Goal: Task Accomplishment & Management: Manage account settings

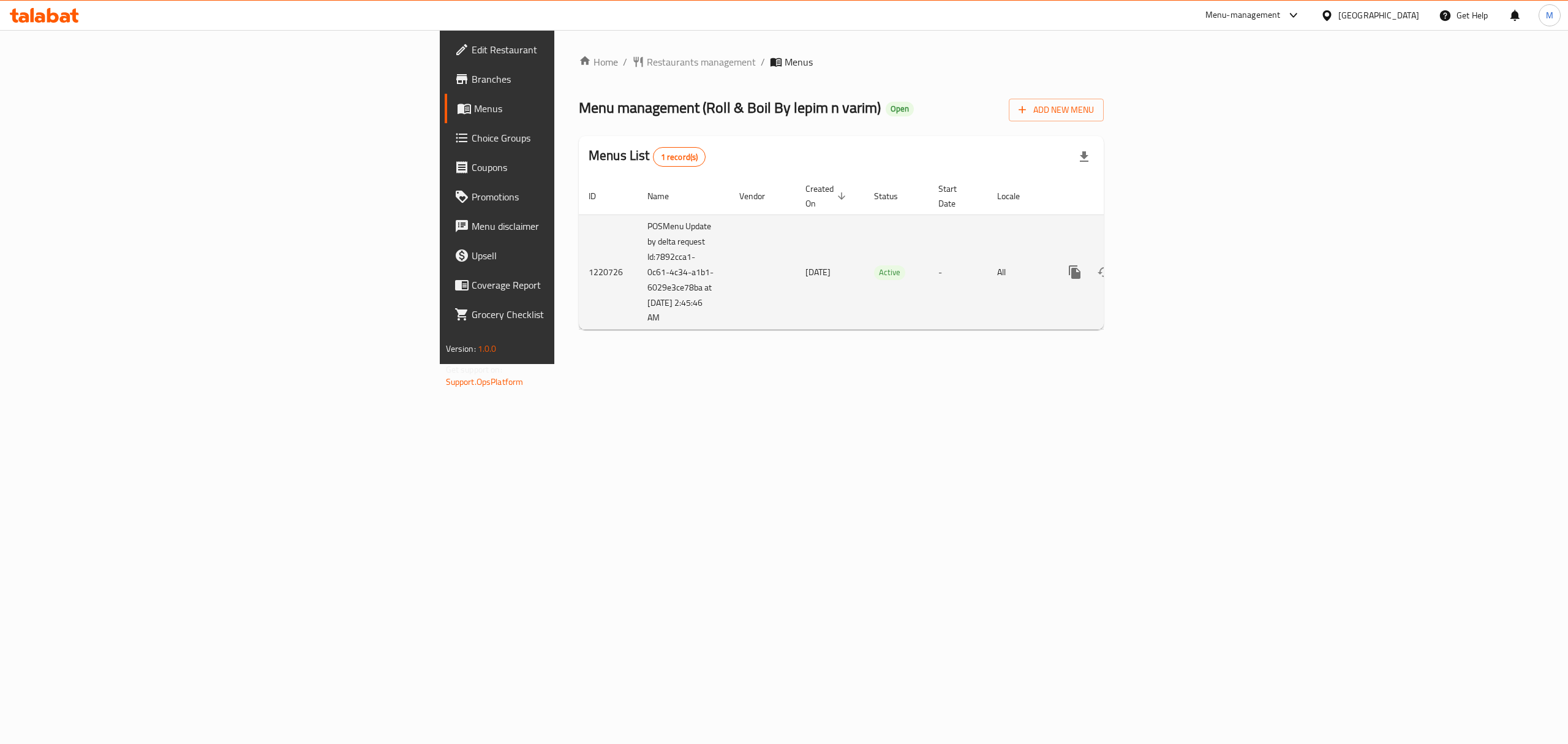
click at [1168, 266] on icon "enhanced table" at bounding box center [1162, 271] width 11 height 11
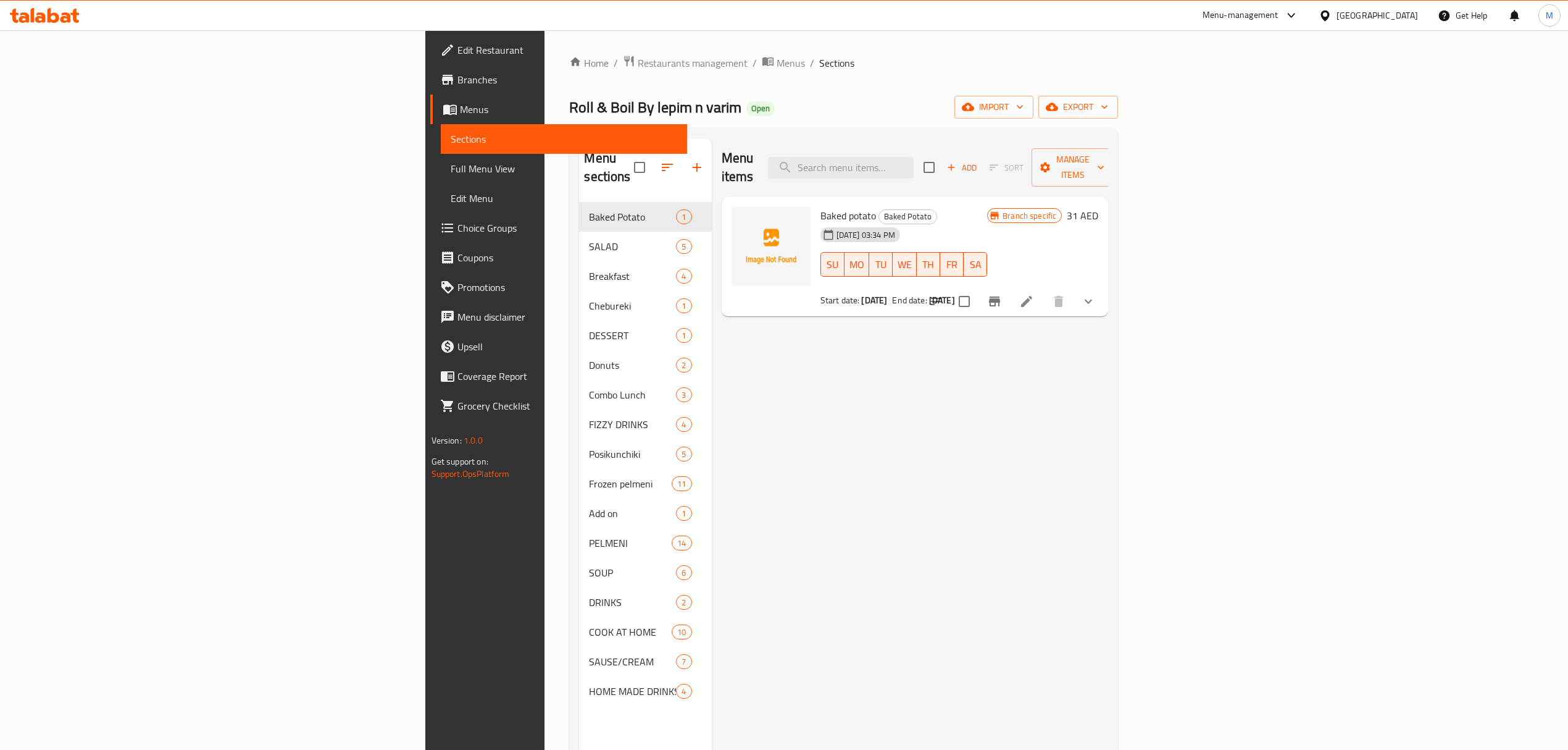
click at [1096, 294] on icon "show more" at bounding box center [1088, 301] width 15 height 15
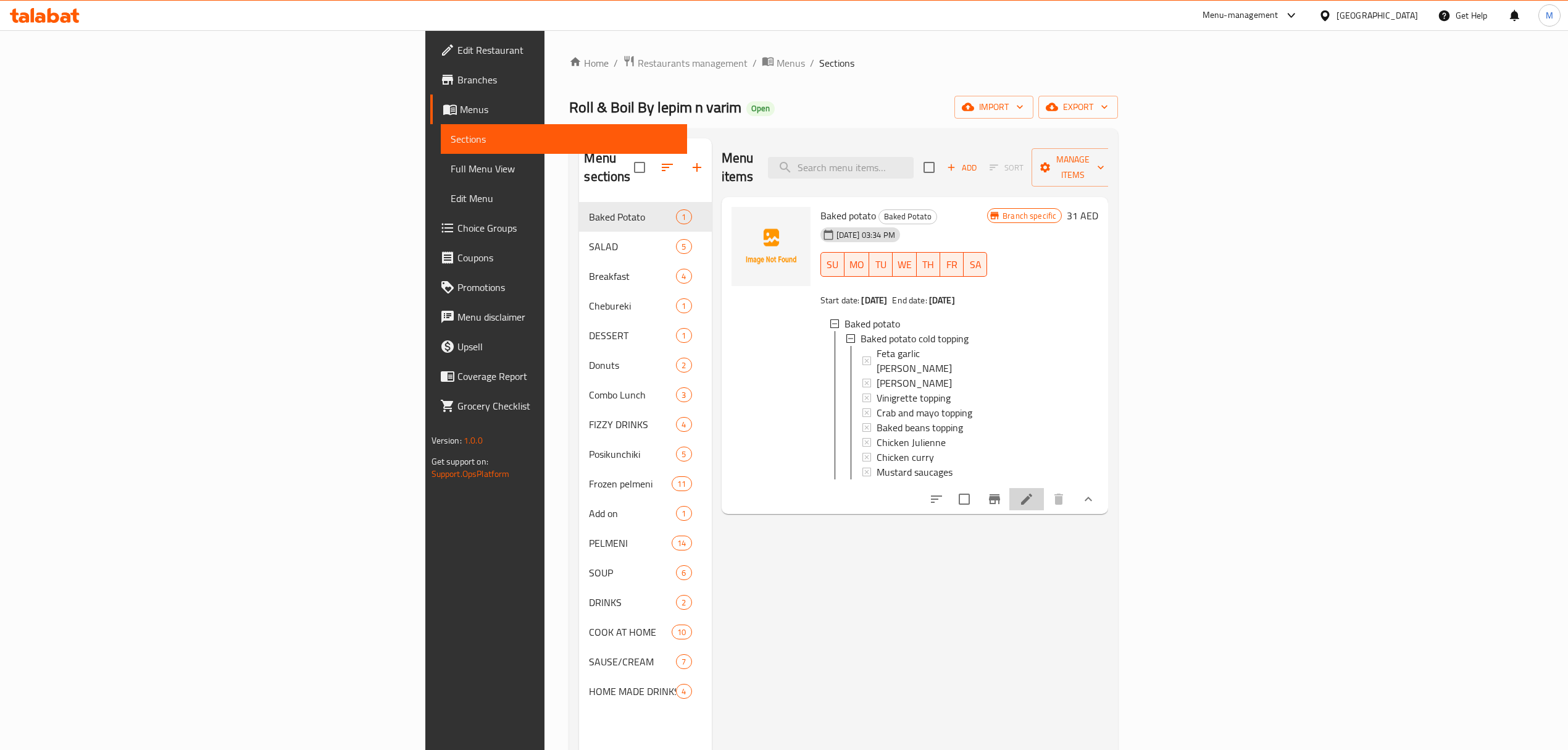
click at [1034, 491] on icon at bounding box center [1026, 498] width 15 height 15
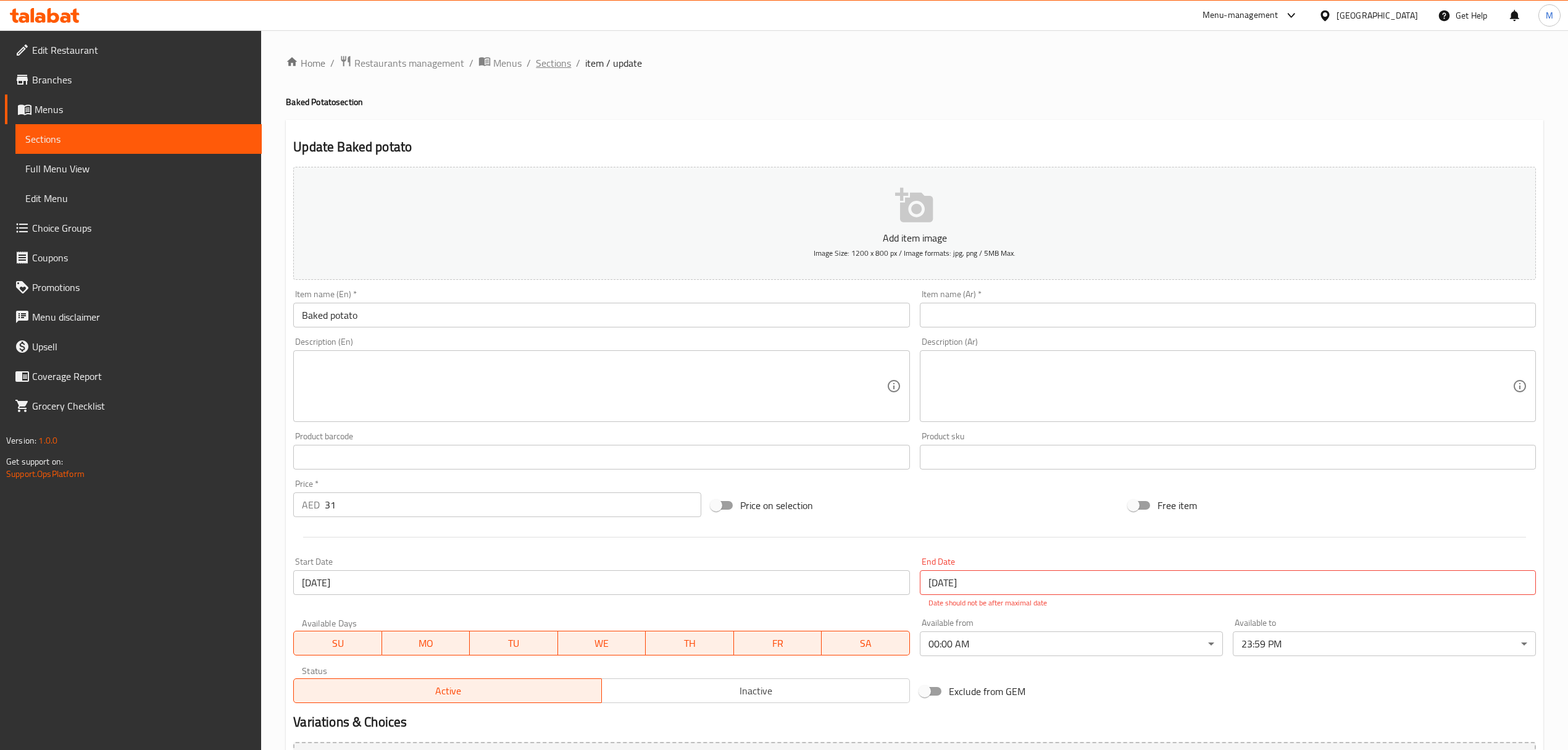
click at [555, 65] on span "Sections" at bounding box center [554, 62] width 36 height 15
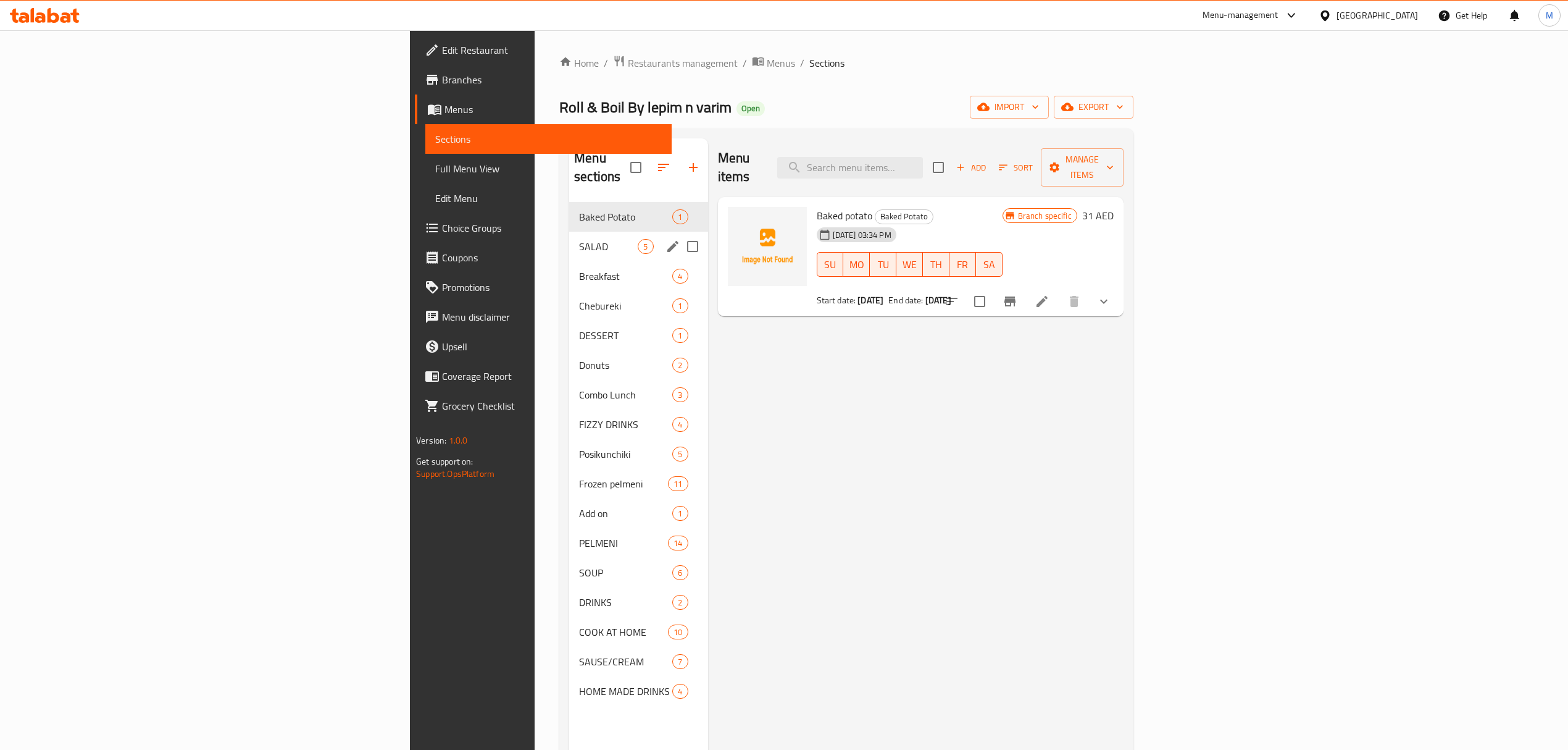
click at [570, 237] on div "SALAD 5" at bounding box center [639, 247] width 139 height 30
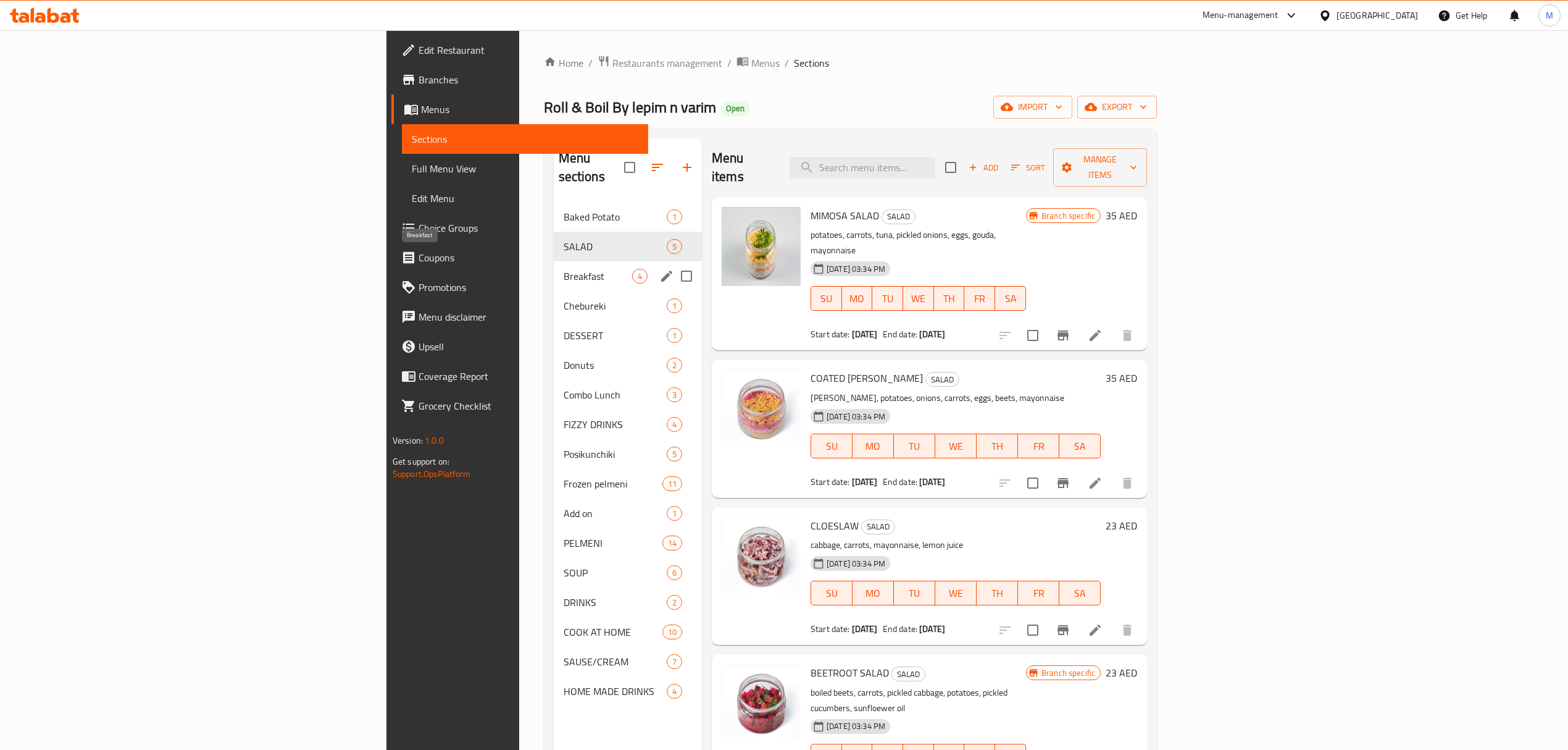
click at [564, 268] on span "Breakfast" at bounding box center [597, 275] width 68 height 15
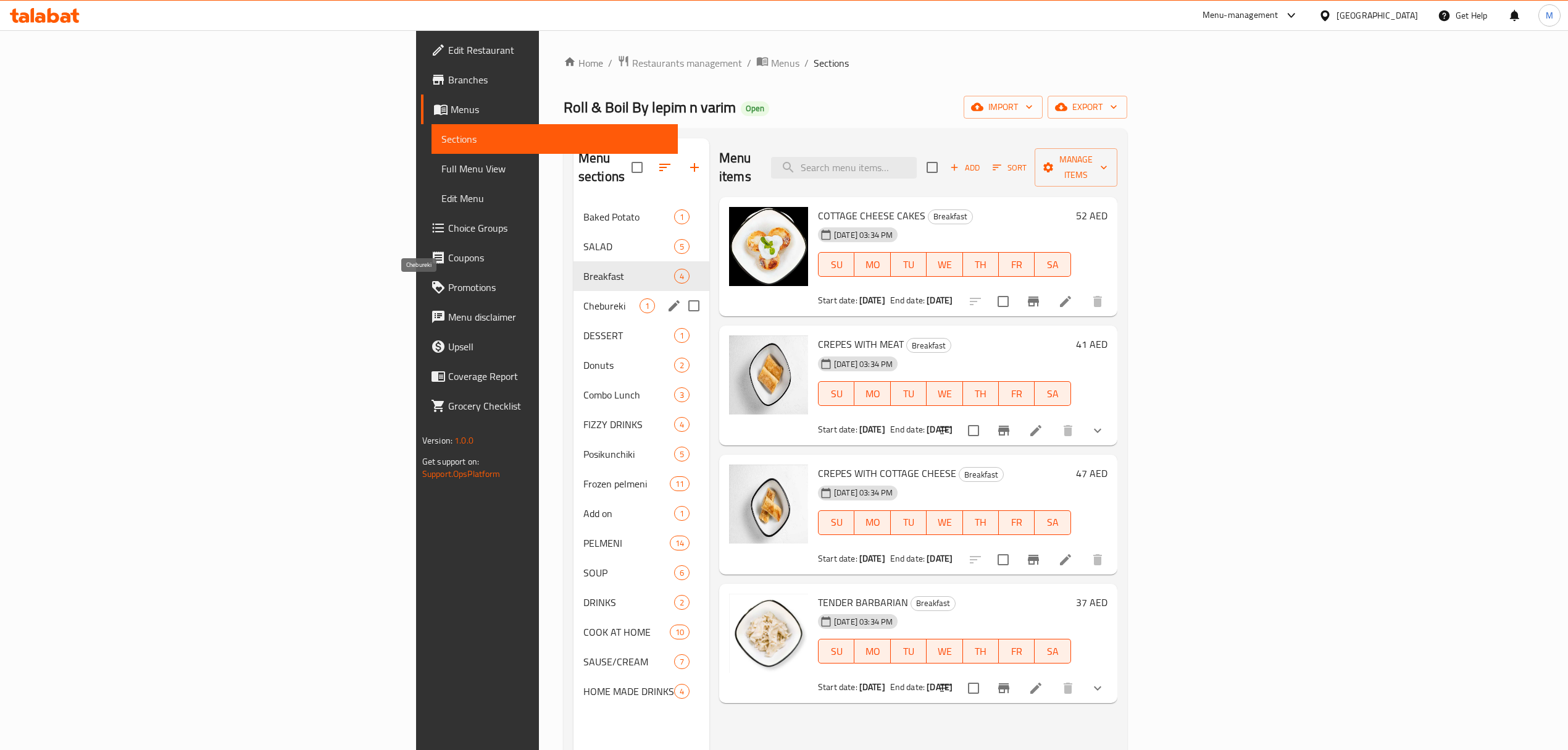
click at [583, 298] on span "Chebureki" at bounding box center [611, 305] width 56 height 15
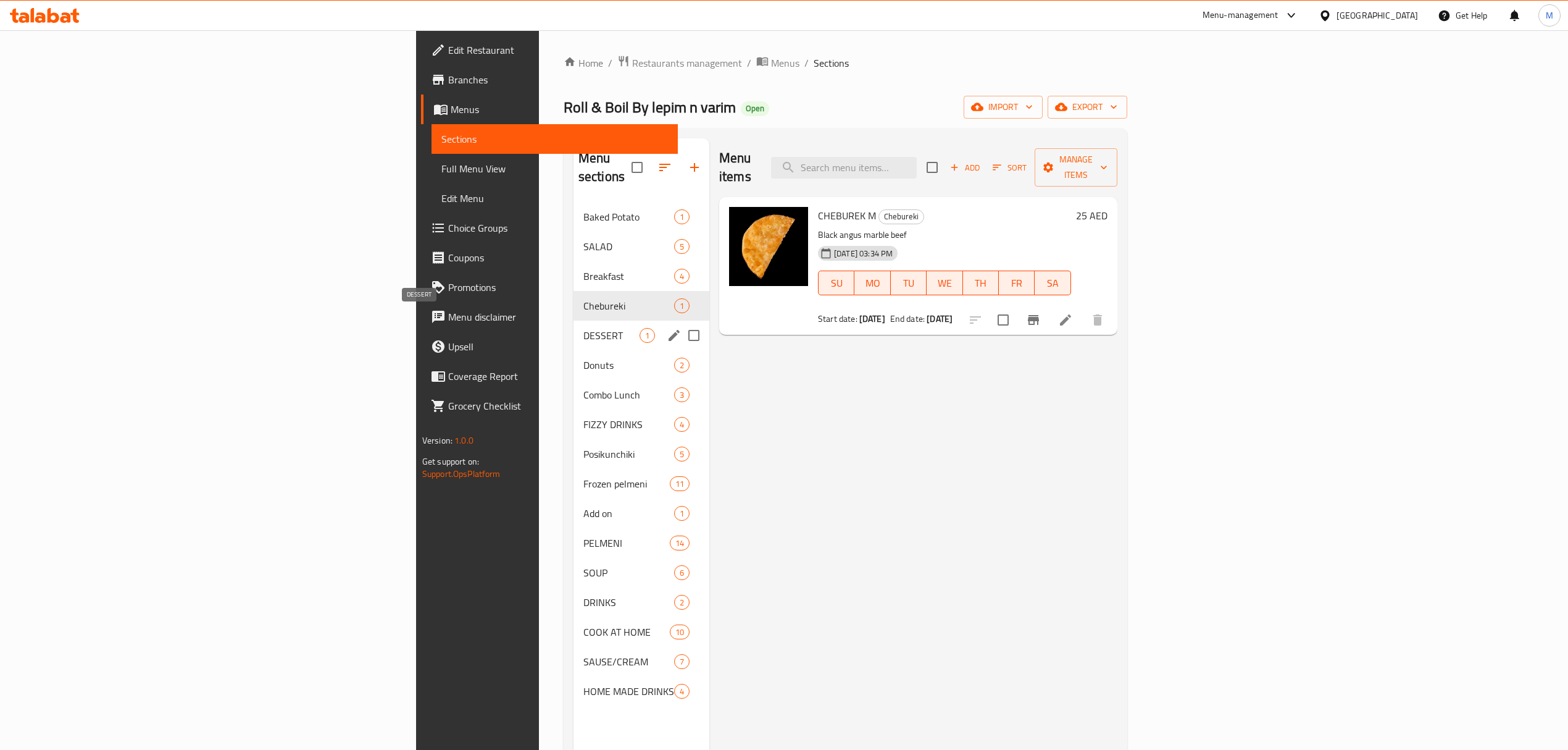
click at [574, 320] on div "DESSERT 1" at bounding box center [641, 335] width 136 height 30
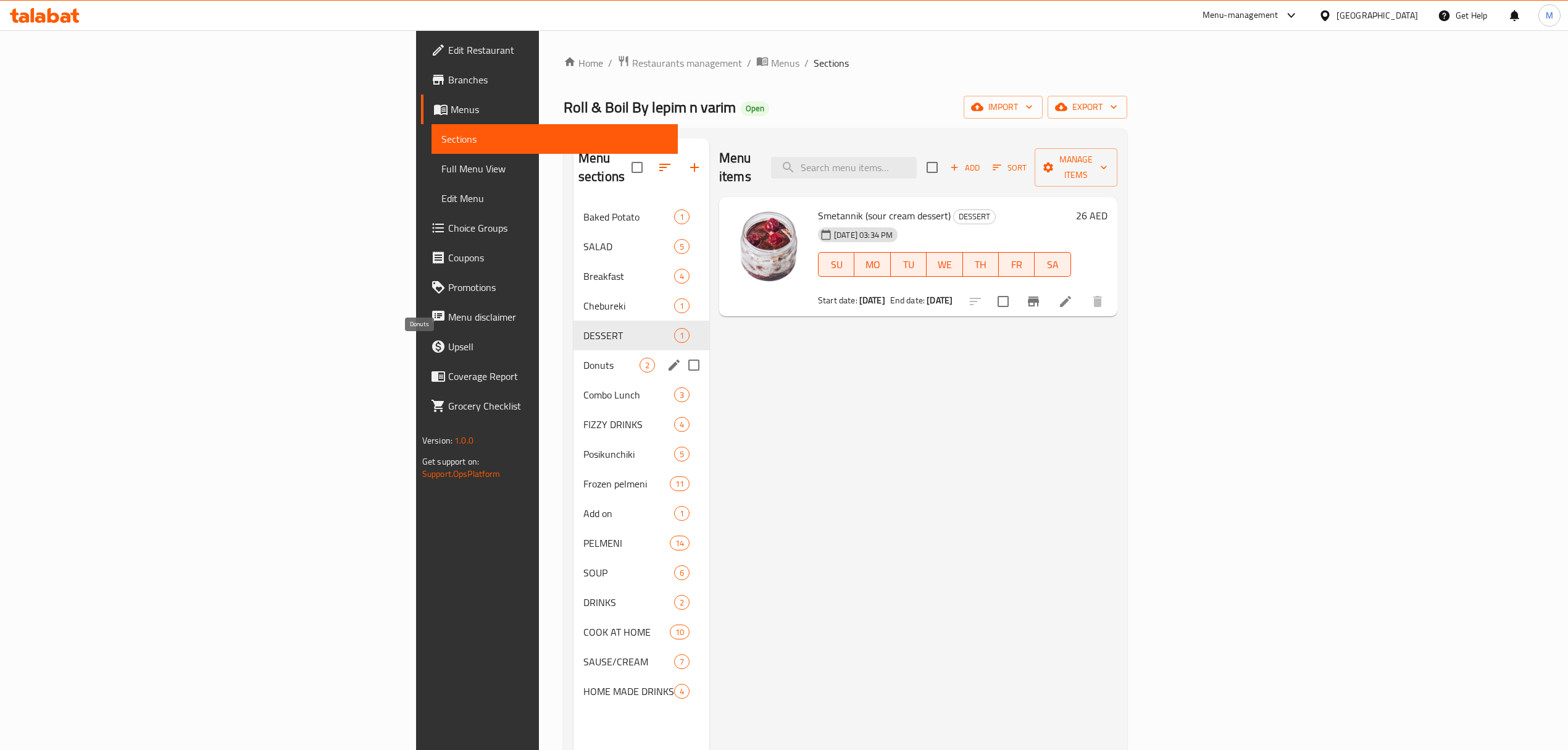
click at [583, 358] on span "Donuts" at bounding box center [611, 365] width 56 height 15
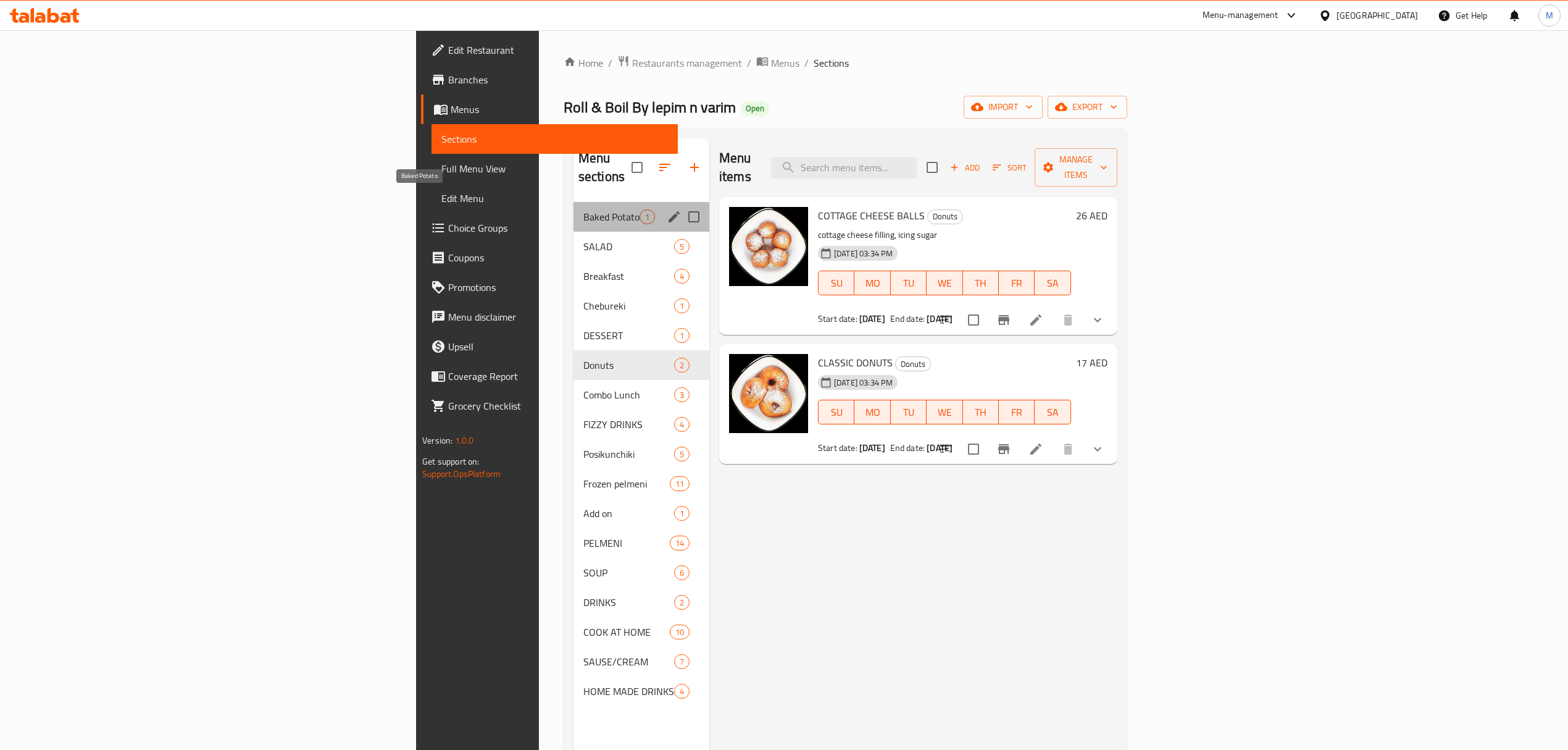
click at [583, 209] on span "Baked Potato" at bounding box center [611, 216] width 56 height 15
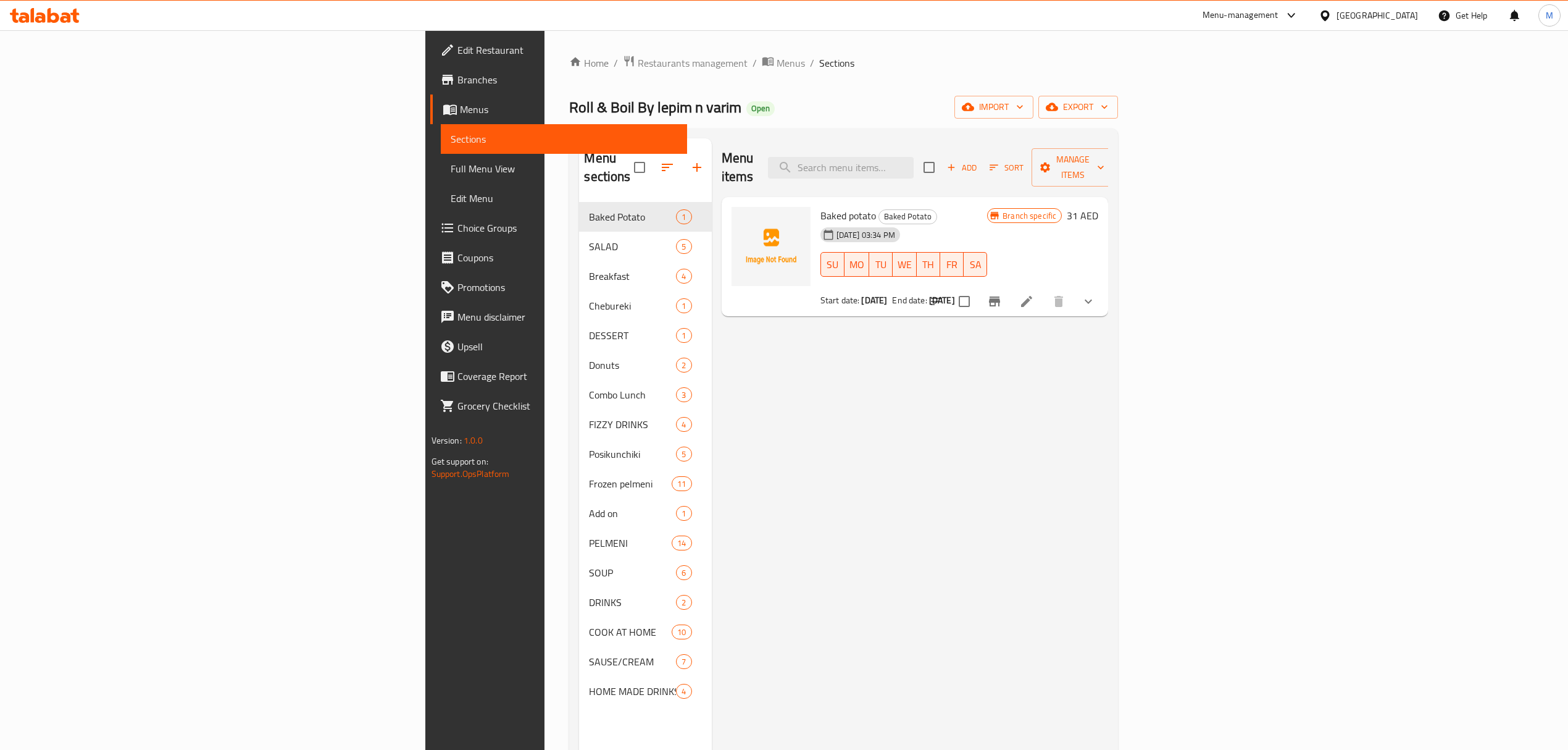
click at [570, 64] on ol "Home / Restaurants management / Menus / Sections" at bounding box center [844, 62] width 549 height 16
click at [638, 61] on span "Restaurants management" at bounding box center [692, 62] width 110 height 15
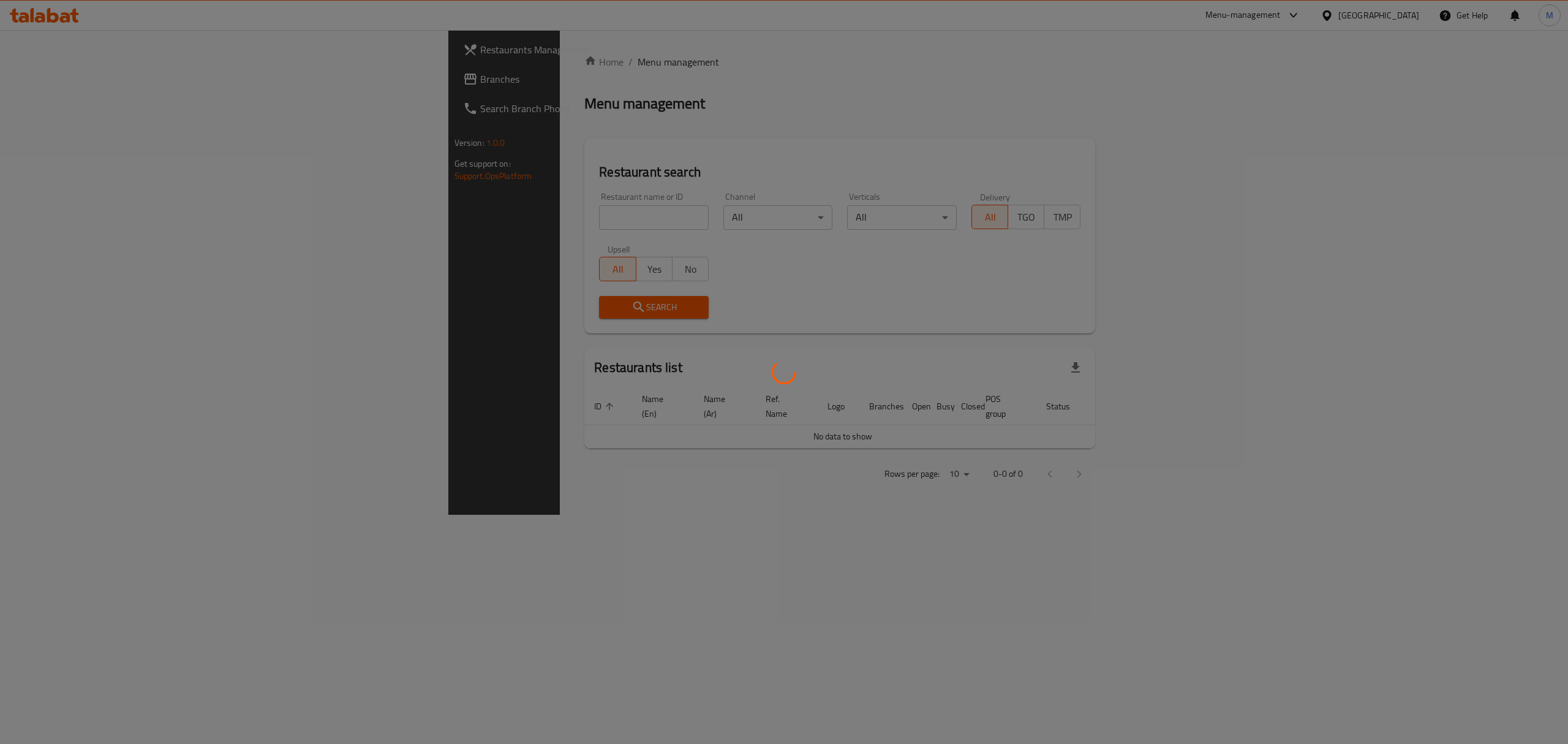
click at [436, 221] on div at bounding box center [784, 372] width 1568 height 744
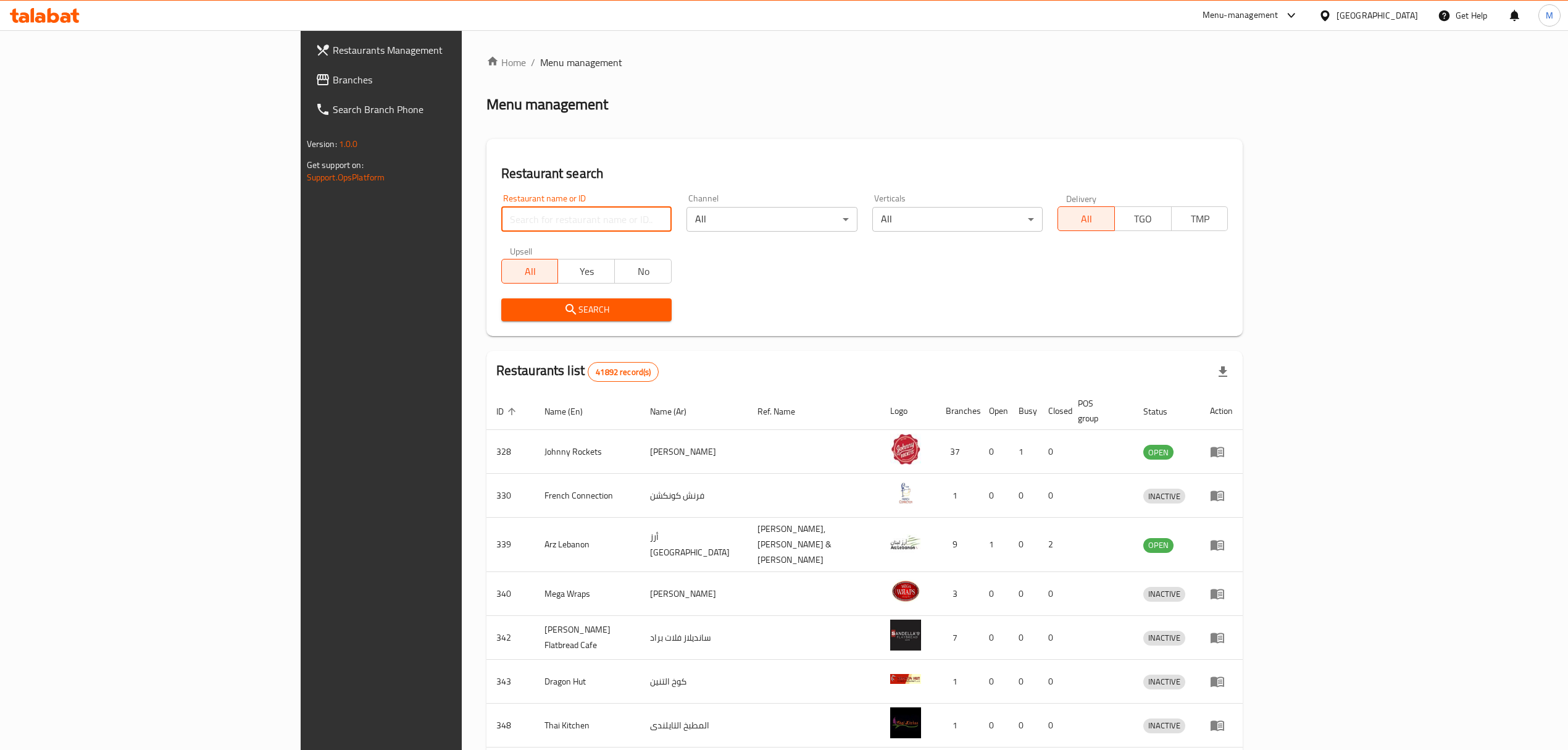
drag, startPoint x: 442, startPoint y: 226, endPoint x: 435, endPoint y: 230, distance: 8.1
click at [501, 226] on input "search" at bounding box center [586, 219] width 170 height 25
click at [501, 211] on input "search" at bounding box center [586, 219] width 170 height 25
type input "iran zamin"
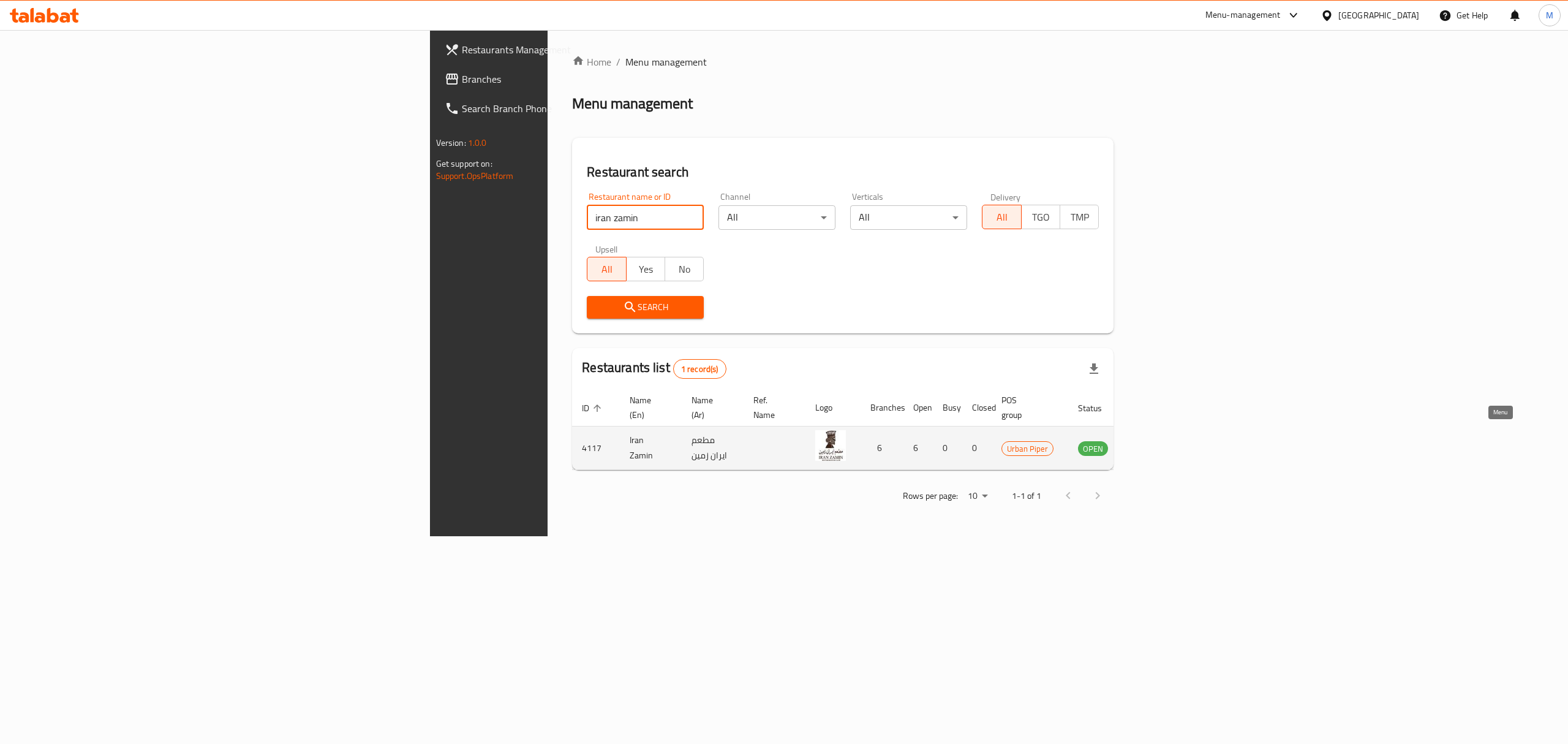
click at [1156, 443] on icon "enhanced table" at bounding box center [1149, 448] width 14 height 11
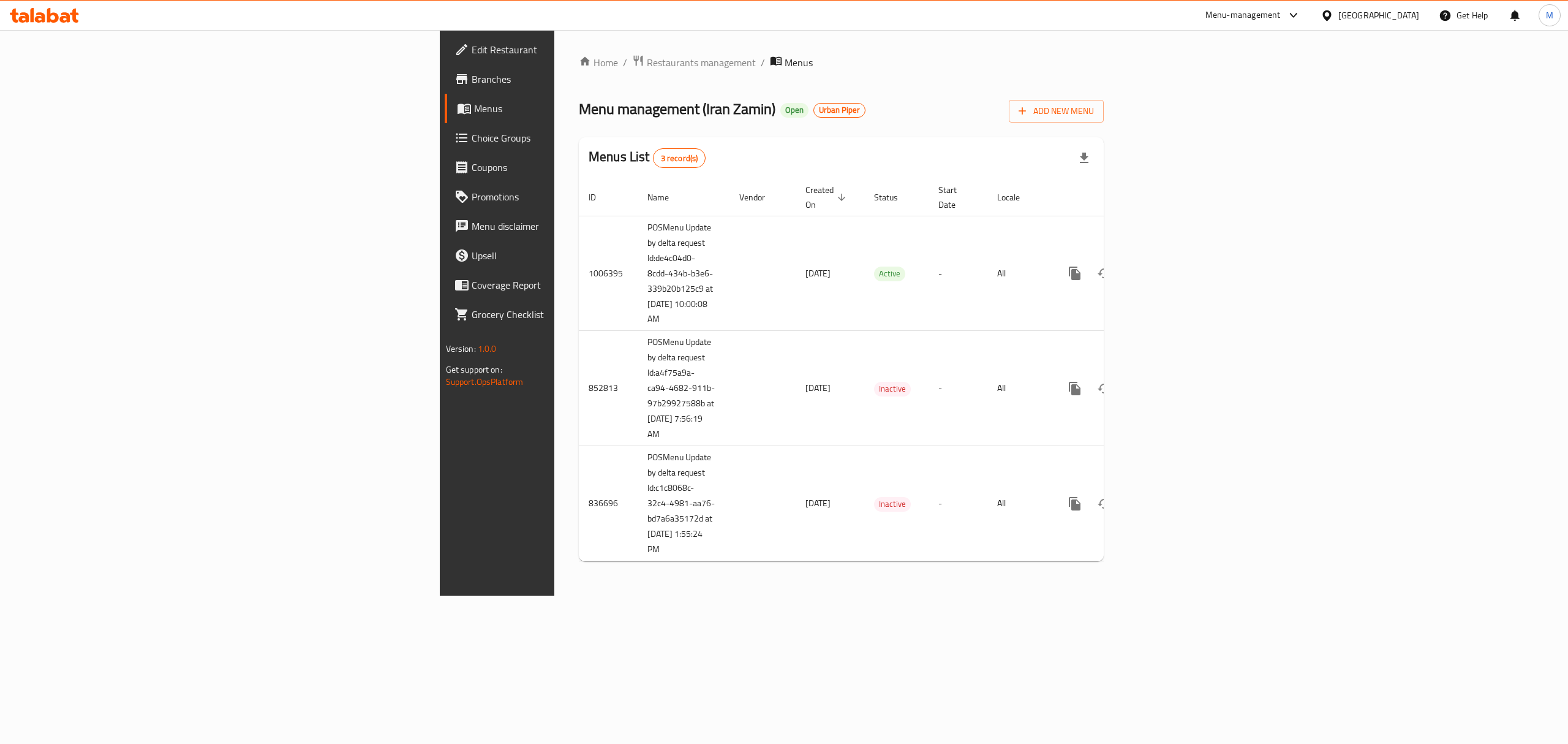
click at [472, 74] on span "Branches" at bounding box center [582, 79] width 220 height 15
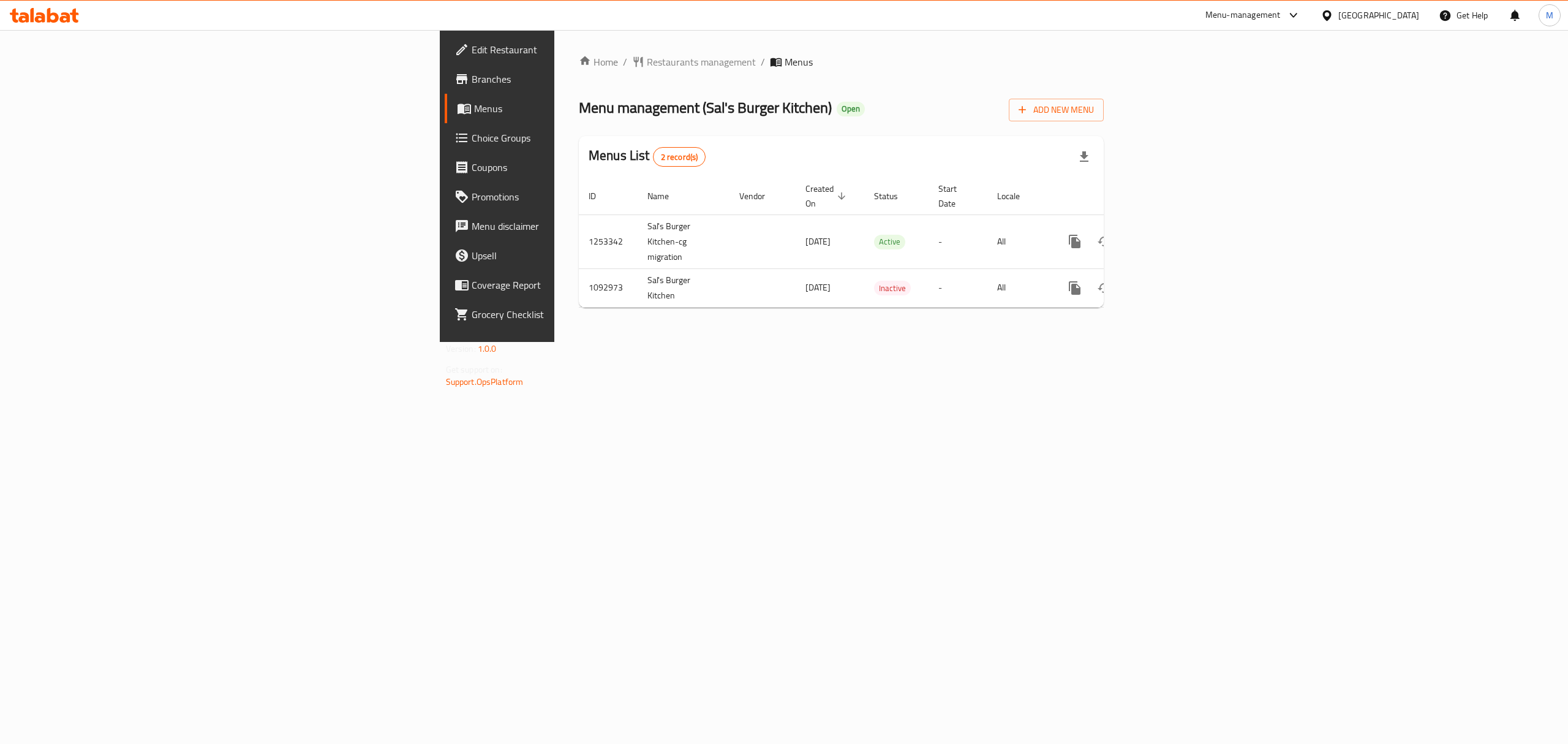
click at [445, 145] on link "Choice Groups" at bounding box center [574, 138] width 257 height 29
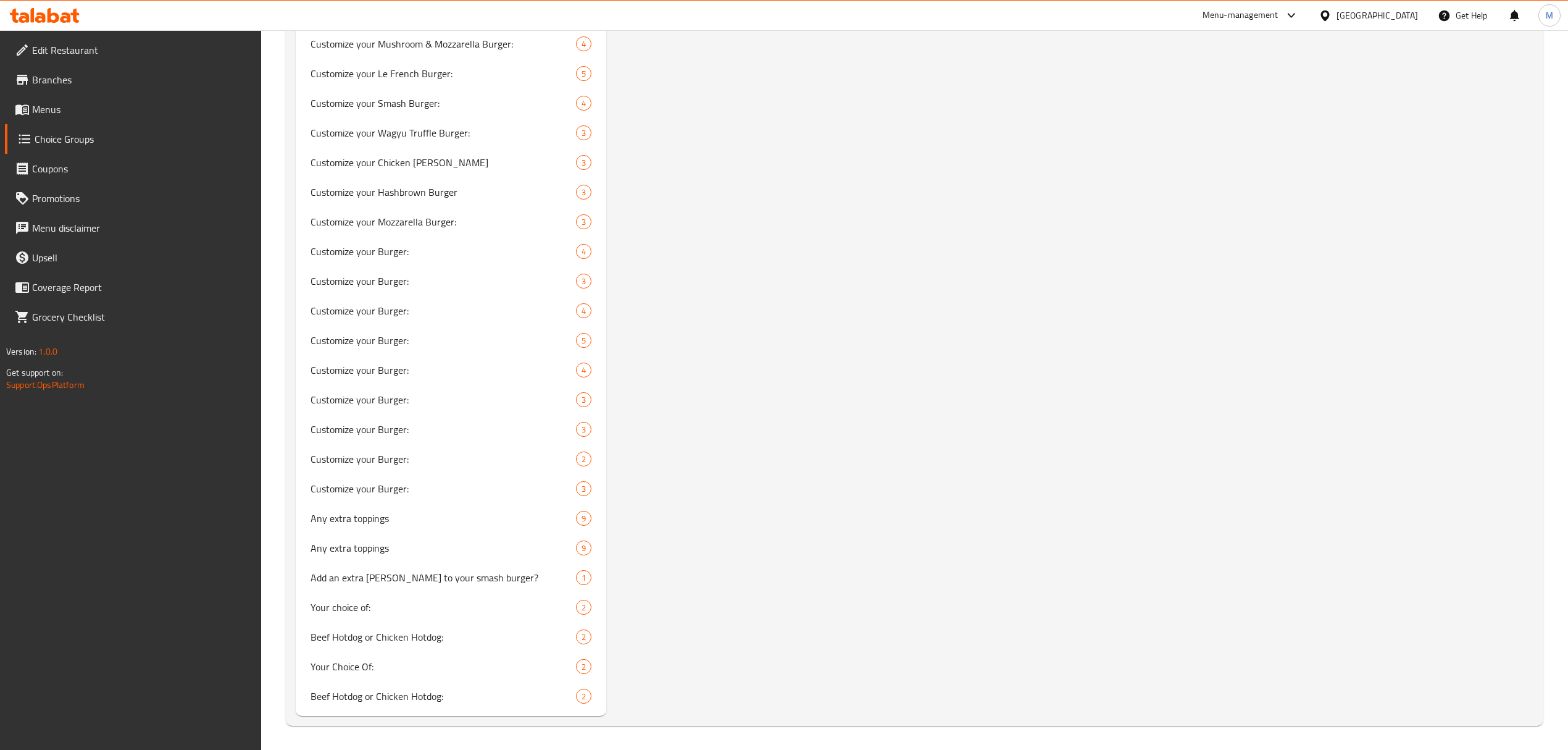
scroll to position [1357, 0]
click at [401, 526] on div "Any extra toppings 9" at bounding box center [452, 518] width 311 height 30
type input "Any extra toppings"
type input "أي إضافات اخرى"
type input "0"
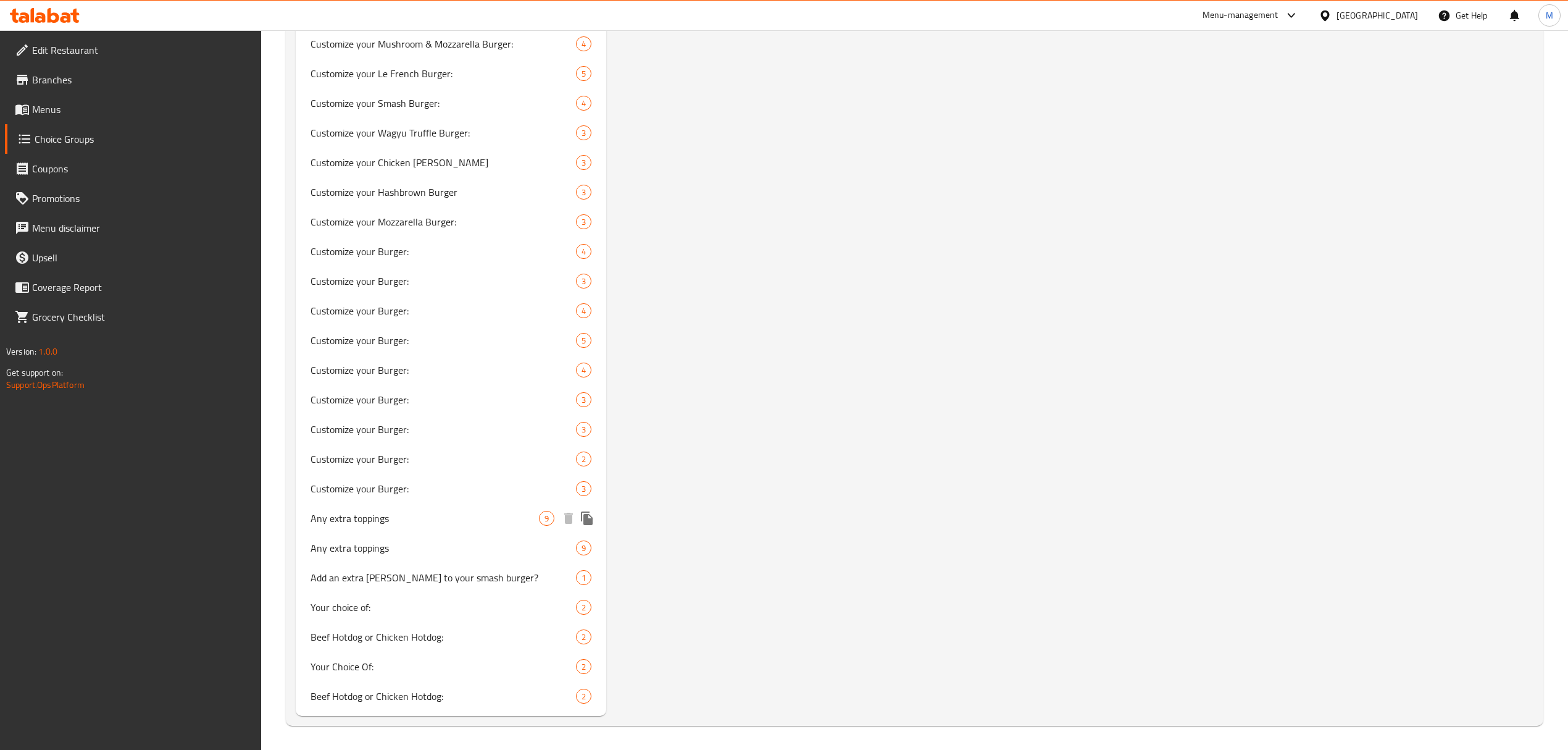
type input "6"
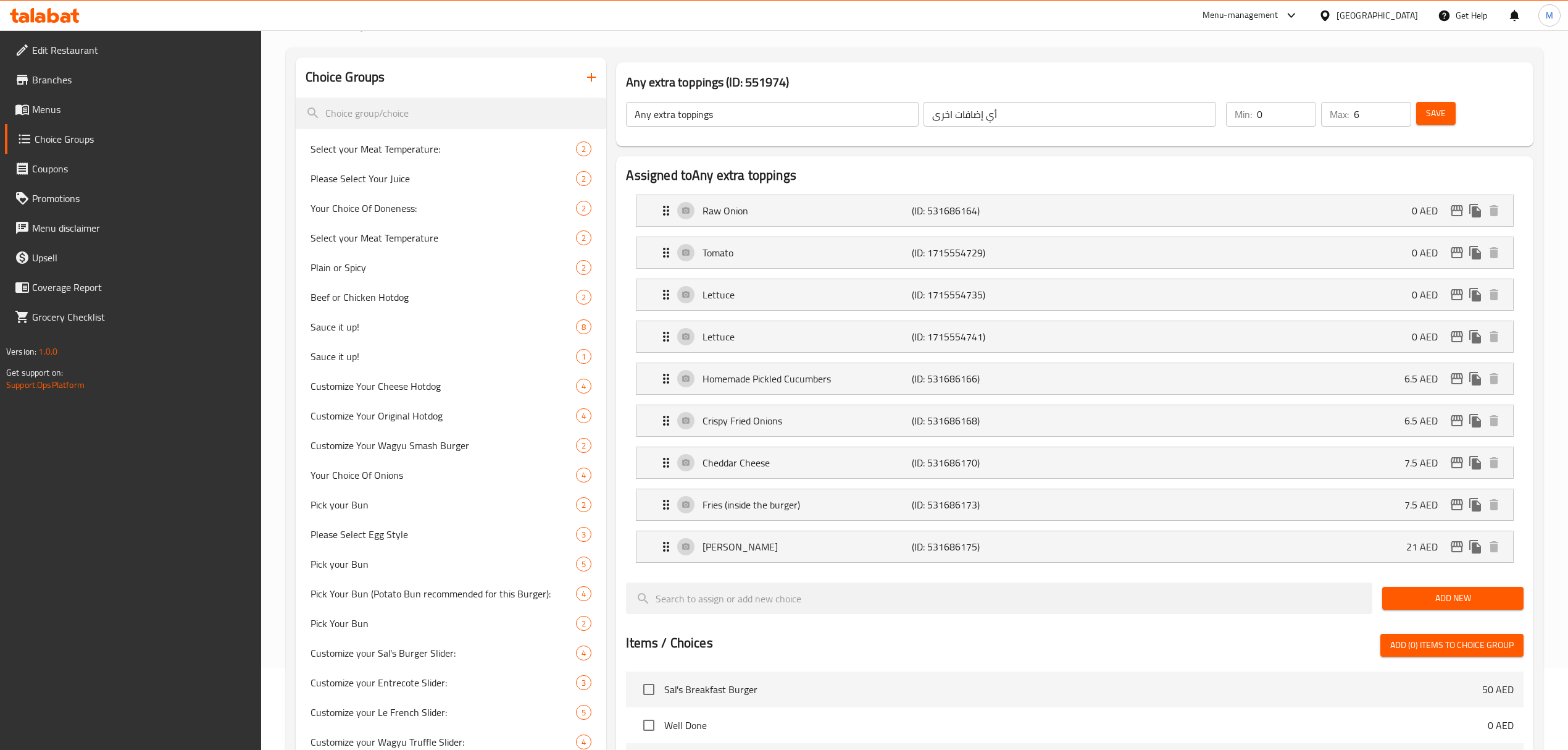
scroll to position [41, 0]
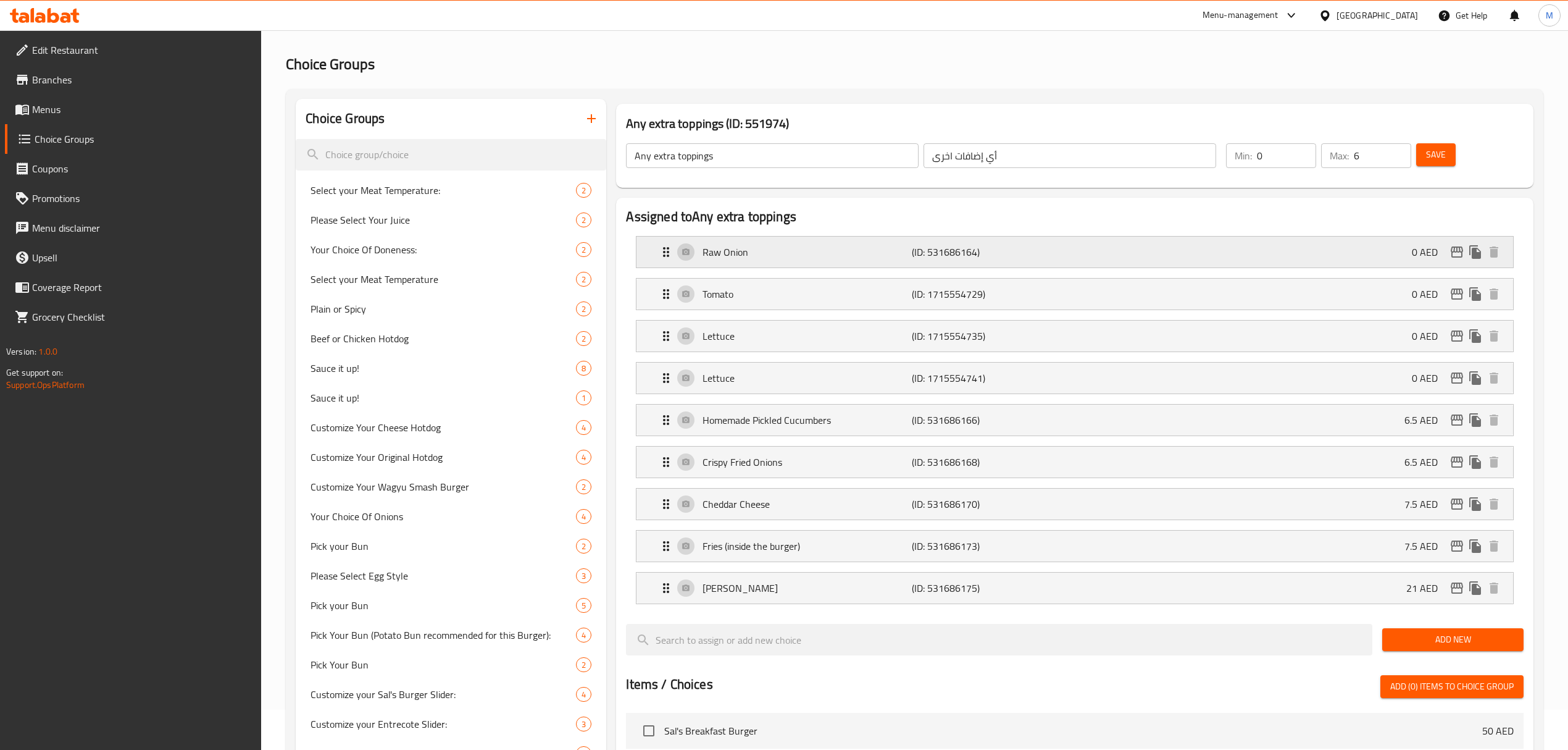
click at [732, 249] on p "Raw Onion" at bounding box center [806, 252] width 209 height 15
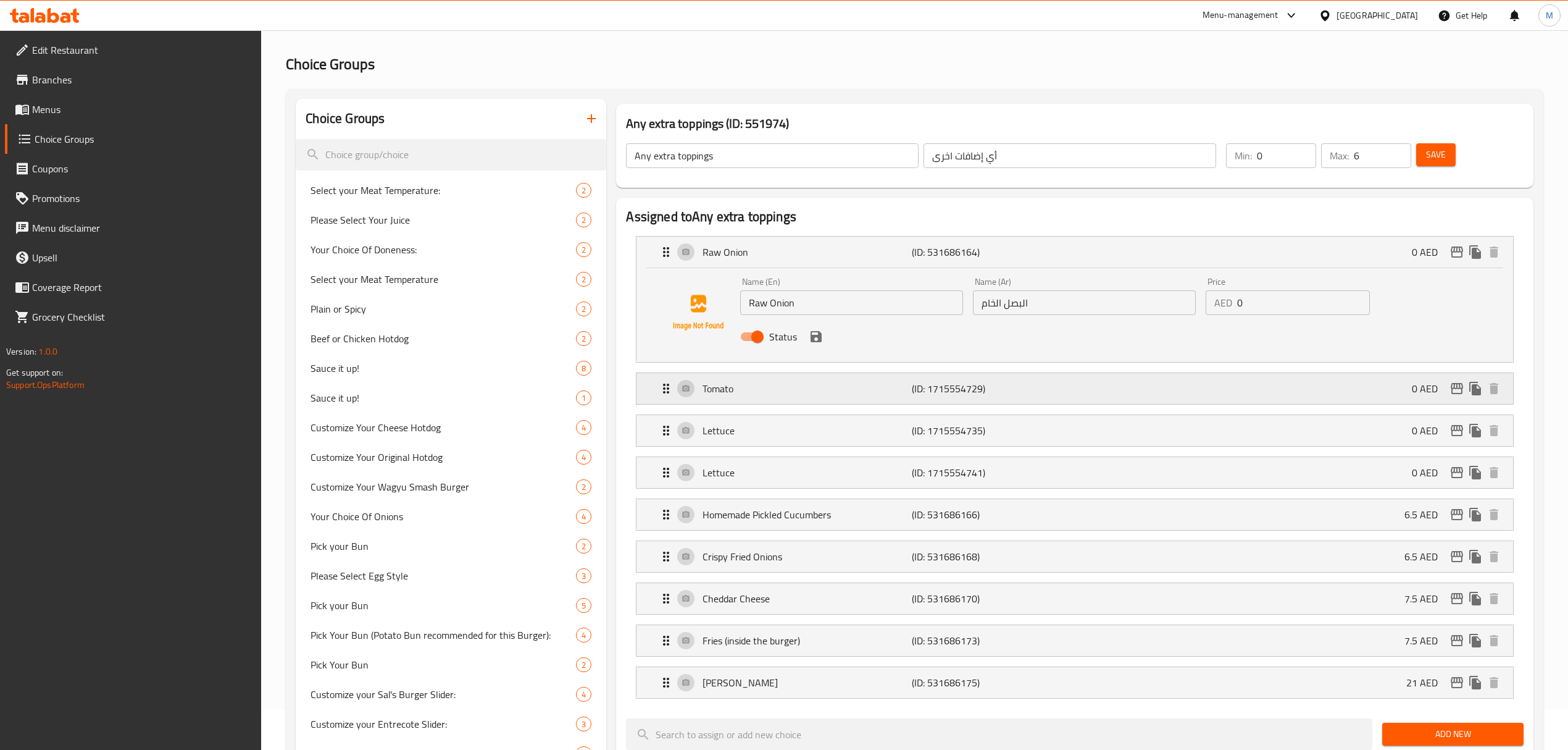
click at [815, 381] on p "Tomato" at bounding box center [806, 388] width 209 height 15
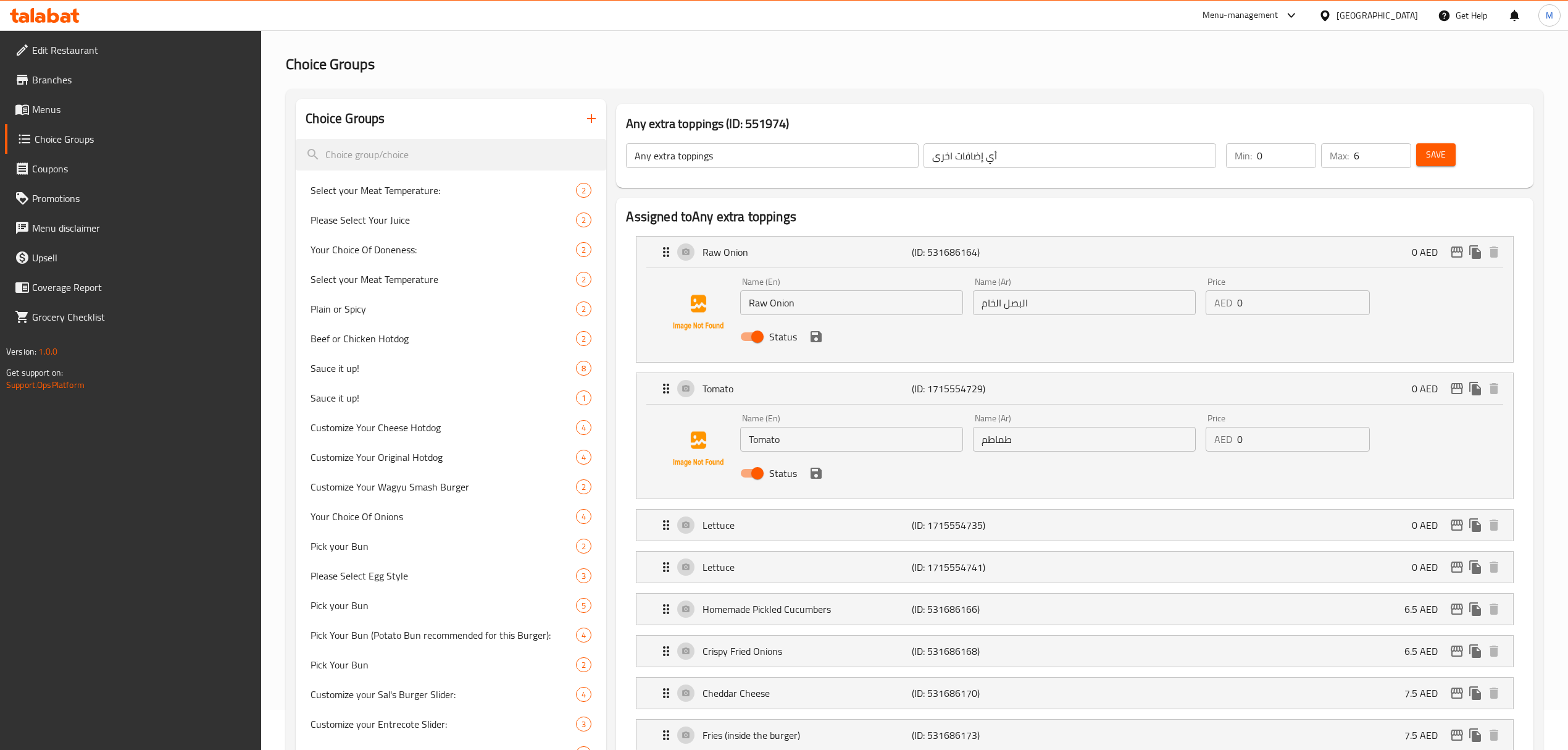
drag, startPoint x: 1243, startPoint y: 437, endPoint x: 1226, endPoint y: 436, distance: 17.0
click at [1226, 436] on div "AED 0 Price" at bounding box center [1288, 439] width 164 height 25
click at [904, 530] on p "Lettuce" at bounding box center [806, 524] width 209 height 15
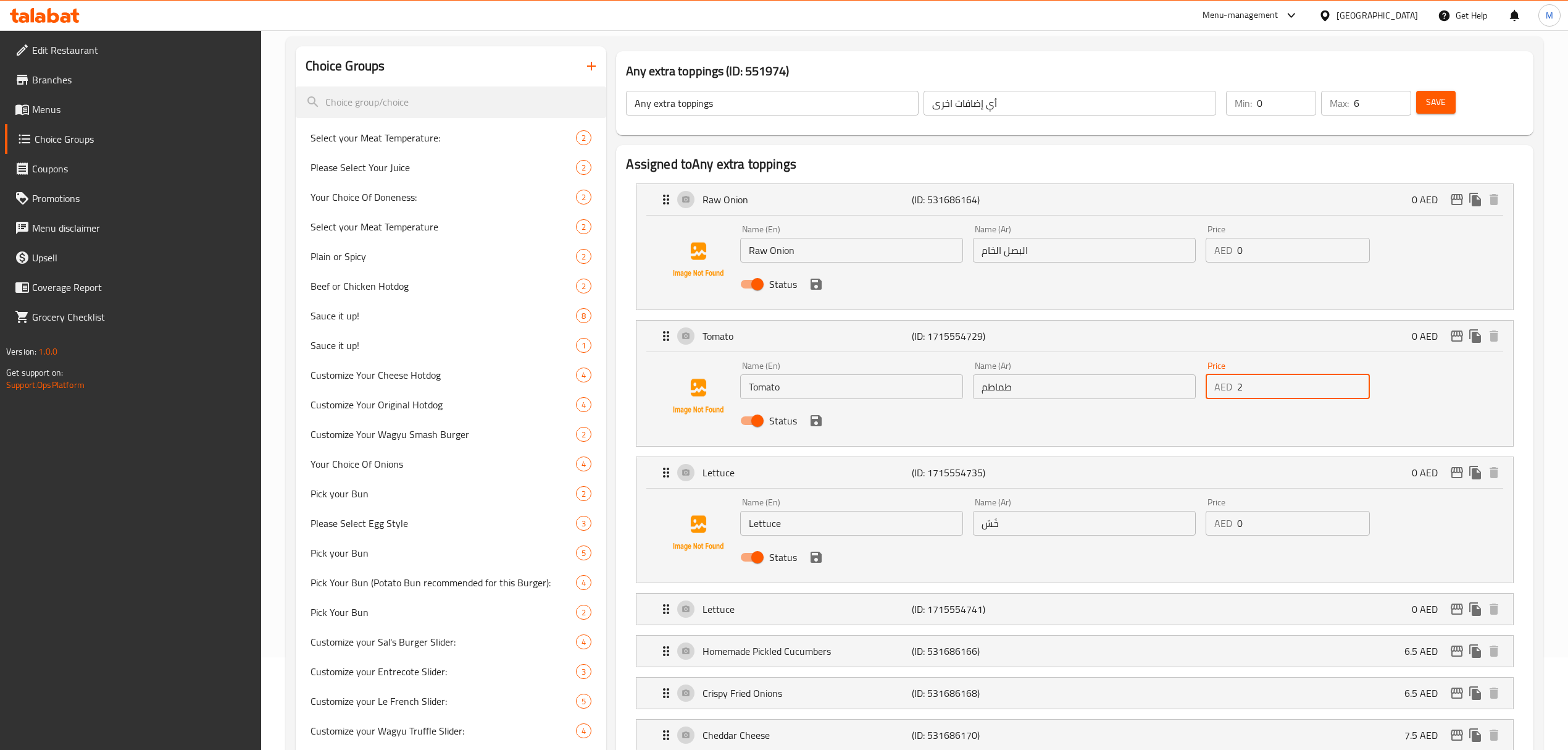
scroll to position [122, 0]
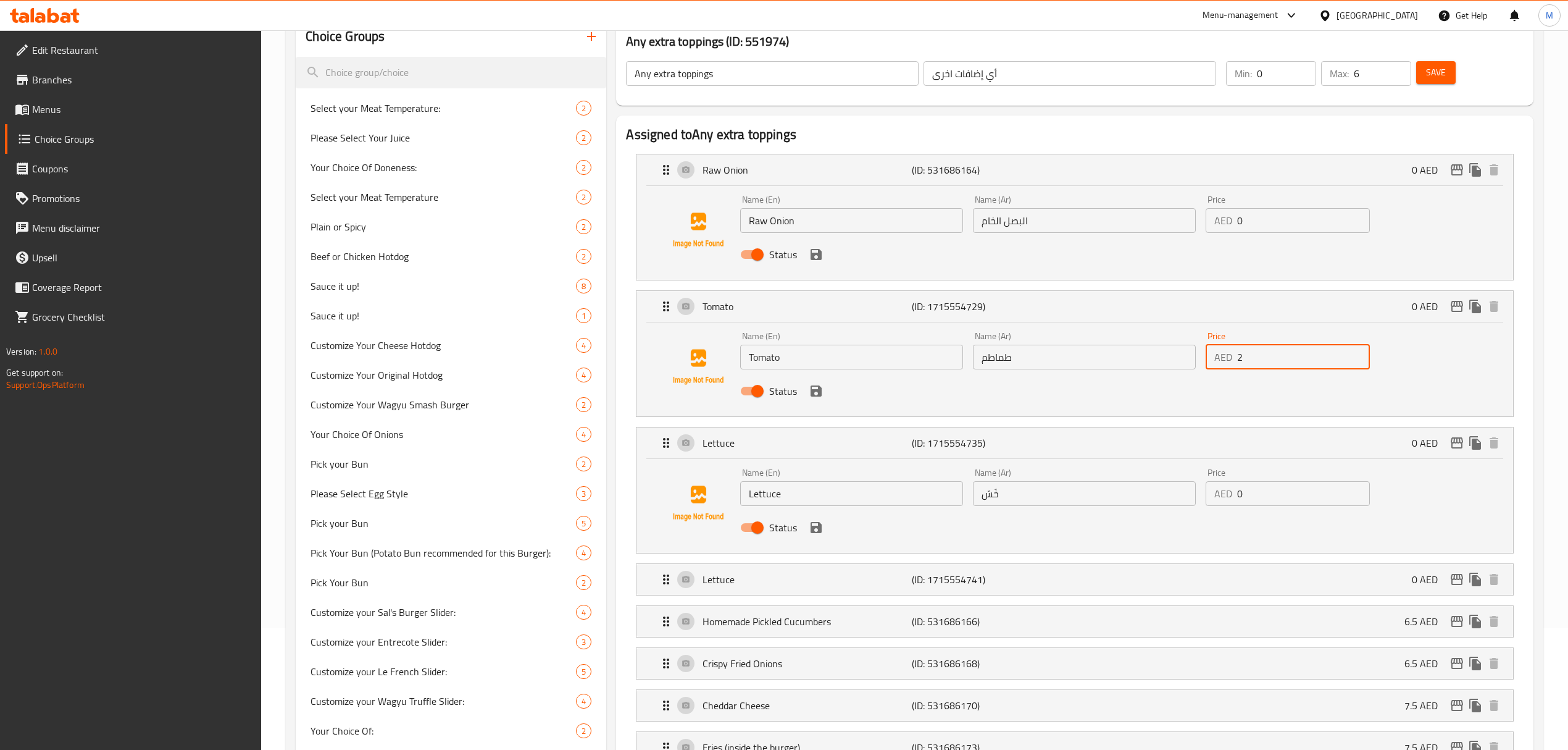
type input "2"
drag, startPoint x: 1260, startPoint y: 492, endPoint x: 1243, endPoint y: 494, distance: 17.1
click at [1243, 494] on input "0" at bounding box center [1304, 493] width 133 height 25
drag, startPoint x: 1265, startPoint y: 497, endPoint x: 1225, endPoint y: 495, distance: 40.0
click at [1225, 495] on div "AED 02 Price" at bounding box center [1288, 493] width 164 height 25
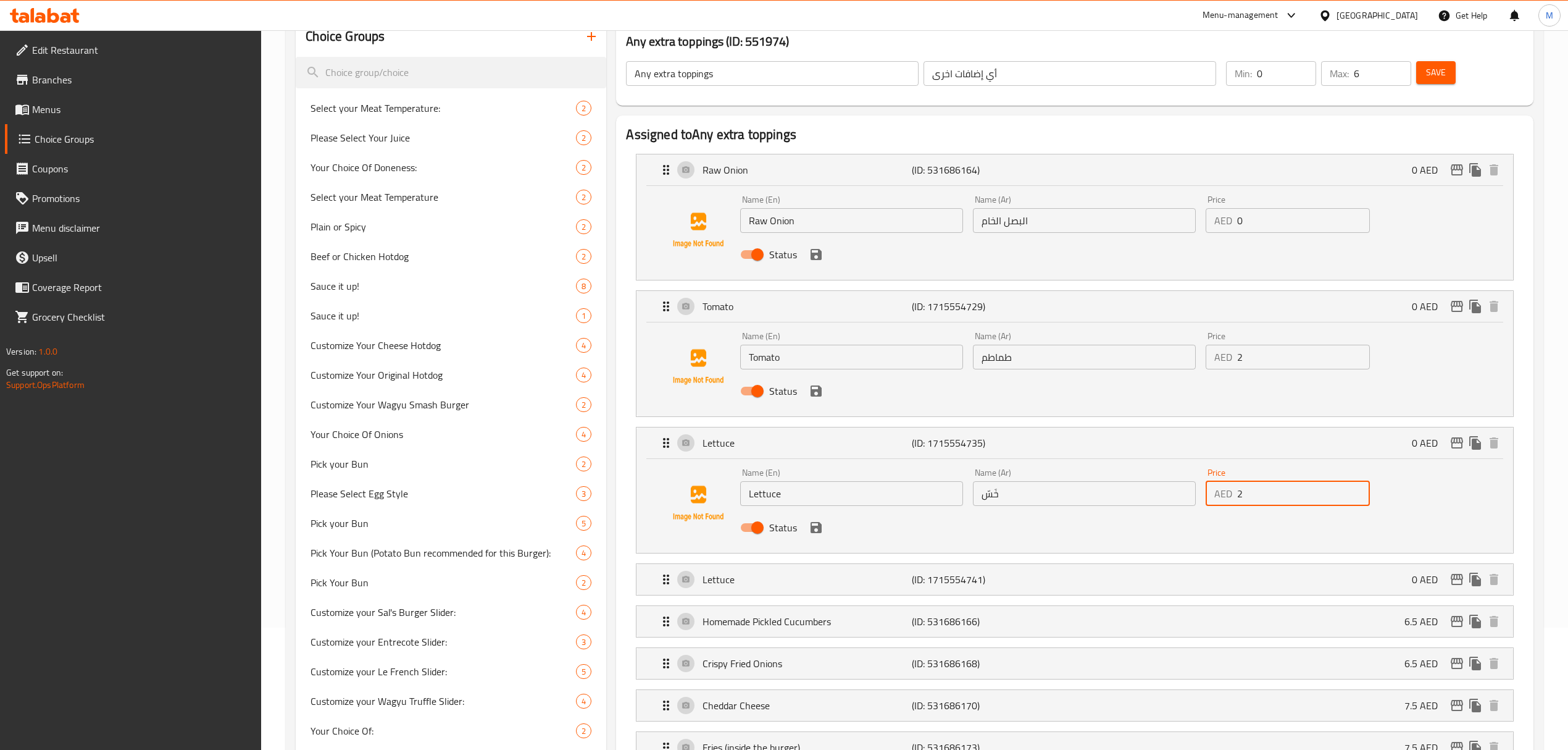
type input "2"
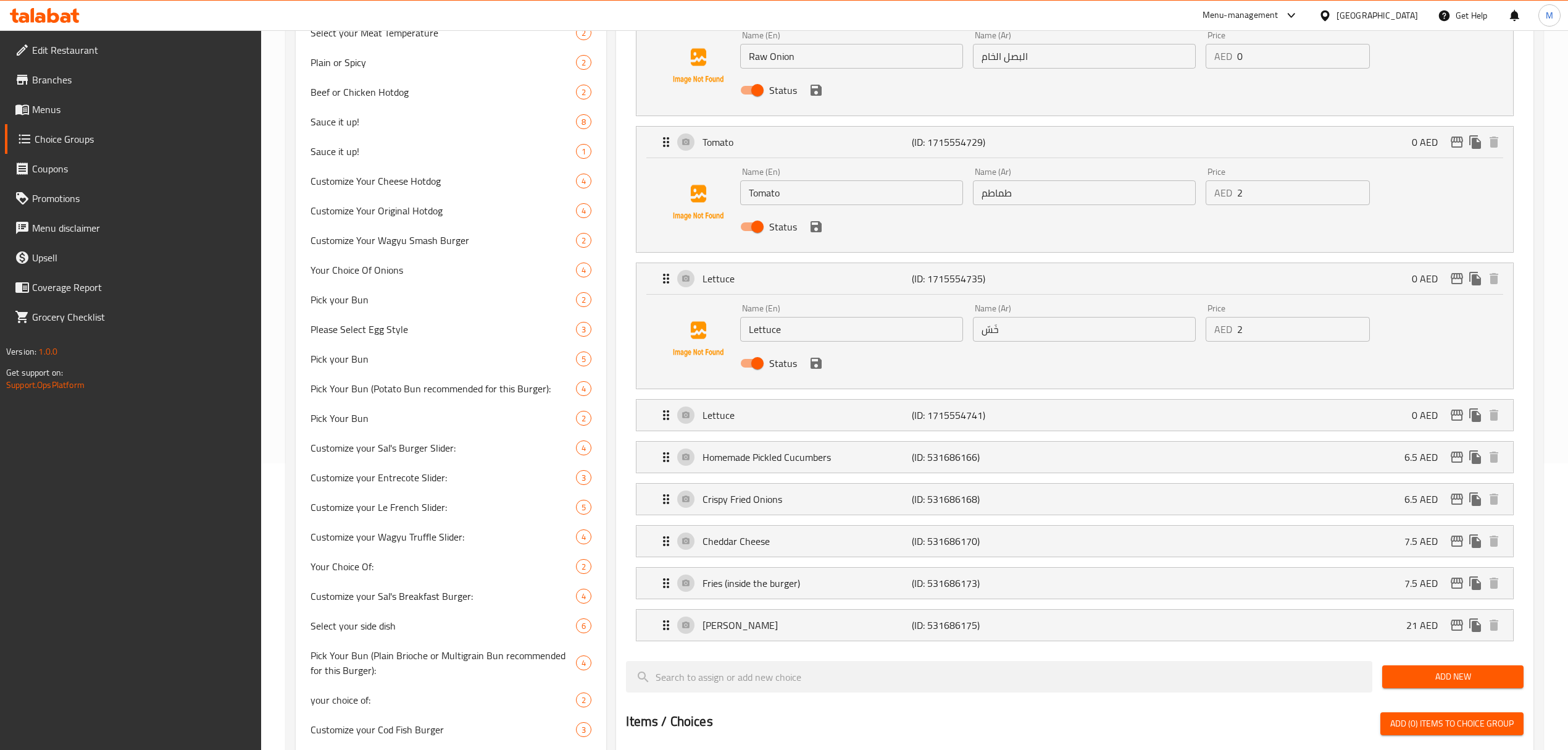
scroll to position [287, 0]
drag, startPoint x: 1013, startPoint y: 441, endPoint x: 1006, endPoint y: 435, distance: 9.2
click at [1013, 441] on div "Homemade Pickled Cucumbers (ID: 531686166) 6.5 AED Name (En) Homemade Pickled C…" at bounding box center [1075, 456] width 878 height 32
click at [996, 425] on div "Lettuce (ID: 1715554741) 0 AED" at bounding box center [1078, 414] width 839 height 31
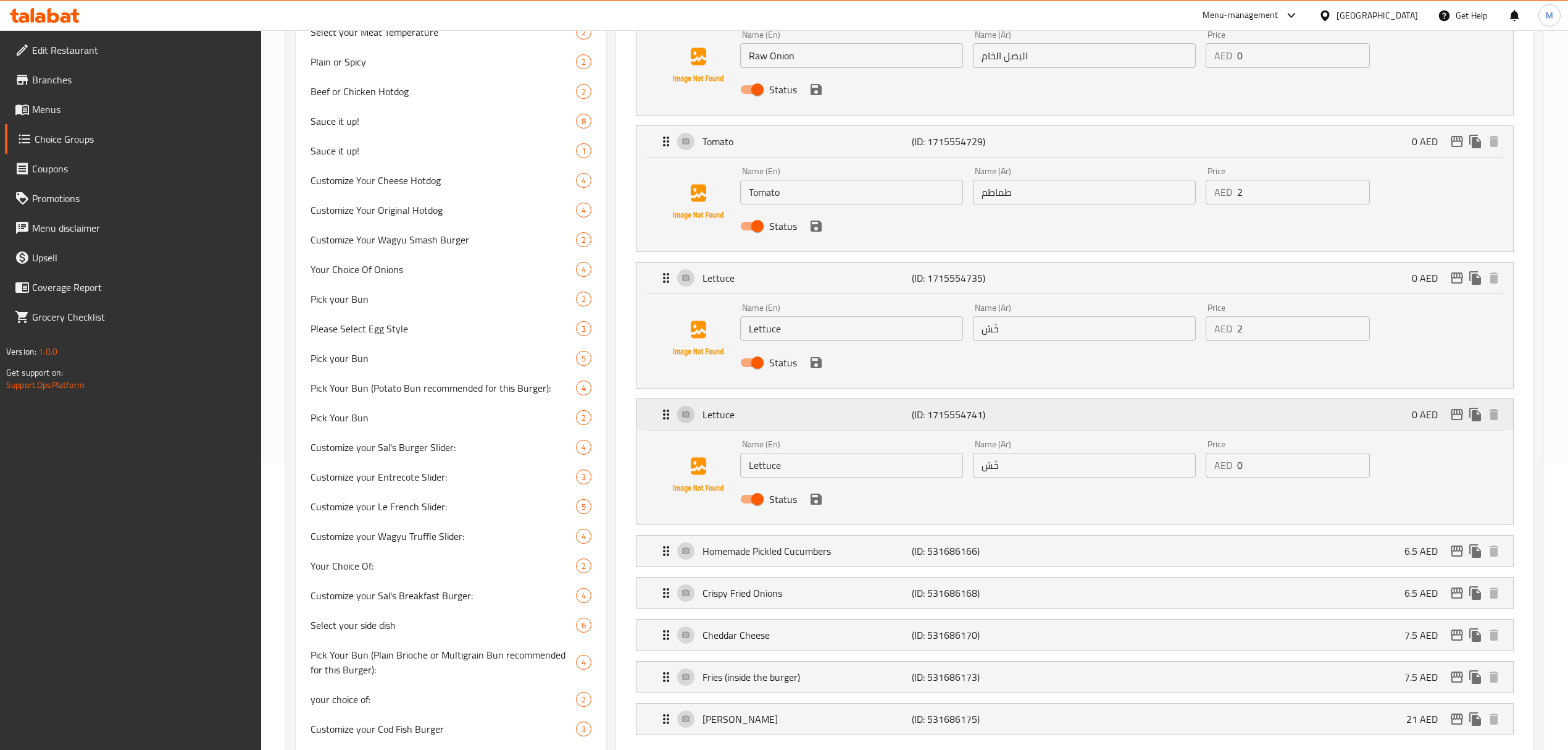
click at [1267, 419] on div "Lettuce (ID: 1715554741) 0 AED" at bounding box center [1078, 414] width 839 height 31
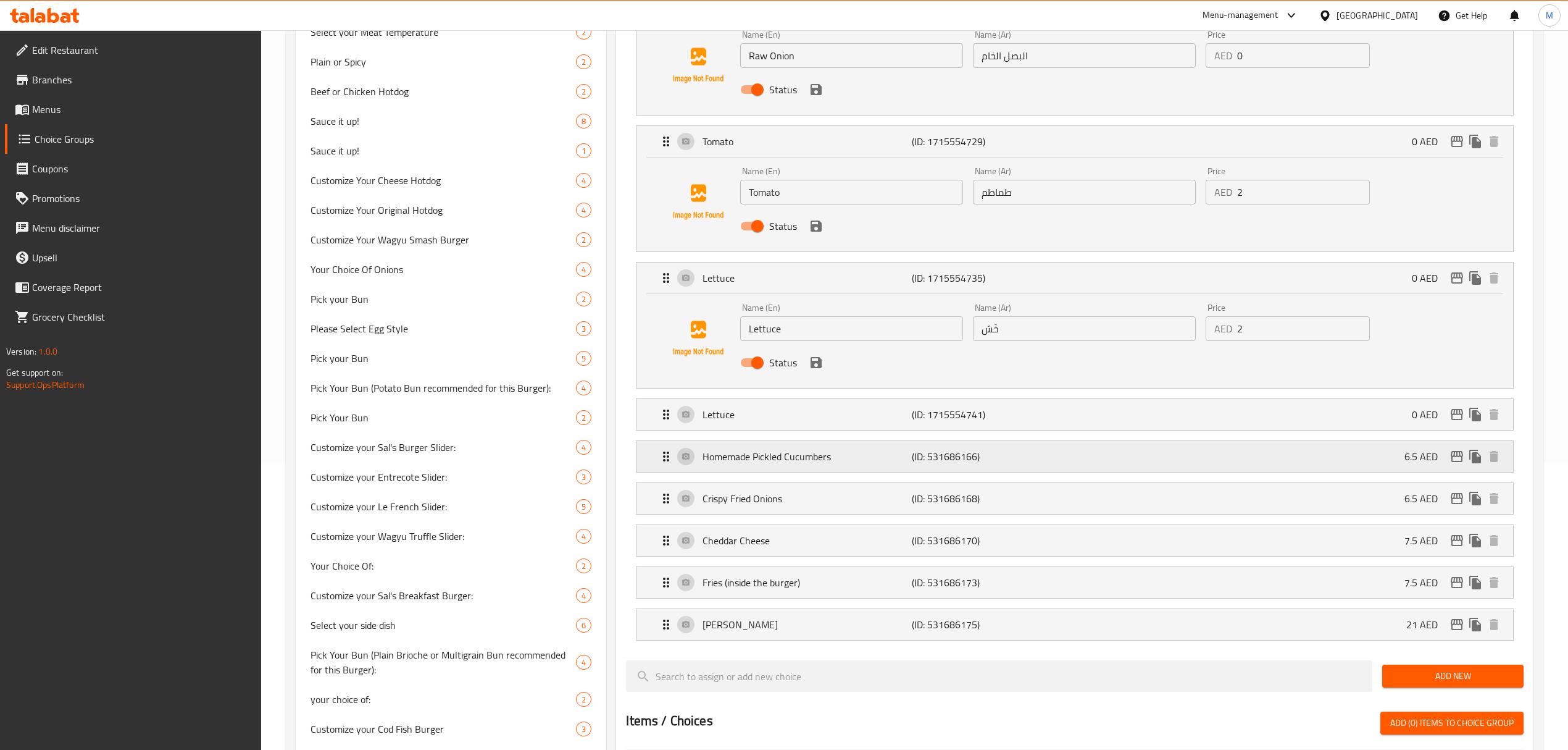
click at [1080, 462] on div "Homemade Pickled Cucumbers (ID: 531686166) 6.5 AED" at bounding box center [1078, 456] width 839 height 31
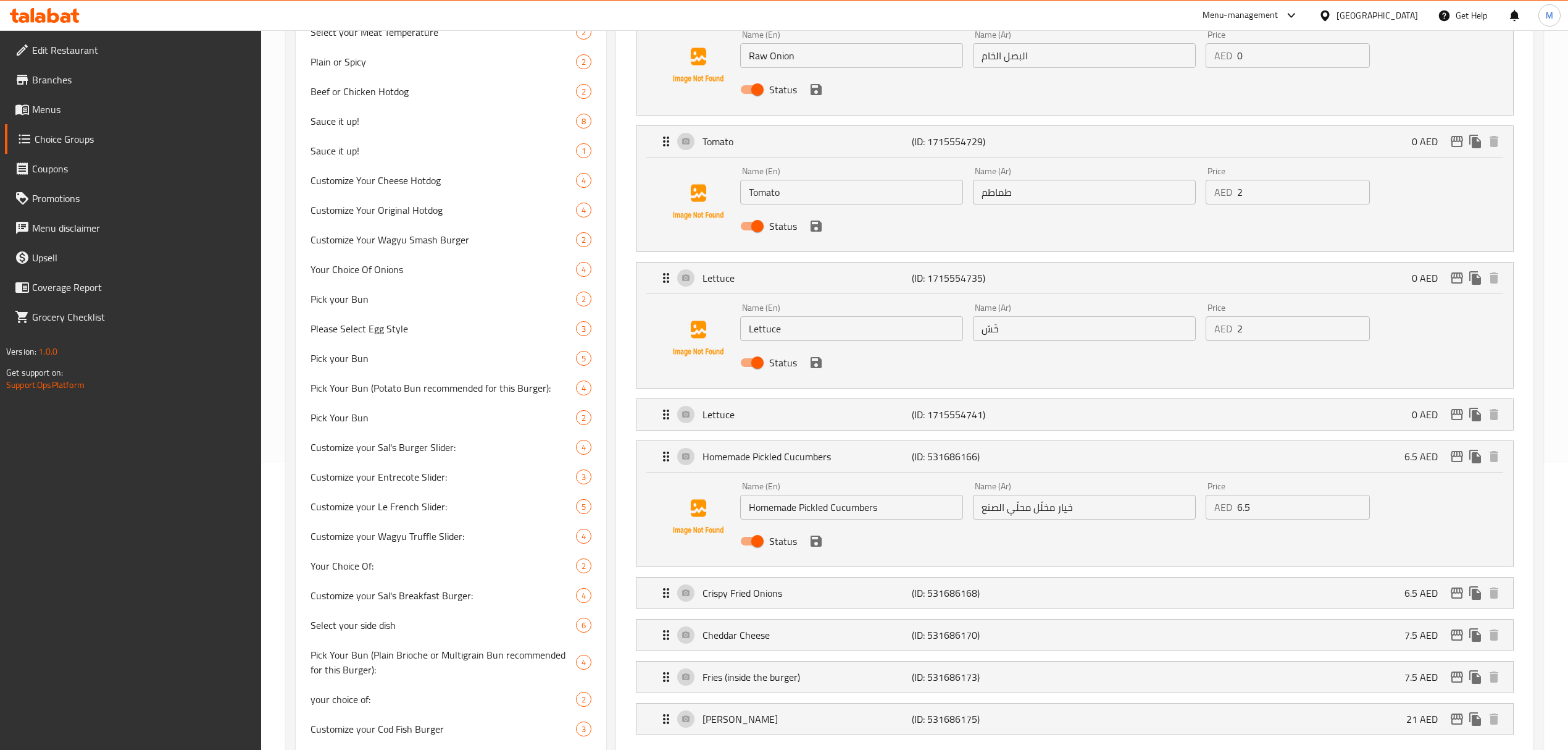
scroll to position [205, 0]
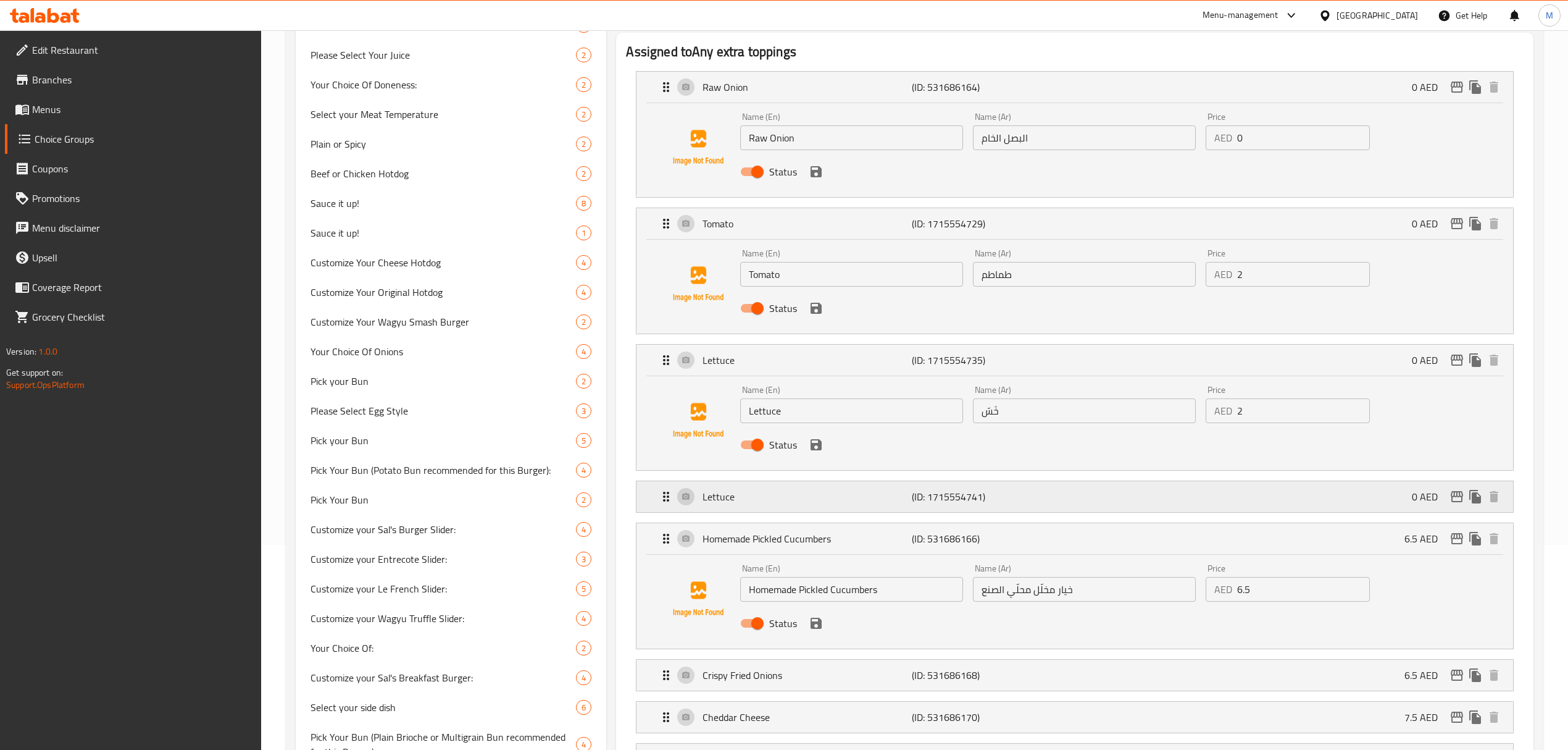
click at [871, 497] on p "Lettuce" at bounding box center [806, 496] width 209 height 15
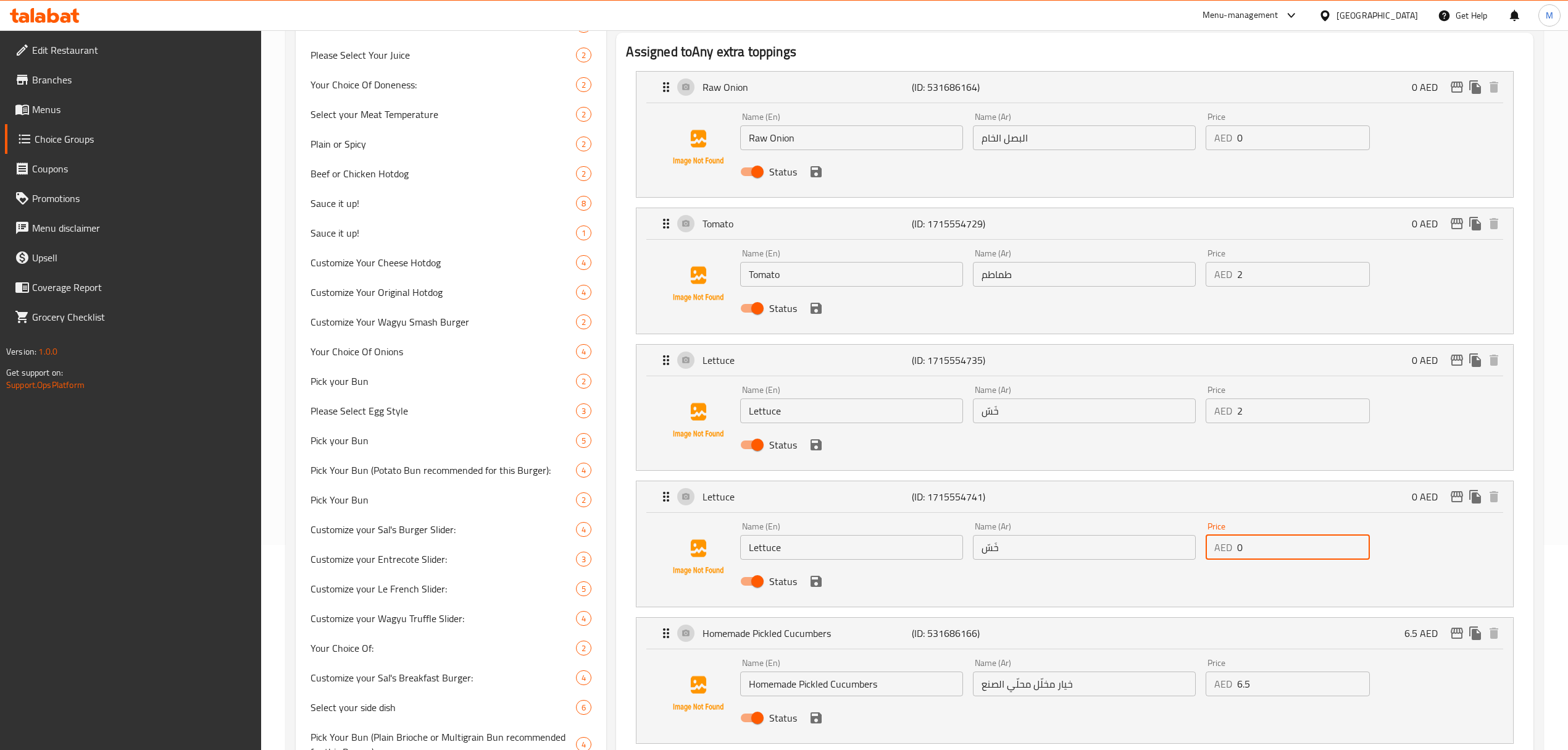
drag, startPoint x: 1241, startPoint y: 554, endPoint x: 1206, endPoint y: 556, distance: 35.1
click at [1206, 556] on div "AED 0 Price" at bounding box center [1288, 547] width 164 height 25
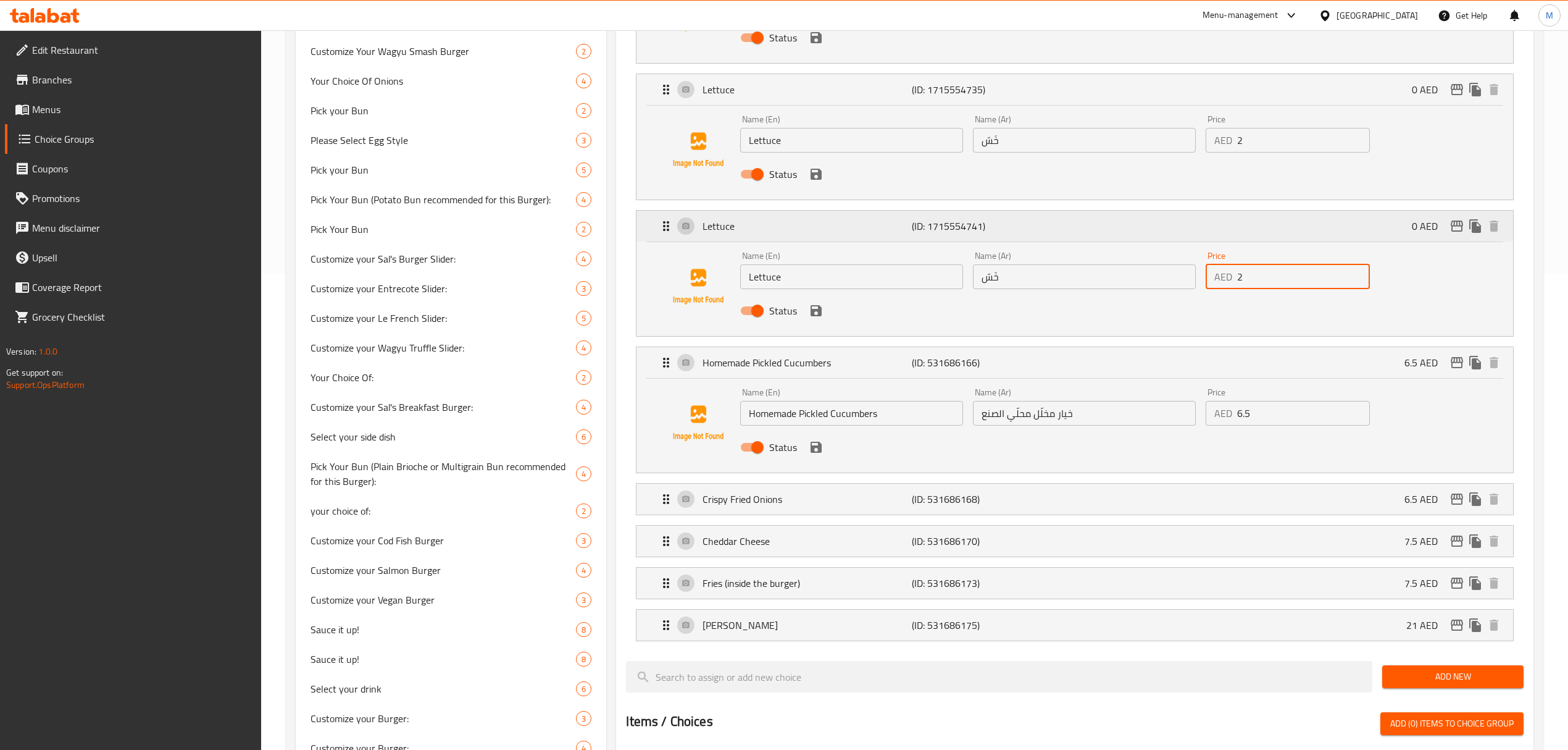
scroll to position [616, 0]
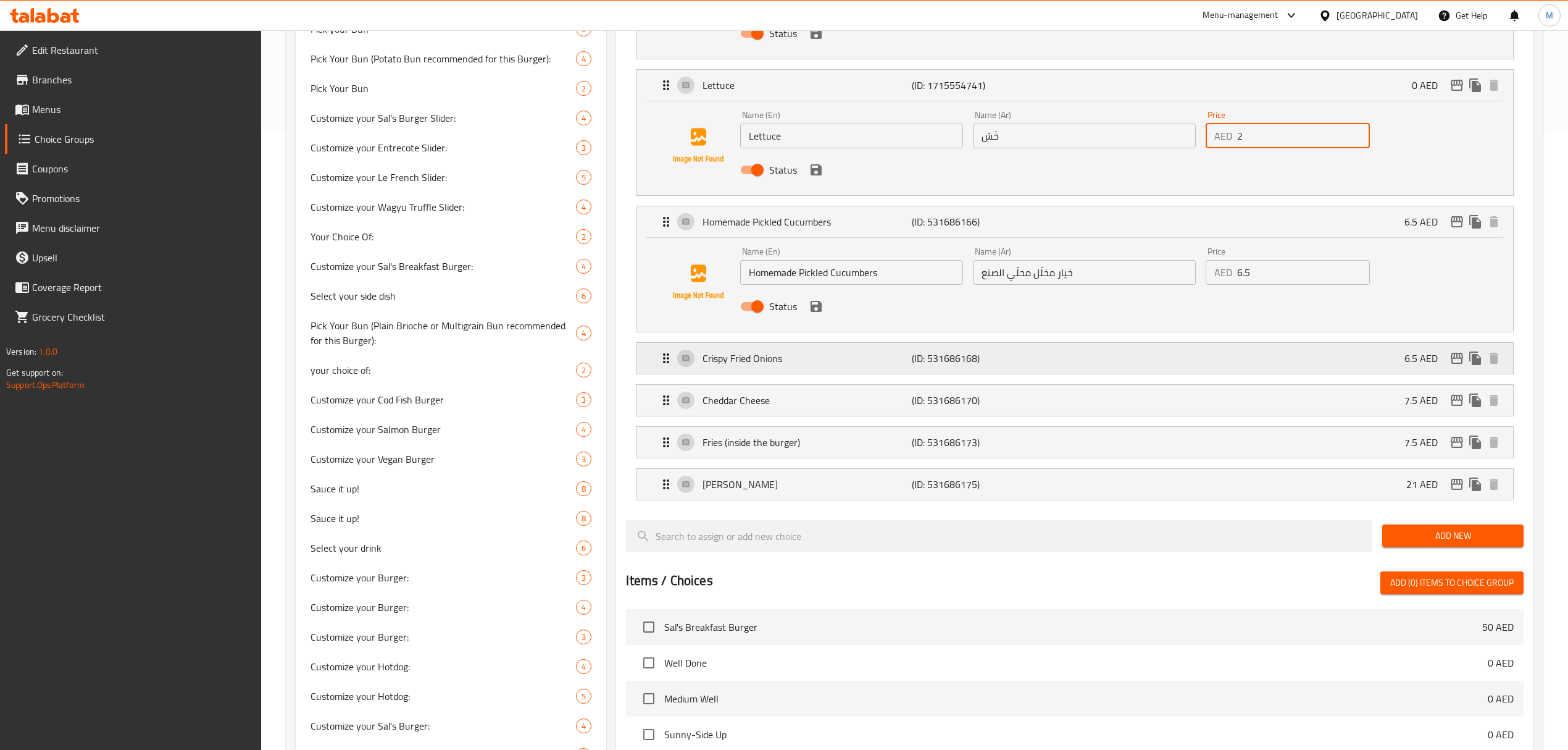
click at [1005, 354] on p "(ID: 531686168)" at bounding box center [982, 358] width 140 height 15
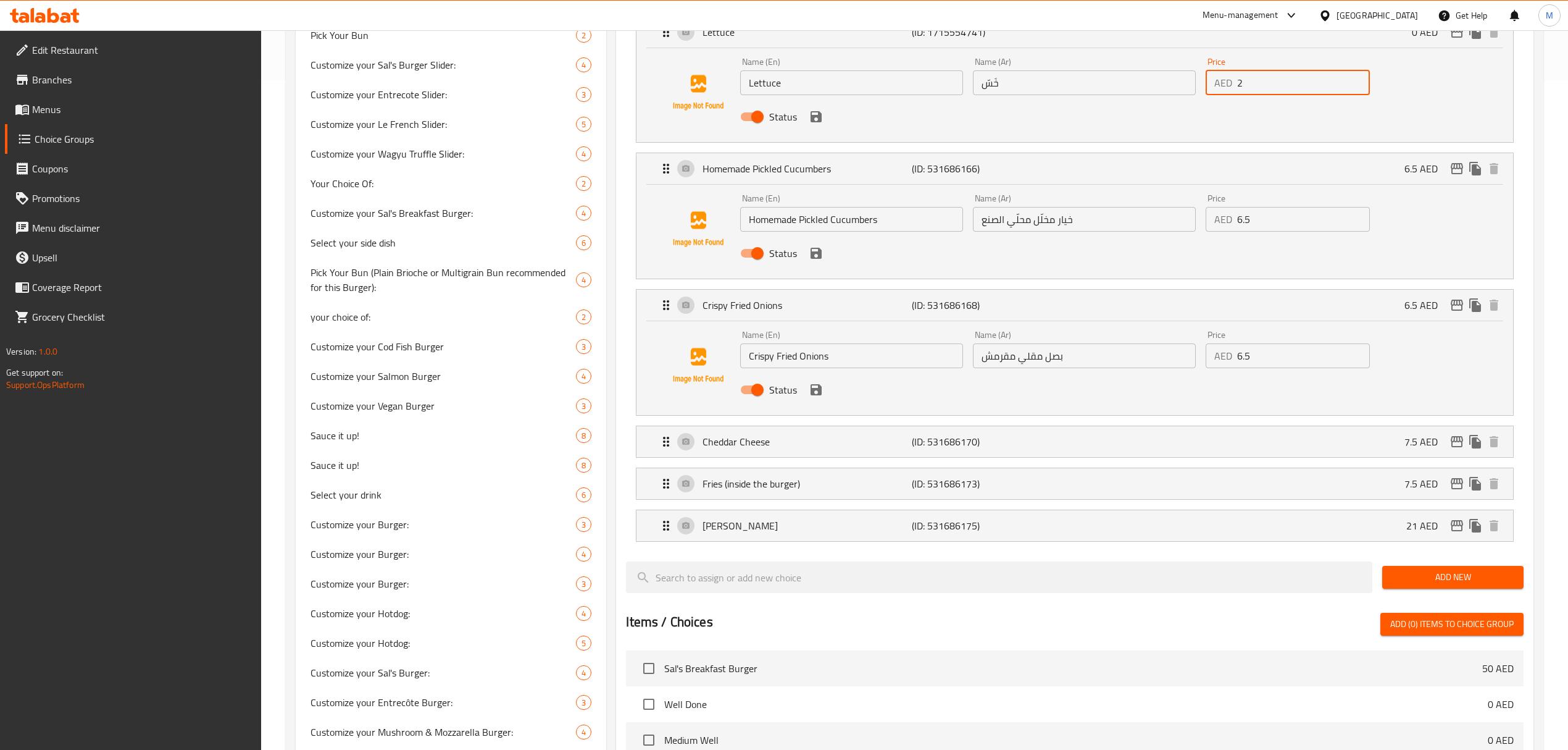
scroll to position [699, 0]
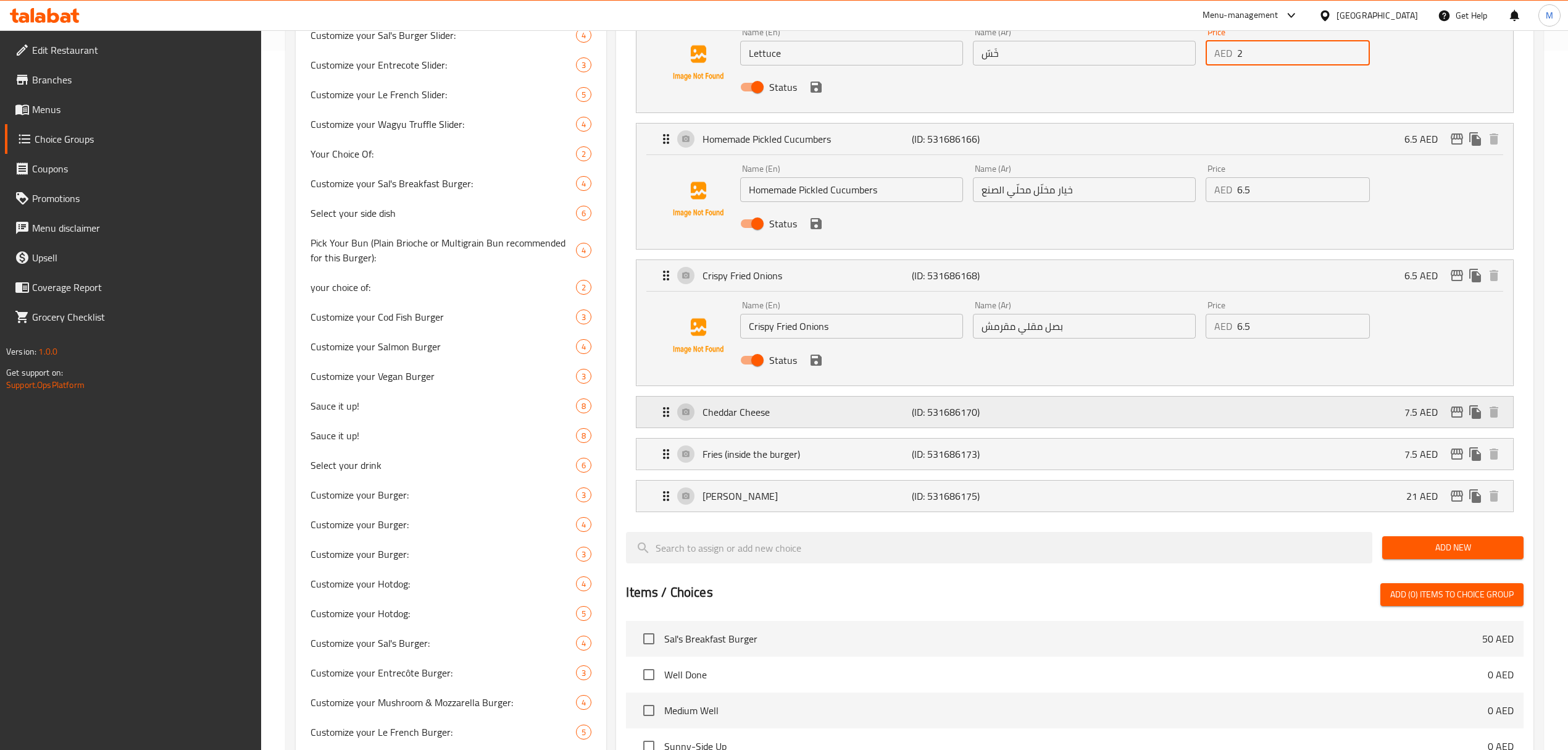
click at [976, 408] on p "(ID: 531686170)" at bounding box center [982, 411] width 140 height 15
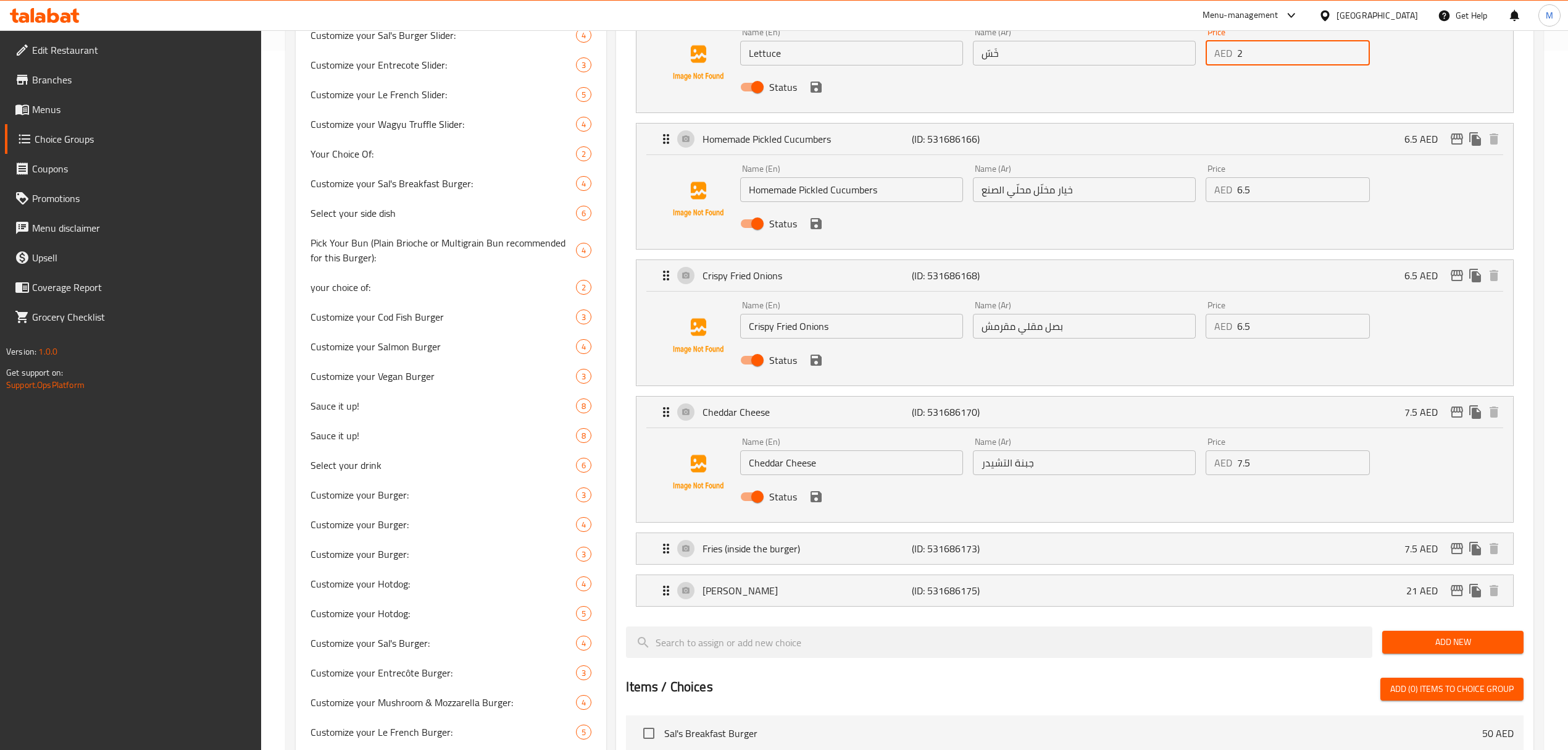
type input "2"
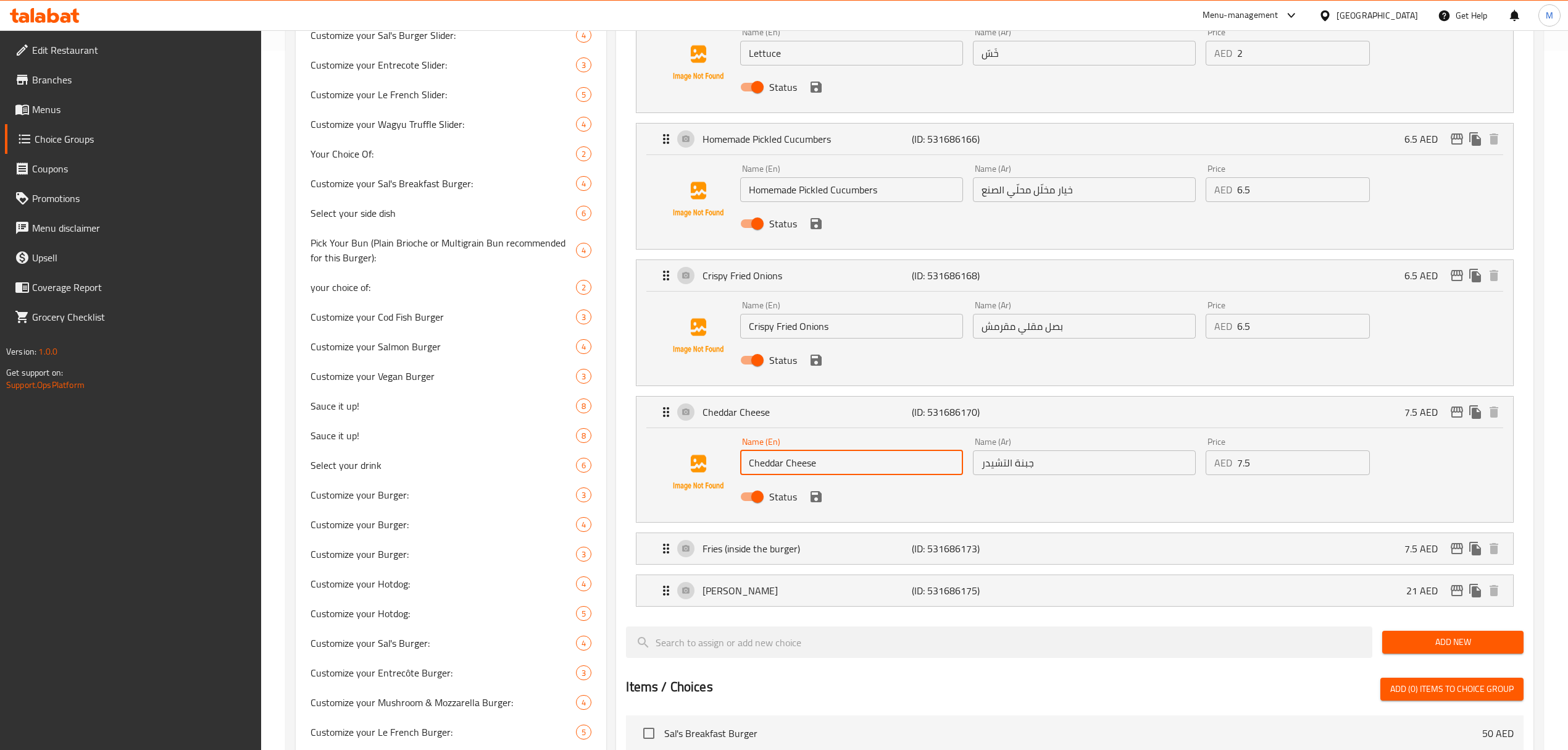
drag, startPoint x: 755, startPoint y: 466, endPoint x: 741, endPoint y: 466, distance: 14.0
click at [741, 466] on input "Cheddar Cheese" at bounding box center [851, 462] width 223 height 25
drag, startPoint x: 820, startPoint y: 468, endPoint x: 742, endPoint y: 466, distance: 78.0
click at [742, 466] on input "White Cheddar" at bounding box center [851, 462] width 223 height 25
click at [833, 467] on input "White Cheddar" at bounding box center [851, 462] width 223 height 25
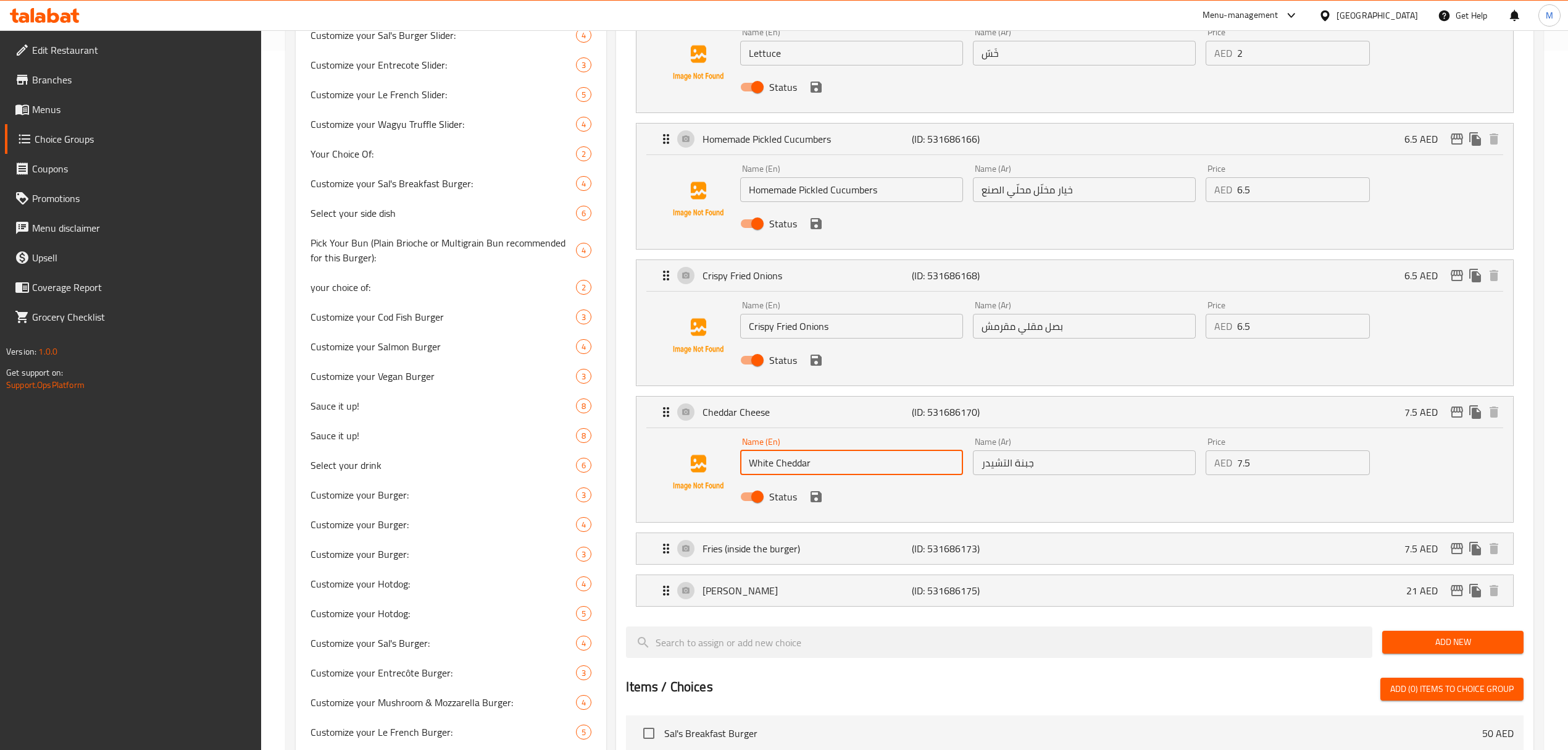
type input "White Cheddar"
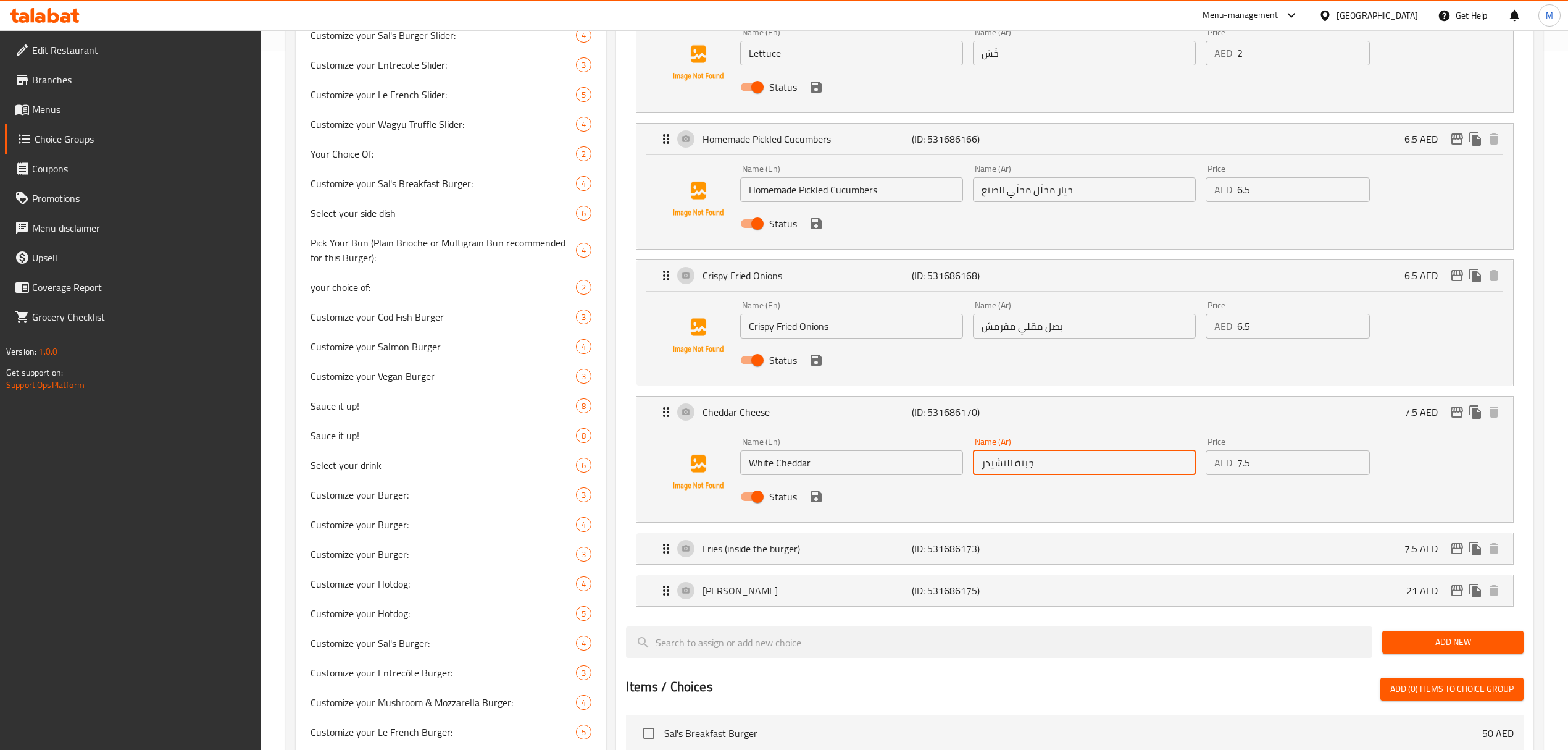
drag, startPoint x: 1056, startPoint y: 465, endPoint x: 981, endPoint y: 465, distance: 75.0
click at [981, 465] on input "جبنة التشيدر" at bounding box center [1084, 462] width 223 height 25
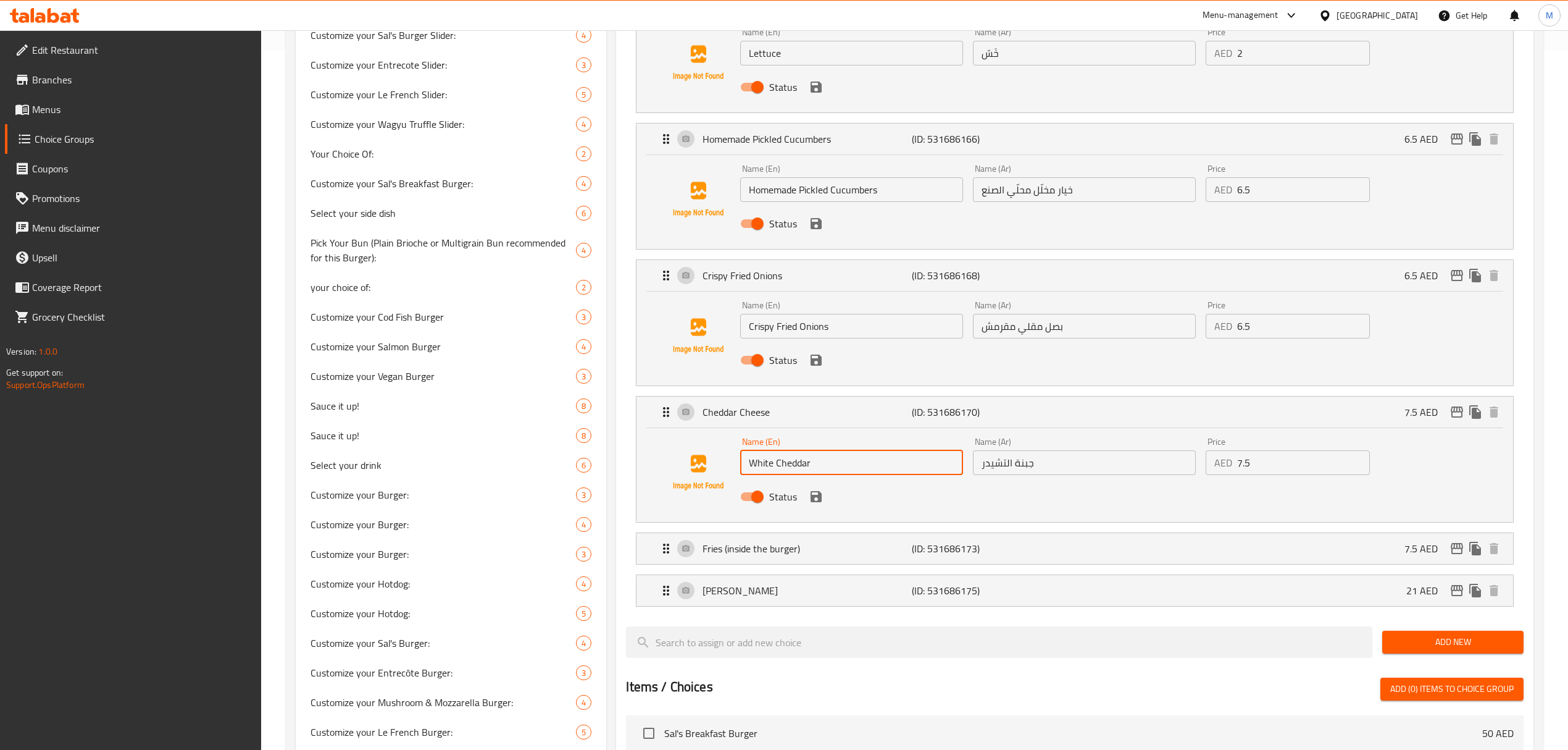
click at [807, 468] on input "White Cheddar" at bounding box center [851, 462] width 223 height 25
click at [835, 467] on input "White Cheddar" at bounding box center [851, 462] width 223 height 25
drag, startPoint x: 835, startPoint y: 470, endPoint x: 722, endPoint y: 451, distance: 114.6
click at [722, 451] on div "Name (En) White Cheddar Name (En) Name (Ar) جبنة التشيدر Name (Ar) Price AED 7.…" at bounding box center [1075, 472] width 837 height 84
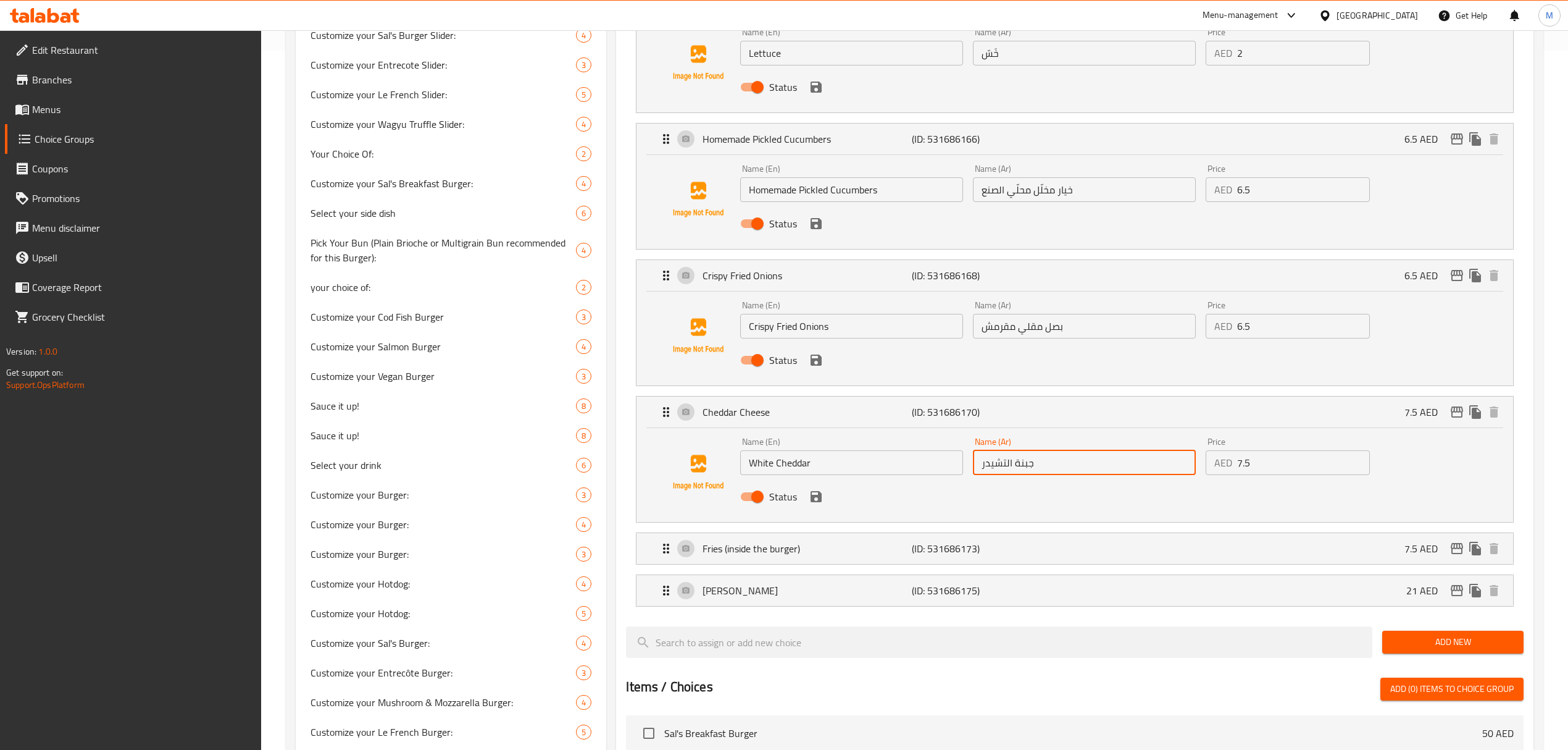
drag, startPoint x: 1068, startPoint y: 465, endPoint x: 873, endPoint y: 448, distance: 195.7
click at [873, 448] on div "Name (En) White Cheddar Name (En) Name (Ar) جبنة التشيدر Name (Ar) Price AED 7.…" at bounding box center [1084, 473] width 697 height 81
paste input "يدر بيضاء"
click at [860, 544] on p "Fries (inside the burger)" at bounding box center [806, 548] width 209 height 15
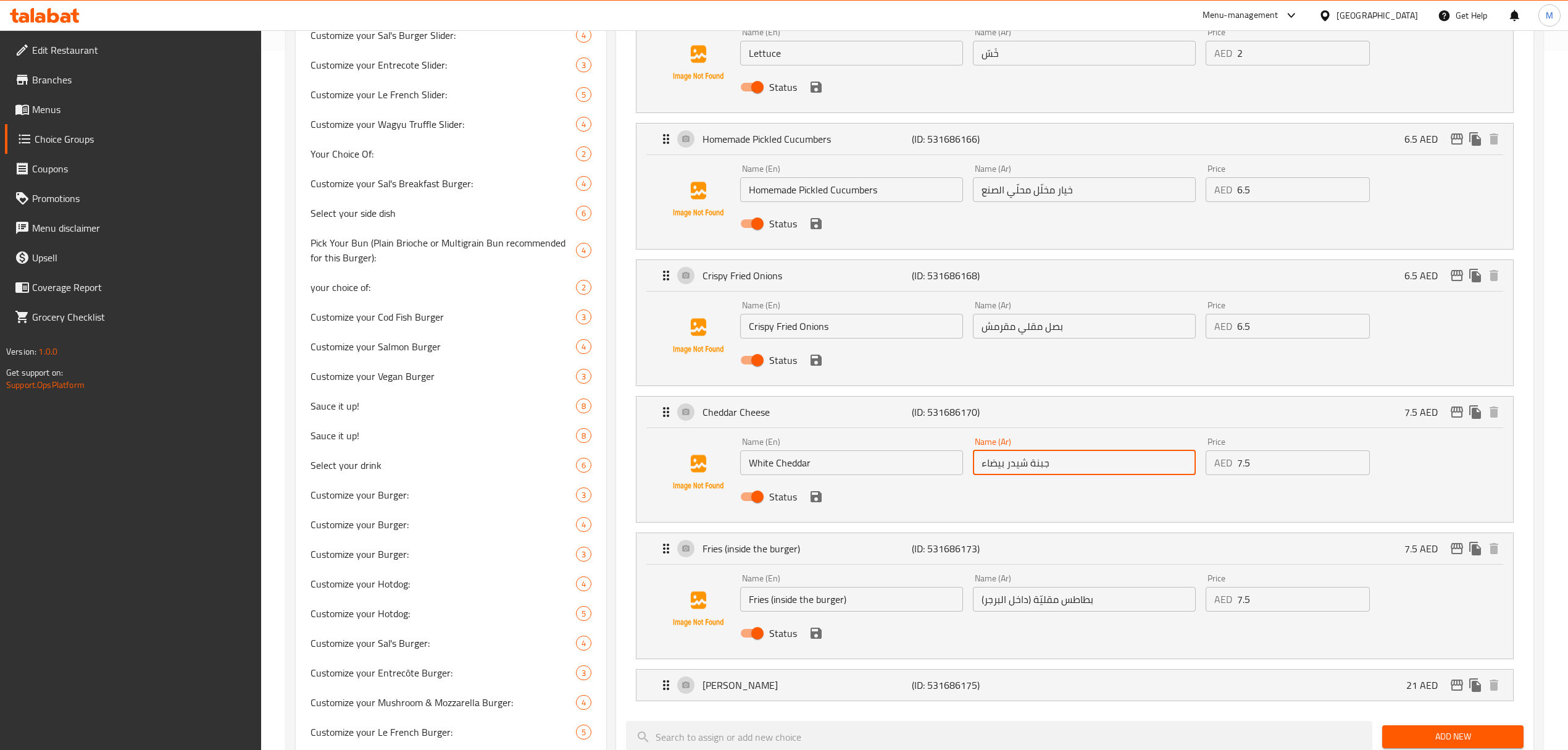
type input "جبنة شيدر بيضاء"
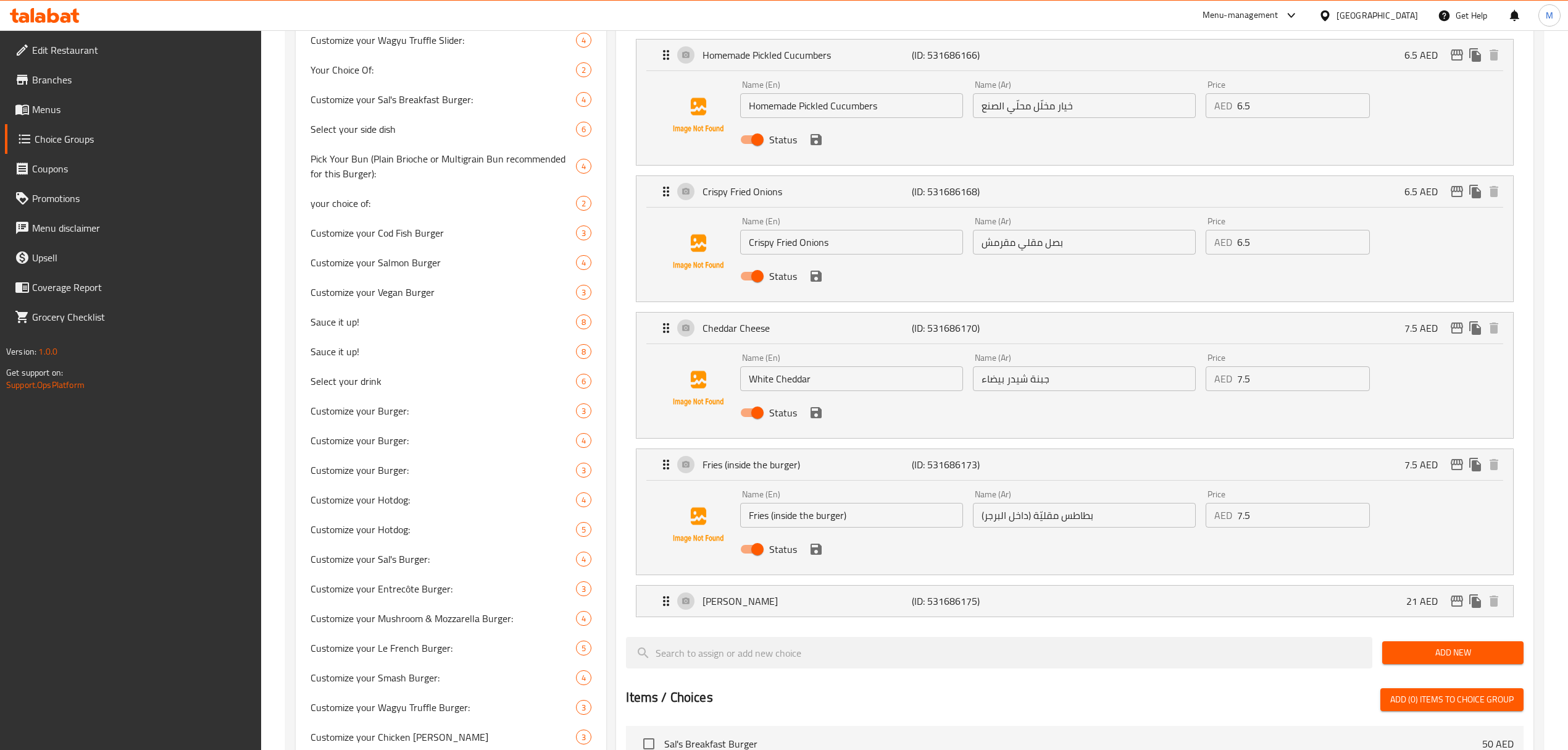
scroll to position [863, 0]
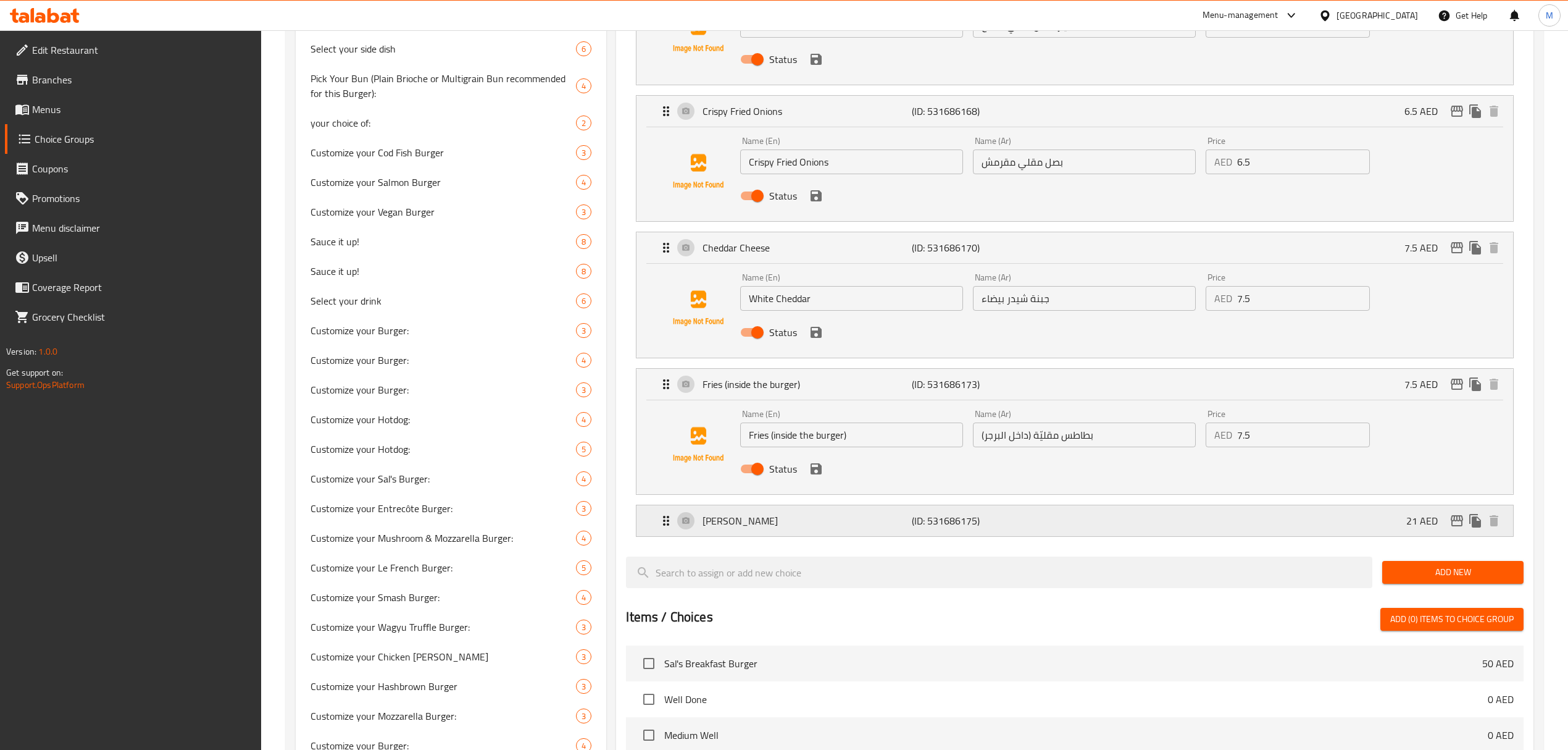
click at [873, 531] on div "[PERSON_NAME] (ID: 531686175) 21 AED" at bounding box center [1078, 520] width 839 height 31
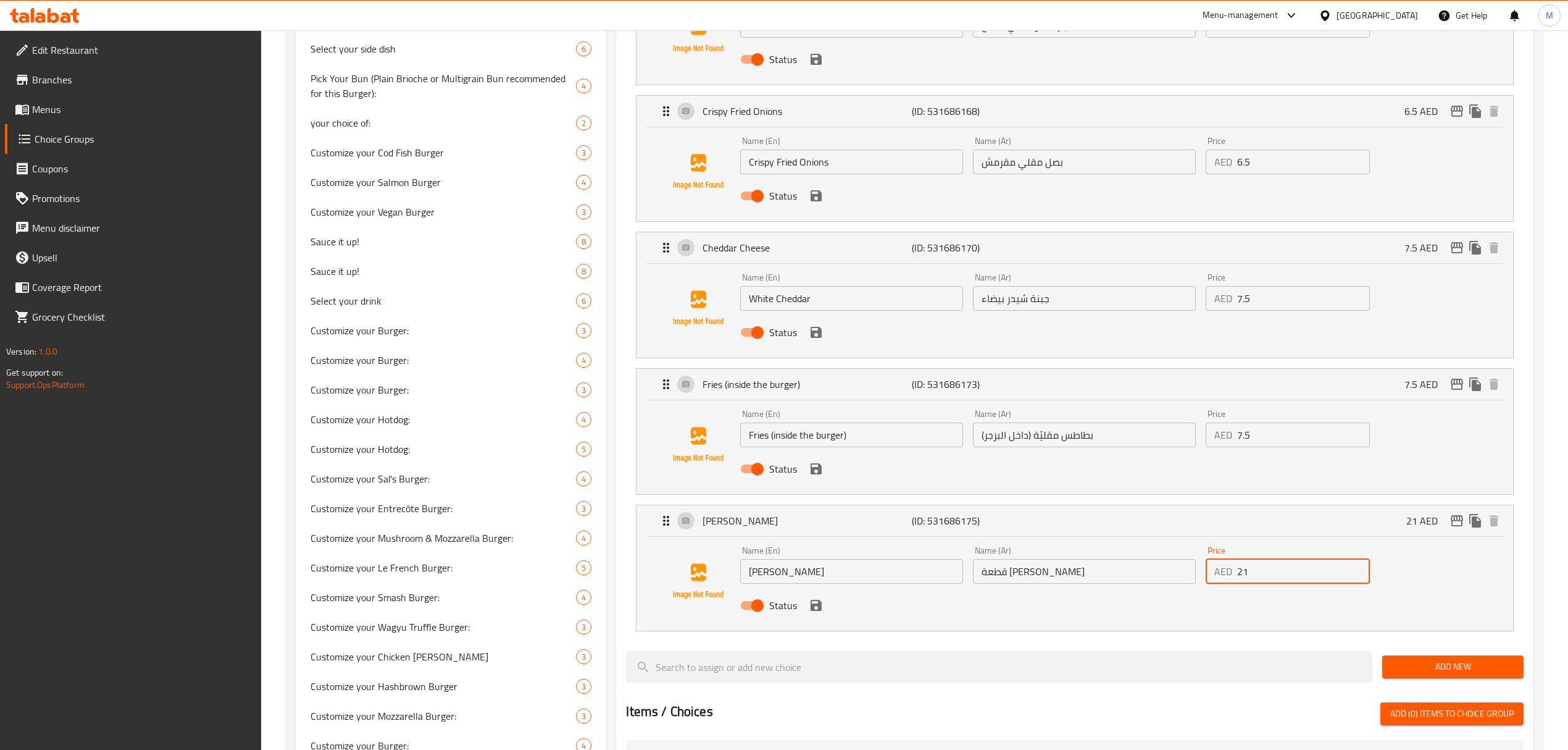
drag, startPoint x: 1263, startPoint y: 578, endPoint x: 1243, endPoint y: 575, distance: 20.2
click at [1243, 575] on input "21" at bounding box center [1304, 571] width 133 height 25
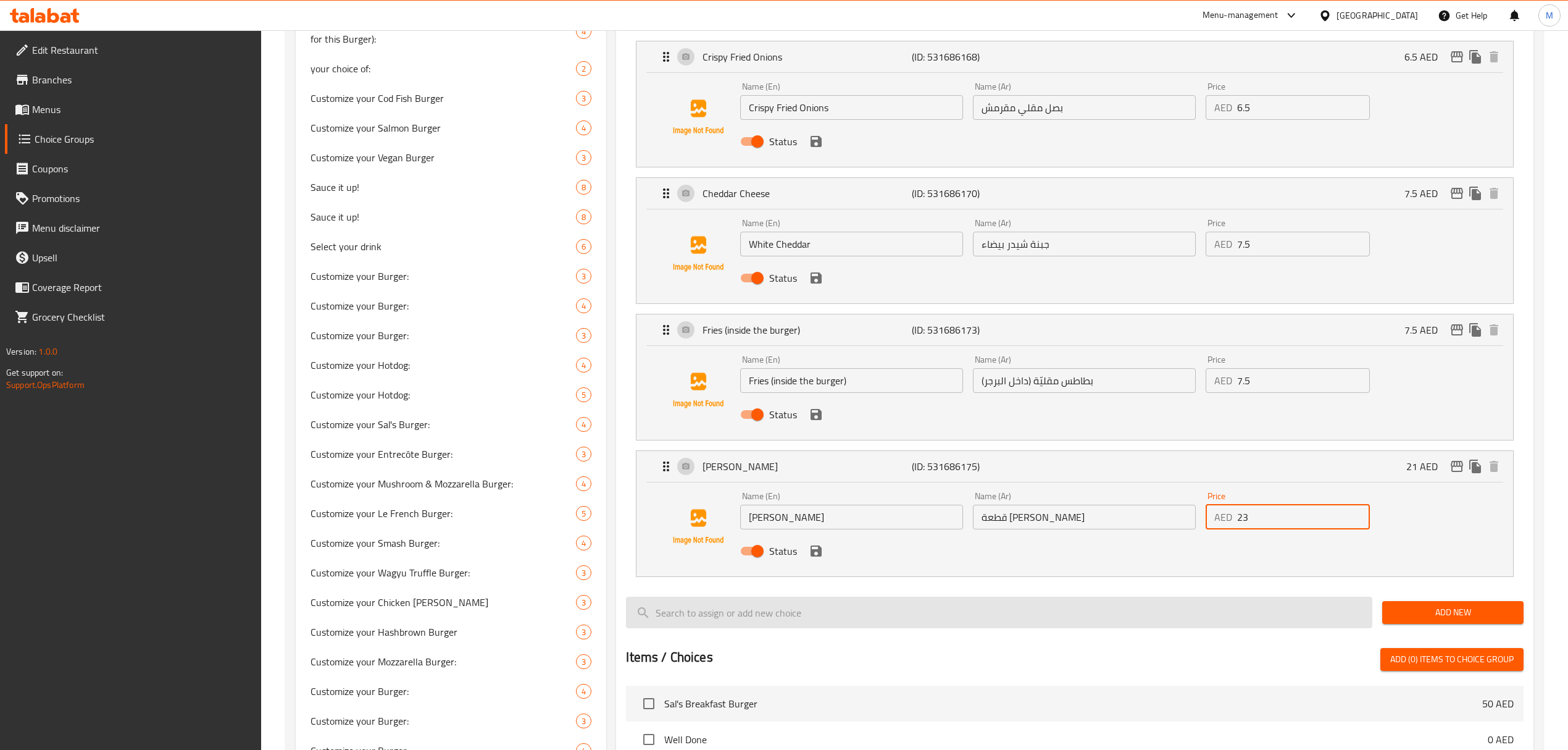
scroll to position [946, 0]
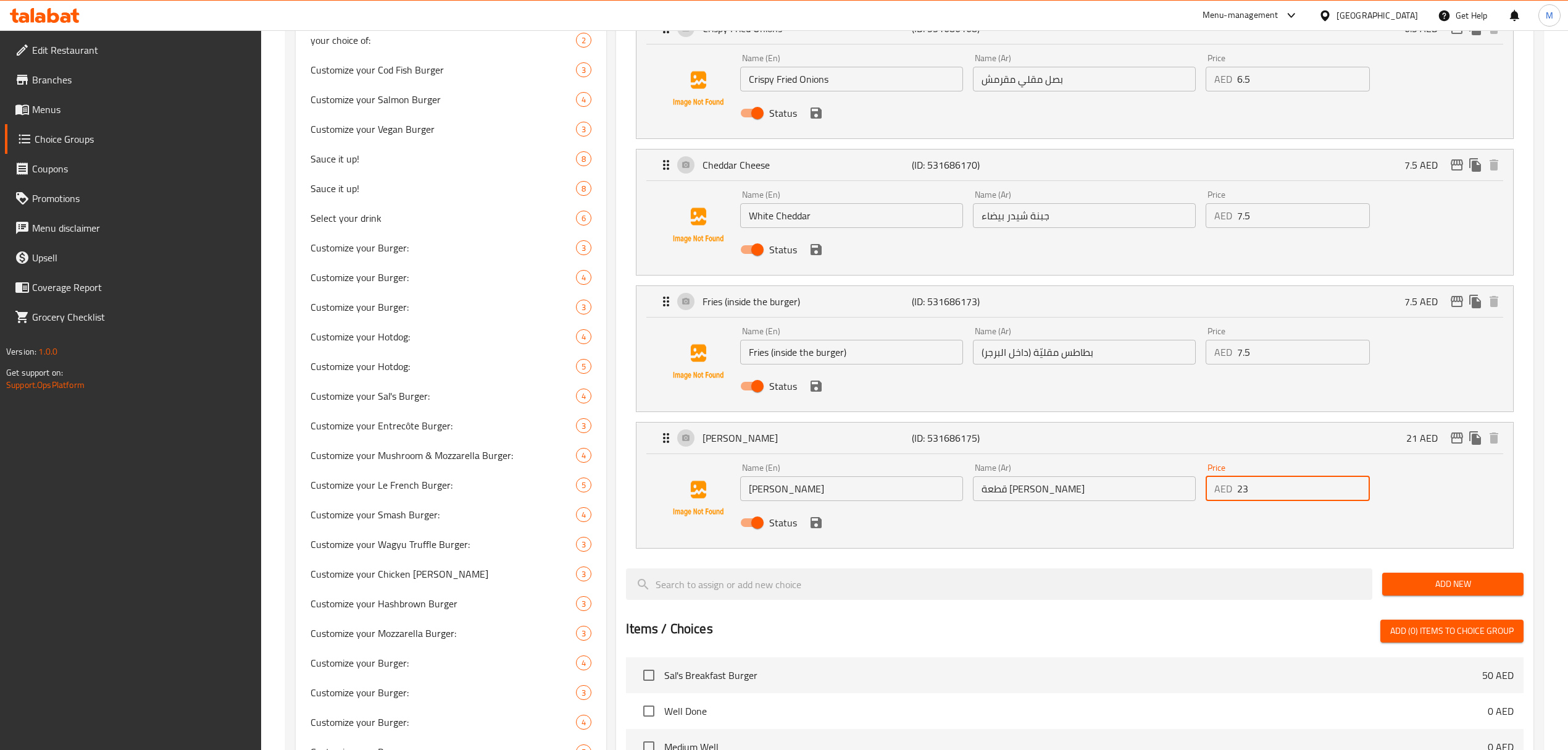
type input "23"
click at [1396, 581] on span "Add New" at bounding box center [1453, 585] width 122 height 16
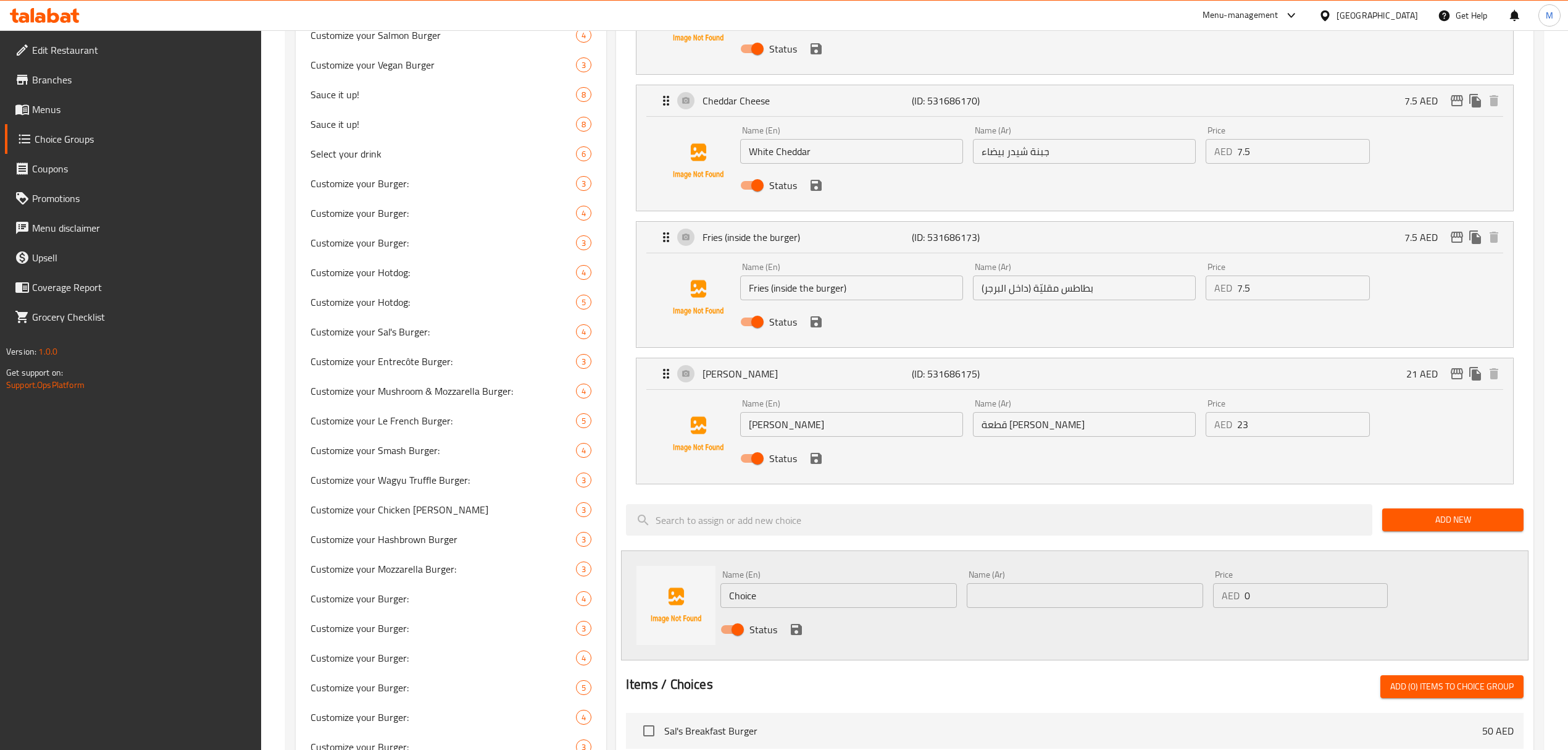
scroll to position [1111, 0]
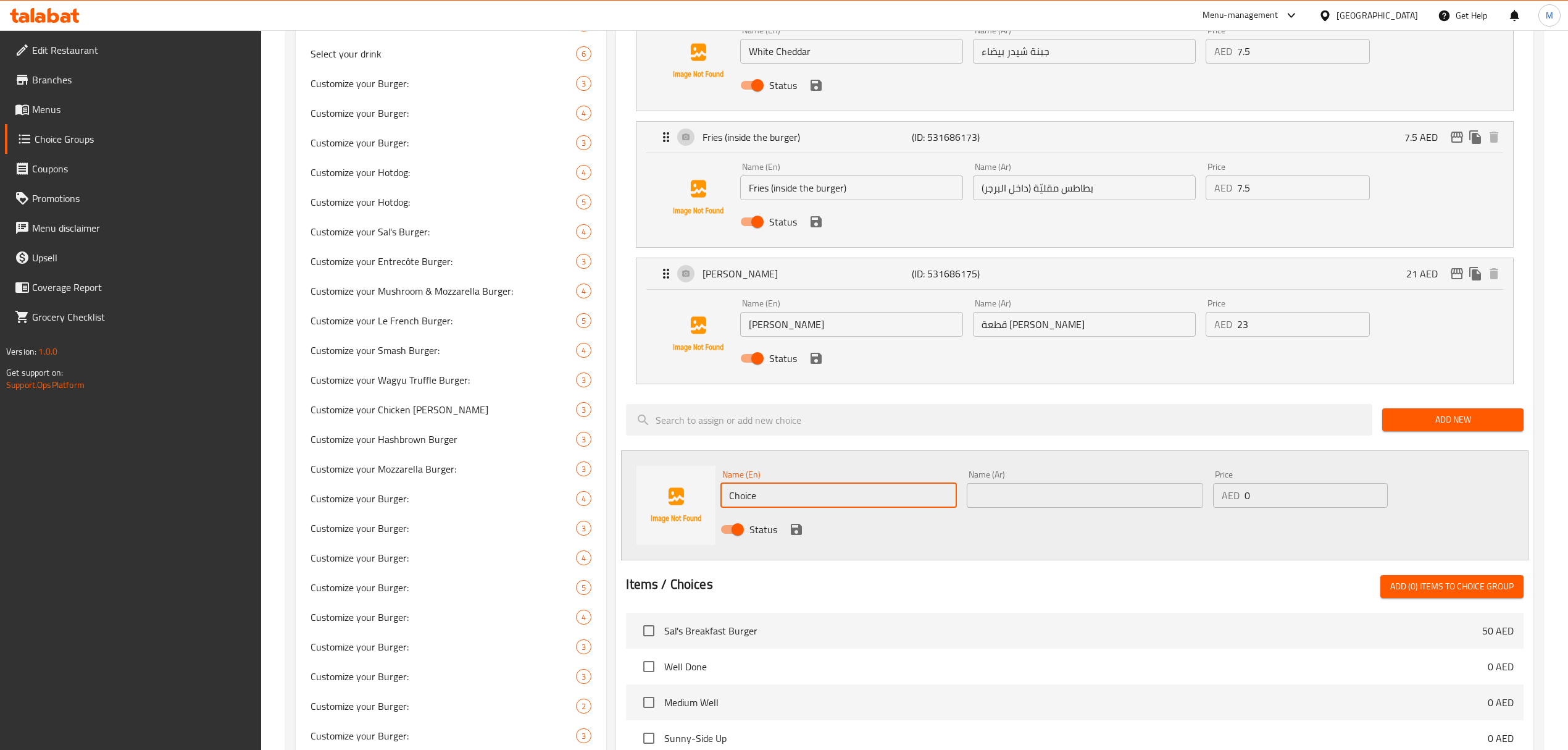
click at [773, 497] on input "Choice" at bounding box center [838, 494] width 237 height 25
type input "Yellow Cheddar"
click at [1070, 492] on input "text" at bounding box center [1085, 494] width 237 height 25
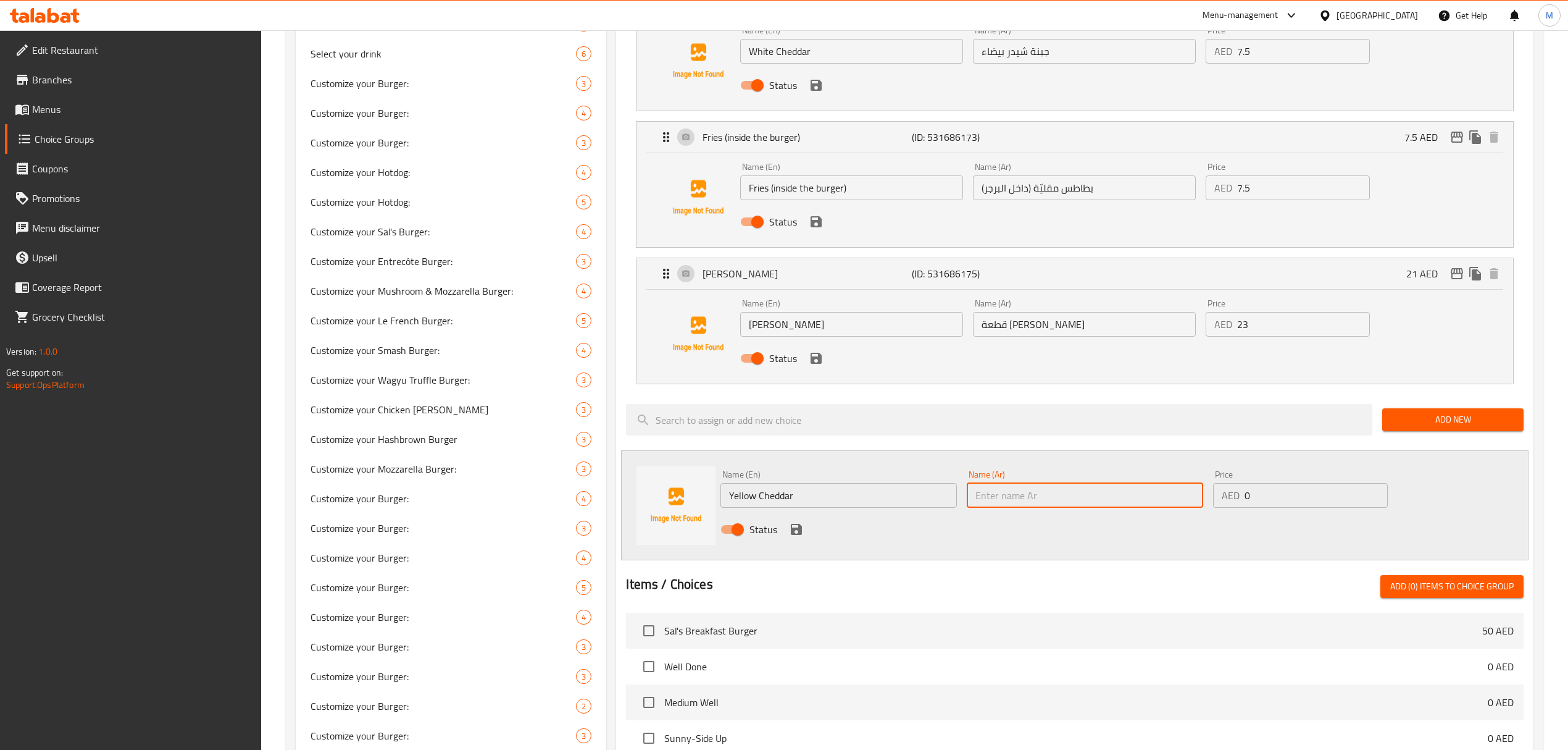
paste input "جبنة شيدر صفراء"
type input "جبنة شيدر صفراء"
drag, startPoint x: 1248, startPoint y: 502, endPoint x: 1210, endPoint y: 502, distance: 38.0
click at [1210, 502] on div "Price AED 0 Price" at bounding box center [1301, 488] width 184 height 48
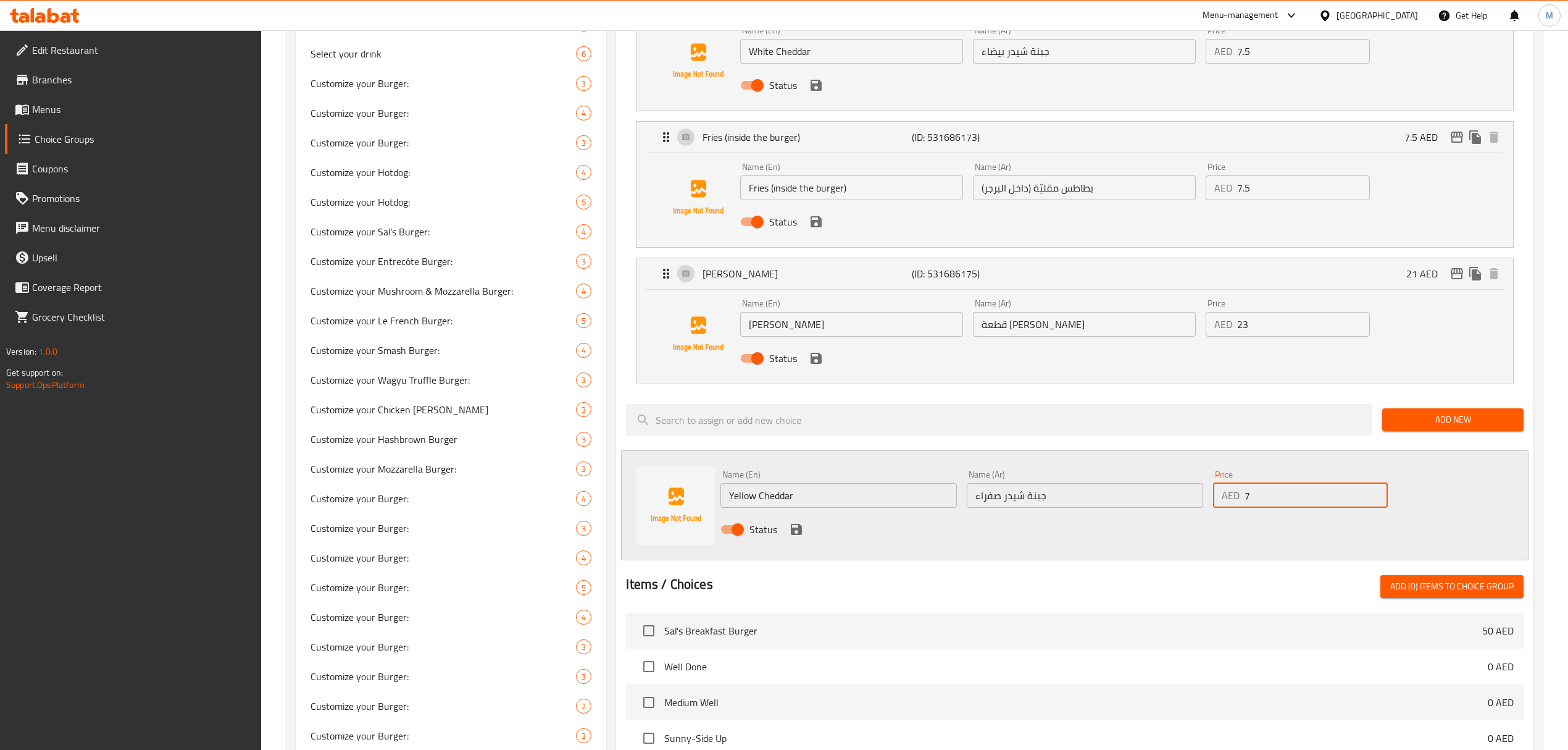
type input "7.5"
click at [800, 530] on icon "save" at bounding box center [795, 529] width 11 height 11
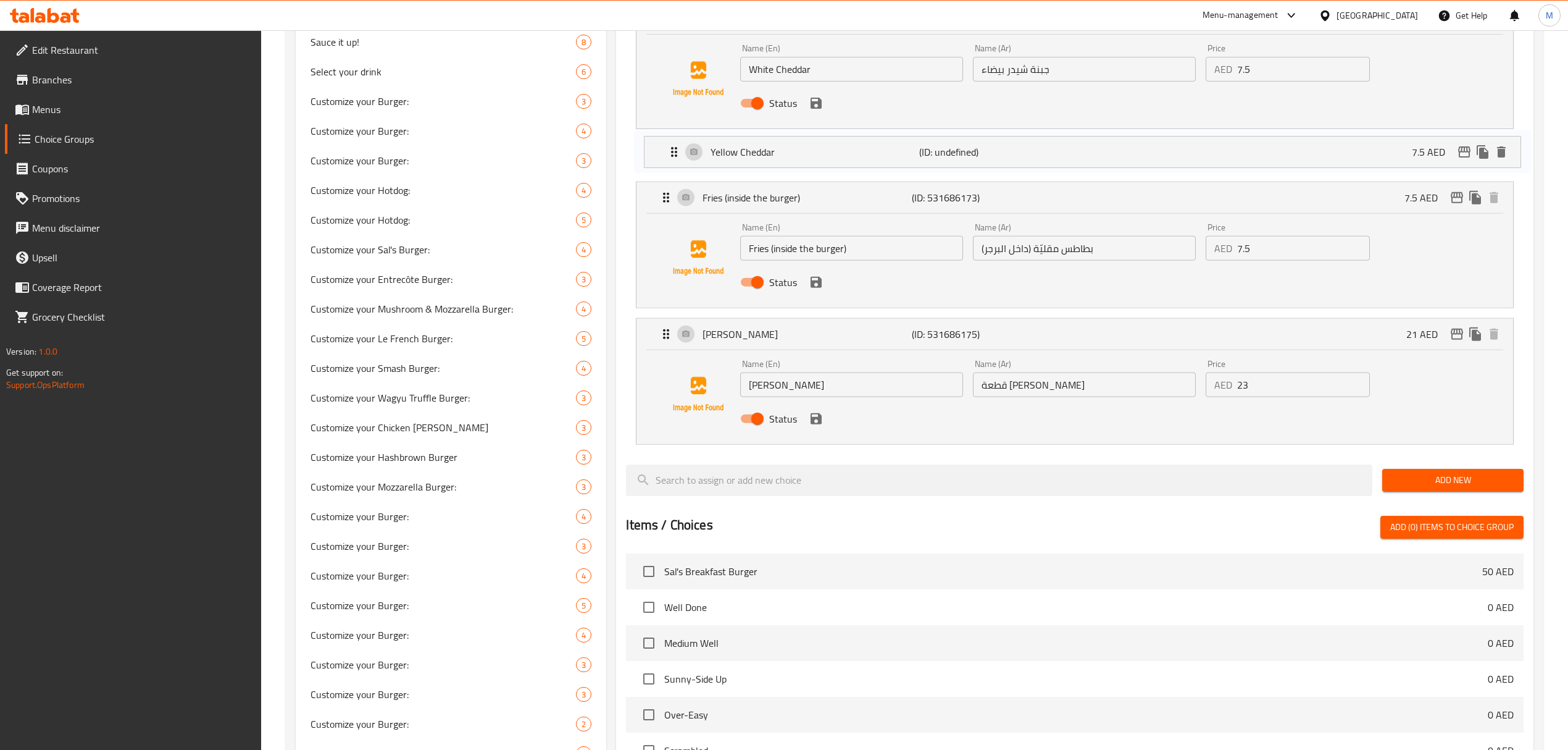
drag, startPoint x: 656, startPoint y: 411, endPoint x: 666, endPoint y: 137, distance: 274.2
click at [1428, 482] on span "Add New" at bounding box center [1453, 481] width 122 height 16
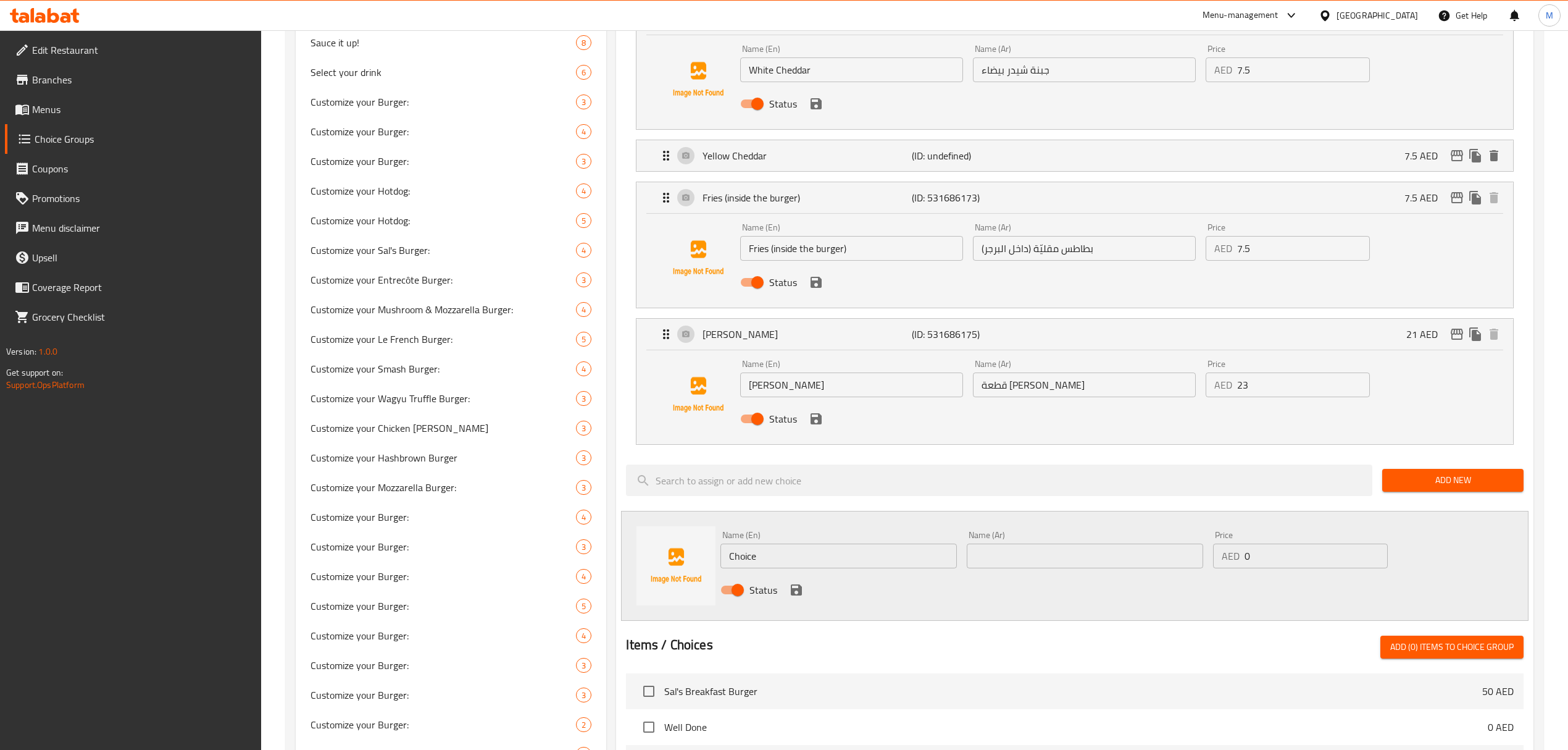
click at [756, 566] on input "Choice" at bounding box center [838, 556] width 237 height 25
click at [762, 561] on input "Choice" at bounding box center [838, 556] width 237 height 25
drag, startPoint x: 853, startPoint y: 561, endPoint x: 630, endPoint y: 561, distance: 223.0
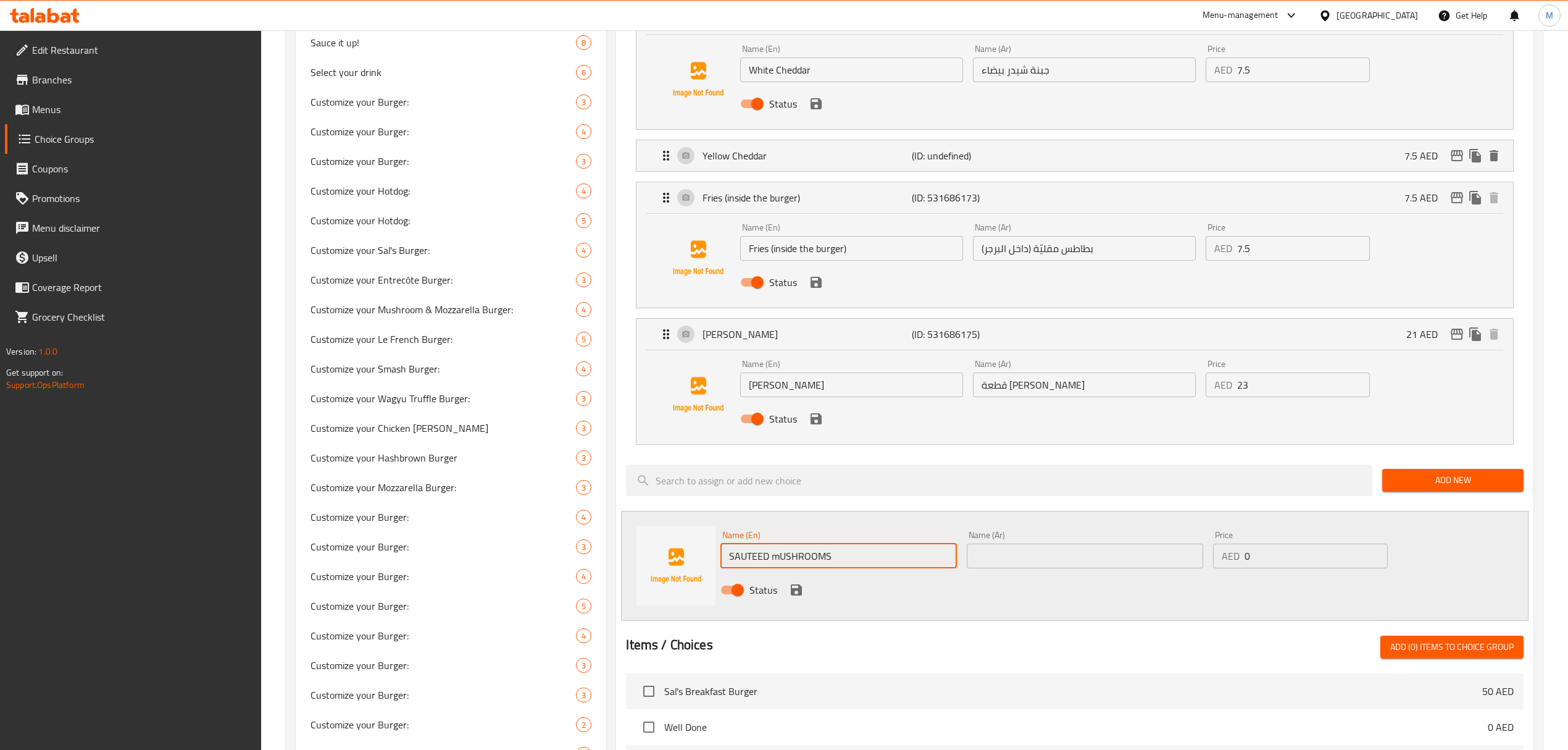
click at [630, 561] on div "Name (En) SAUTEED mUSHROOMS Name (En) Name (Ar) Name (Ar) Price AED 0 Price Sta…" at bounding box center [1075, 565] width 907 height 110
type input "Sauteed Mushrooms"
click at [1020, 566] on input "text" at bounding box center [1085, 556] width 237 height 25
paste input "الفطر المقلي"
type input "الفطر المقلي"
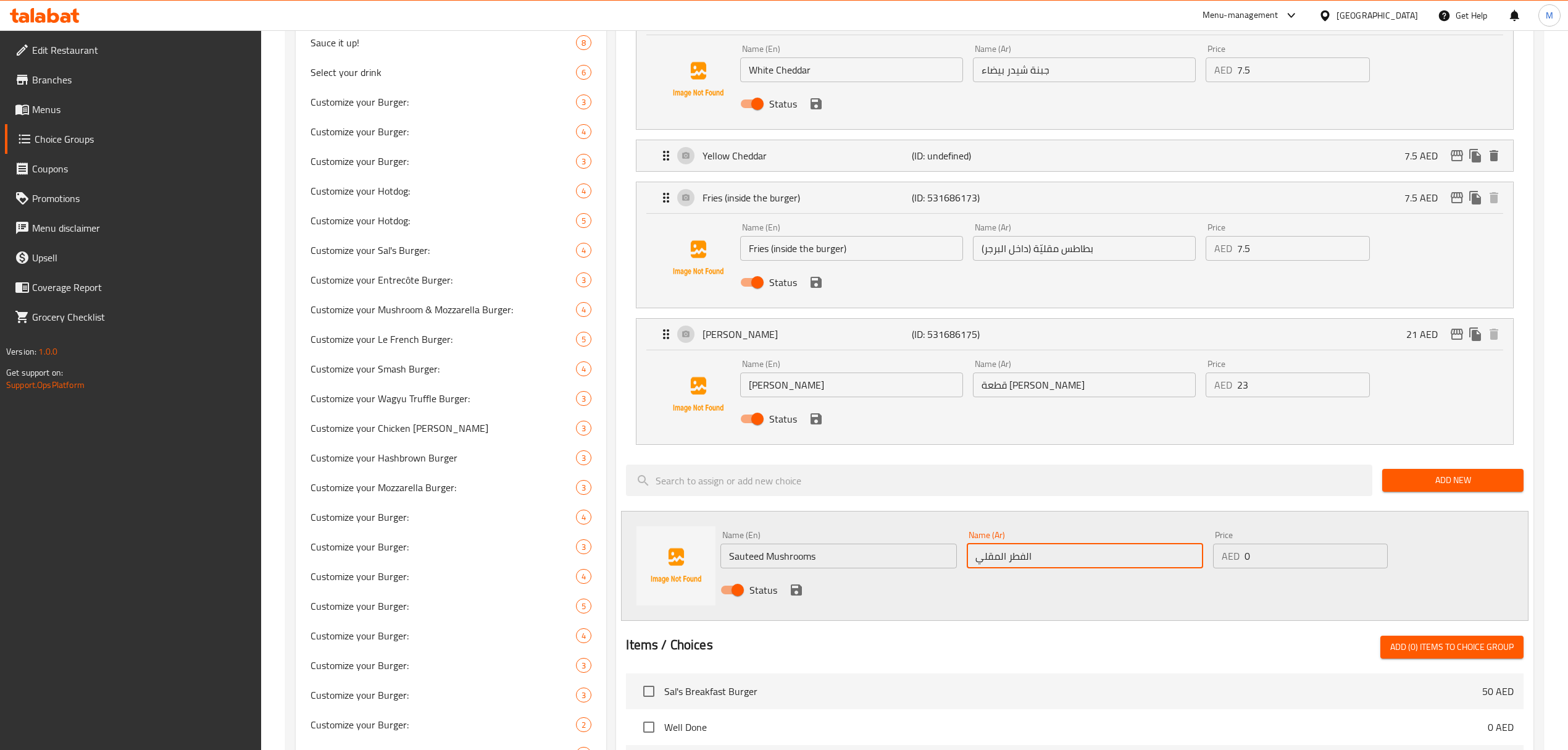
click at [801, 592] on icon "save" at bounding box center [796, 589] width 15 height 15
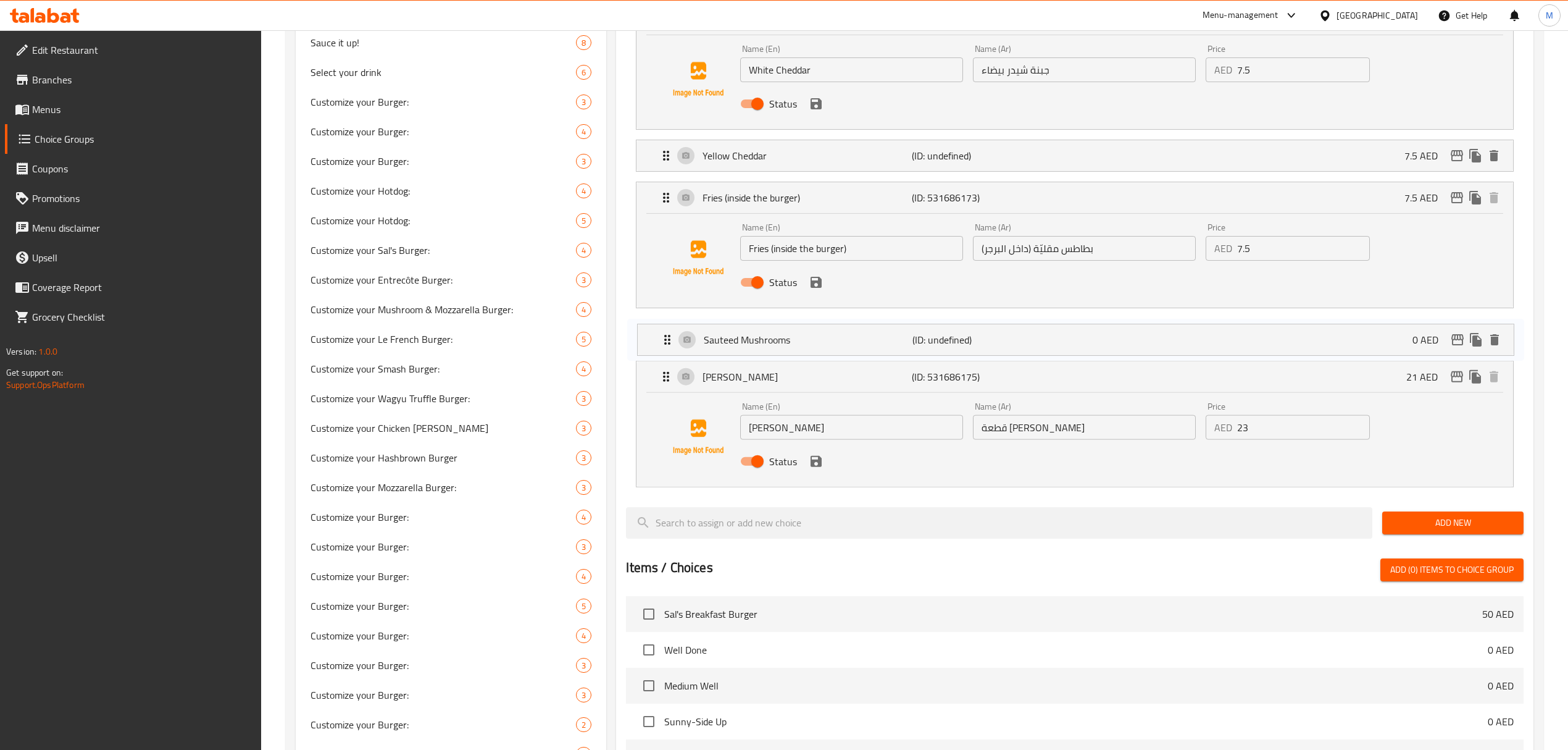
drag, startPoint x: 670, startPoint y: 419, endPoint x: 663, endPoint y: 332, distance: 87.3
click at [1483, 517] on button "Add New" at bounding box center [1453, 521] width 142 height 23
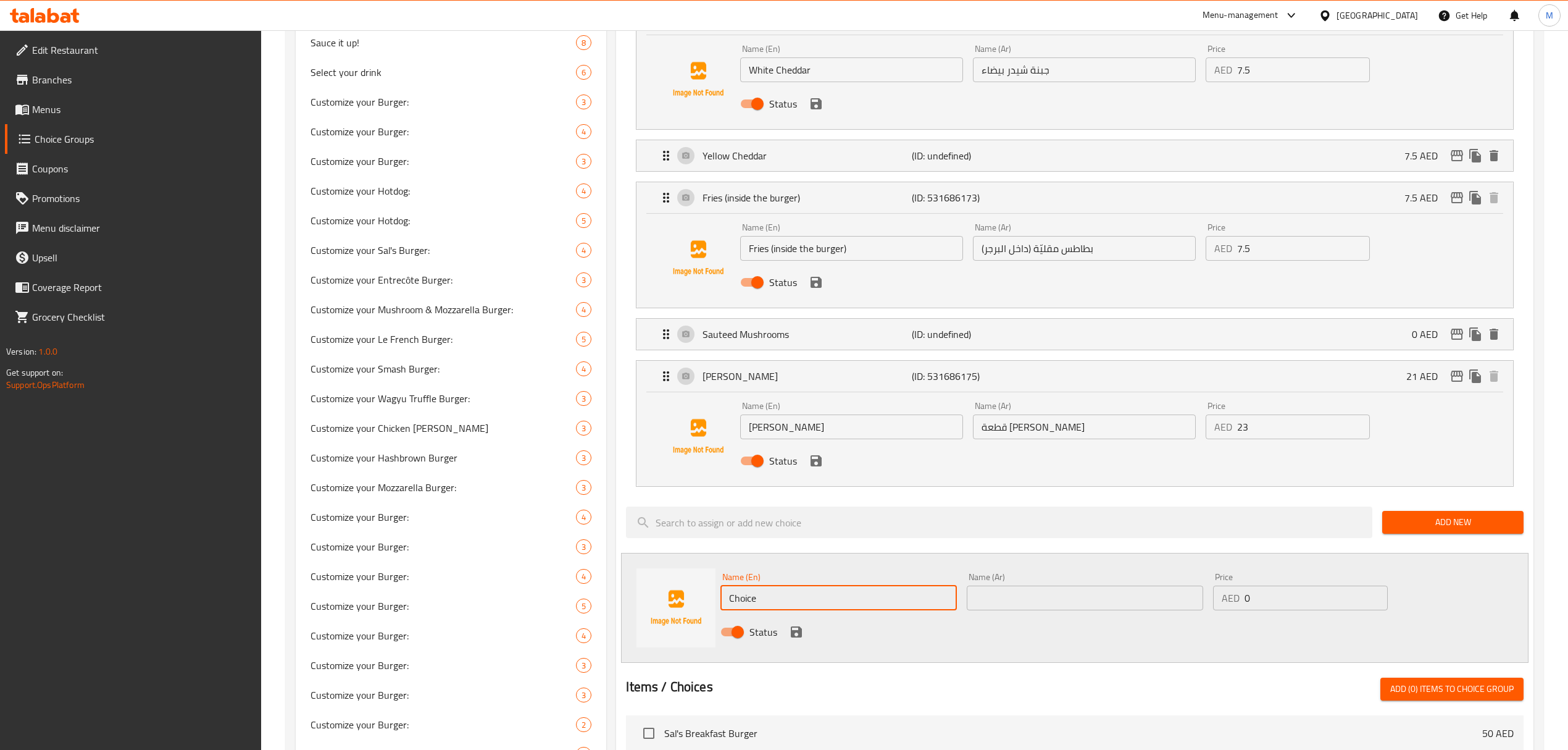
click at [747, 595] on input "Choice" at bounding box center [838, 597] width 237 height 25
type input "Extra Smashburger [PERSON_NAME]"
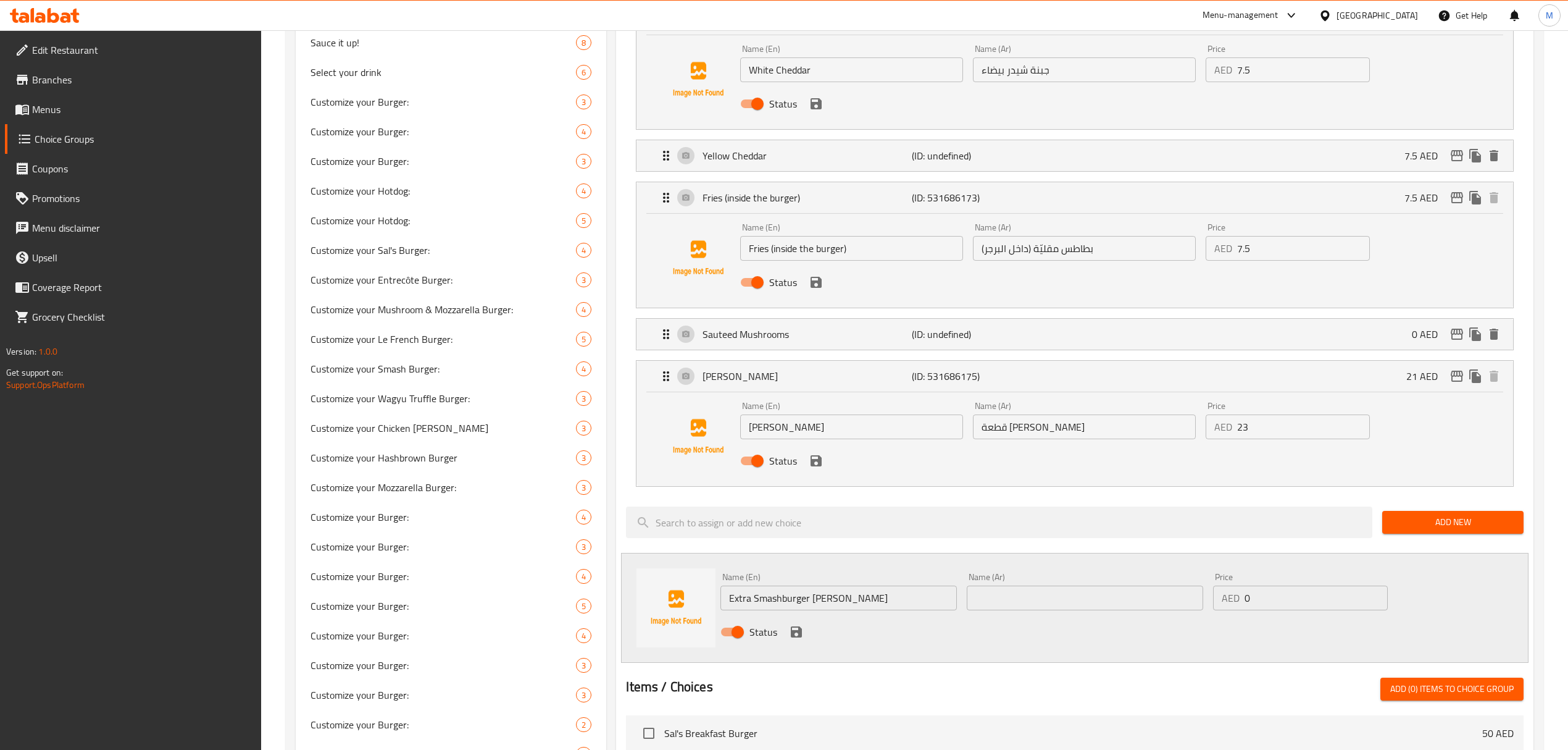
click at [1013, 592] on input "text" at bounding box center [1085, 597] width 237 height 25
paste input "فطيرة سماش برجر إضافية"
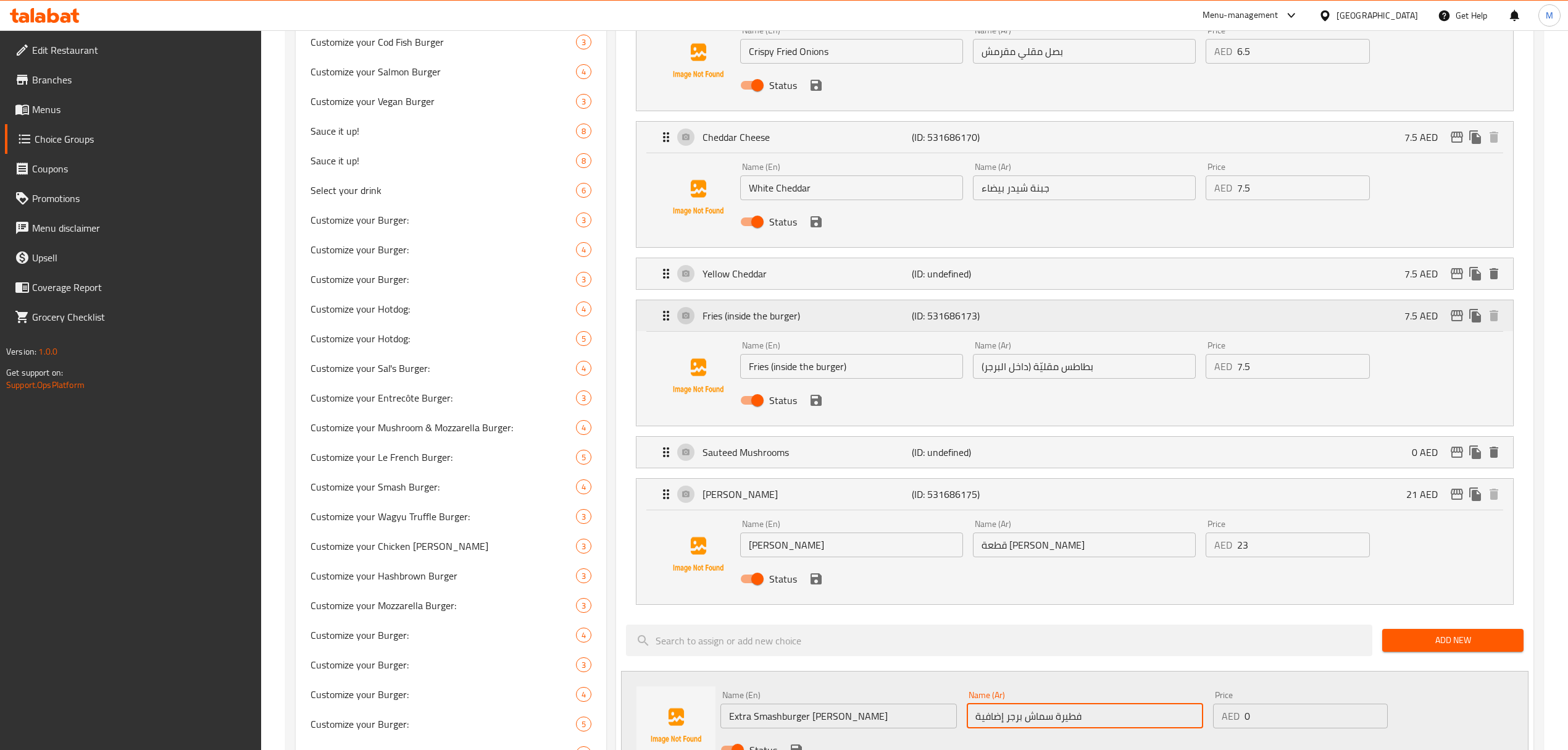
scroll to position [927, 0]
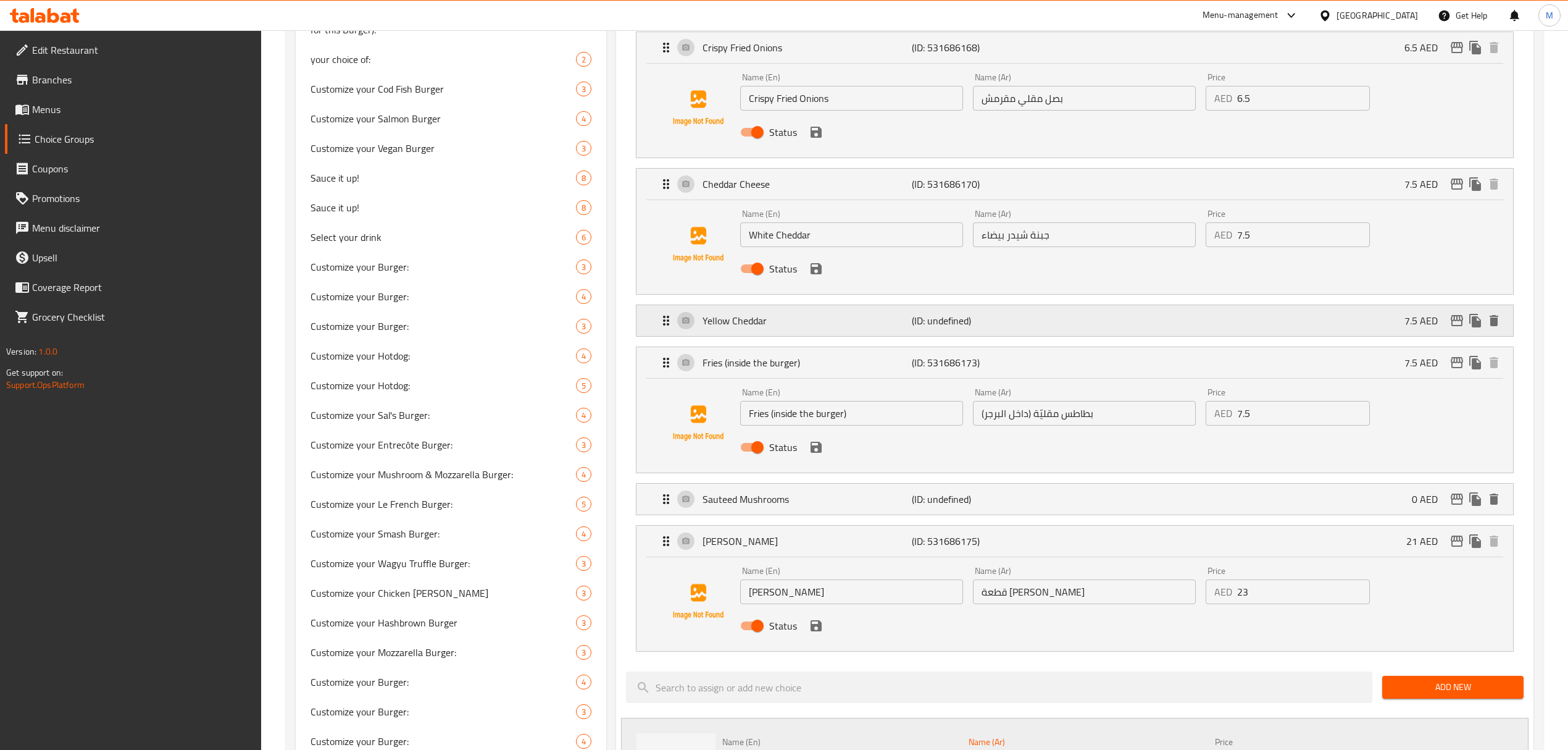
click at [902, 312] on div "Yellow Cheddar (ID: undefined) 7.5 AED" at bounding box center [1078, 320] width 839 height 31
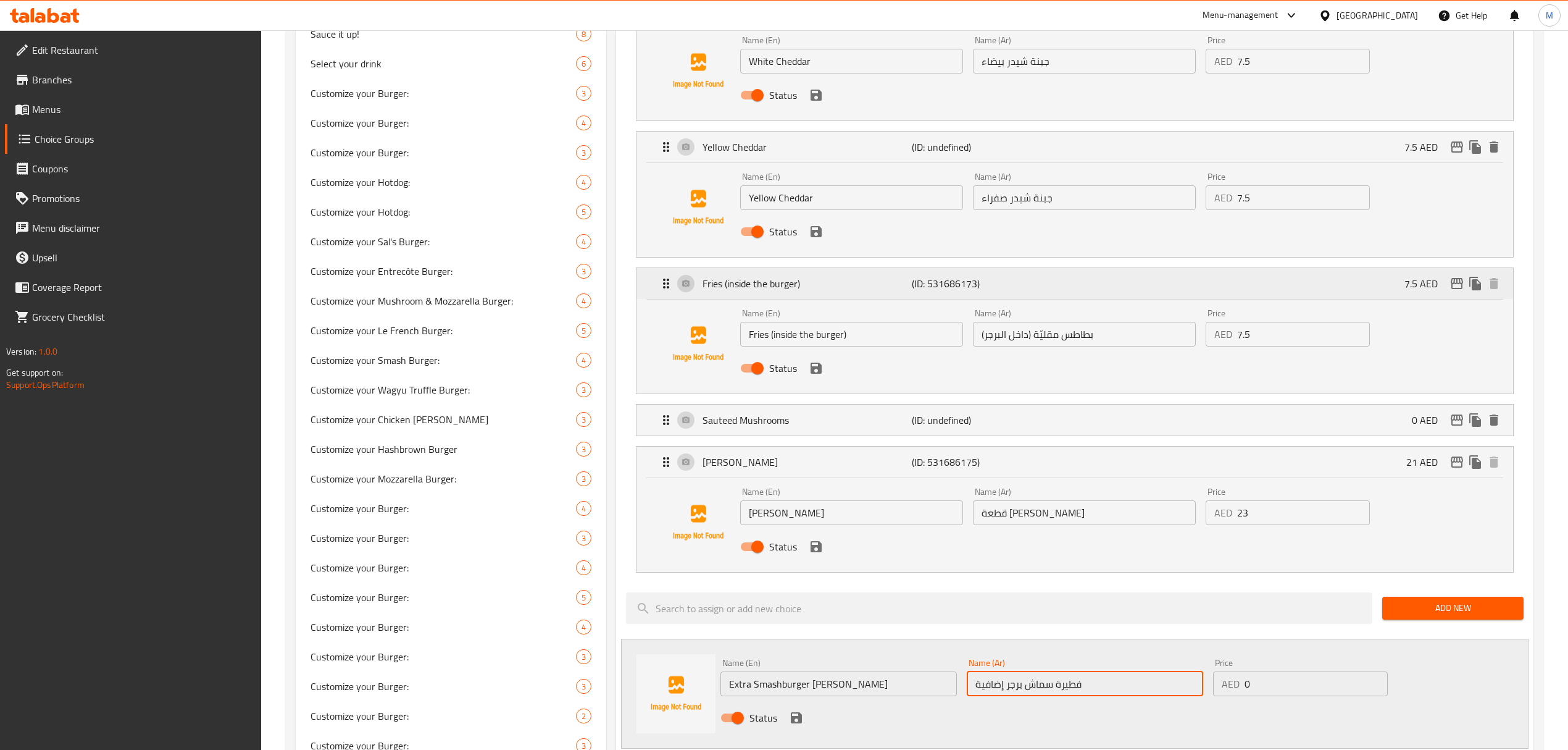
scroll to position [1256, 0]
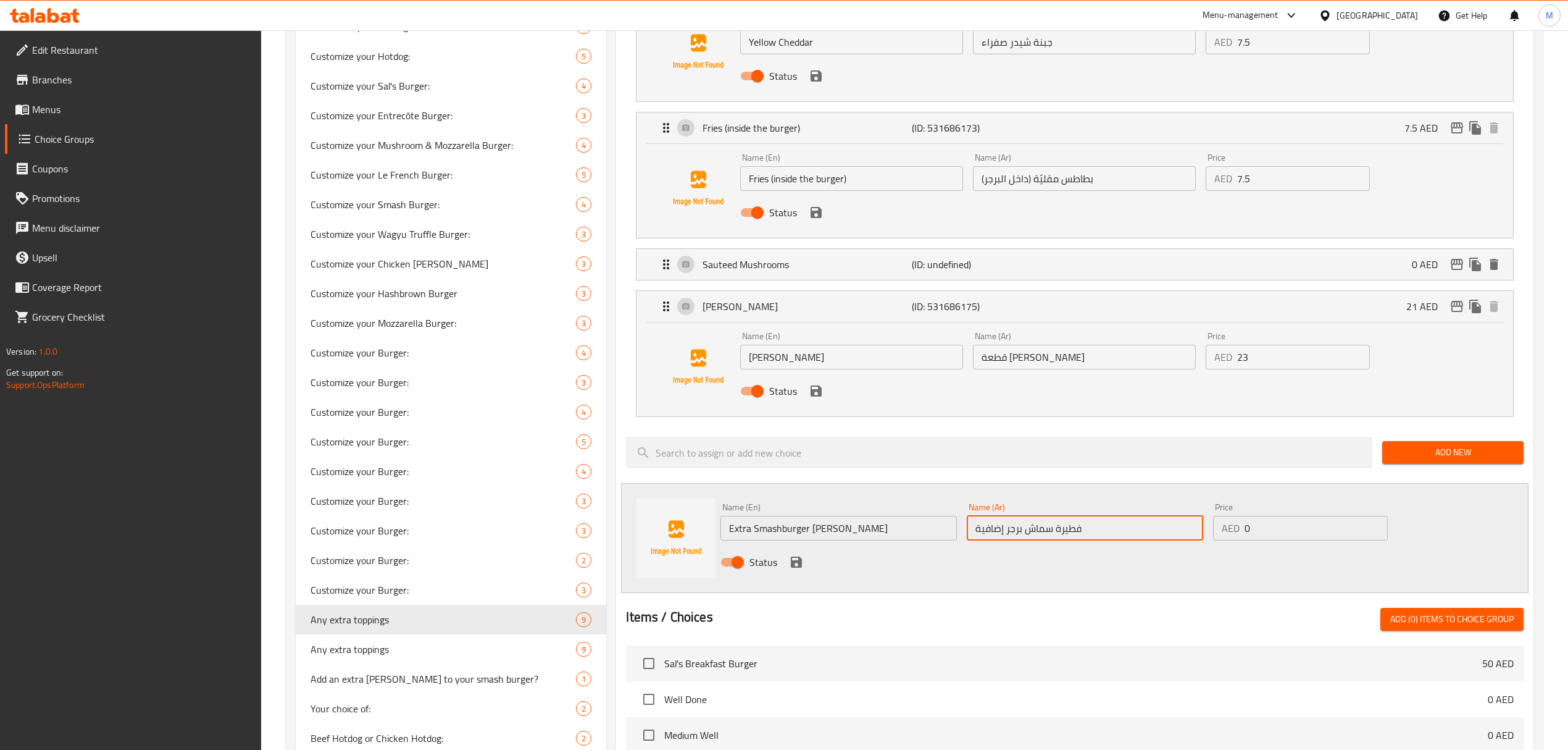
type input "فطيرة سماش برجر إضافية"
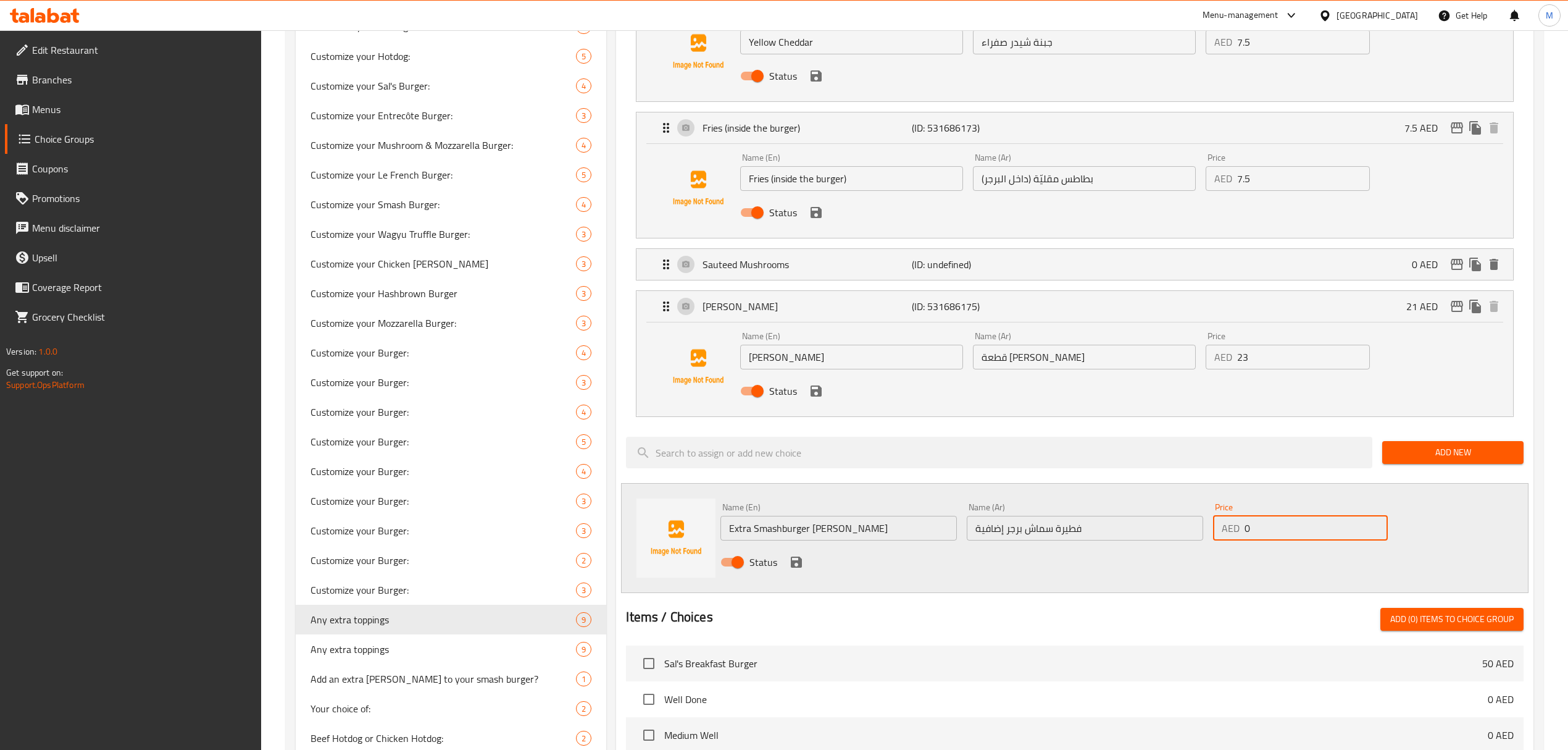
drag, startPoint x: 1255, startPoint y: 532, endPoint x: 1228, endPoint y: 532, distance: 27.0
click at [1228, 532] on div "AED 0 Price" at bounding box center [1301, 527] width 174 height 25
type input "29"
click at [795, 568] on icon "save" at bounding box center [796, 562] width 15 height 15
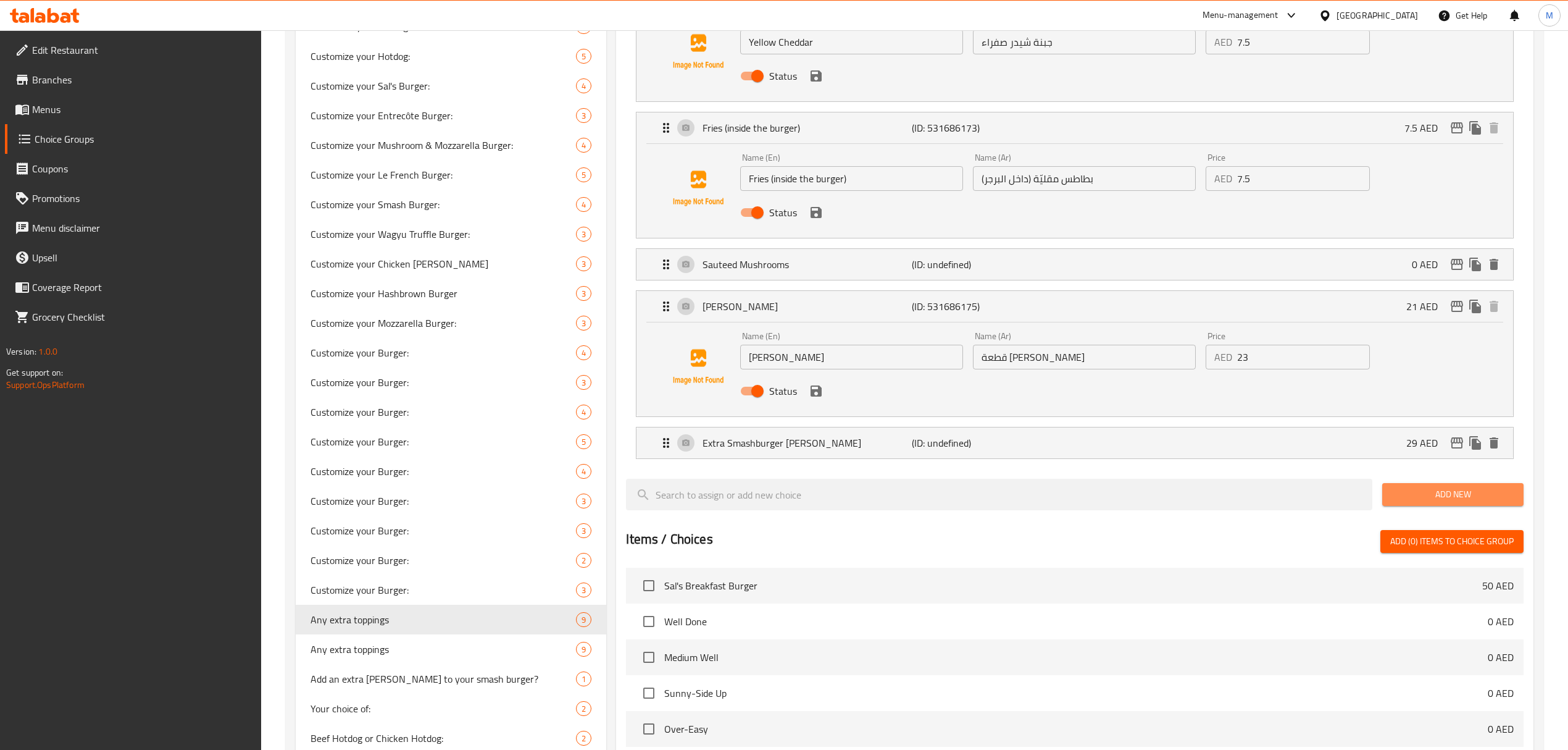
click at [1437, 495] on span "Add New" at bounding box center [1453, 494] width 122 height 16
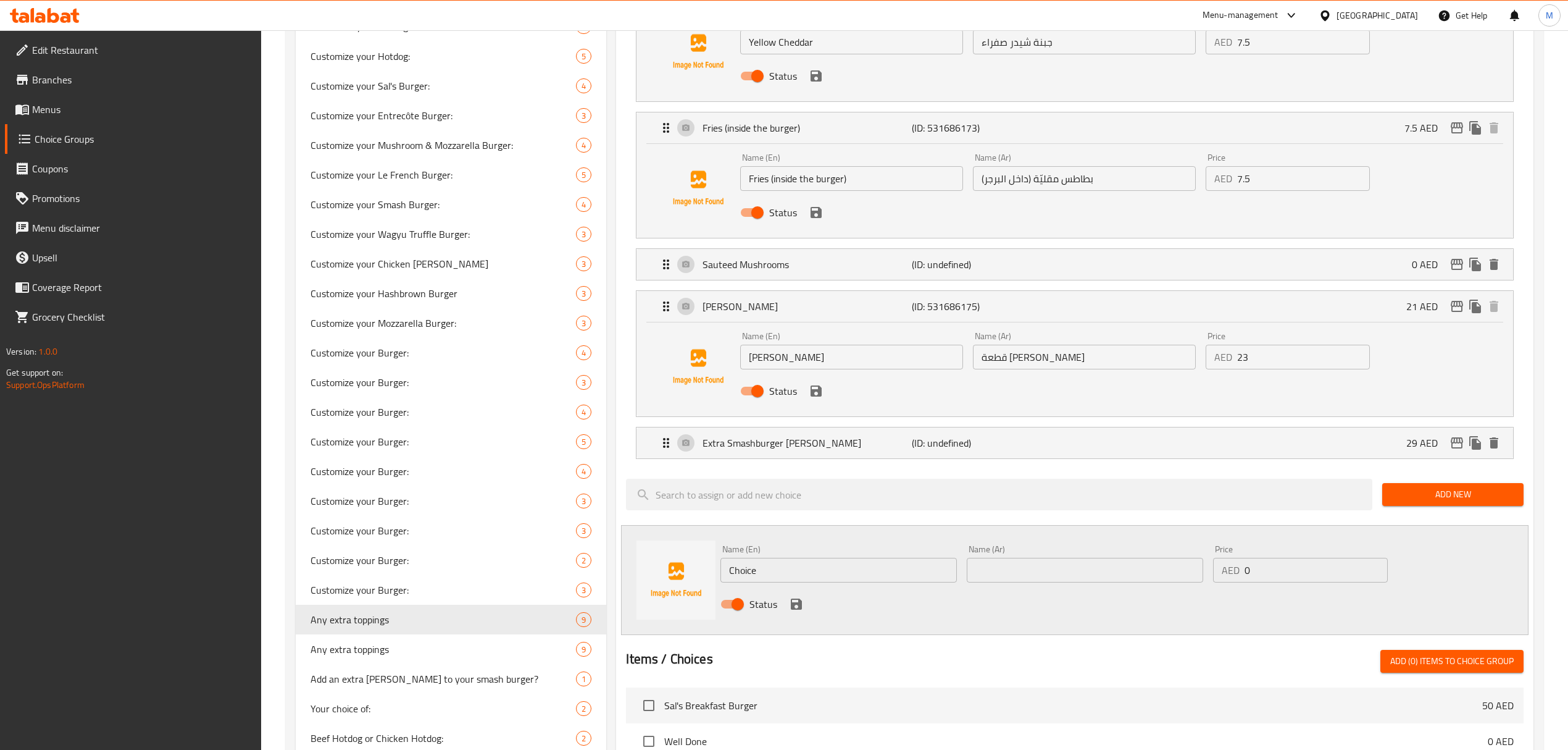
click at [785, 571] on input "Choice" at bounding box center [838, 570] width 237 height 25
type input "Extra USDA Black [PERSON_NAME]"
click at [1040, 583] on input "text" at bounding box center [1085, 570] width 237 height 25
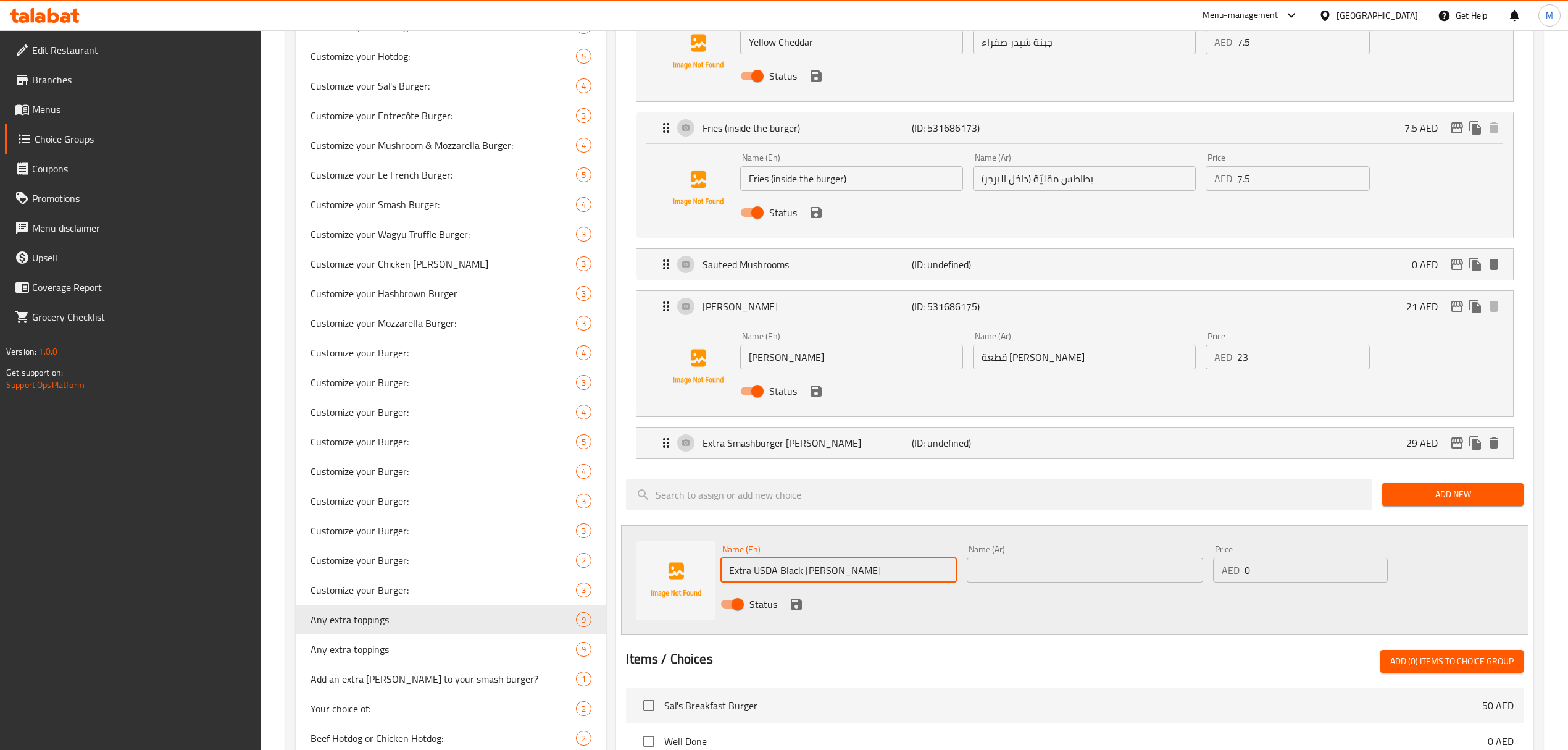
click at [1038, 582] on input "text" at bounding box center [1085, 570] width 237 height 25
paste input "فطيرة لحم بقري بلاك أنجوس إضافية"
type input "فطيرة لحم بقري بلاك أنجوس إضافية"
drag, startPoint x: 1258, startPoint y: 572, endPoint x: 1185, endPoint y: 565, distance: 73.3
click at [1185, 565] on div "Name (En) Extra USDA Black Angus Patty Name (En) Name (Ar) فطيرة لحم بقري بلاك …" at bounding box center [1084, 581] width 738 height 81
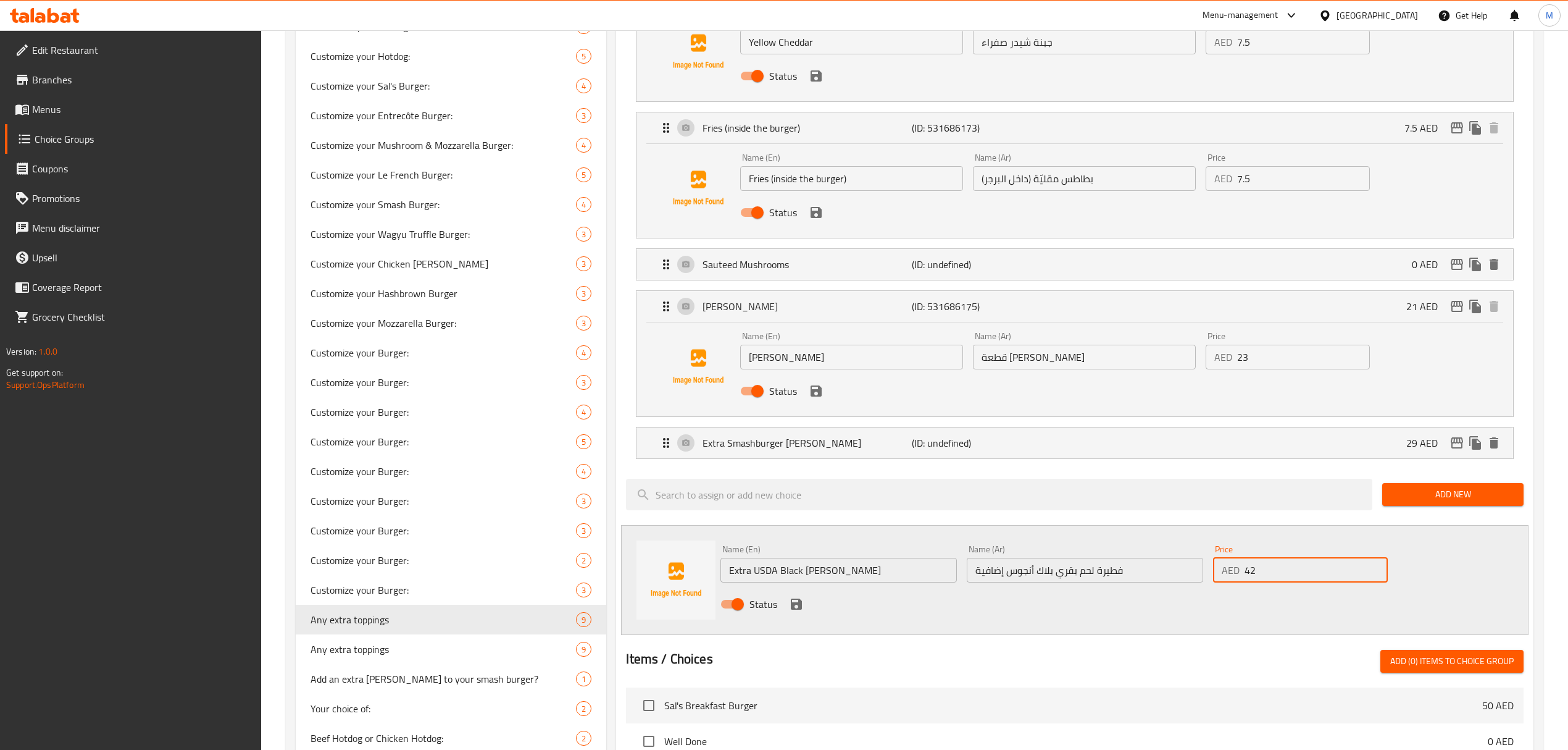
type input "42"
click at [797, 604] on icon "save" at bounding box center [796, 603] width 15 height 15
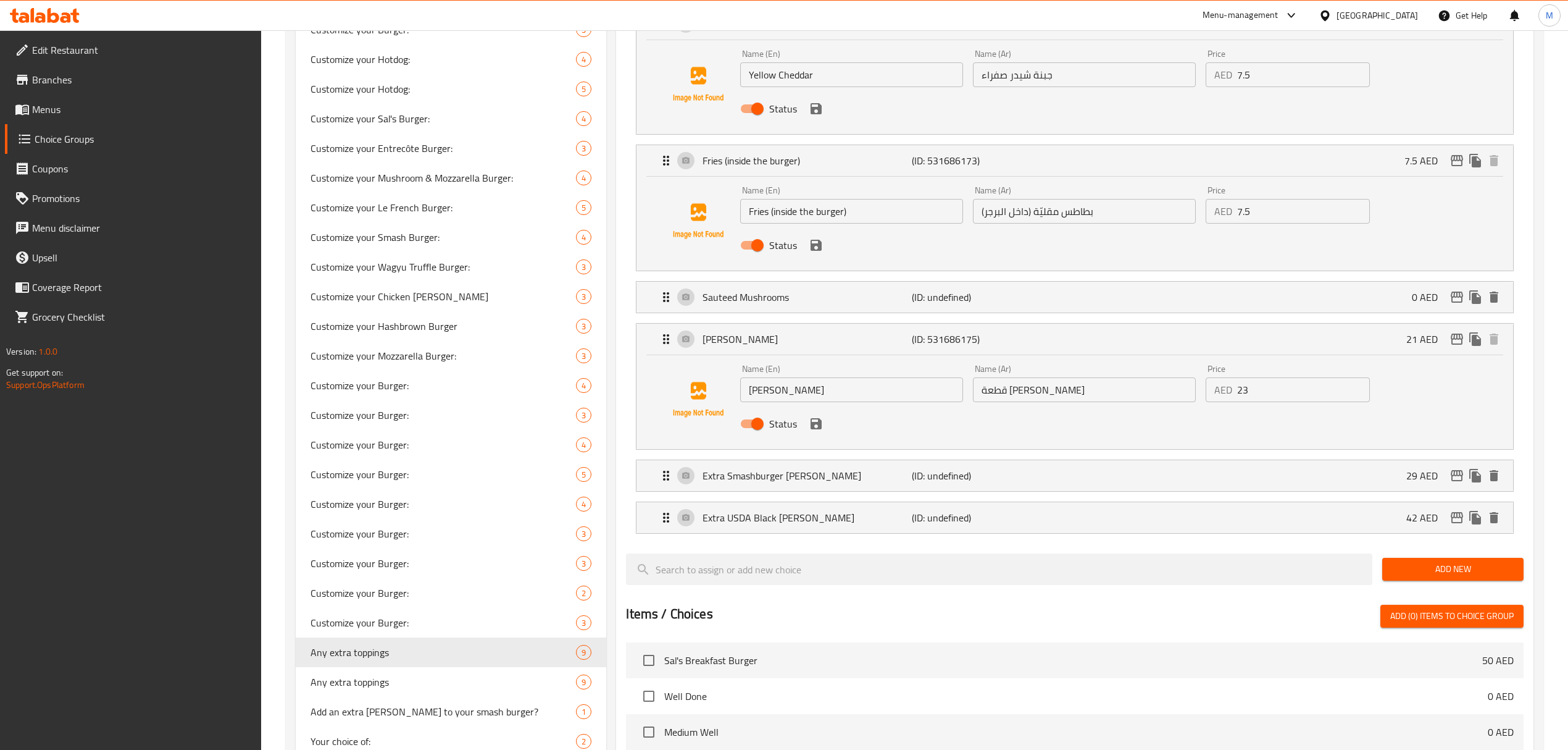
scroll to position [1339, 0]
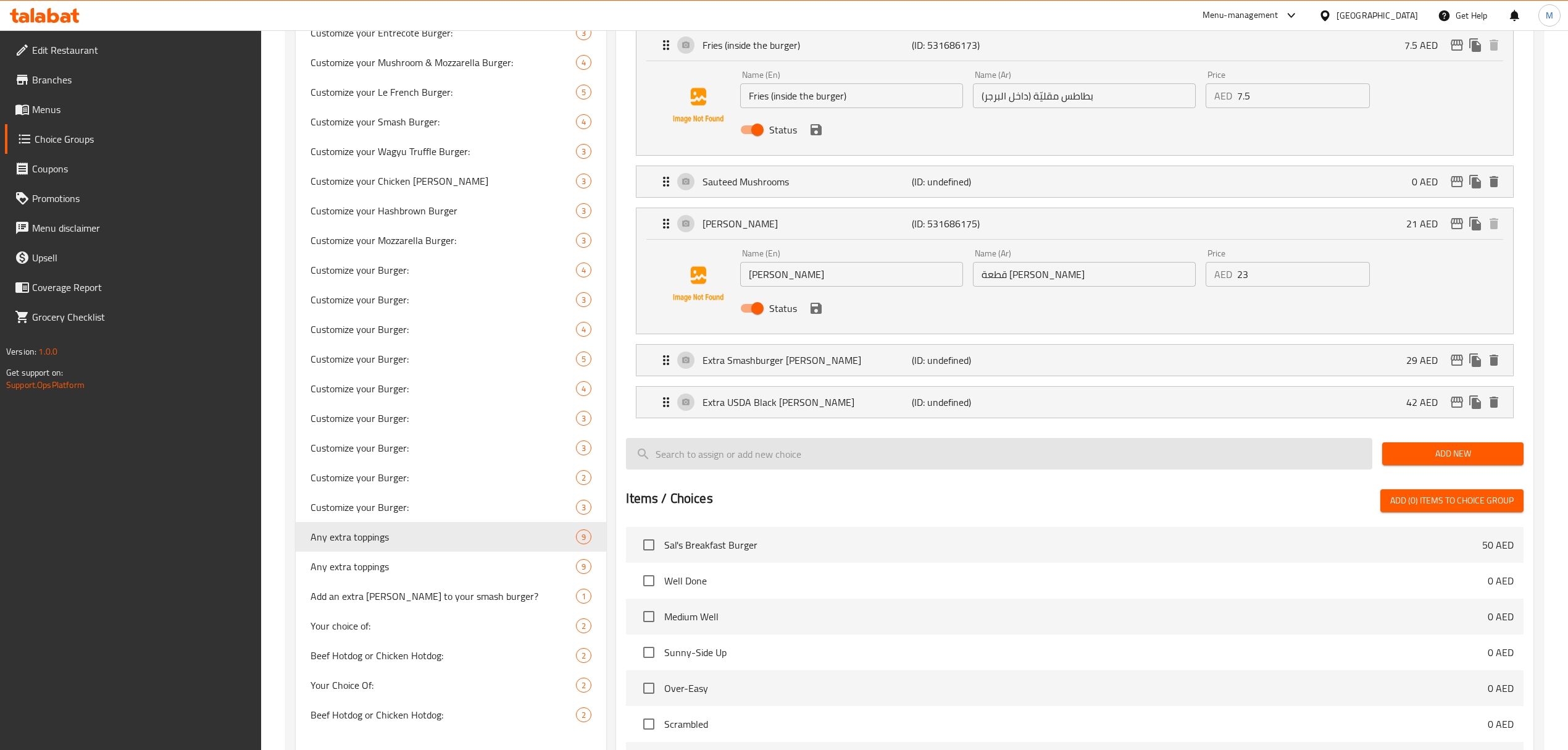
drag, startPoint x: 1396, startPoint y: 451, endPoint x: 1312, endPoint y: 465, distance: 85.2
click at [1396, 451] on span "Add New" at bounding box center [1453, 454] width 122 height 16
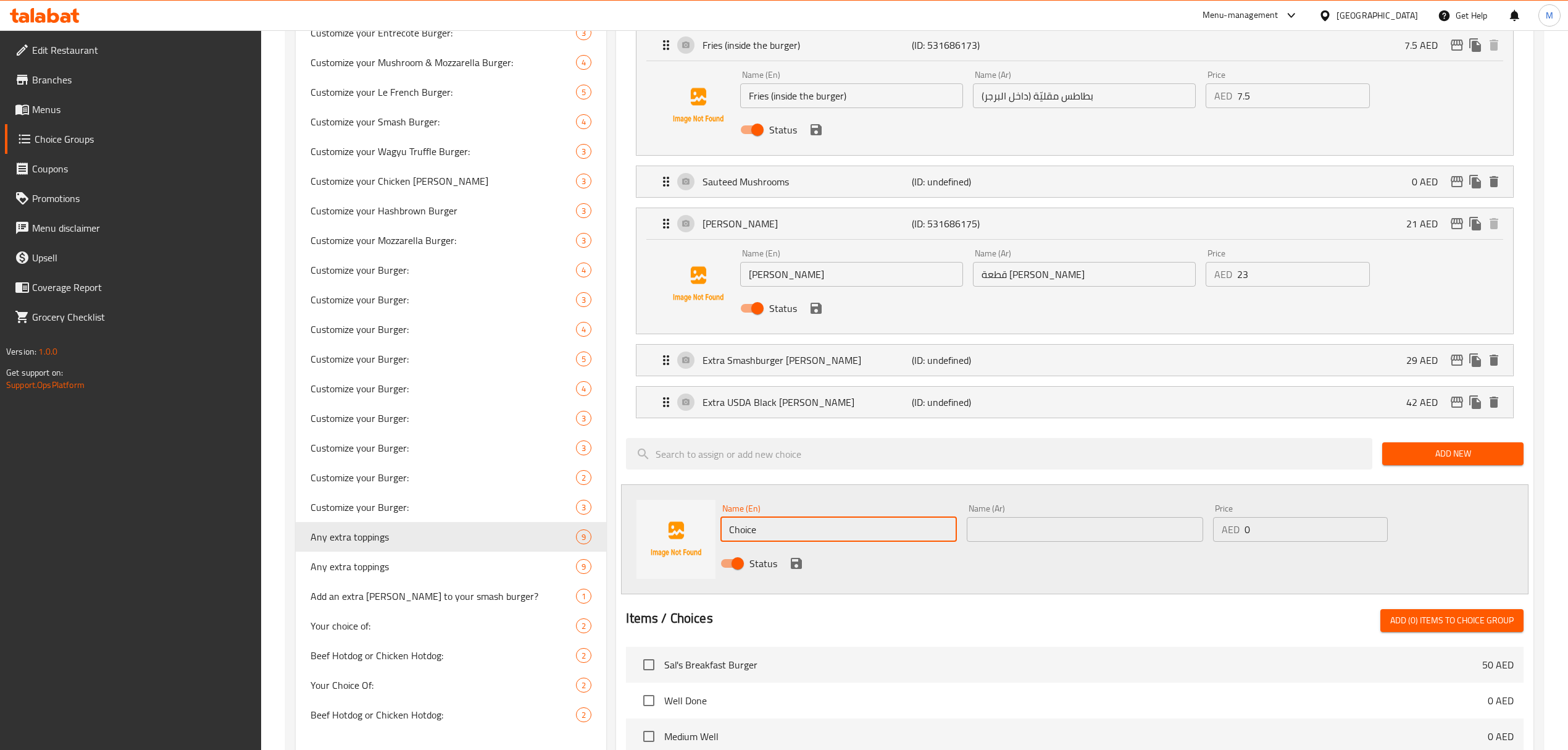
drag, startPoint x: 767, startPoint y: 532, endPoint x: 697, endPoint y: 530, distance: 70.0
click at [697, 530] on div "Name (En) Choice Name (En) Name (Ar) Name (Ar) Price AED 0 Price Status" at bounding box center [1075, 539] width 907 height 110
type input "2x Onion Rings"
click at [1001, 526] on input "text" at bounding box center [1085, 529] width 237 height 25
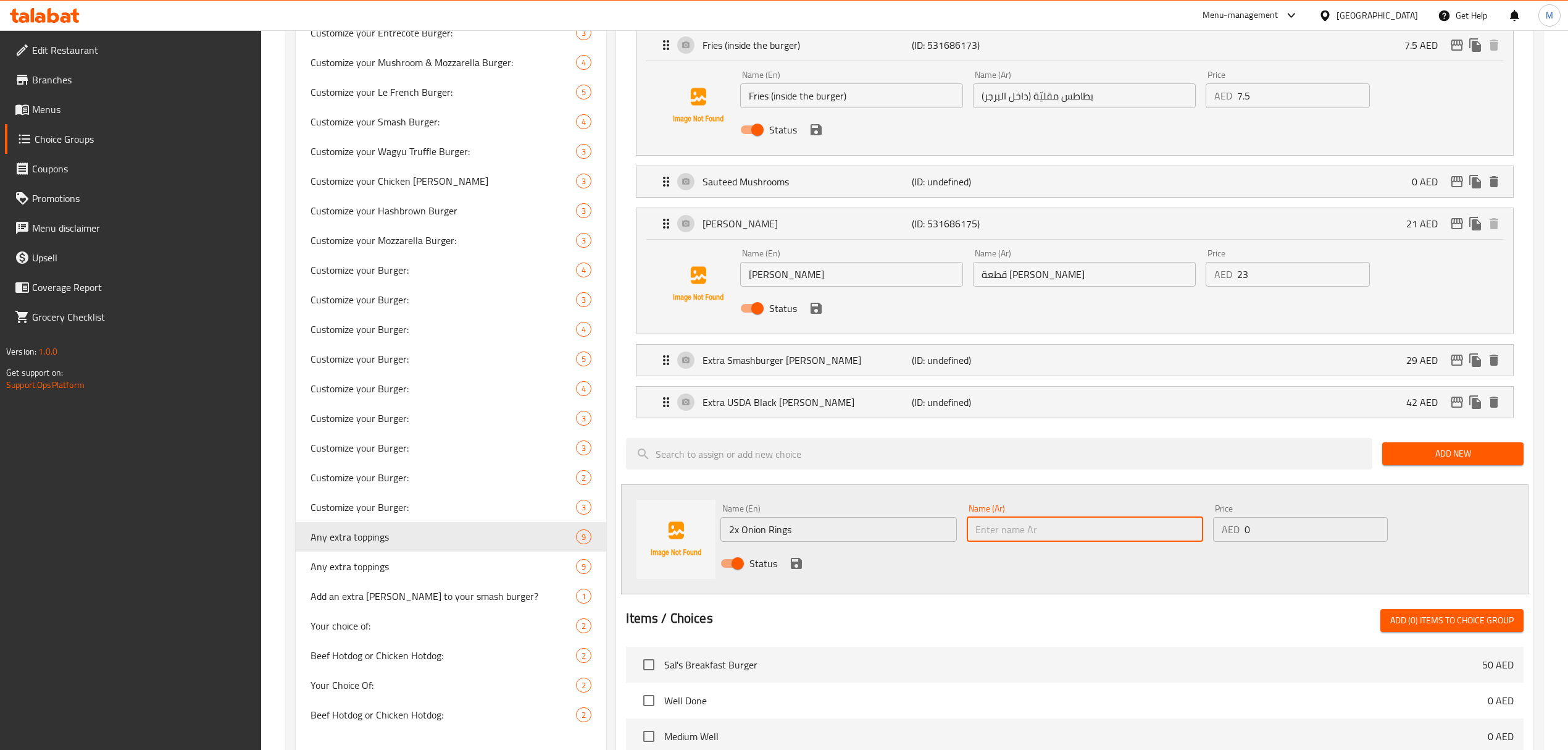
paste input "2x حلقات البصل"
type input "2x حلقات البصل"
click at [1213, 535] on div "AED 0 Price" at bounding box center [1301, 529] width 174 height 25
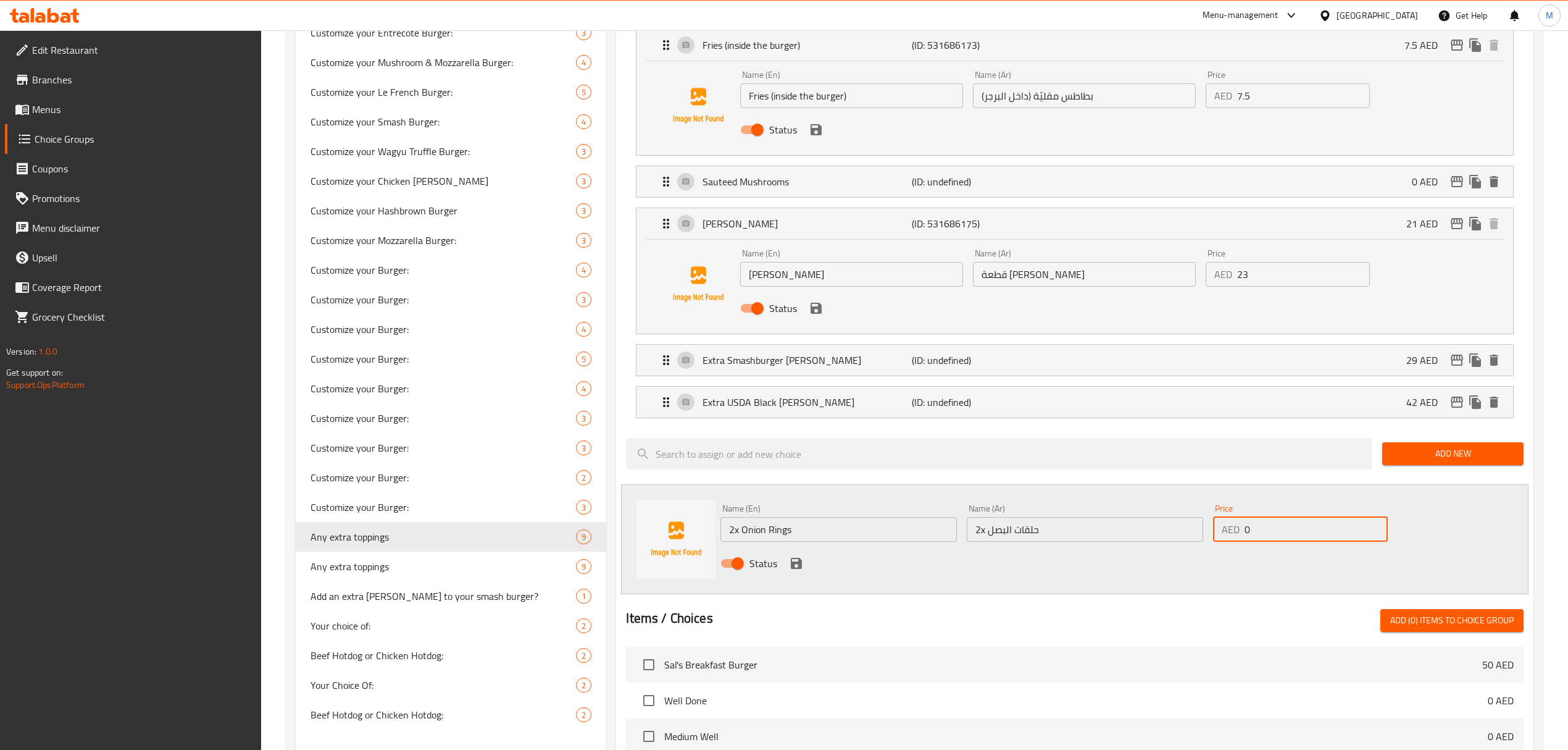
type input "4"
click at [794, 569] on icon "save" at bounding box center [795, 563] width 11 height 11
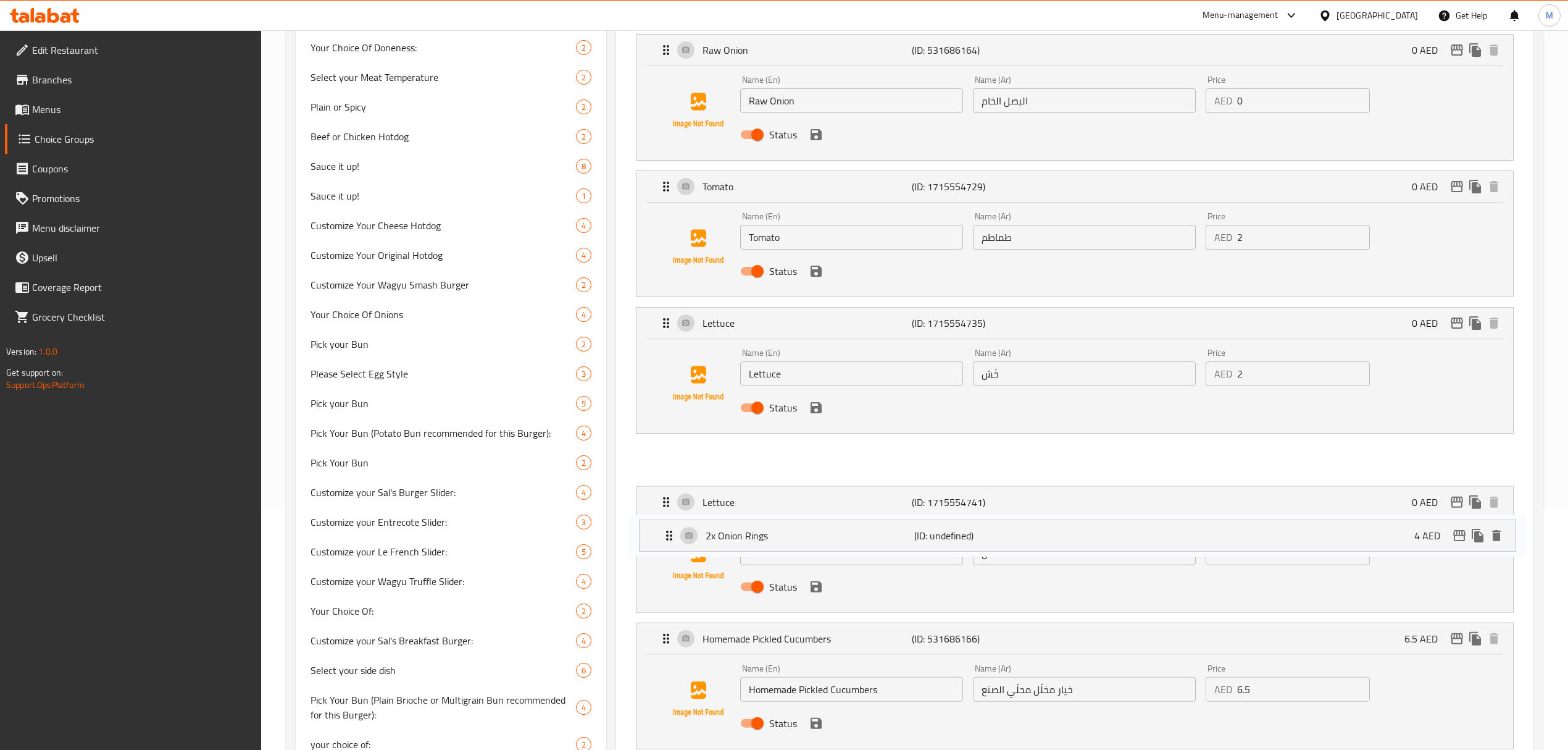
scroll to position [268, 0]
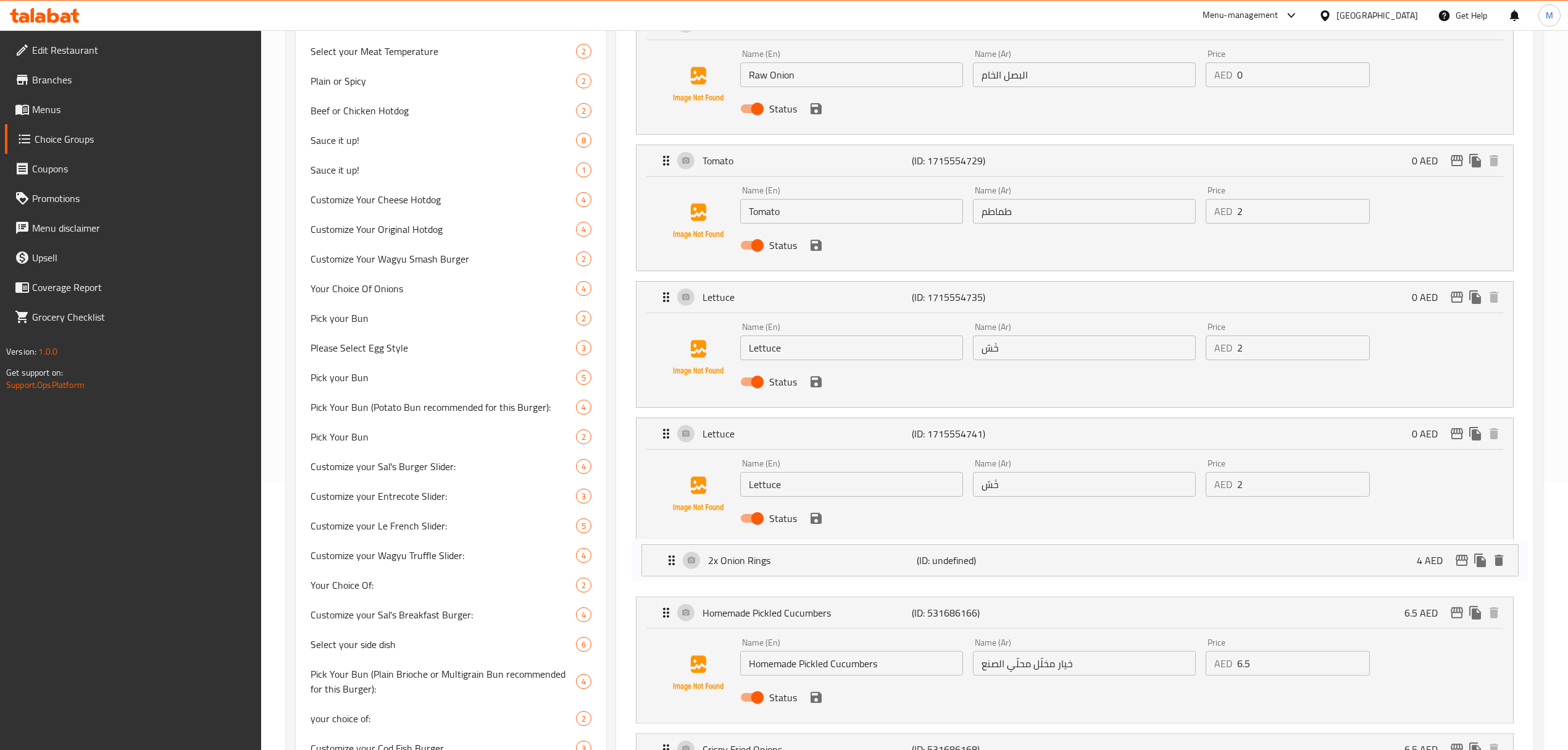
drag, startPoint x: 660, startPoint y: 450, endPoint x: 668, endPoint y: 556, distance: 106.3
click at [820, 522] on icon "save" at bounding box center [815, 517] width 11 height 11
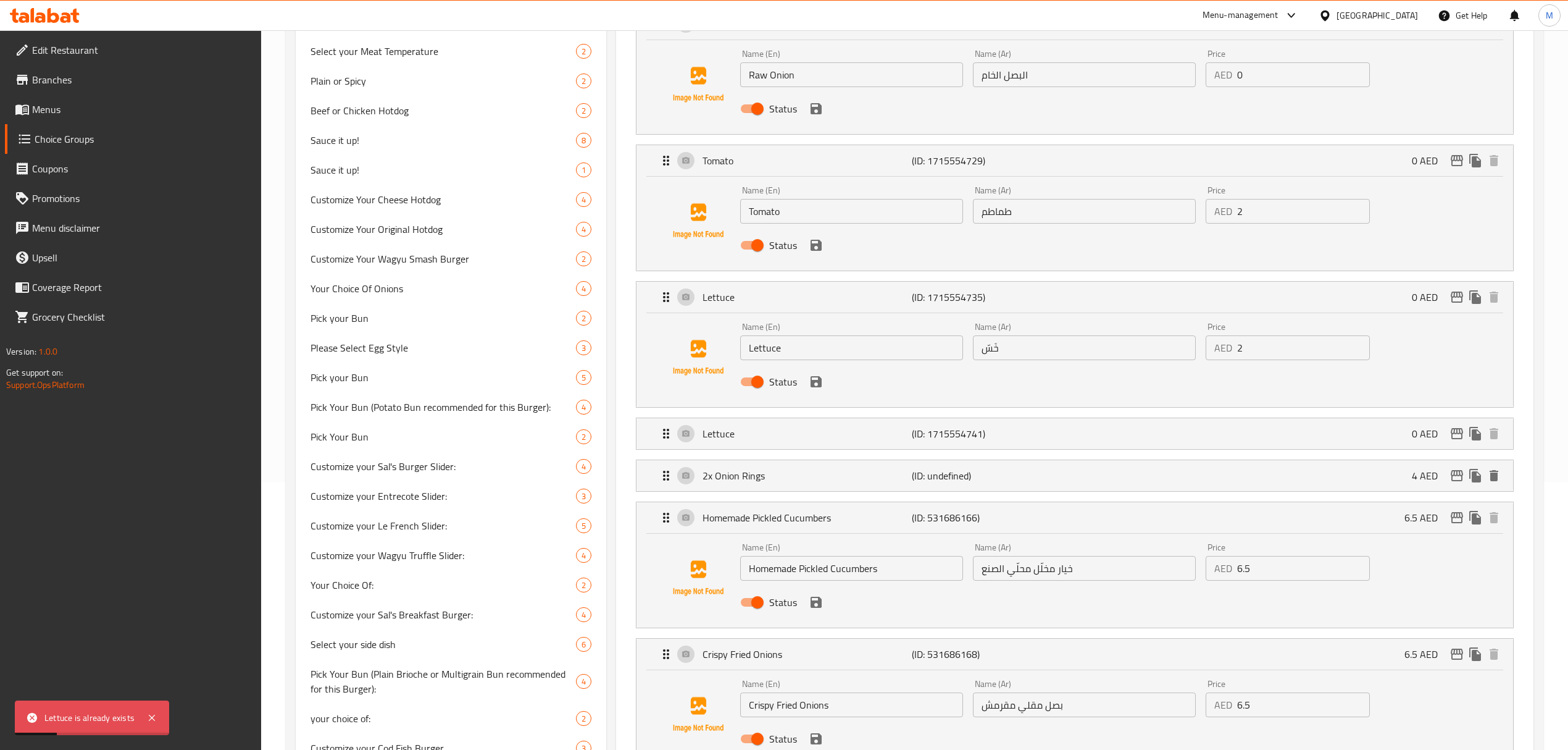
click at [818, 385] on icon "save" at bounding box center [815, 381] width 11 height 11
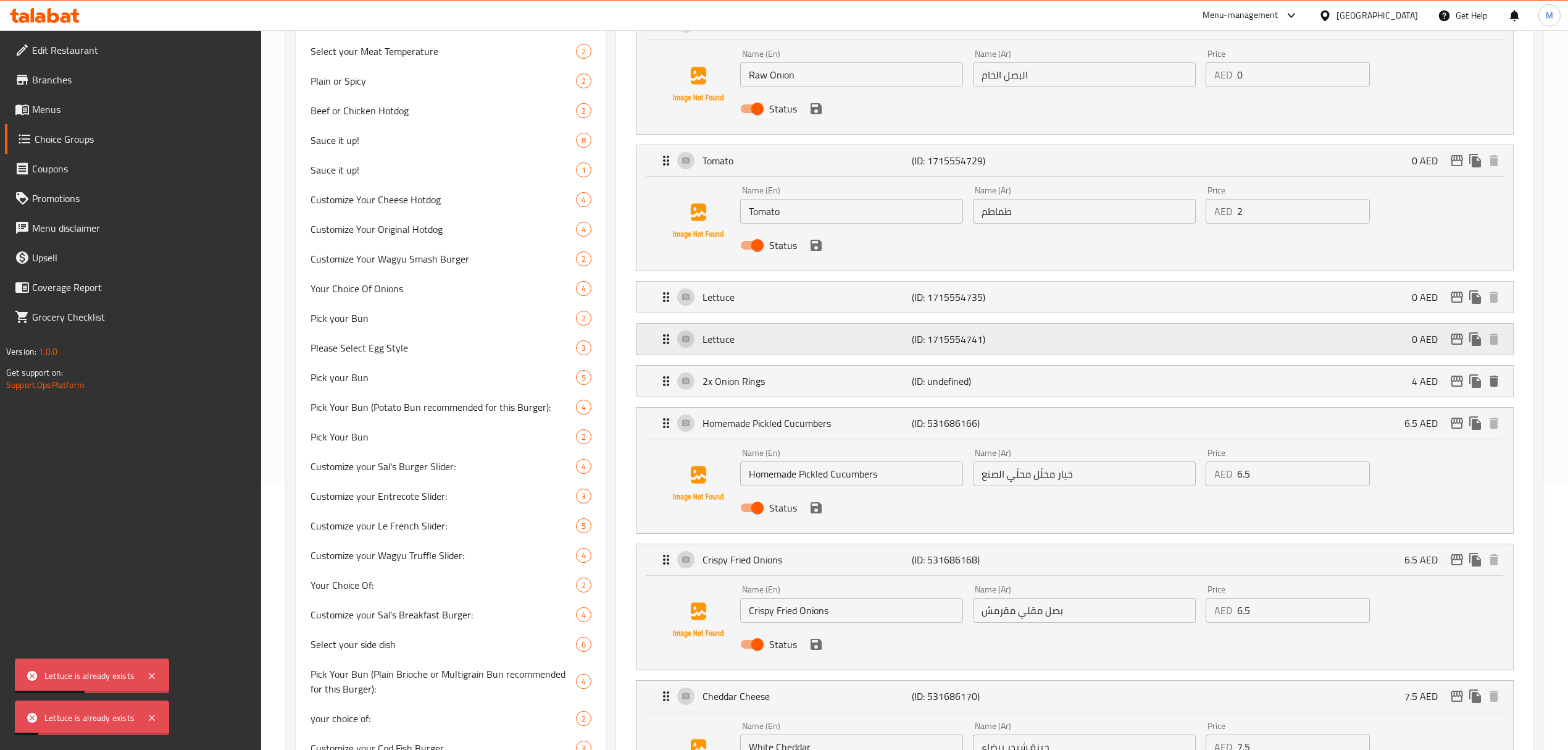
click at [878, 327] on div "Lettuce (ID: 1715554741) 0 AED" at bounding box center [1078, 339] width 839 height 31
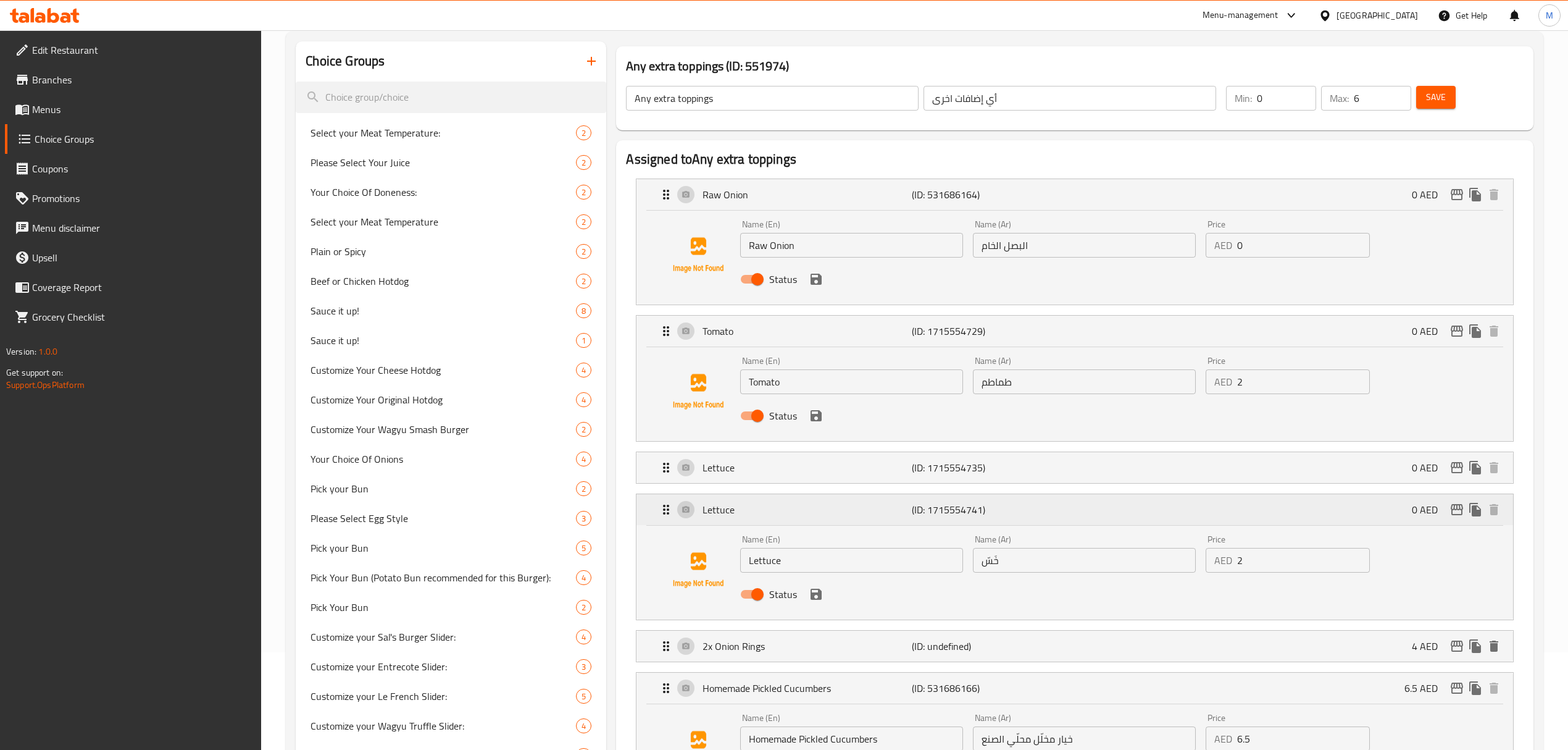
scroll to position [164, 0]
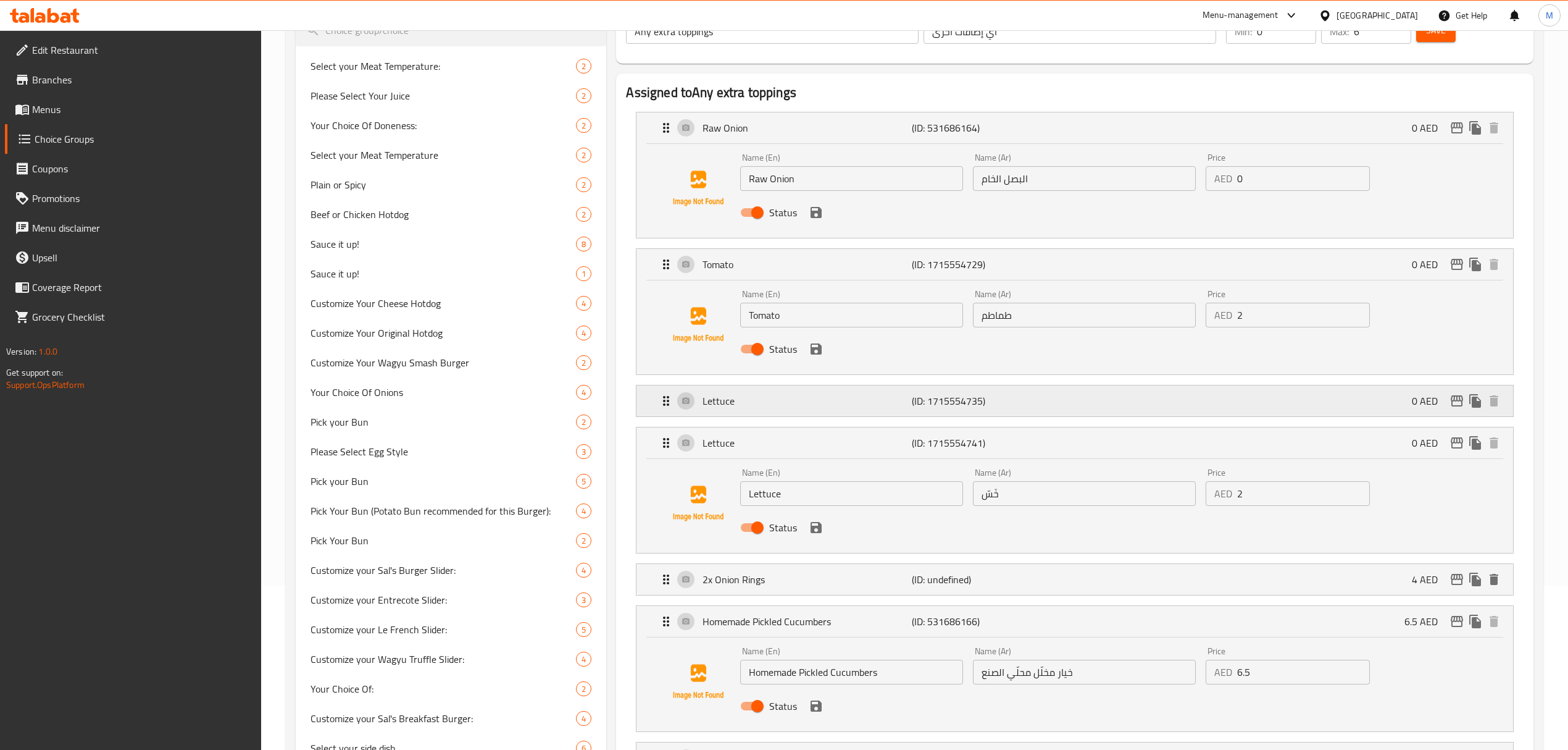
click at [751, 414] on div "Lettuce (ID: 1715554735) 0 AED" at bounding box center [1078, 400] width 839 height 31
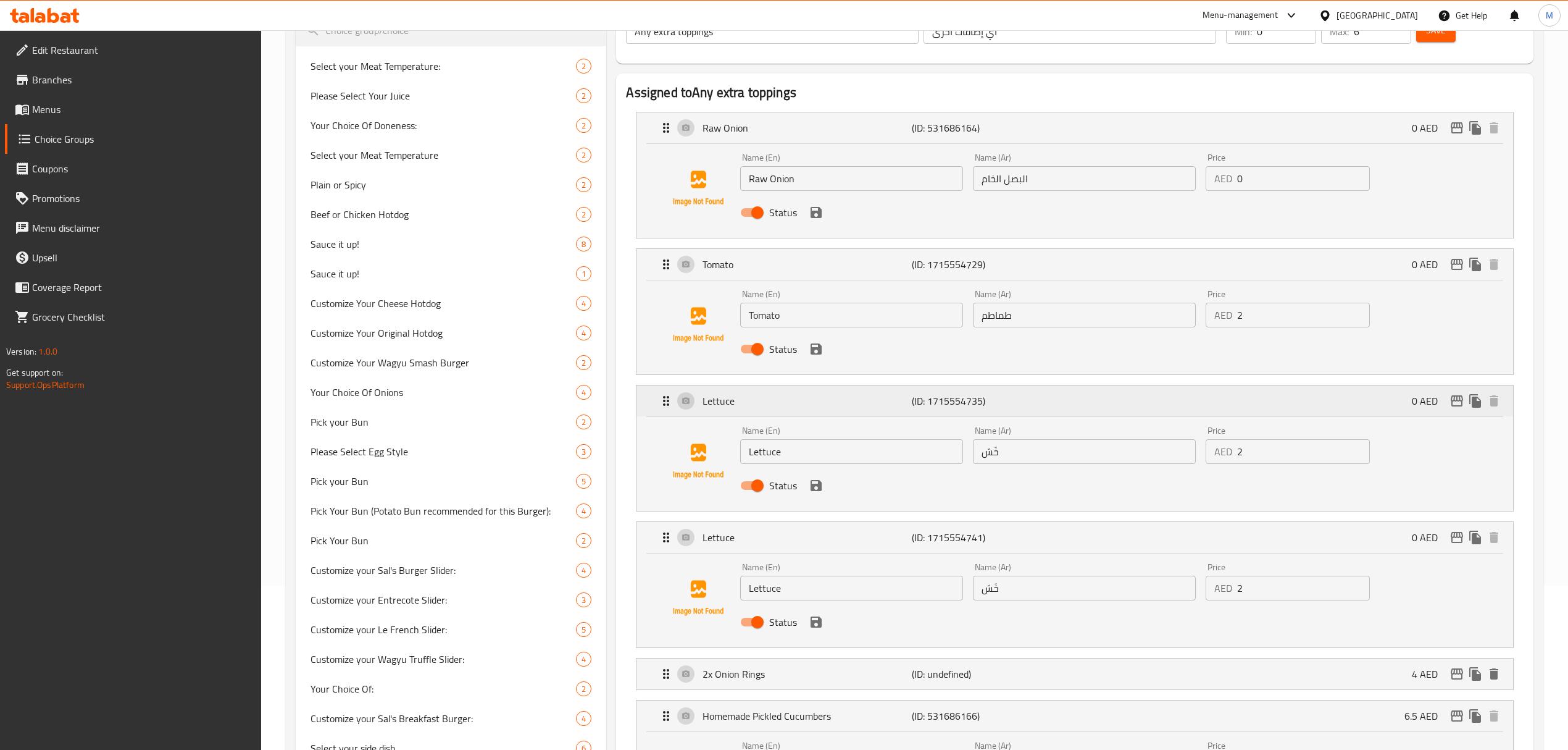
scroll to position [411, 0]
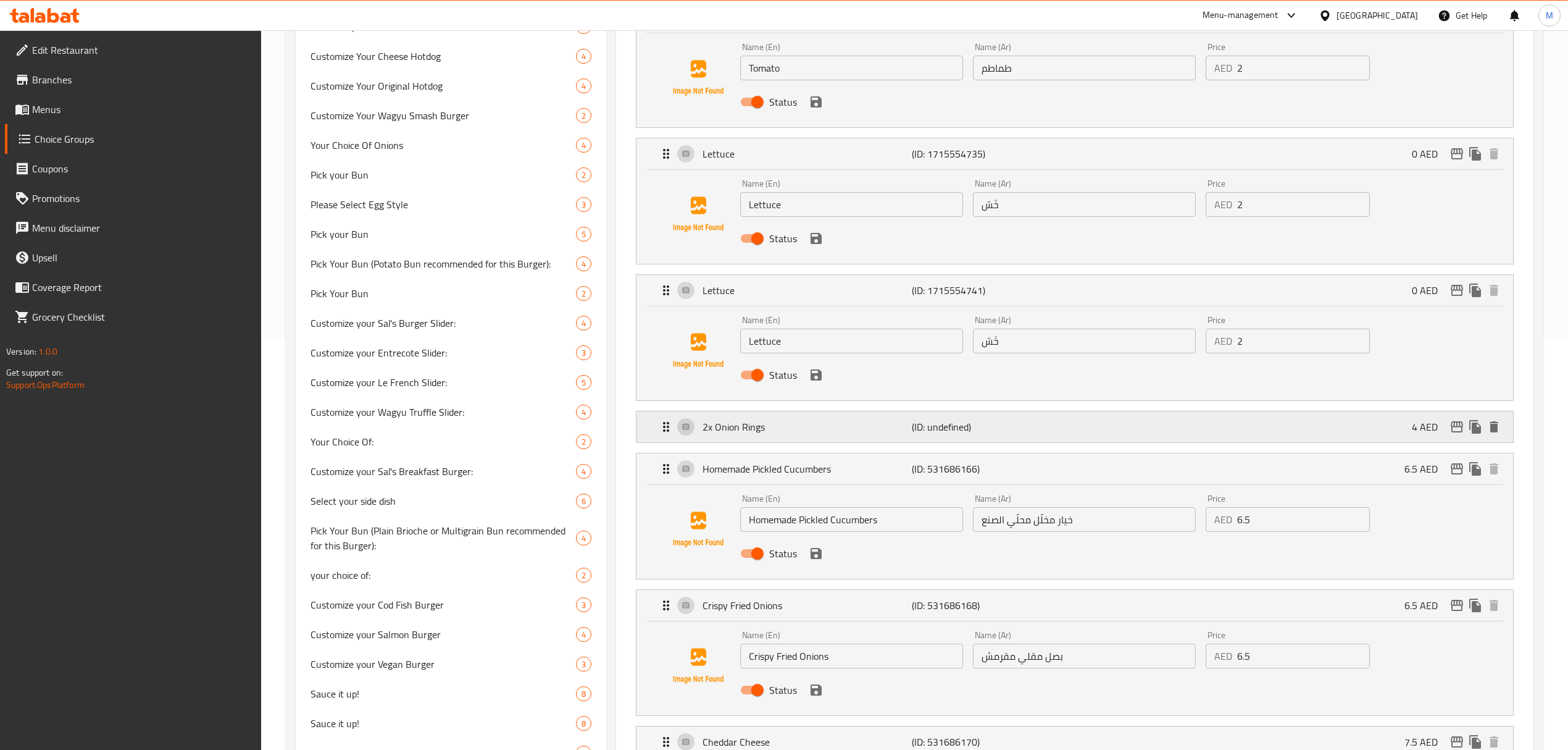
click at [752, 427] on p "2x Onion Rings" at bounding box center [806, 426] width 209 height 15
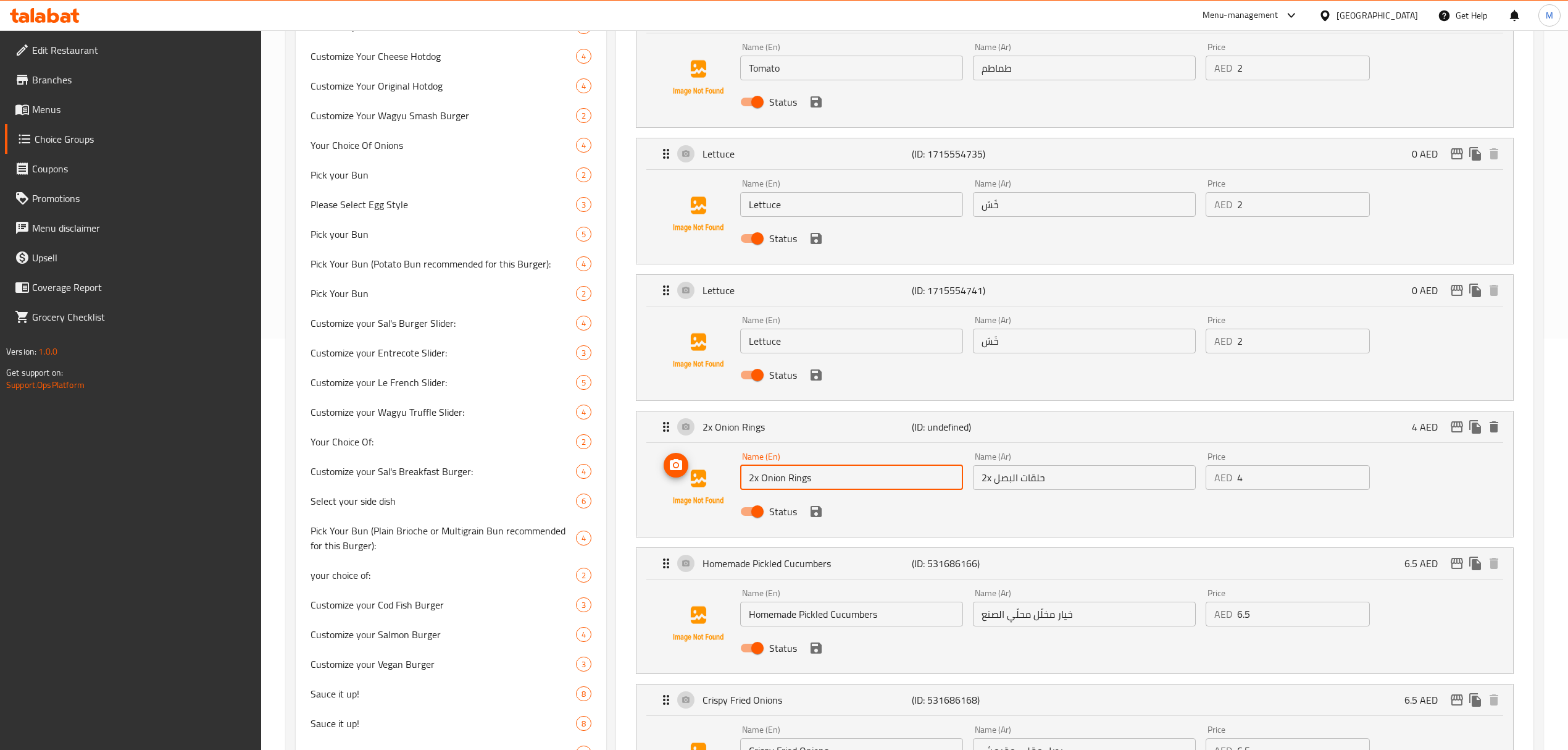
drag, startPoint x: 828, startPoint y: 478, endPoint x: 729, endPoint y: 480, distance: 99.0
click at [729, 480] on div "Name (En) 2x Onion Rings Name (En) Name (Ar) 2x حلقات البصل Name (Ar) Price AED…" at bounding box center [1075, 486] width 837 height 84
drag, startPoint x: 1058, startPoint y: 482, endPoint x: 959, endPoint y: 487, distance: 99.1
click at [959, 487] on div "Name (En) 2x Onion Rings Name (En) Name (Ar) 2x حلقات البصل Name (Ar) Price AED…" at bounding box center [1084, 487] width 697 height 81
drag, startPoint x: 1246, startPoint y: 486, endPoint x: 1218, endPoint y: 486, distance: 28.0
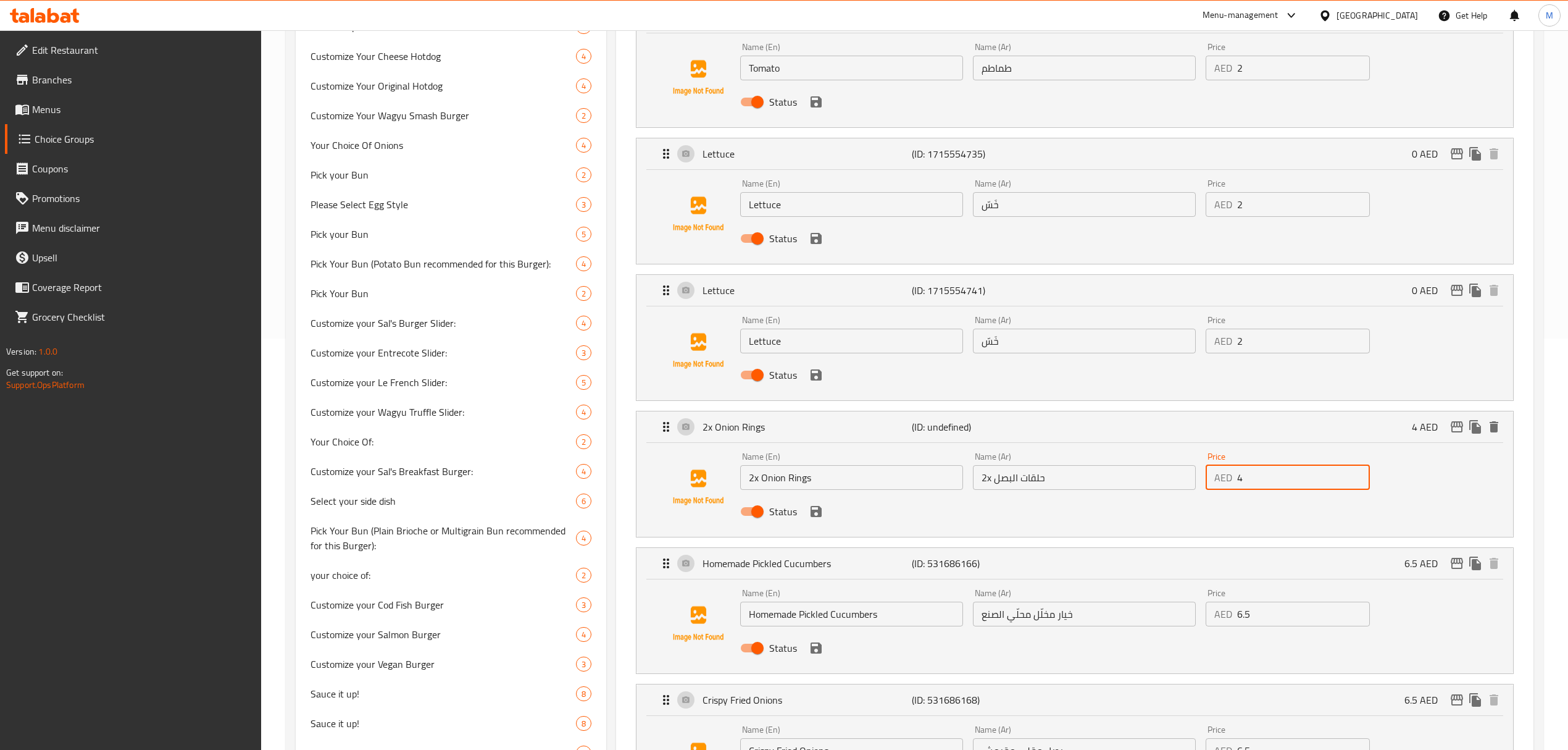
click at [1218, 486] on div "AED 4 Price" at bounding box center [1288, 477] width 164 height 25
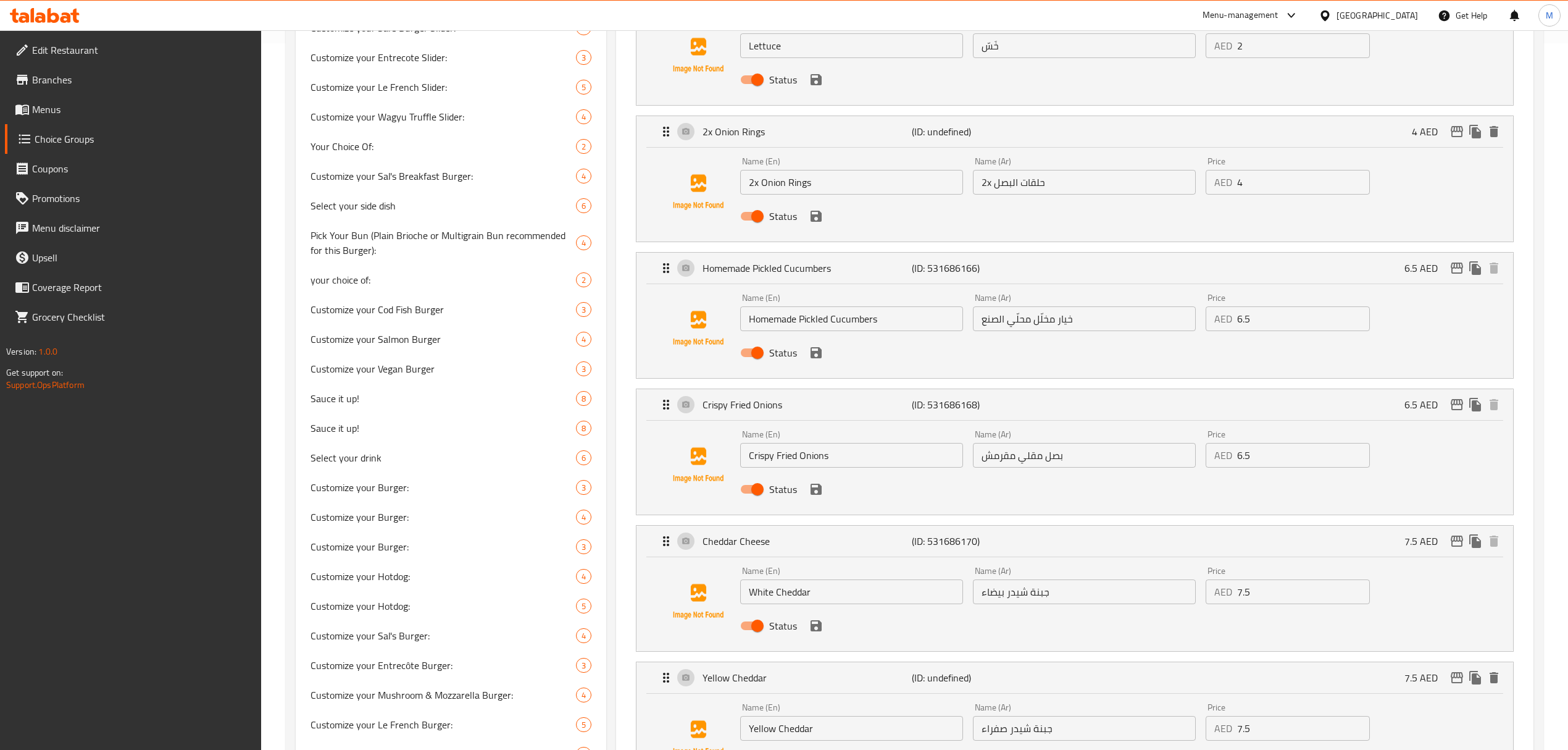
scroll to position [823, 0]
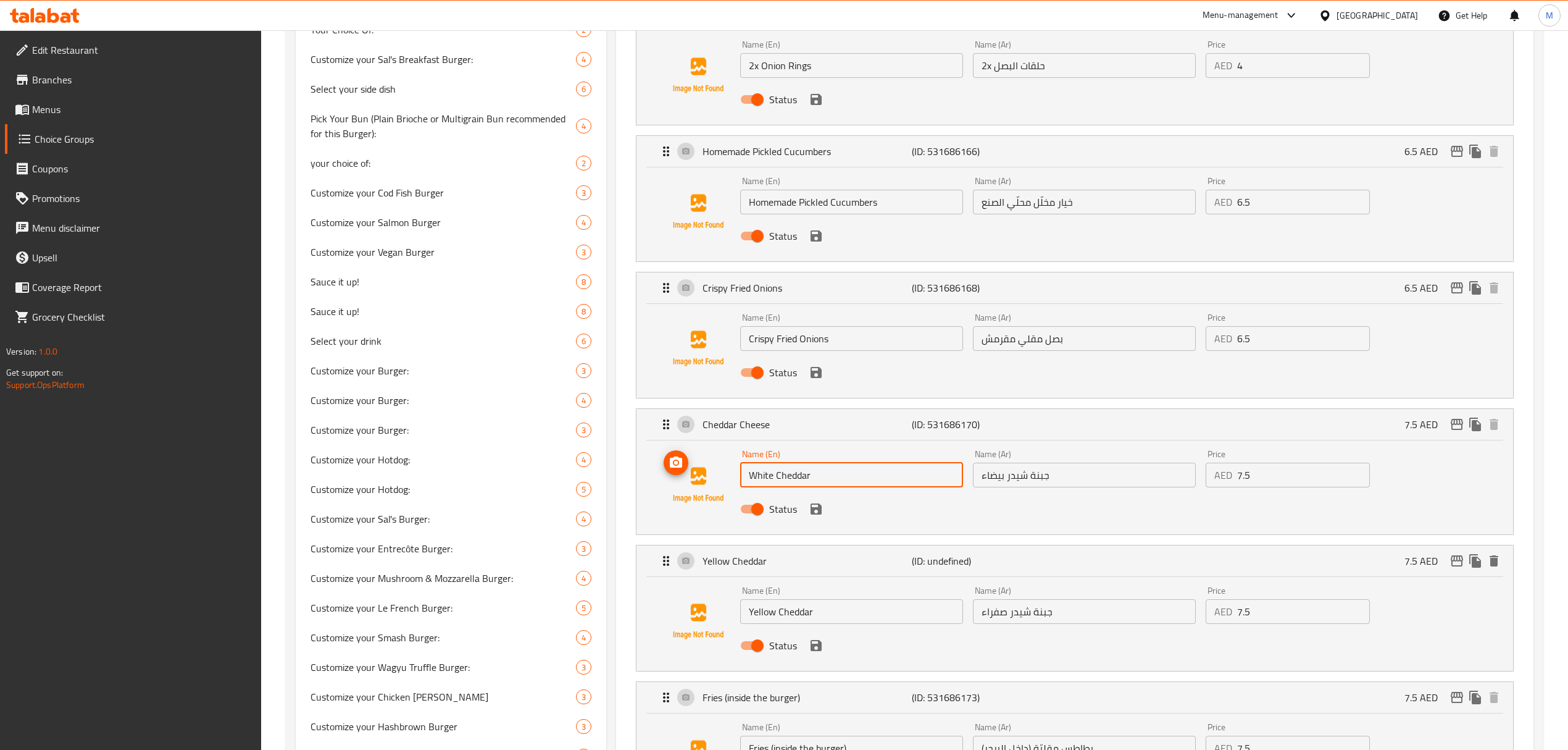
drag, startPoint x: 825, startPoint y: 482, endPoint x: 735, endPoint y: 475, distance: 90.3
click at [735, 475] on div "Name (En) White Cheddar Name (En) Name (Ar) جبنة شيدر بيضاء Name (Ar) Price AED…" at bounding box center [1075, 484] width 837 height 84
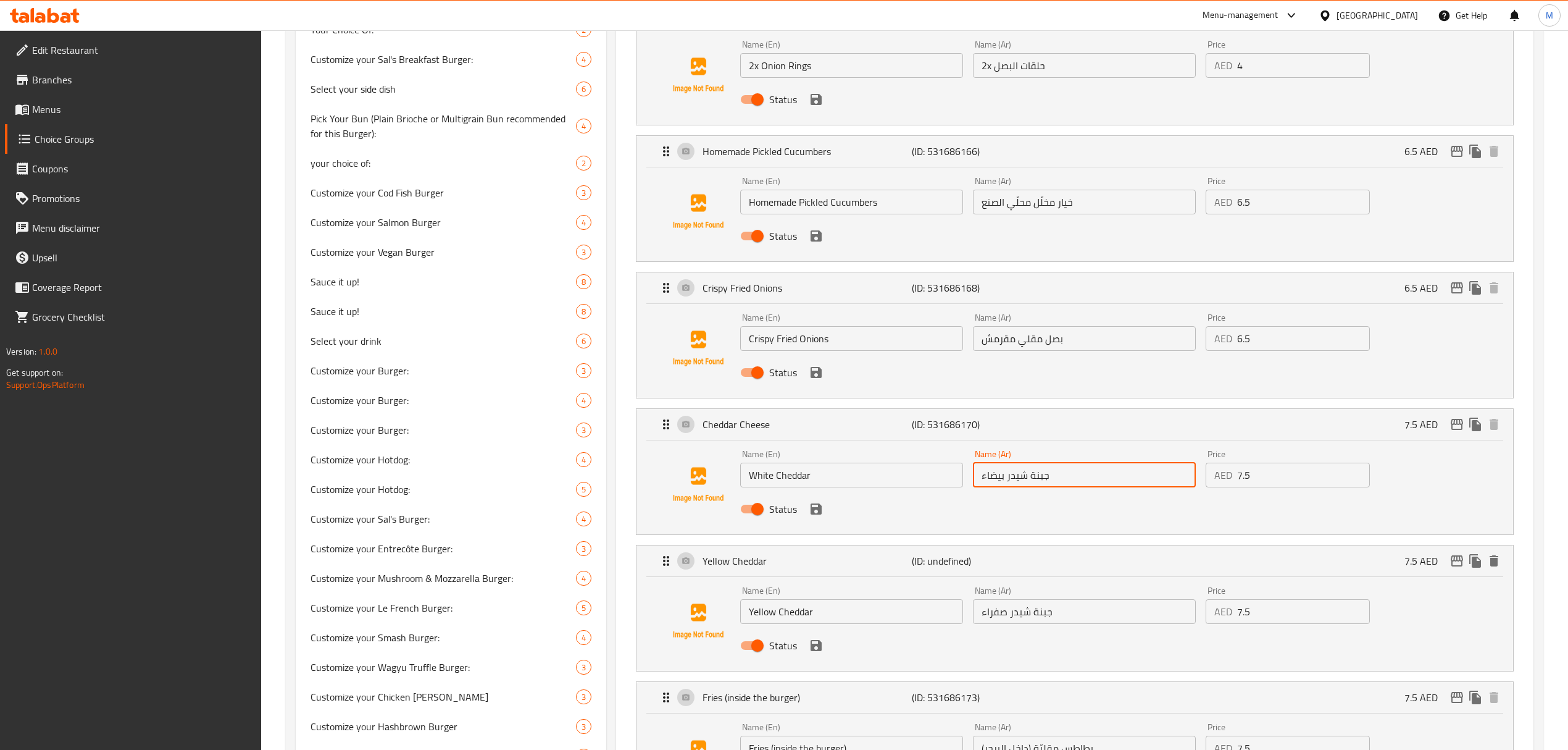
drag, startPoint x: 1048, startPoint y: 476, endPoint x: 940, endPoint y: 473, distance: 108.0
click at [940, 473] on div "Name (En) White Cheddar Name (En) Name (Ar) جبنة شيدر بيضاء Name (Ar) Price AED…" at bounding box center [1084, 485] width 697 height 81
paste input "White Cheddar"
type input "جبنة شيدر بيضاء"
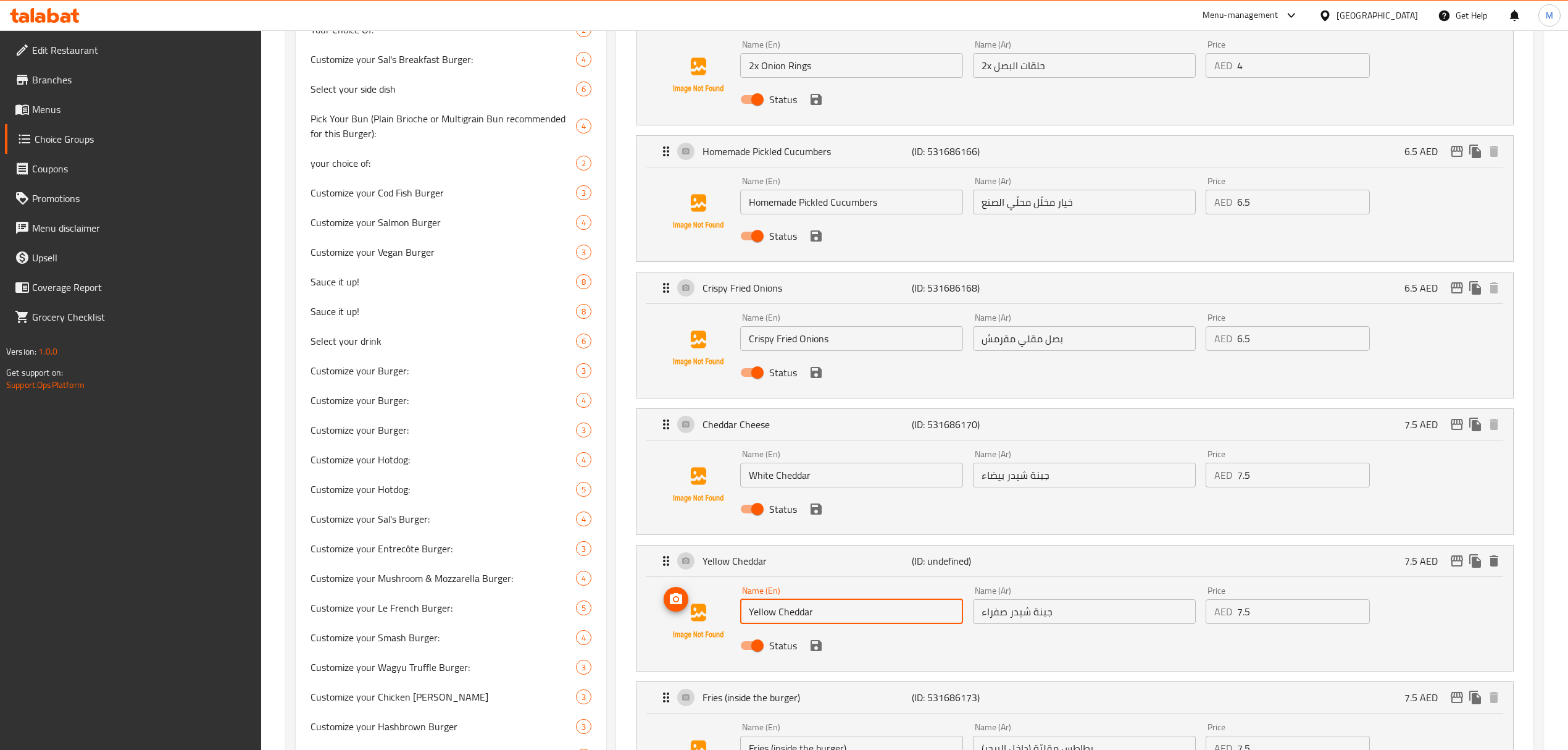
drag, startPoint x: 832, startPoint y: 621, endPoint x: 650, endPoint y: 613, distance: 182.2
click at [650, 613] on div "Name (En) Yellow Cheddar Name (En) Name (Ar) جبنة شيدر صفراء Name (Ar) Price AE…" at bounding box center [1075, 623] width 876 height 94
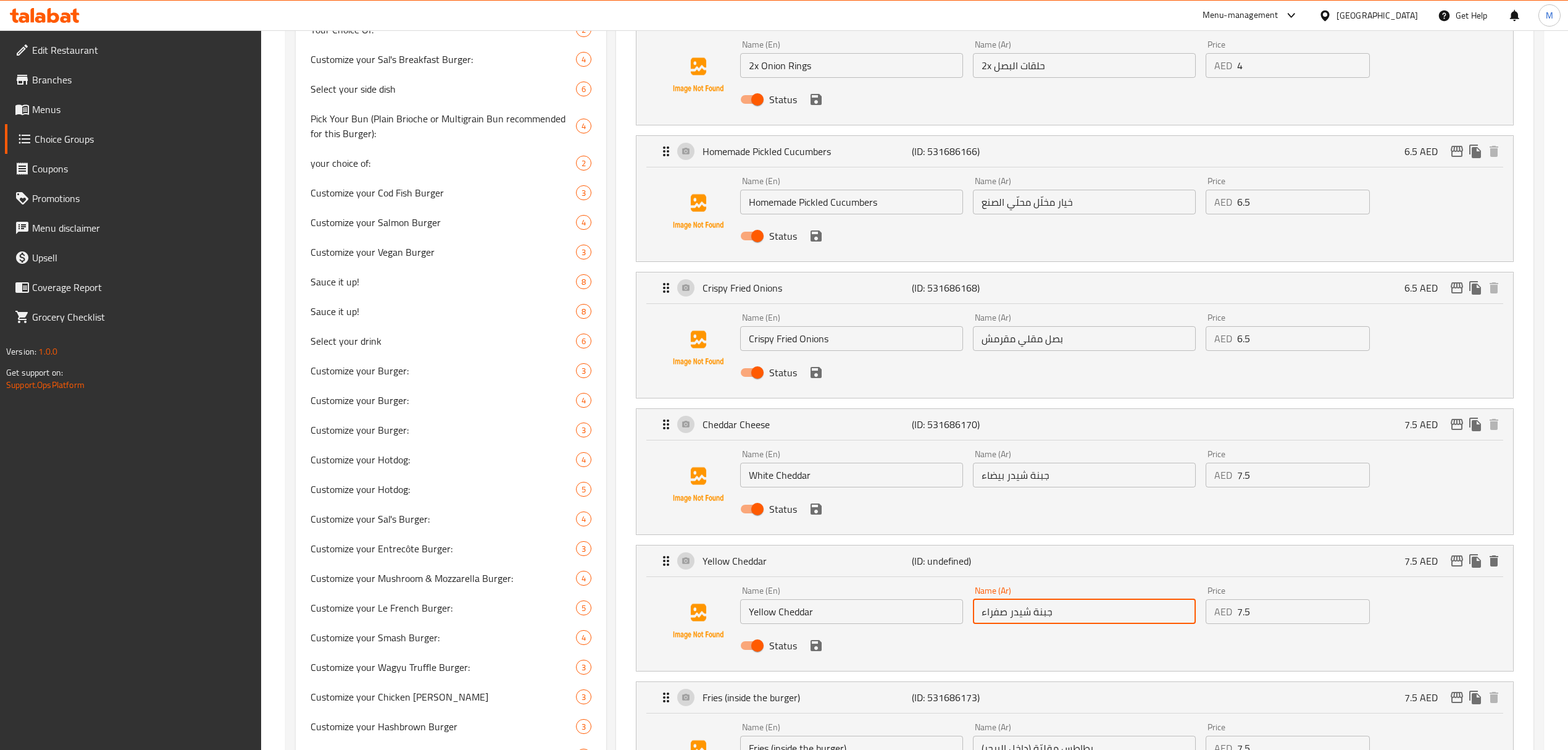
drag, startPoint x: 974, startPoint y: 615, endPoint x: 927, endPoint y: 615, distance: 47.0
click at [927, 615] on div "Name (En) Yellow Cheddar Name (En) Name (Ar) جبنة شيدر صفراء Name (Ar) Price AE…" at bounding box center [1084, 622] width 697 height 81
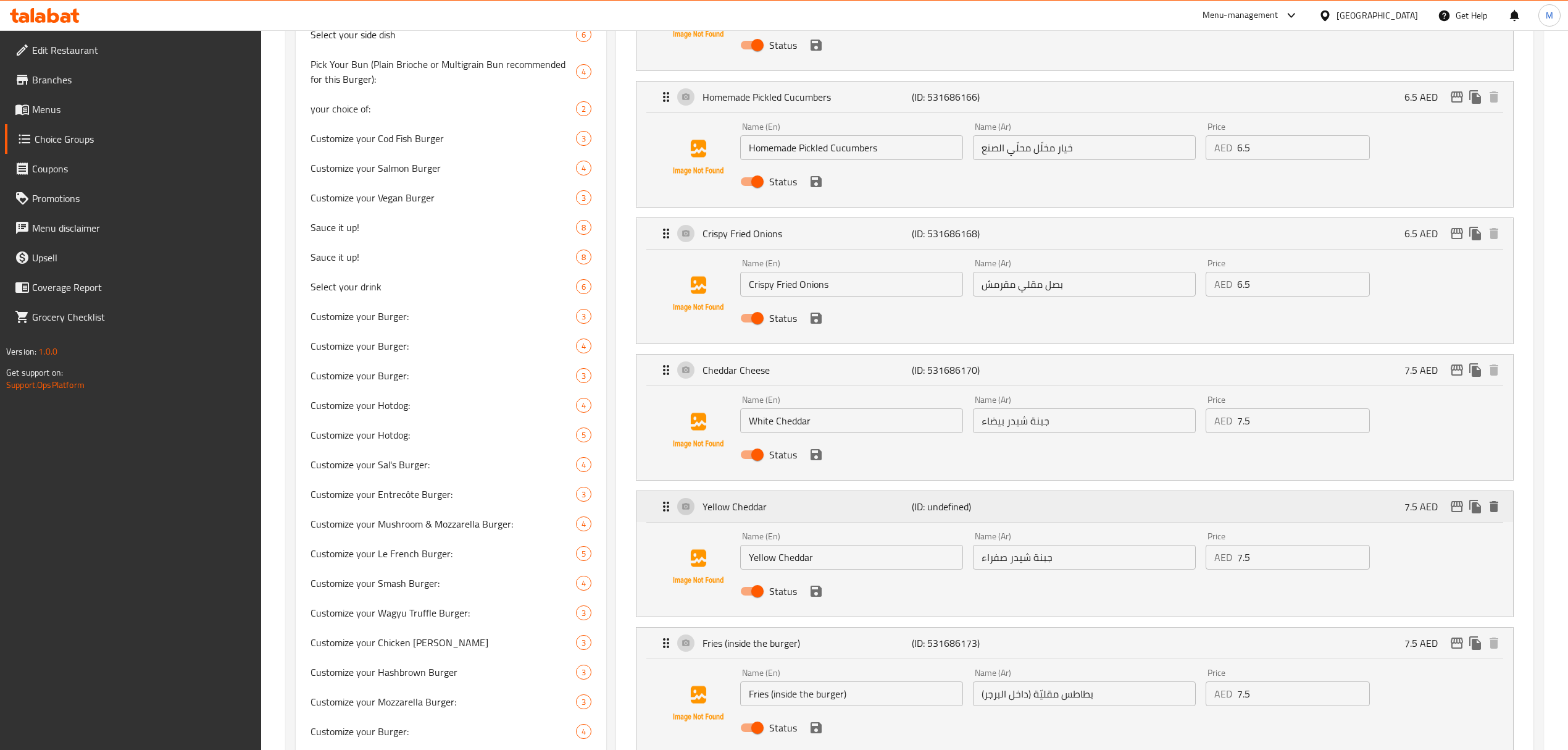
scroll to position [988, 0]
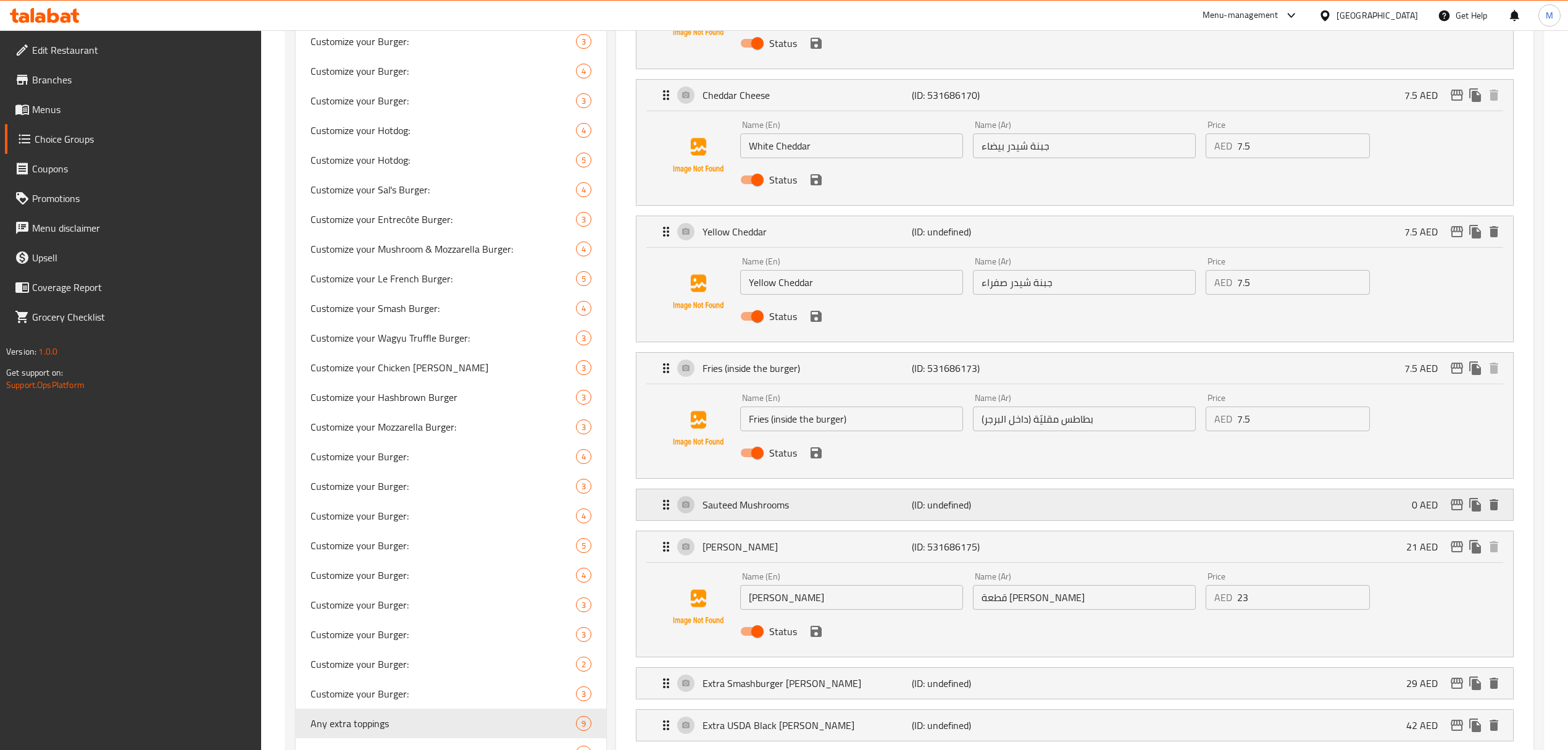
click at [1031, 512] on p "(ID: undefined)" at bounding box center [982, 504] width 140 height 15
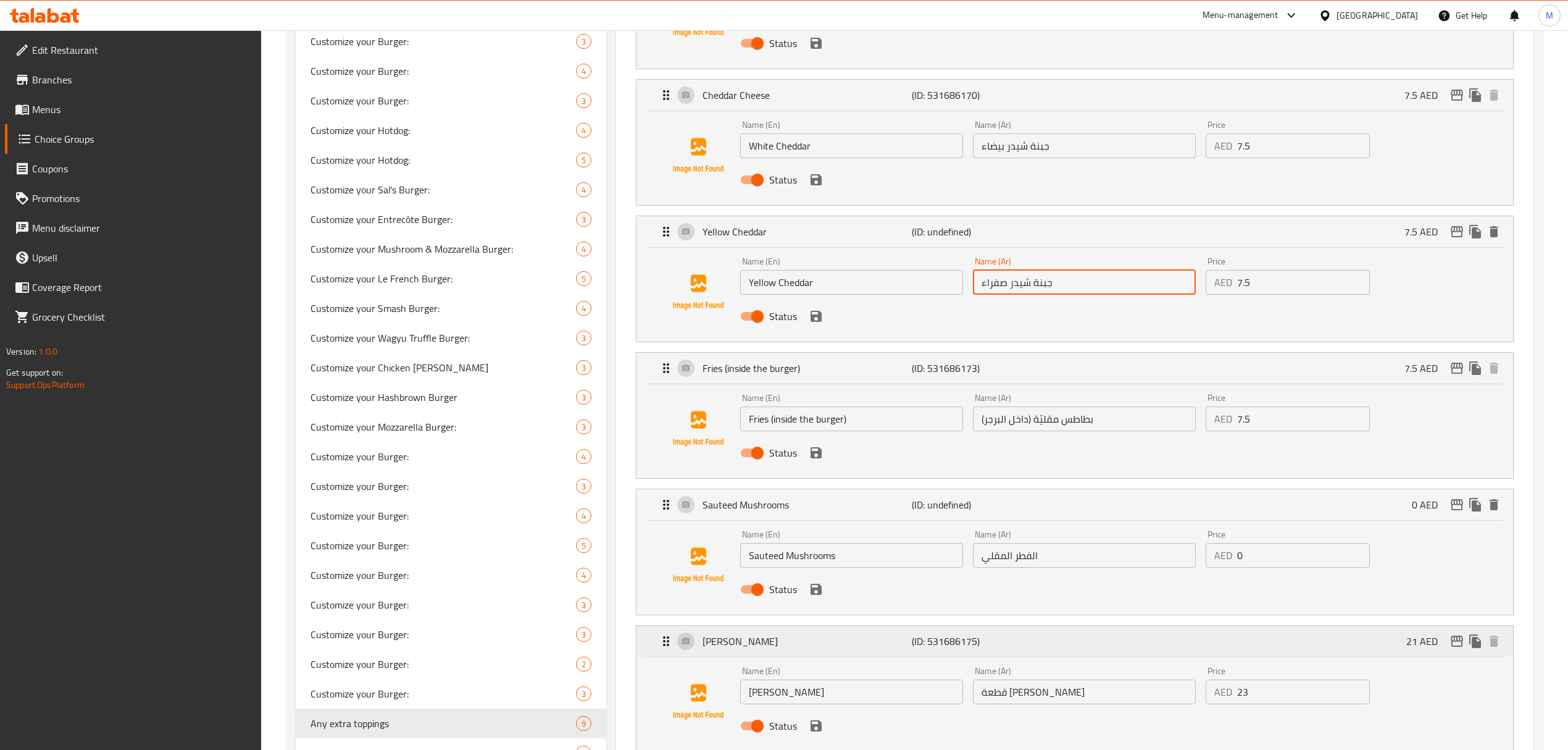
scroll to position [1318, 0]
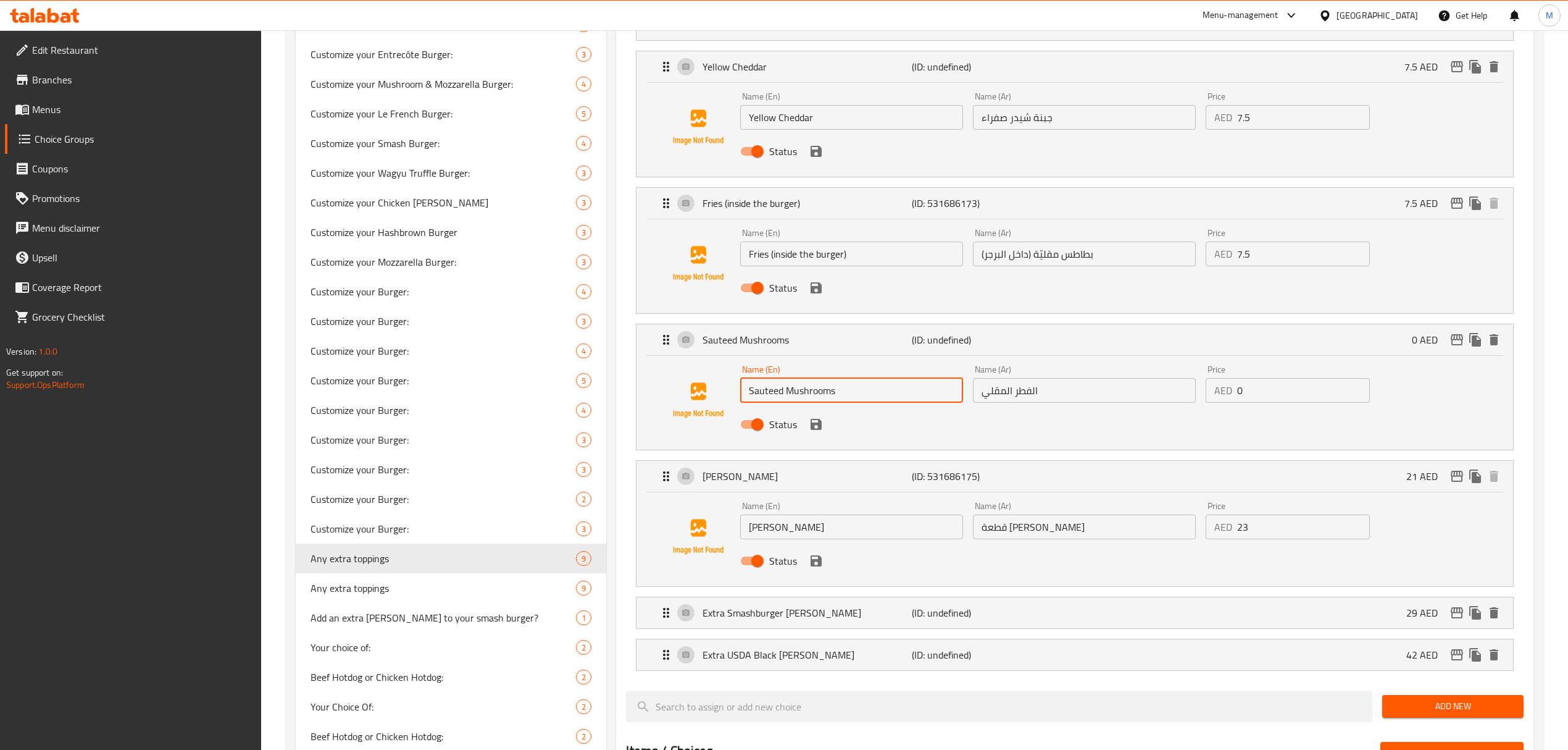
drag, startPoint x: 858, startPoint y: 400, endPoint x: 729, endPoint y: 396, distance: 129.1
click at [729, 396] on div "Name (En) Sauteed Mushrooms Name (En) Name (Ar) الفطر المقلي Name (Ar) Price AE…" at bounding box center [1075, 400] width 837 height 84
drag, startPoint x: 1033, startPoint y: 395, endPoint x: 924, endPoint y: 396, distance: 109.0
click at [924, 396] on div "Name (En) Sauteed Mushrooms Name (En) Name (Ar) الفطر المقلي Name (Ar) Price AE…" at bounding box center [1084, 400] width 697 height 81
drag, startPoint x: 1272, startPoint y: 393, endPoint x: 1166, endPoint y: 390, distance: 106.0
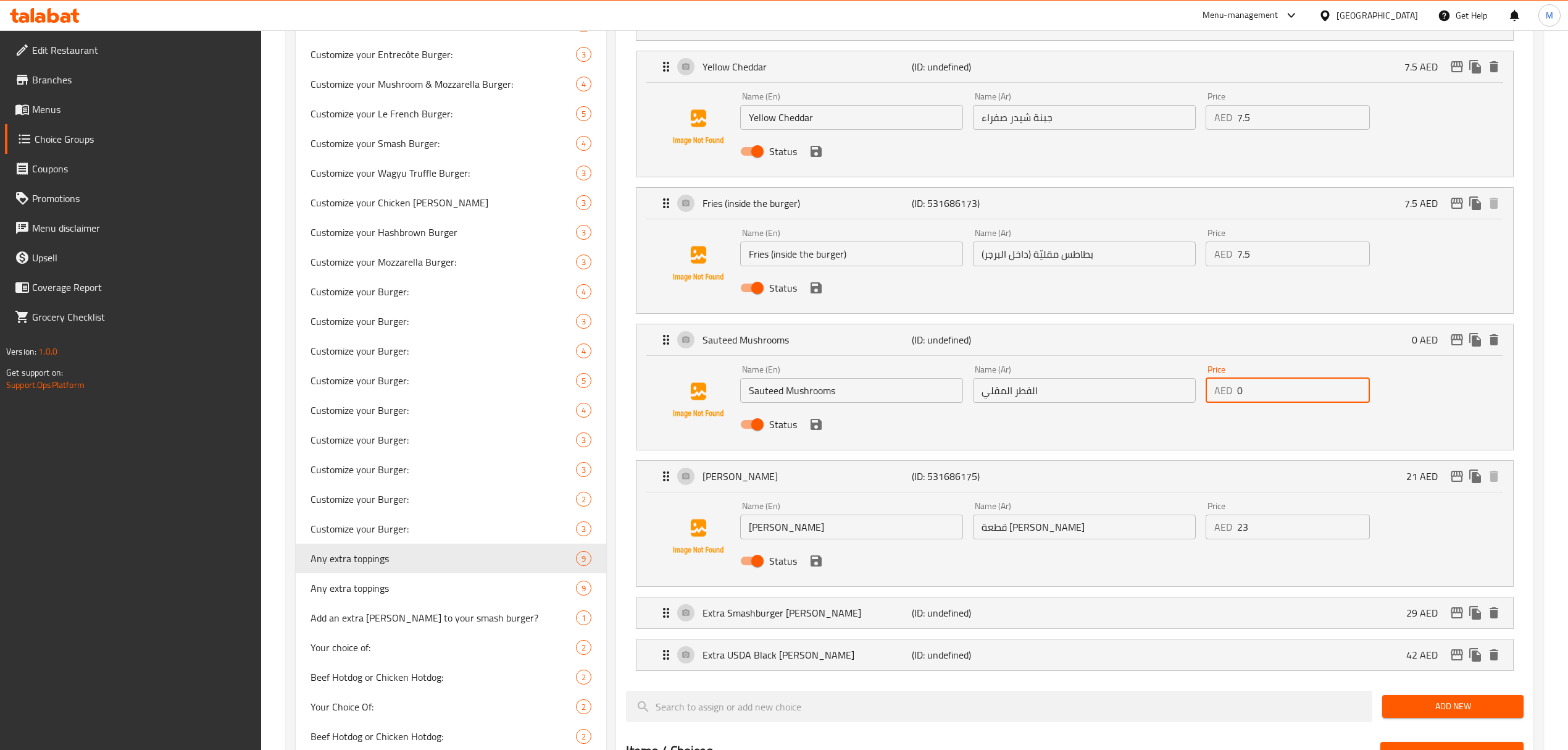
click at [1167, 390] on div "Name (En) Sauteed Mushrooms Name (En) Name (Ar) الفطر المقلي Name (Ar) Price AE…" at bounding box center [1084, 400] width 697 height 81
type input "16"
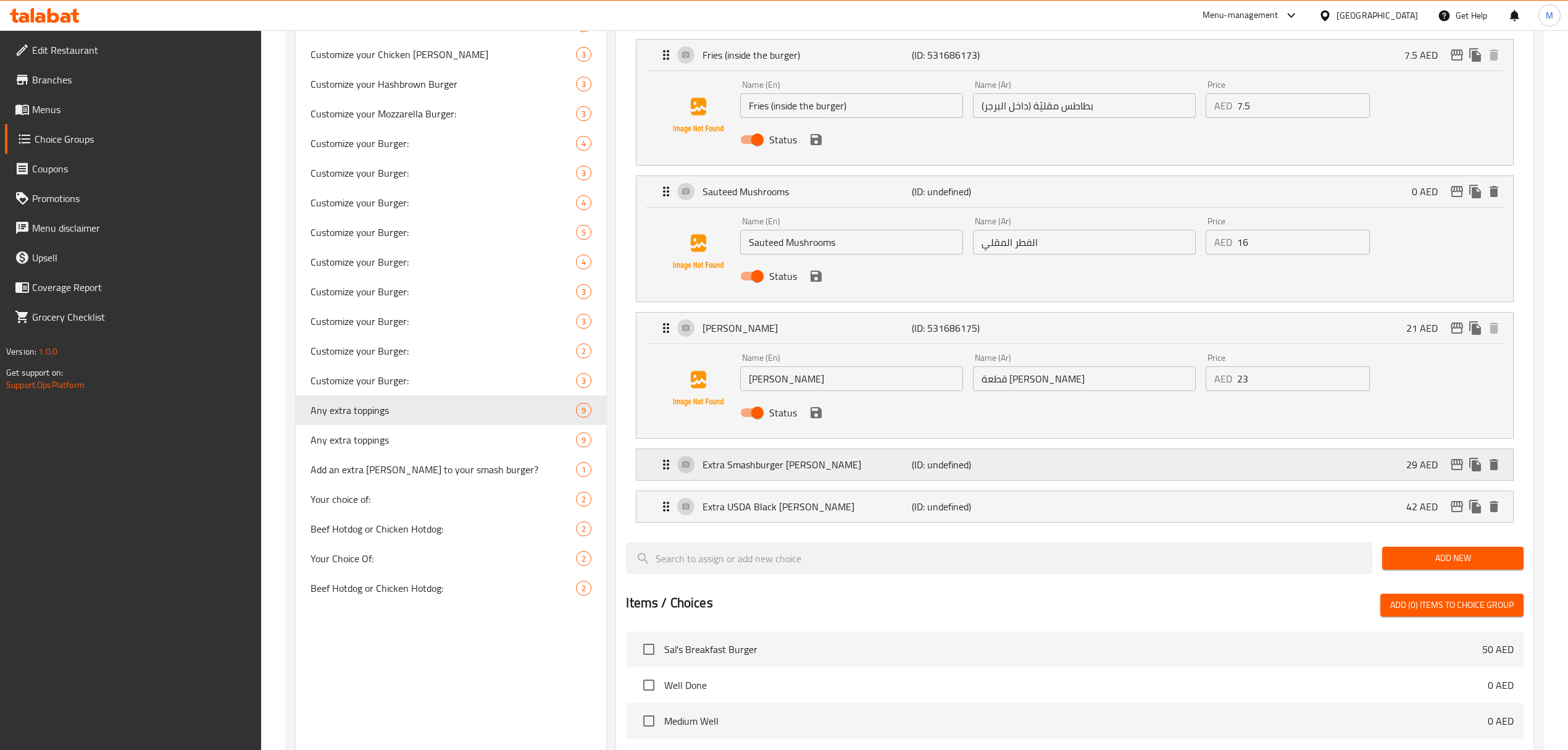
scroll to position [1482, 0]
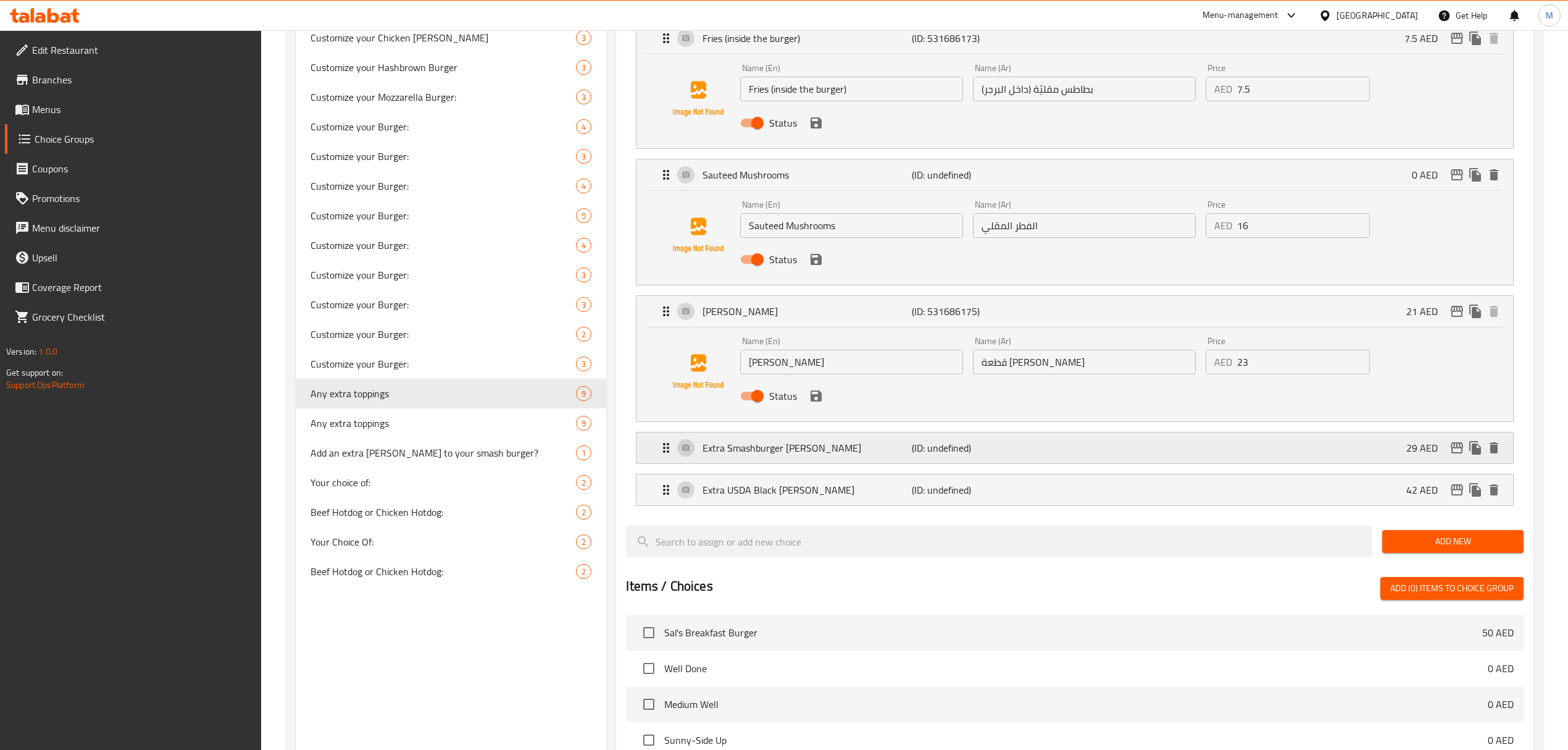
click at [821, 448] on p "Extra Smashburger [PERSON_NAME]" at bounding box center [806, 447] width 209 height 15
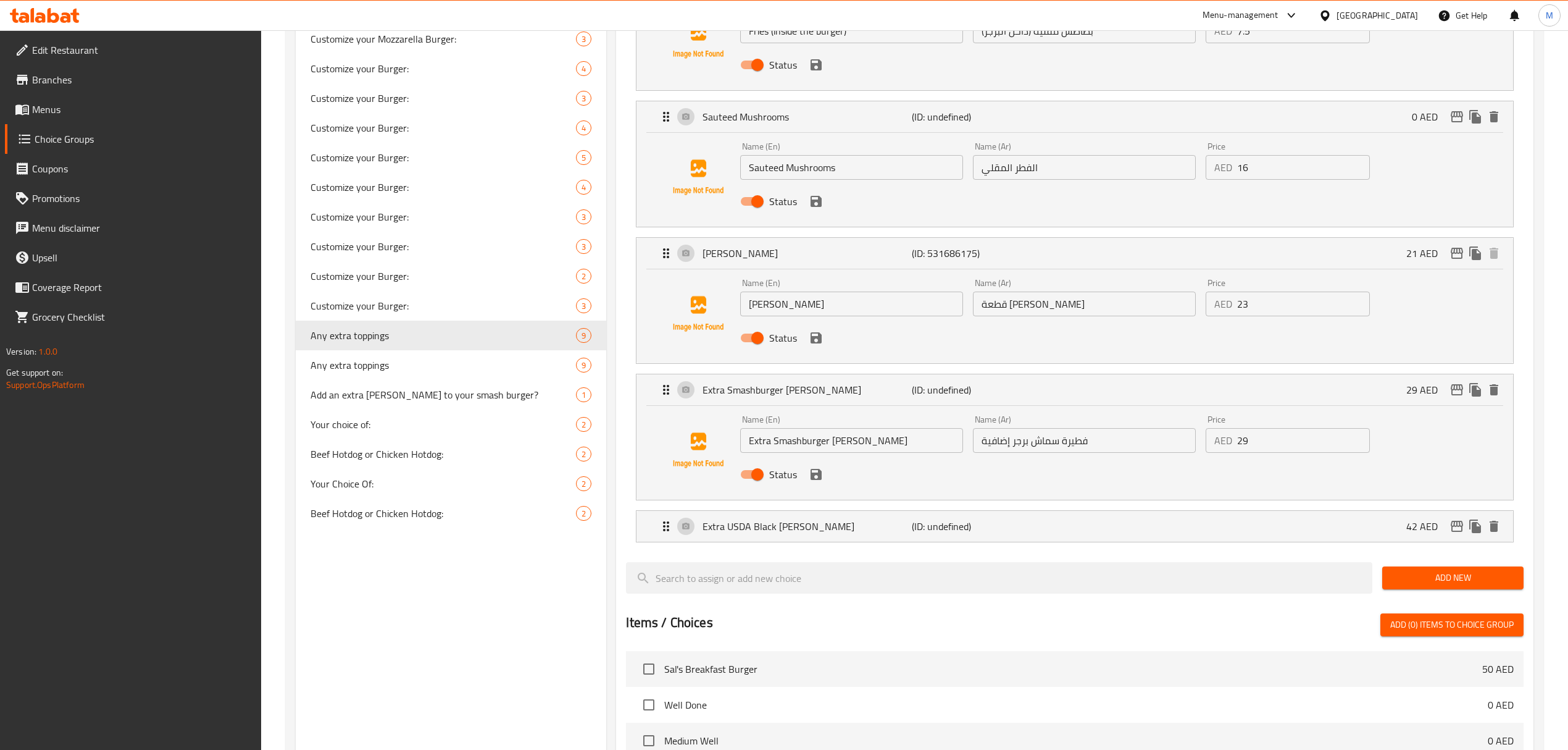
scroll to position [1564, 0]
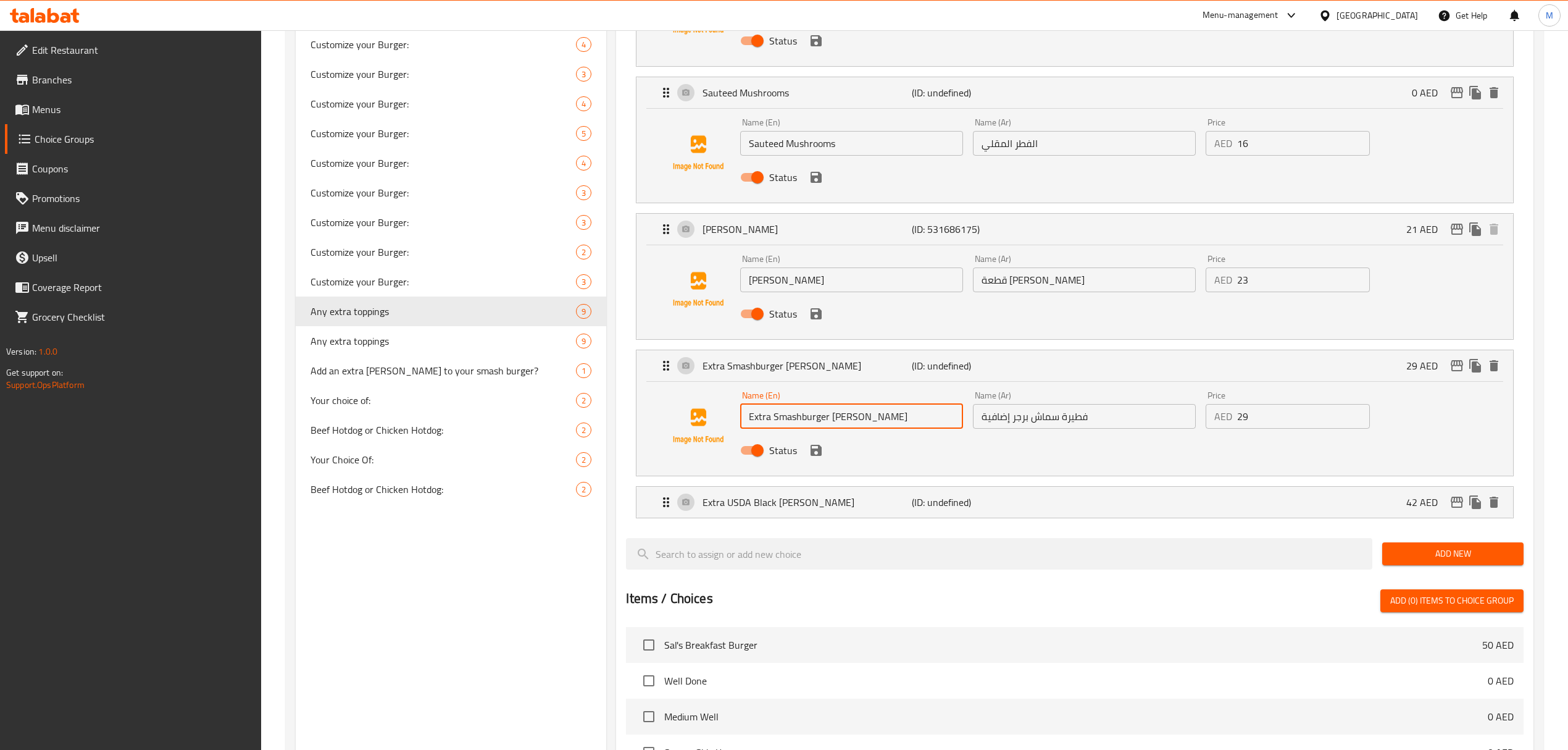
drag, startPoint x: 851, startPoint y: 419, endPoint x: 709, endPoint y: 411, distance: 142.2
click at [709, 411] on div "Name (En) Extra Smashburger Patty Name (En) Name (Ar) فطيرة سماش برجر إضافية Na…" at bounding box center [1075, 426] width 837 height 84
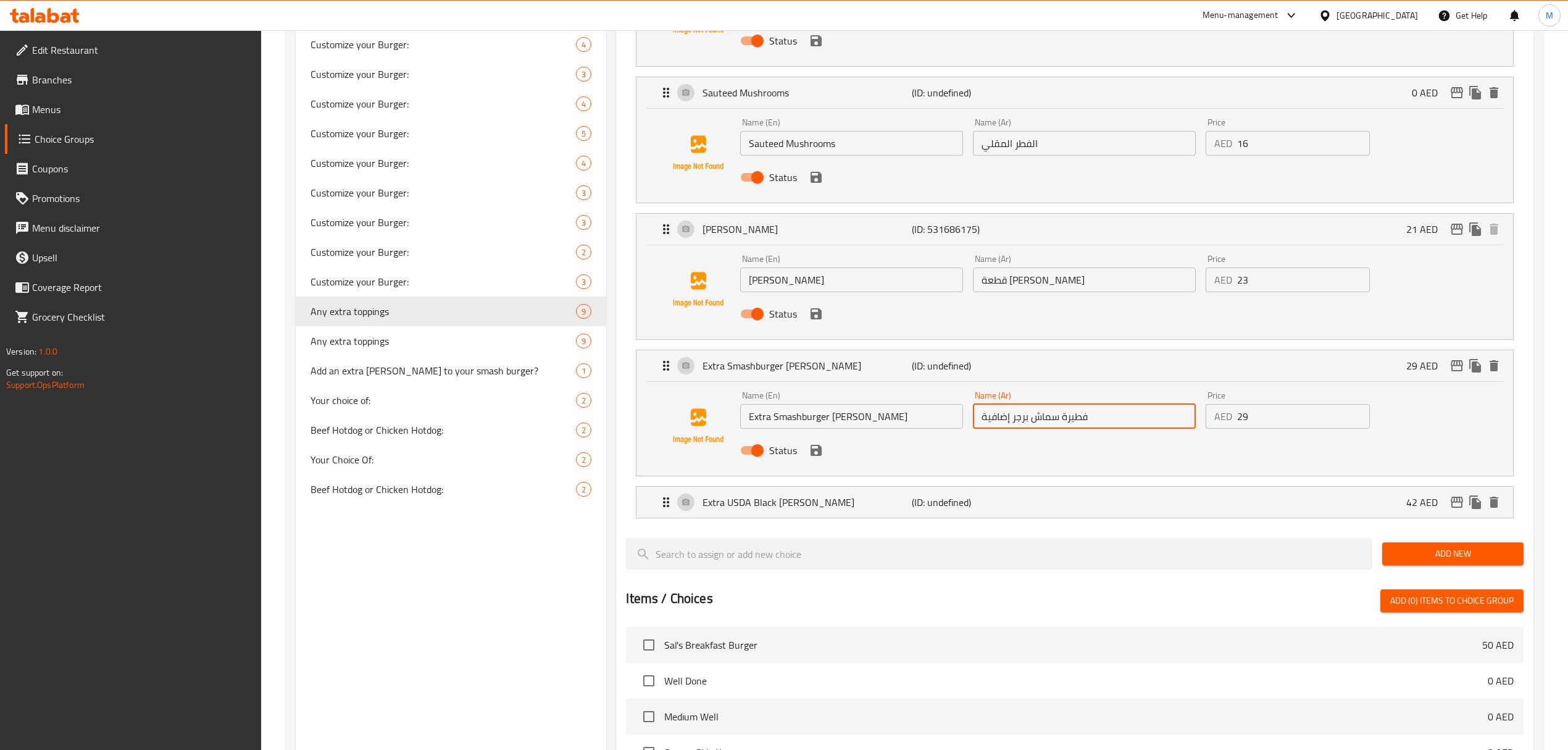
drag, startPoint x: 1107, startPoint y: 417, endPoint x: 951, endPoint y: 417, distance: 156.0
click at [951, 417] on div "Name (En) Extra Smashburger Patty Name (En) Name (Ar) فطيرة سماش برجر إضافية Na…" at bounding box center [1084, 427] width 697 height 81
click at [912, 497] on p "(ID: undefined)" at bounding box center [982, 501] width 140 height 15
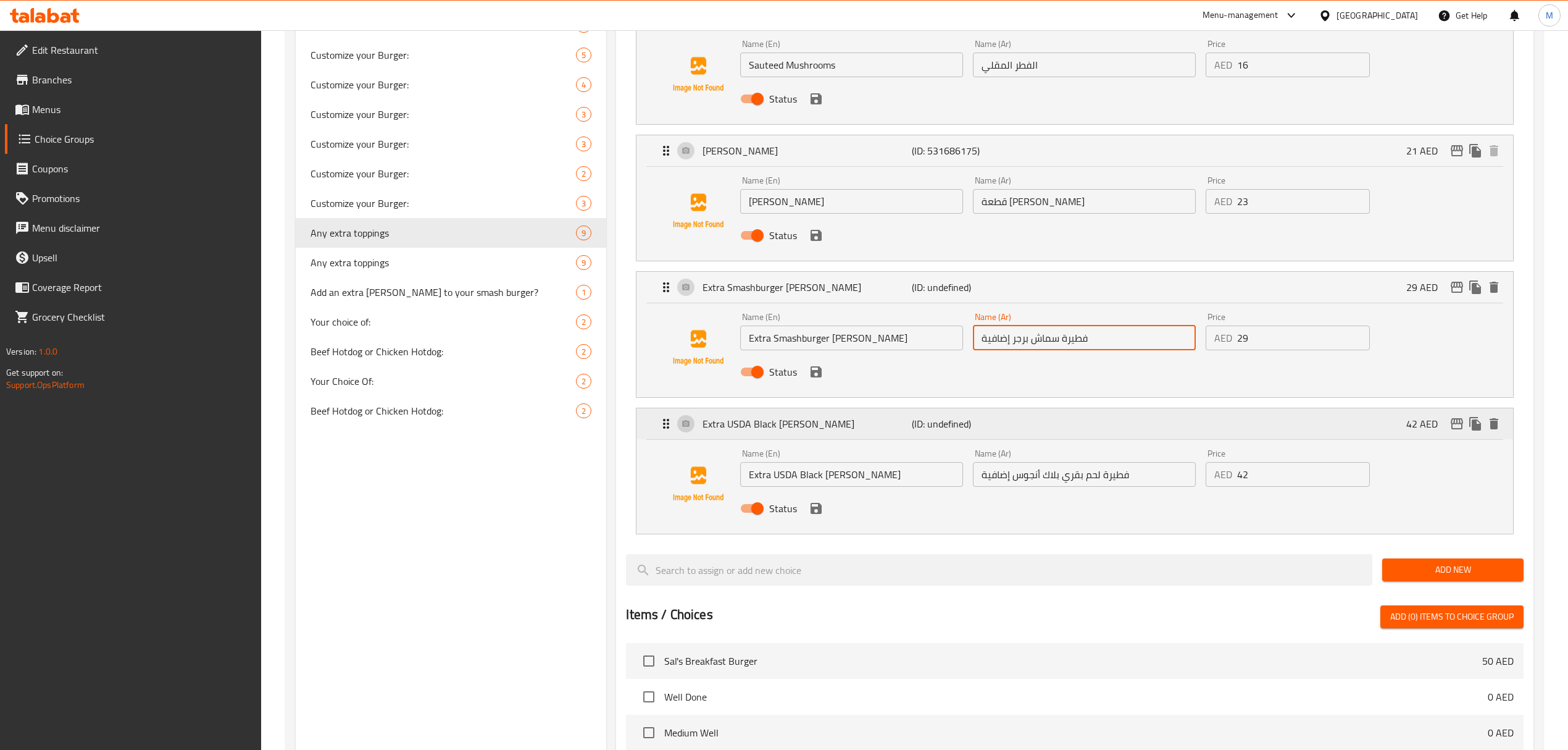
scroll to position [1729, 0]
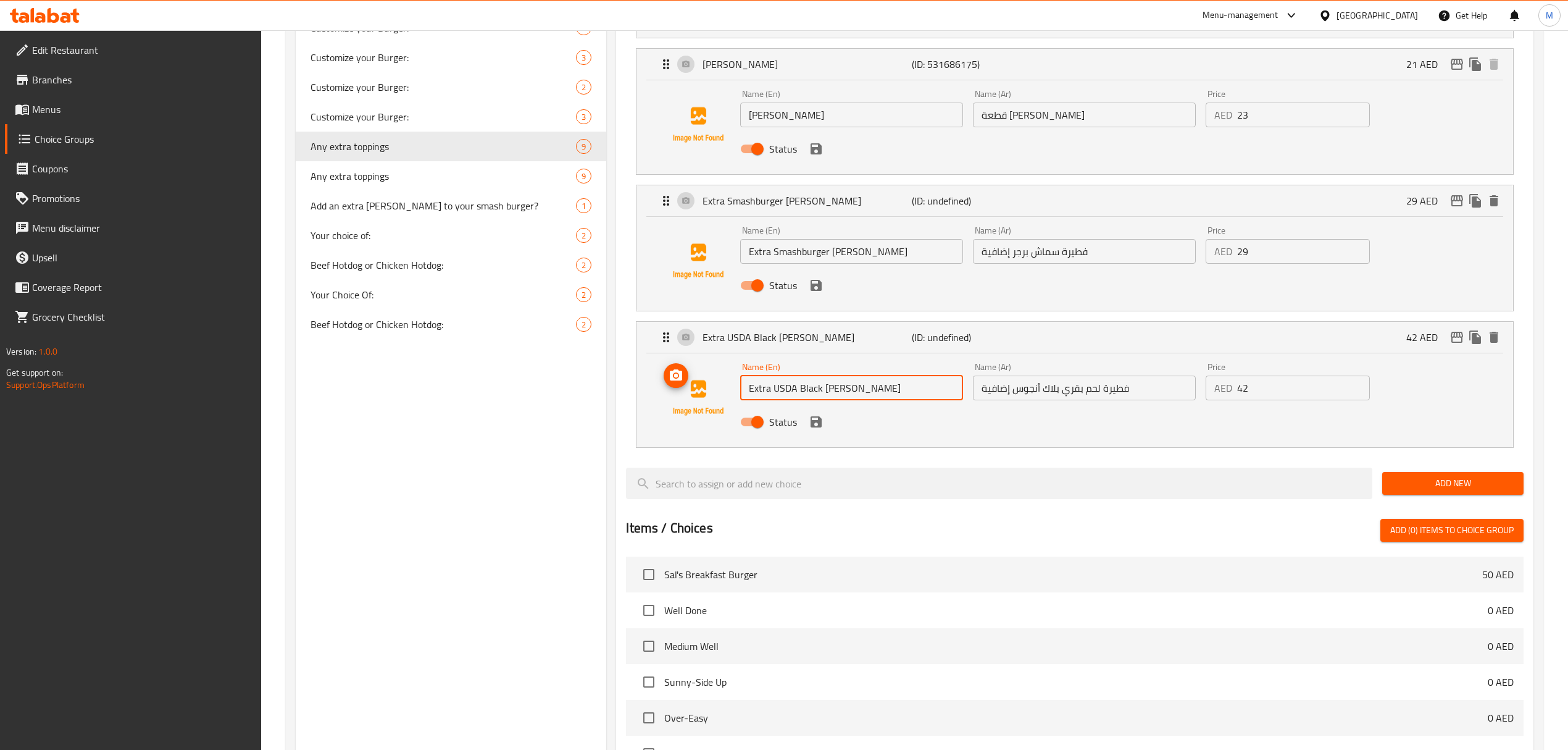
drag, startPoint x: 888, startPoint y: 397, endPoint x: 730, endPoint y: 401, distance: 158.1
click at [732, 401] on div "Name (En) Extra USDA Black Angus Patty Name (En) Name (Ar) فطيرة لحم بقري بلاك …" at bounding box center [1075, 397] width 837 height 84
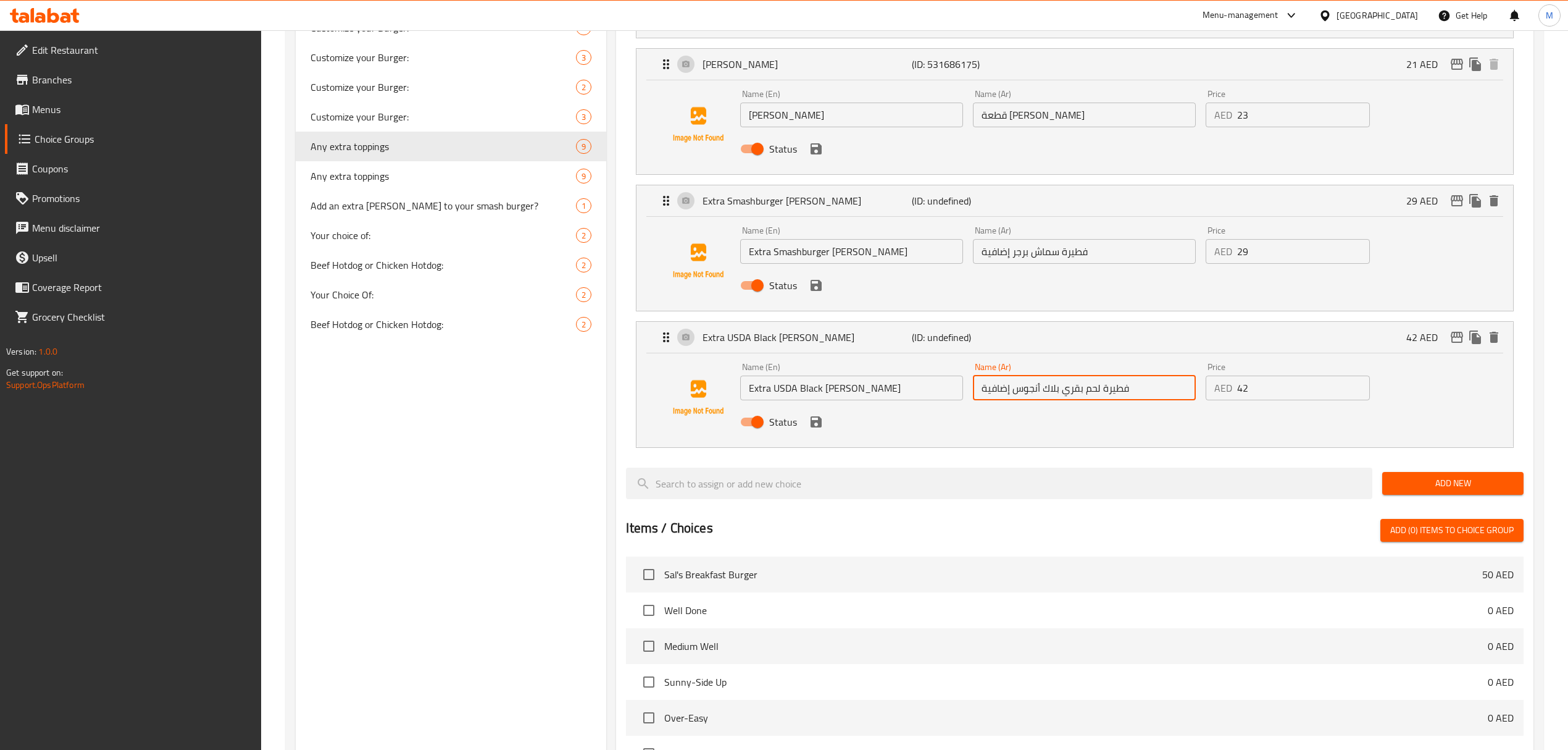
click at [932, 391] on div "Name (En) Extra USDA Black Angus Patty Name (En) Name (Ar) فطيرة لحم بقري بلاك …" at bounding box center [1084, 398] width 697 height 81
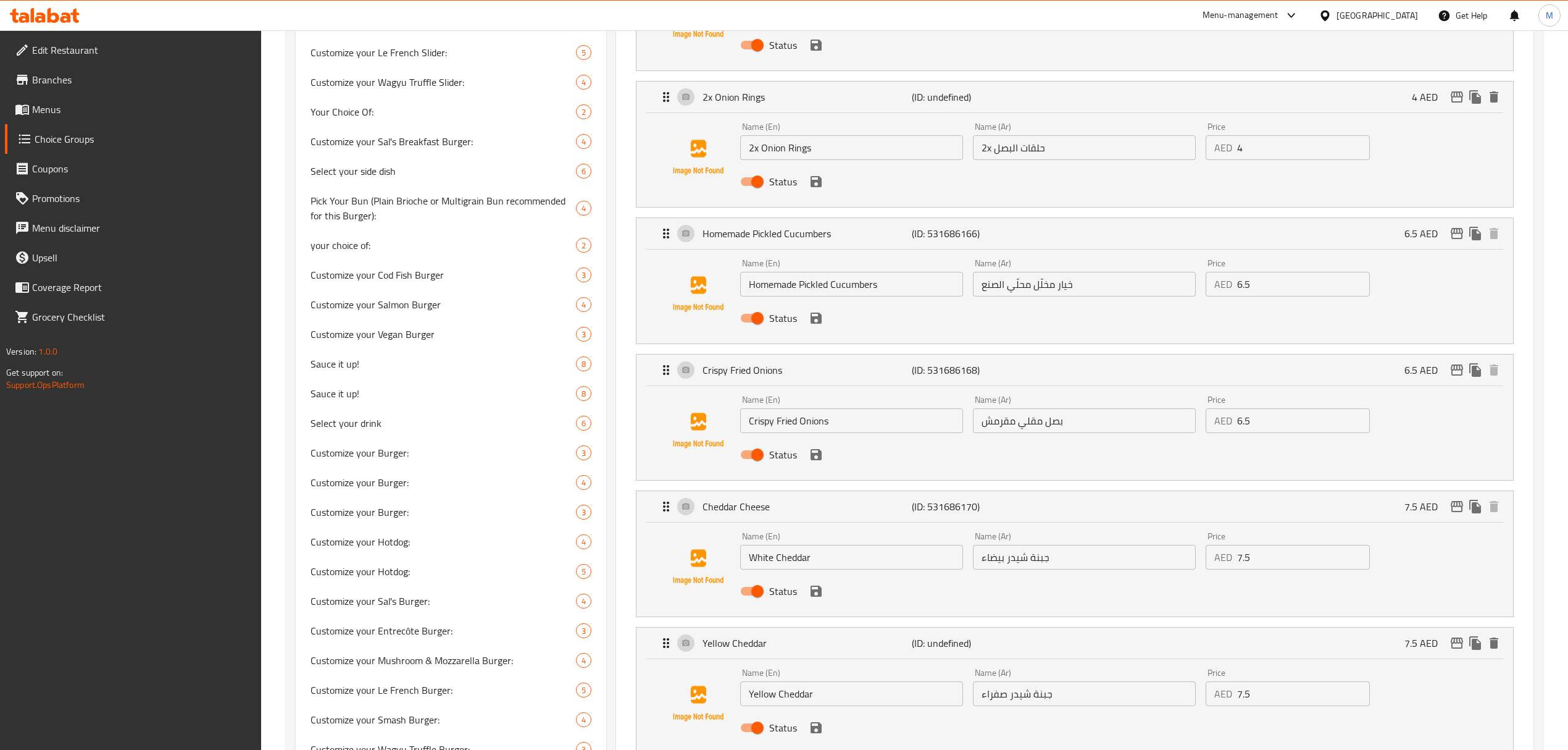
scroll to position [658, 0]
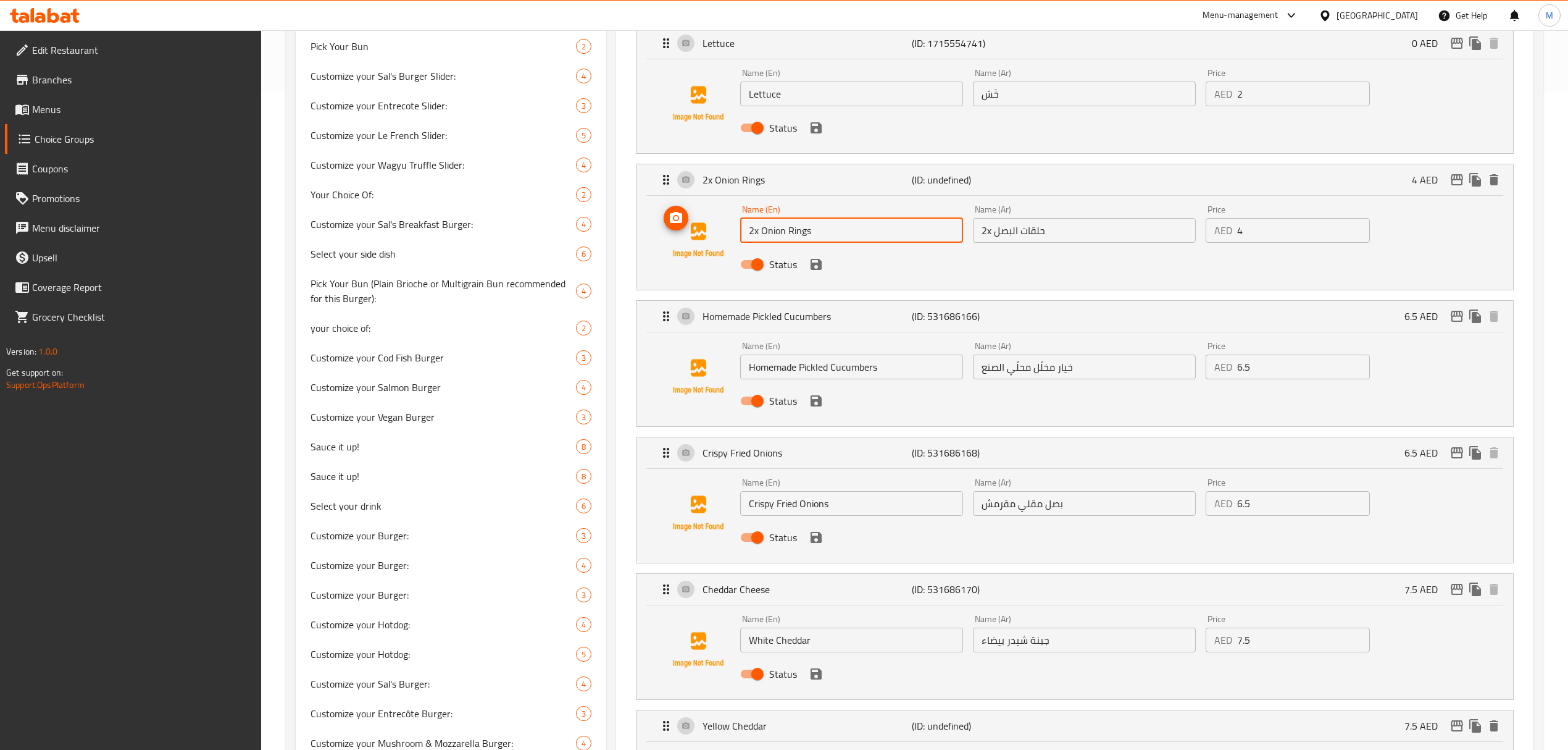
drag, startPoint x: 806, startPoint y: 234, endPoint x: 689, endPoint y: 231, distance: 117.0
click at [689, 231] on div "Name (En) 2x Onion Rings Name (En) Name (Ar) 2x حلقات البصل Name (Ar) Price AED…" at bounding box center [1075, 240] width 837 height 84
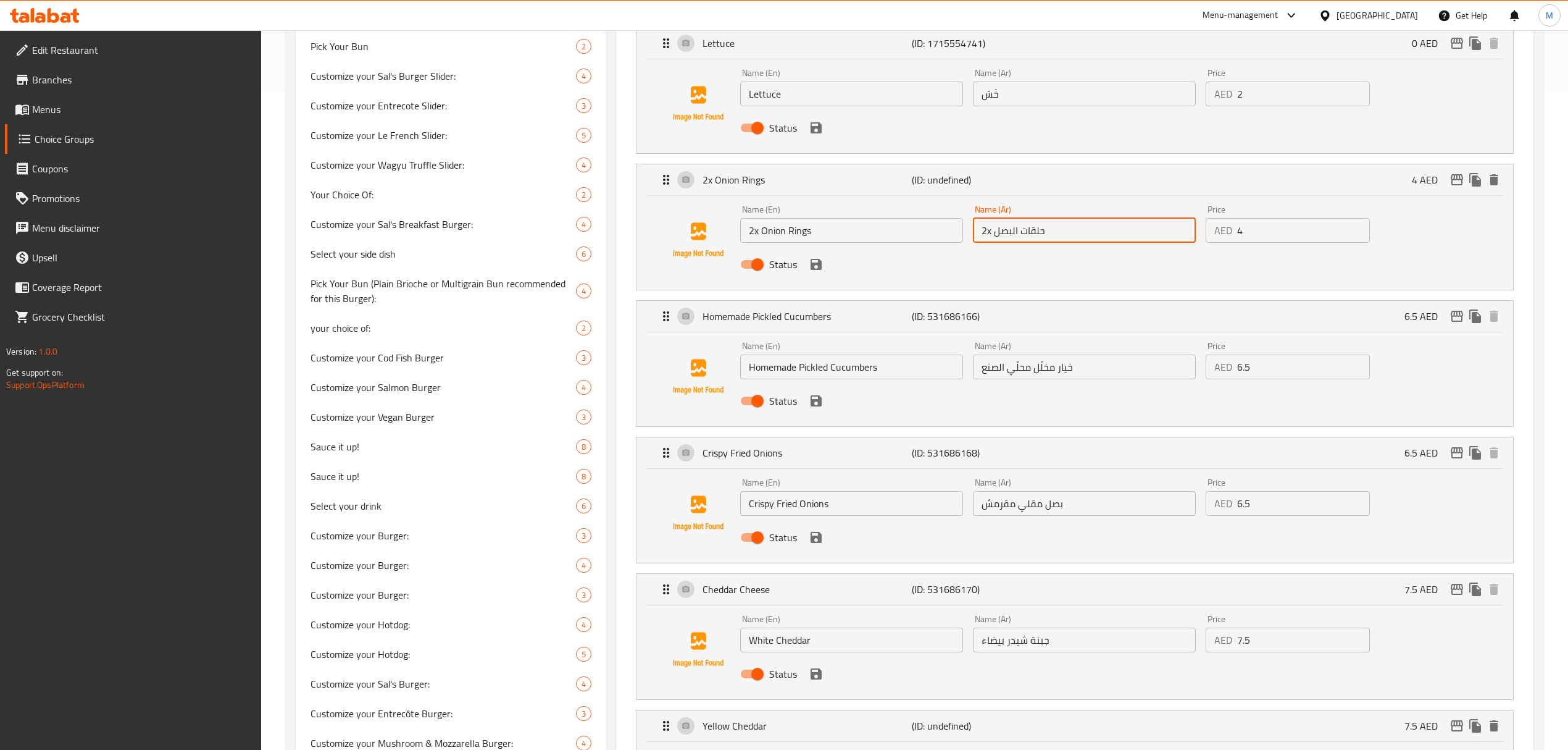
drag, startPoint x: 1055, startPoint y: 244, endPoint x: 957, endPoint y: 237, distance: 98.2
click at [957, 237] on div "Name (En) 2x Onion Rings Name (En) Name (Ar) 2x حلقات البصل Name (Ar) Price AED…" at bounding box center [1084, 241] width 697 height 81
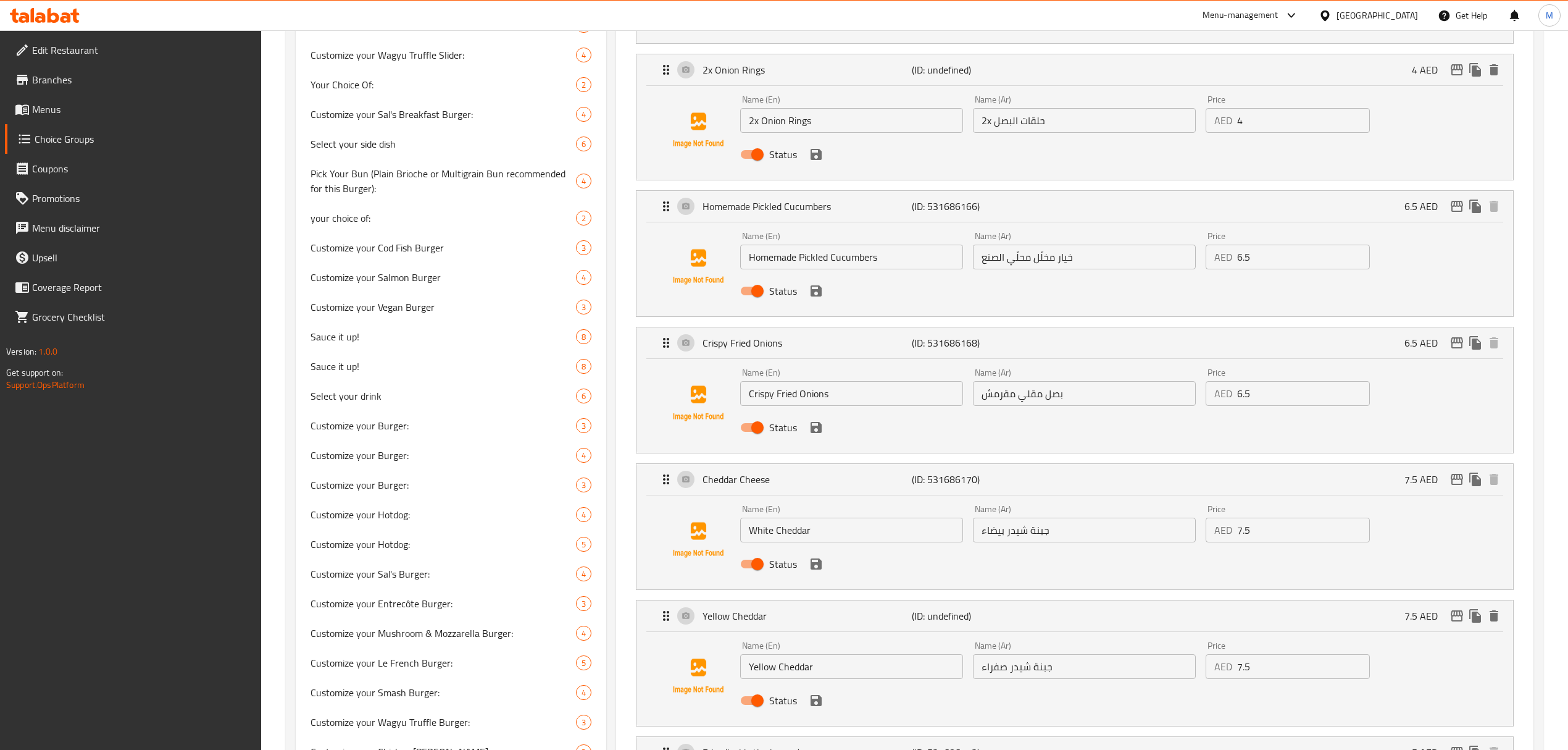
scroll to position [823, 0]
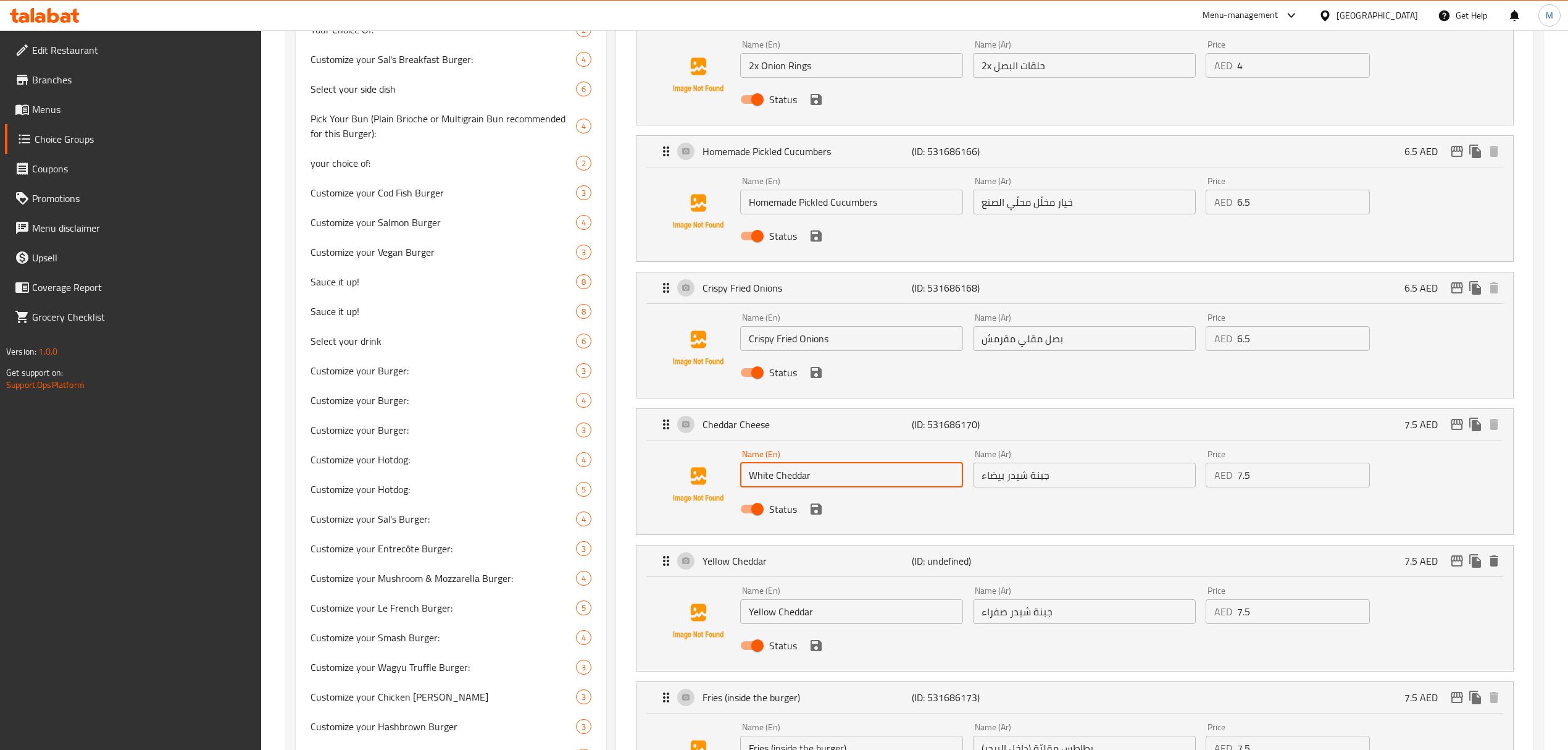
drag, startPoint x: 782, startPoint y: 480, endPoint x: 685, endPoint y: 476, distance: 97.1
click at [686, 477] on div "Name (En) White Cheddar Name (En) Name (Ar) جبنة شيدر بيضاء Name (Ar) Price AED…" at bounding box center [1075, 484] width 837 height 84
drag, startPoint x: 1060, startPoint y: 482, endPoint x: 917, endPoint y: 481, distance: 143.0
click at [917, 481] on div "Name (En) White Cheddar Name (En) Name (Ar) جبنة شيدر بيضاء Name (Ar) Price AED…" at bounding box center [1084, 485] width 697 height 81
drag, startPoint x: 823, startPoint y: 610, endPoint x: 675, endPoint y: 615, distance: 148.1
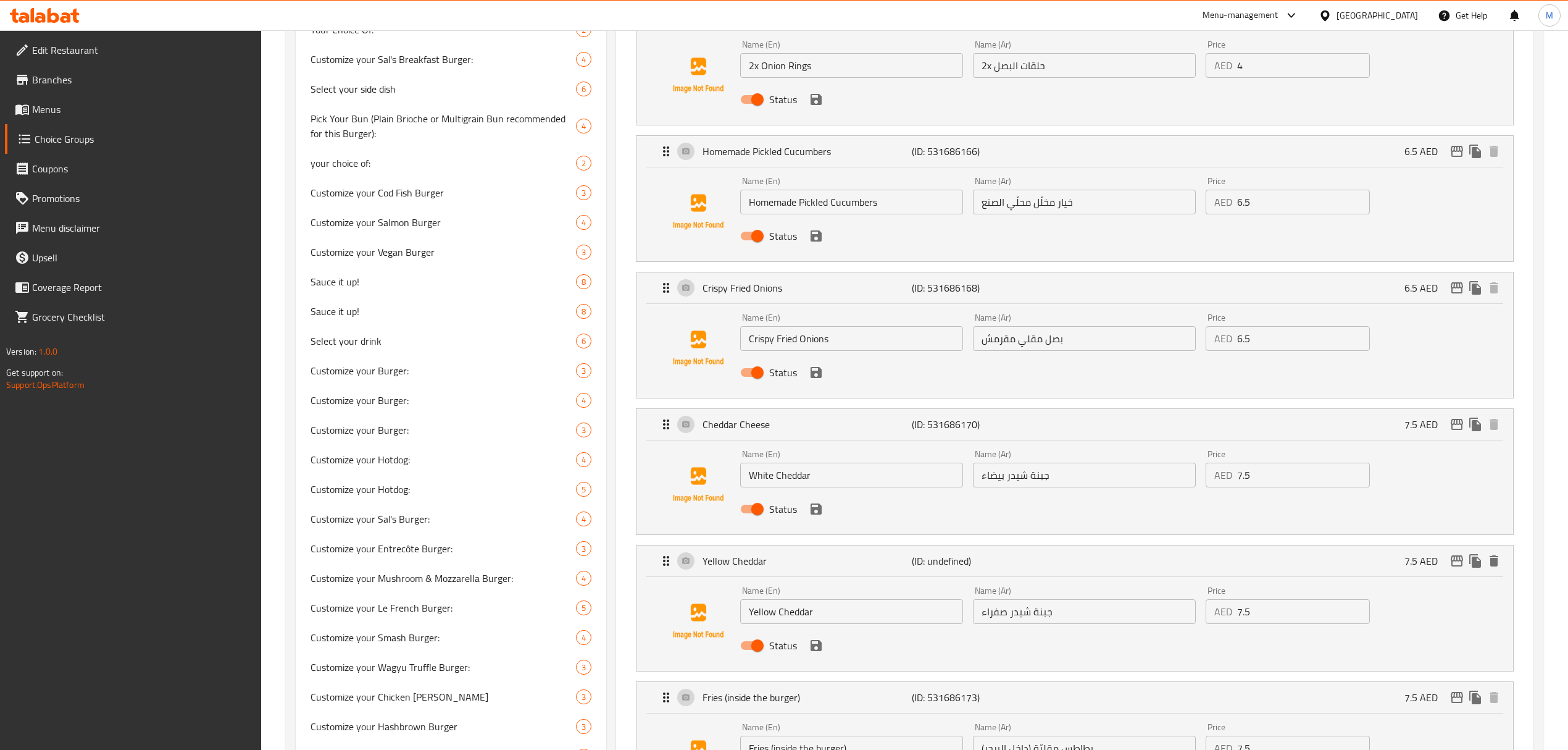
click at [675, 615] on div "Name (En) Yellow Cheddar Name (En) Name (Ar) جبنة شيدر صفراء Name (Ar) Price AE…" at bounding box center [1075, 621] width 837 height 84
drag, startPoint x: 1083, startPoint y: 621, endPoint x: 882, endPoint y: 610, distance: 201.3
click at [882, 610] on div "Name (En) Yellow Cheddar Name (En) Name (Ar) جبنة شيدر صفراء Name (Ar) Price AE…" at bounding box center [1084, 622] width 697 height 81
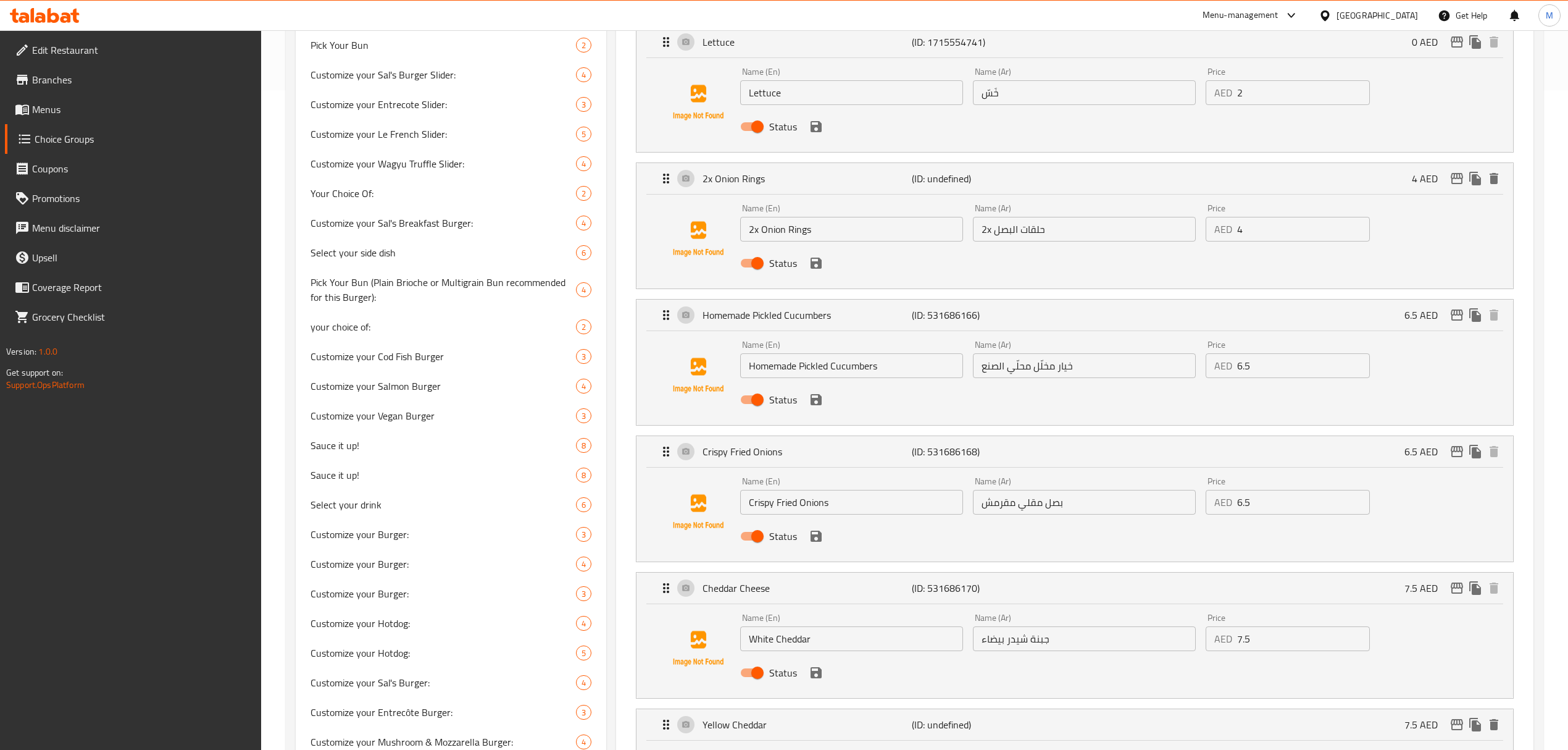
scroll to position [658, 0]
click at [675, 214] on div "Name (En) 2x Onion Rings Name (En) Name (Ar) 2x حلقات البصل Name (Ar) Price AED…" at bounding box center [1075, 240] width 837 height 84
drag, startPoint x: 1073, startPoint y: 232, endPoint x: 873, endPoint y: 227, distance: 200.1
click at [873, 227] on div "Name (En) 2x Onion Rings Name (En) Name (Ar) 2x حلقات البصل Name (Ar) Price AED…" at bounding box center [1084, 241] width 697 height 81
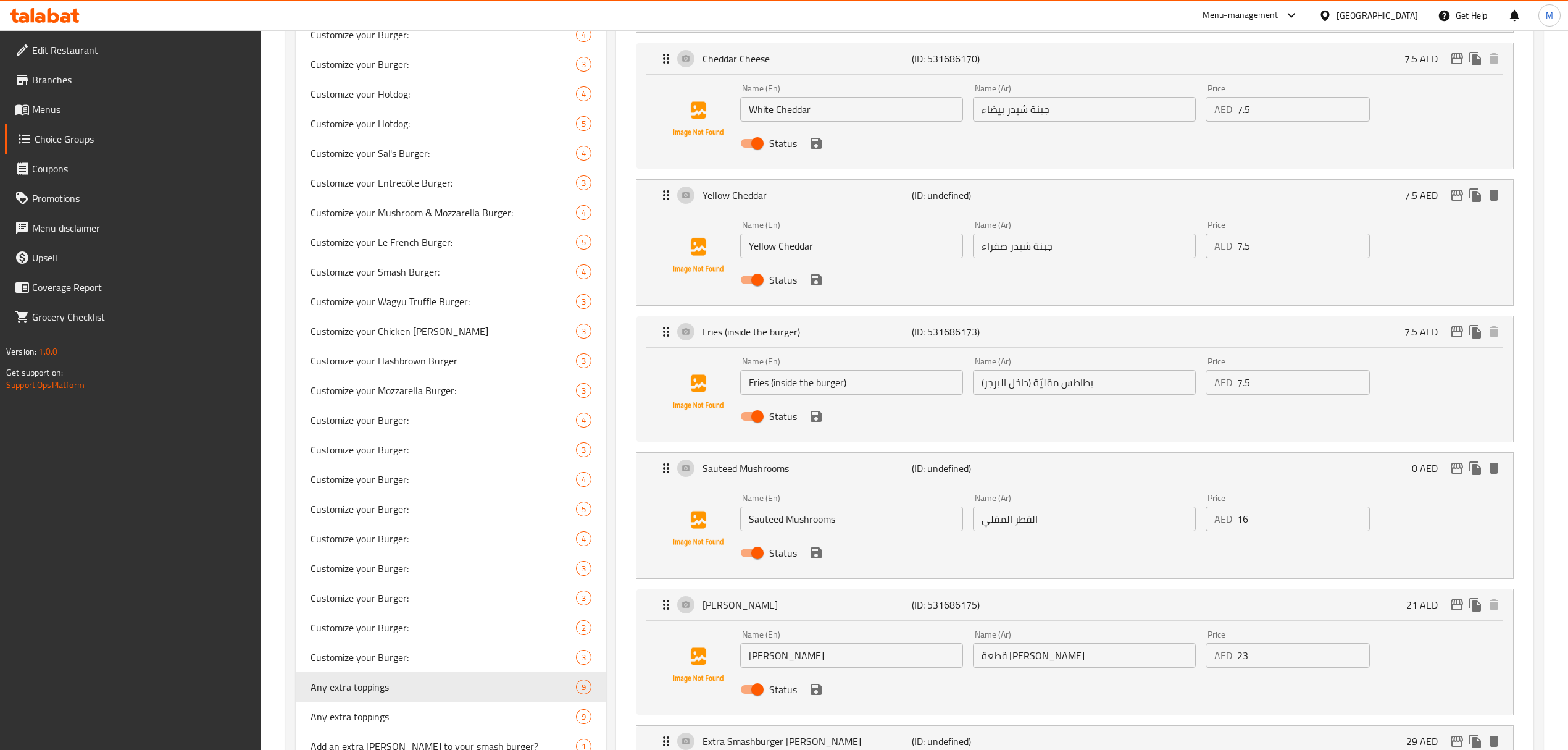
scroll to position [1235, 0]
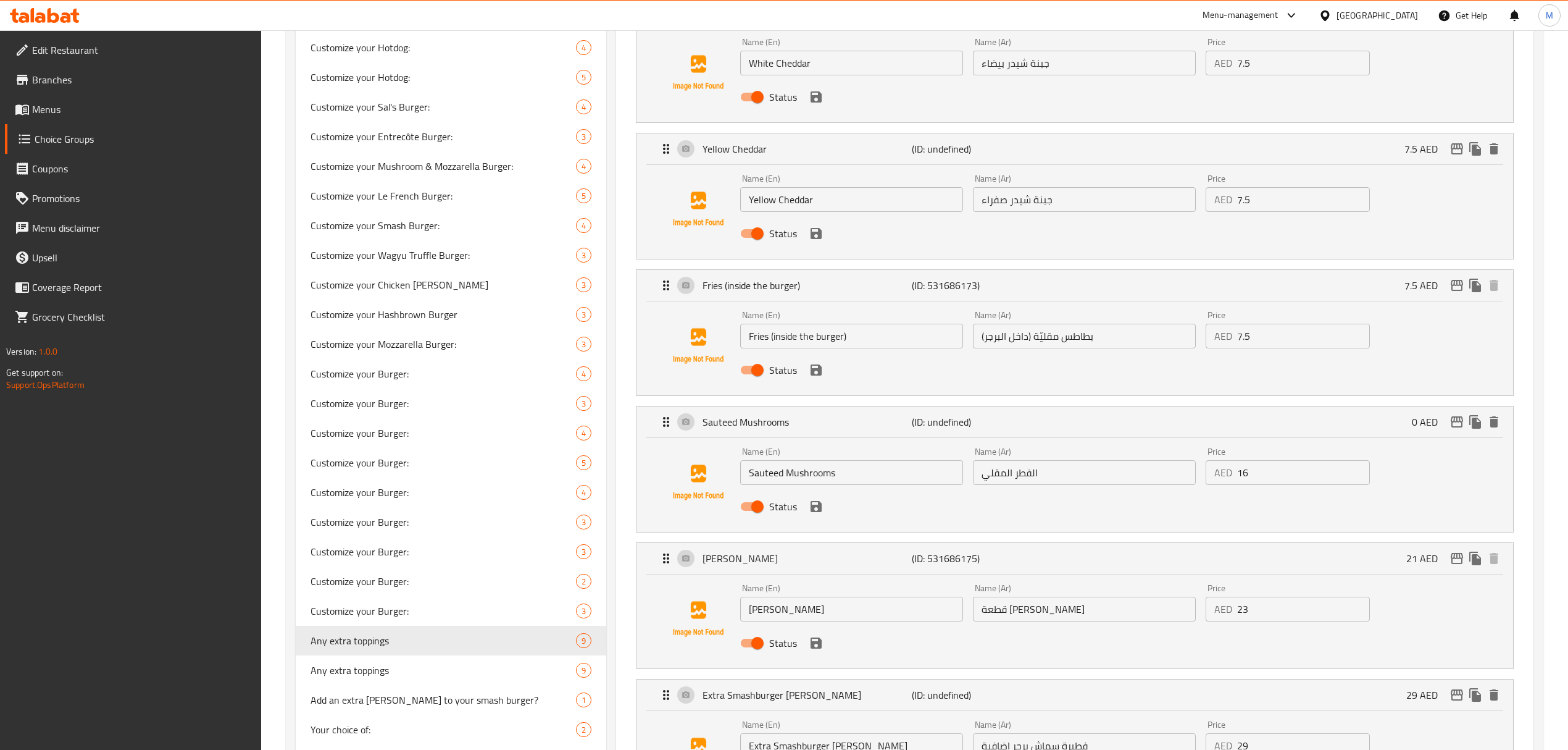
drag, startPoint x: 858, startPoint y: 468, endPoint x: 605, endPoint y: 475, distance: 253.1
click at [605, 476] on div "Choice Groups Select your Meat Temperature: 2 Please Select Your Juice 2 Your C…" at bounding box center [917, 251] width 1243 height 2693
drag, startPoint x: 1038, startPoint y: 475, endPoint x: 922, endPoint y: 475, distance: 116.0
click at [923, 475] on div "Name (En) Sauteed Mushrooms Name (En) Name (Ar) الفطر المقلي Name (Ar) Price AE…" at bounding box center [1084, 482] width 697 height 81
drag, startPoint x: 1260, startPoint y: 480, endPoint x: 1191, endPoint y: 476, distance: 69.1
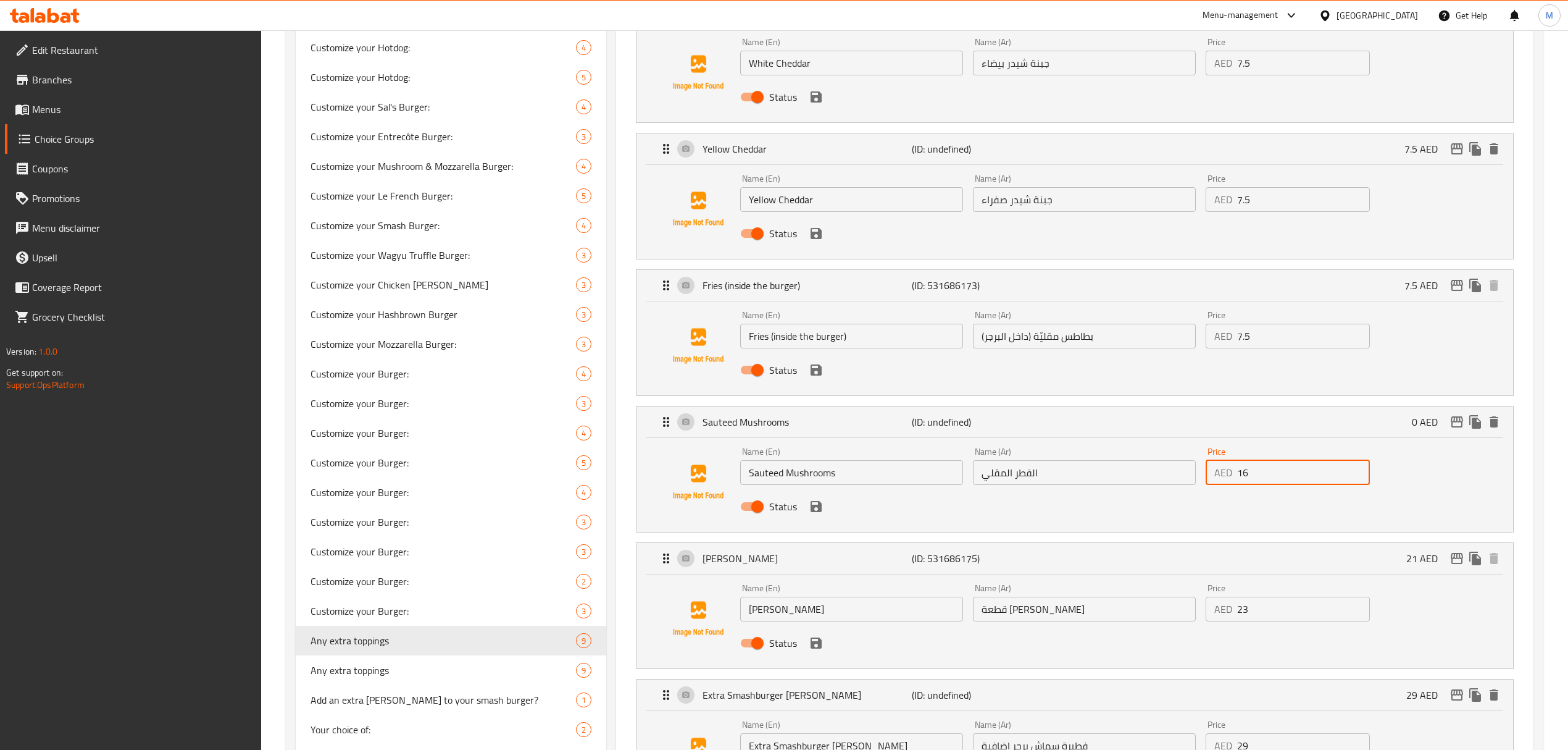
click at [1191, 476] on div "Name (En) Sauteed Mushrooms Name (En) Name (Ar) الفطر المقلي Name (Ar) Price AE…" at bounding box center [1084, 482] width 697 height 81
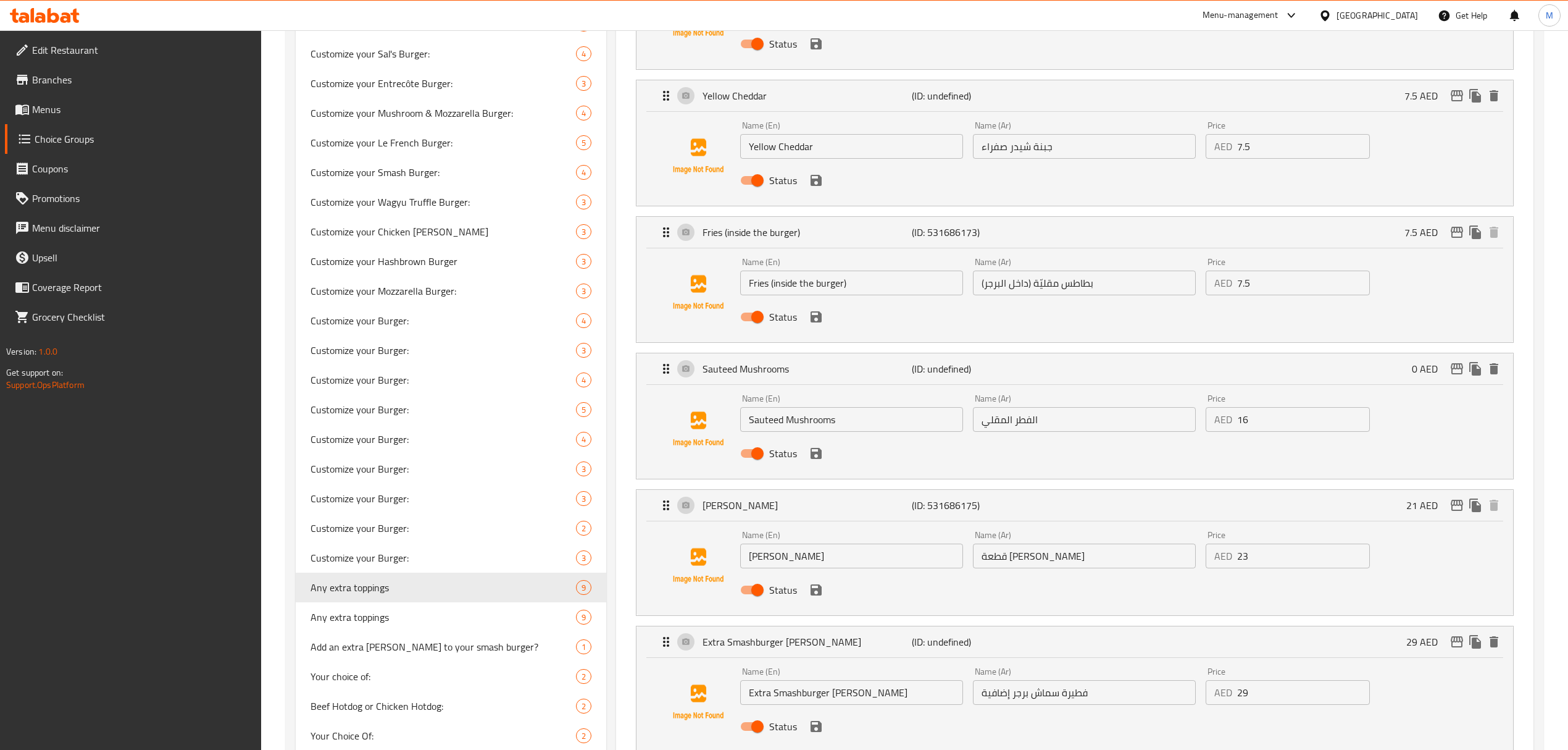
scroll to position [1482, 0]
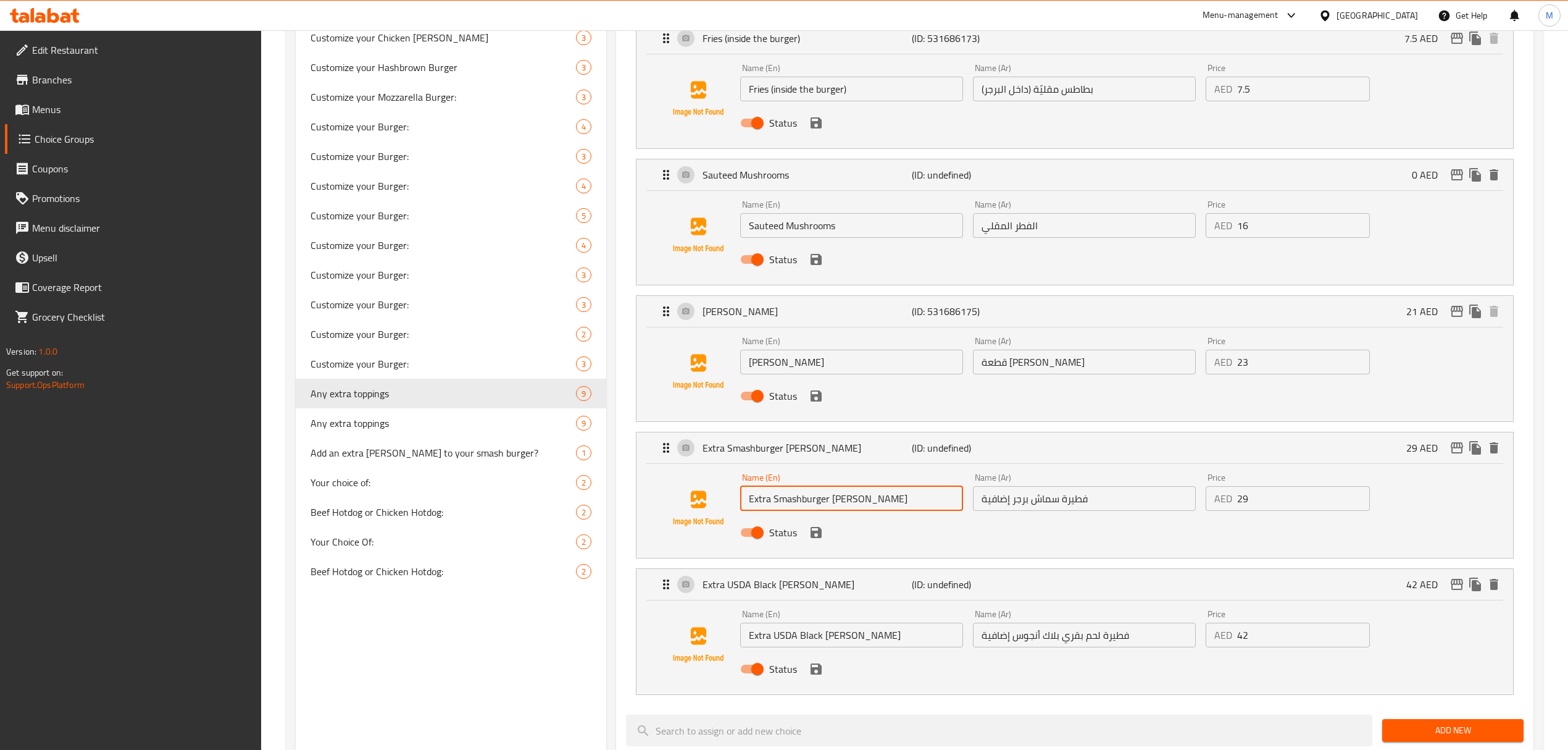
drag, startPoint x: 866, startPoint y: 502, endPoint x: 686, endPoint y: 497, distance: 180.1
click at [686, 497] on div "Name (En) Extra Smashburger Patty Name (En) Name (Ar) فطيرة سماش برجر إضافية Na…" at bounding box center [1075, 508] width 837 height 84
click at [1012, 509] on input "فطيرة سماش برجر إضافية" at bounding box center [1084, 498] width 223 height 25
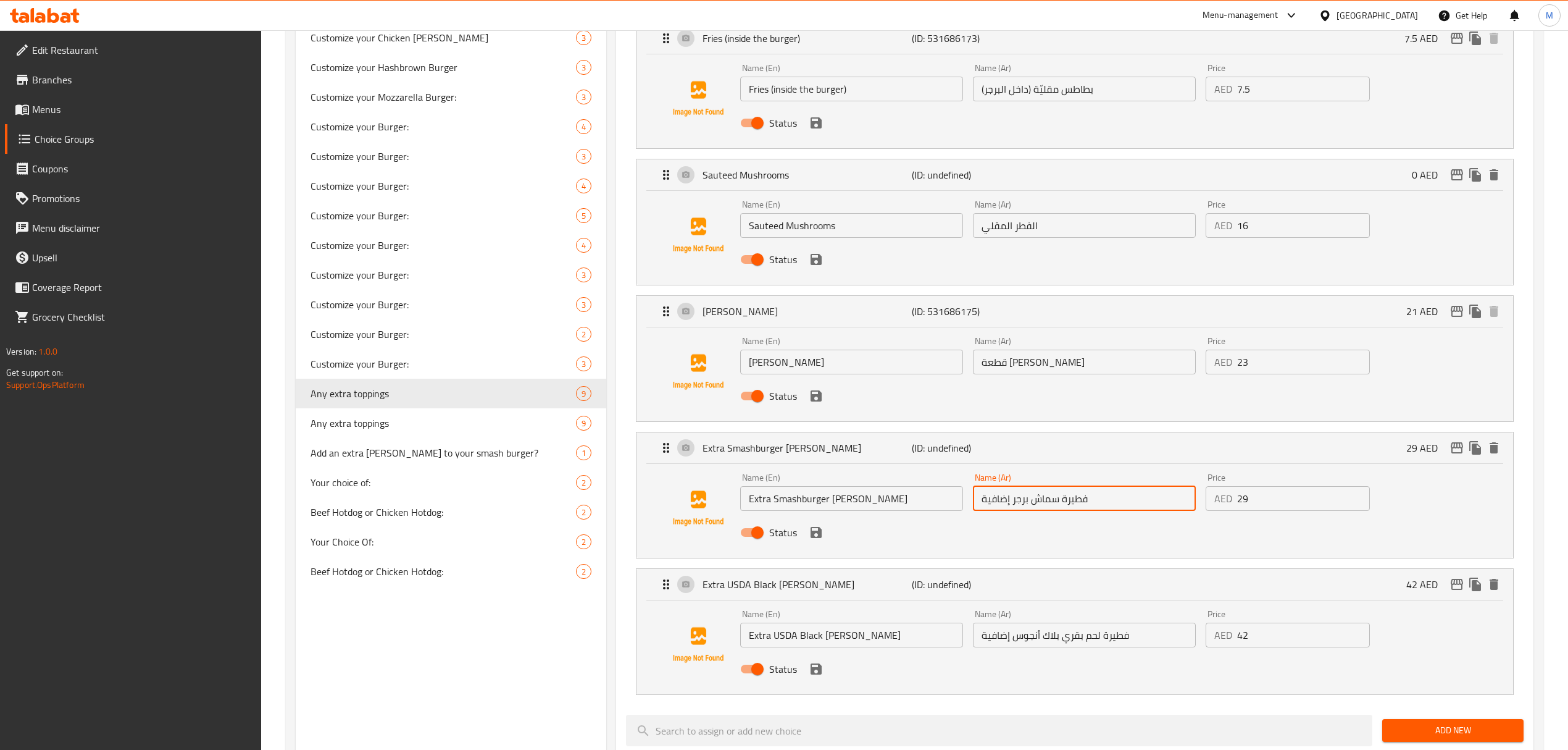
click at [1012, 509] on input "فطيرة سماش برجر إضافية" at bounding box center [1084, 498] width 223 height 25
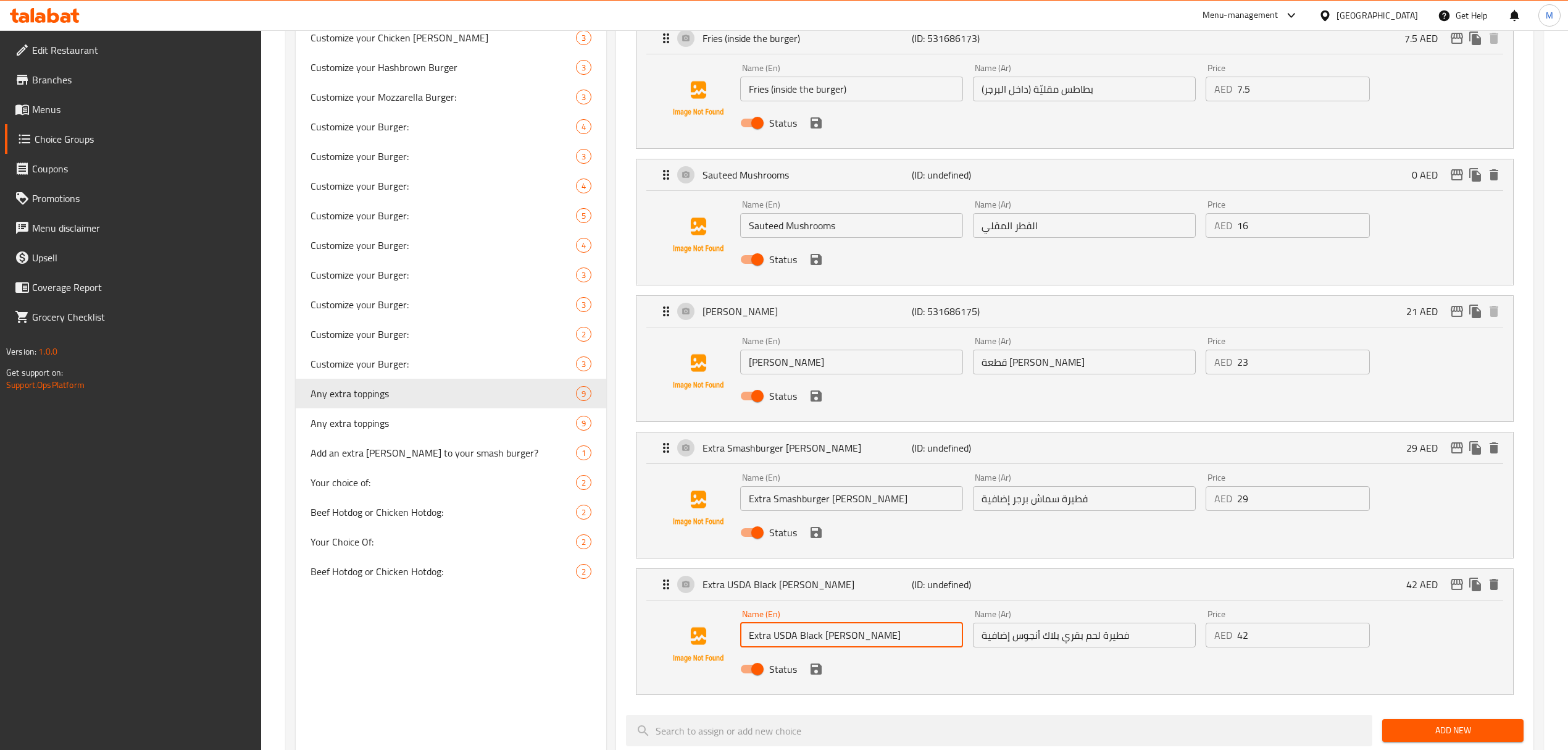
drag, startPoint x: 885, startPoint y: 638, endPoint x: 658, endPoint y: 638, distance: 227.0
click at [658, 638] on div "Name (En) Extra USDA Black Angus Patty Name (En) Name (Ar) فطيرة لحم بقري بلاك …" at bounding box center [1075, 644] width 837 height 84
click at [1087, 635] on input "فطيرة لحم بقري بلاك أنجوس إضافية" at bounding box center [1084, 634] width 223 height 25
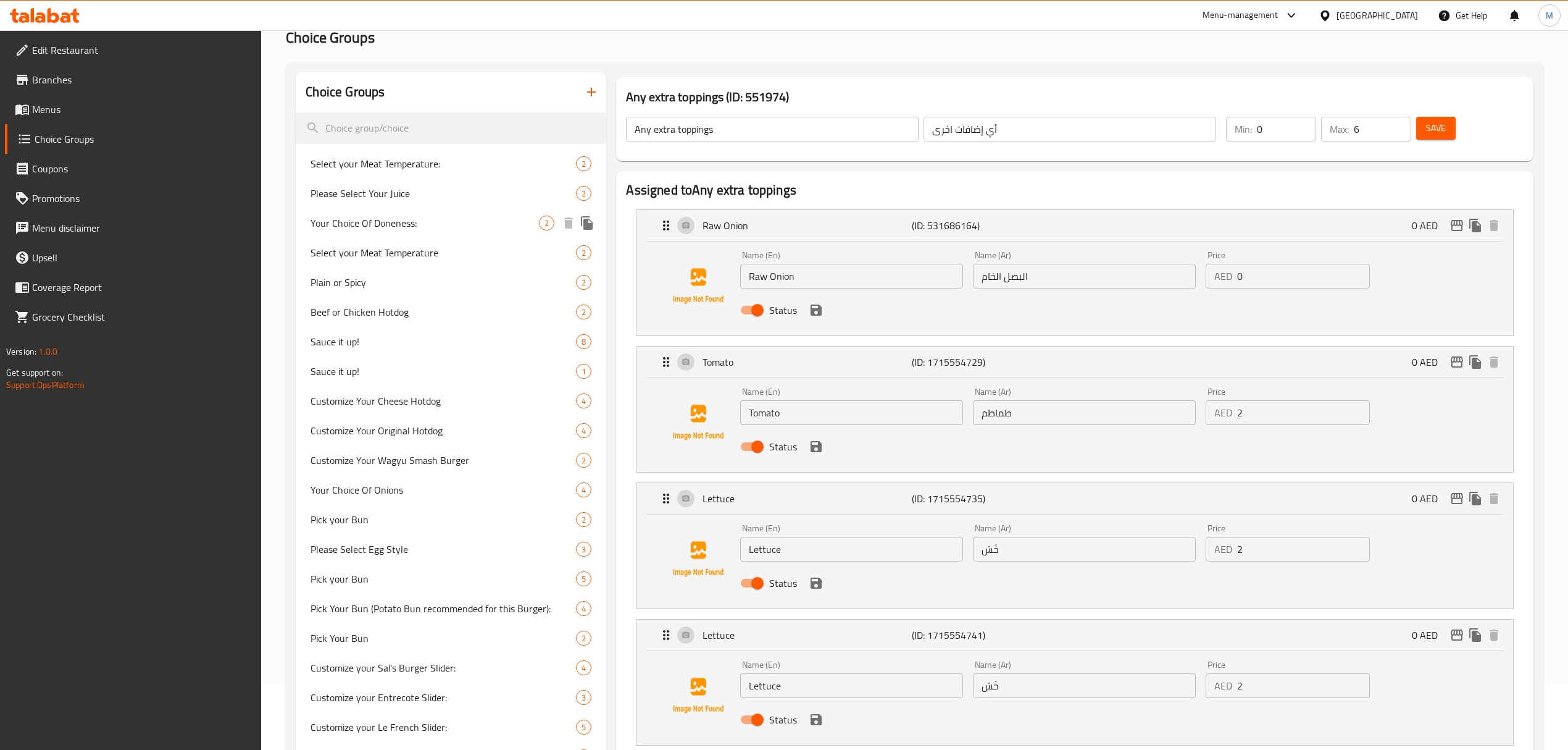
scroll to position [0, 0]
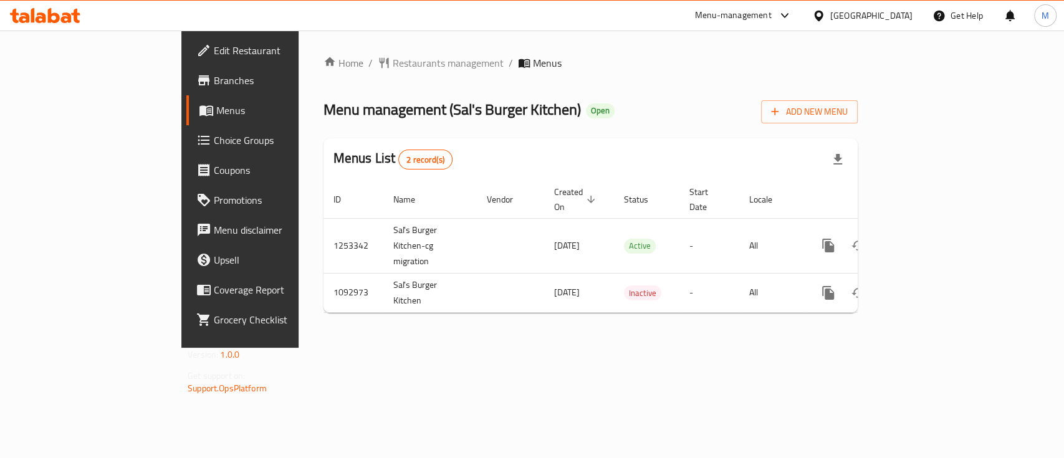
click at [186, 130] on link "Choice Groups" at bounding box center [272, 140] width 173 height 30
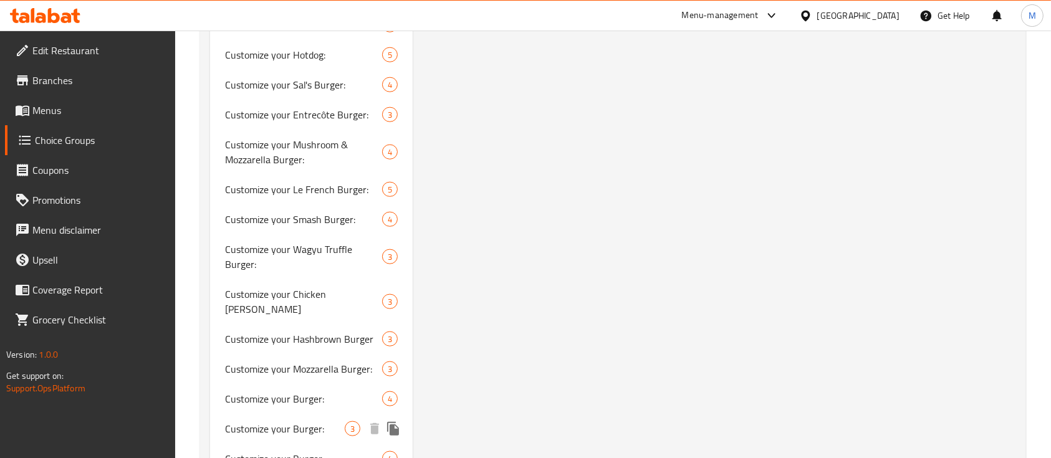
scroll to position [1773, 0]
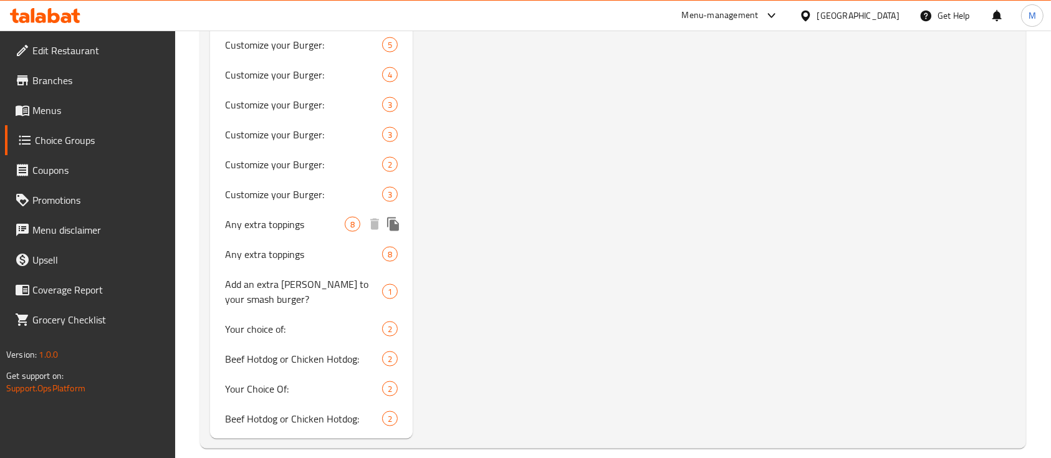
click at [292, 217] on span "Any extra toppings" at bounding box center [285, 224] width 120 height 15
type input "Any extra toppings"
type input "أي إضافات اخرى"
type input "0"
type input "6"
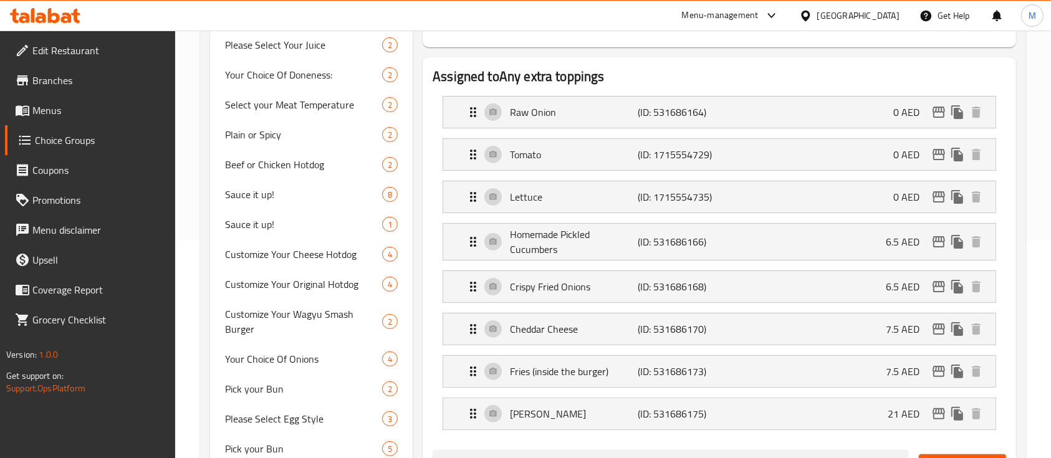
scroll to position [194, 0]
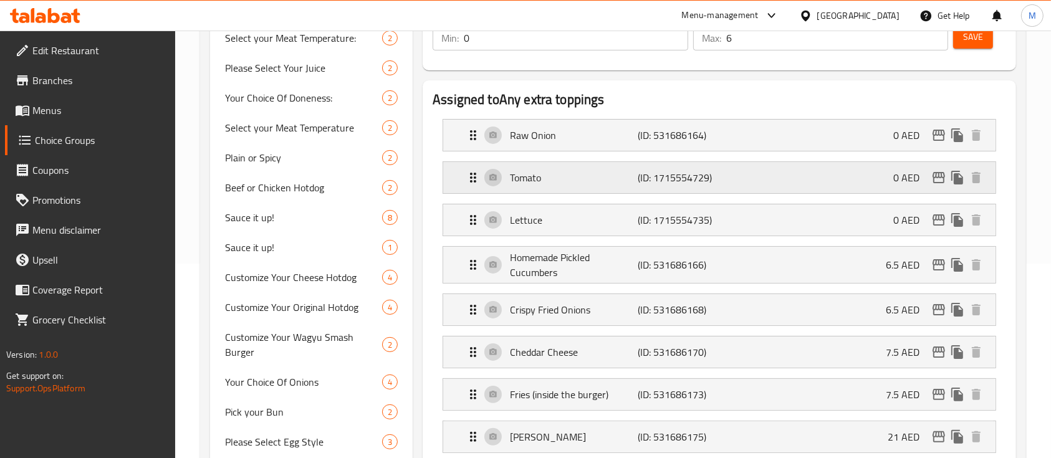
click at [571, 181] on p "Tomato" at bounding box center [574, 177] width 128 height 15
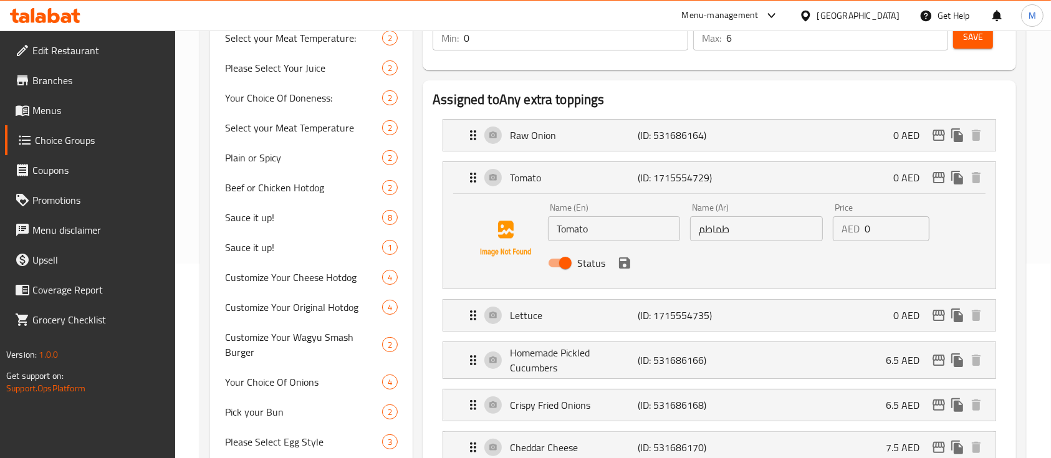
click at [848, 228] on div "AED 0 Price" at bounding box center [881, 228] width 97 height 25
click at [841, 313] on div "Lettuce (ID: 1715554735) 0 AED" at bounding box center [723, 315] width 515 height 31
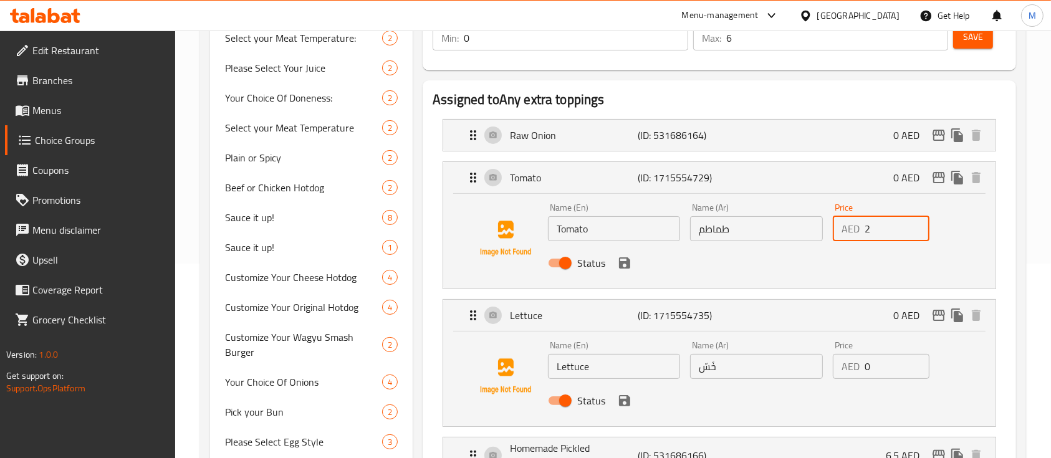
type input "2"
drag, startPoint x: 877, startPoint y: 367, endPoint x: 810, endPoint y: 360, distance: 67.0
click at [813, 361] on div "Name (En) Lettuce Name (En) Name (Ar) خَسّ Name (Ar) Price AED 0 Price Status" at bounding box center [756, 377] width 427 height 82
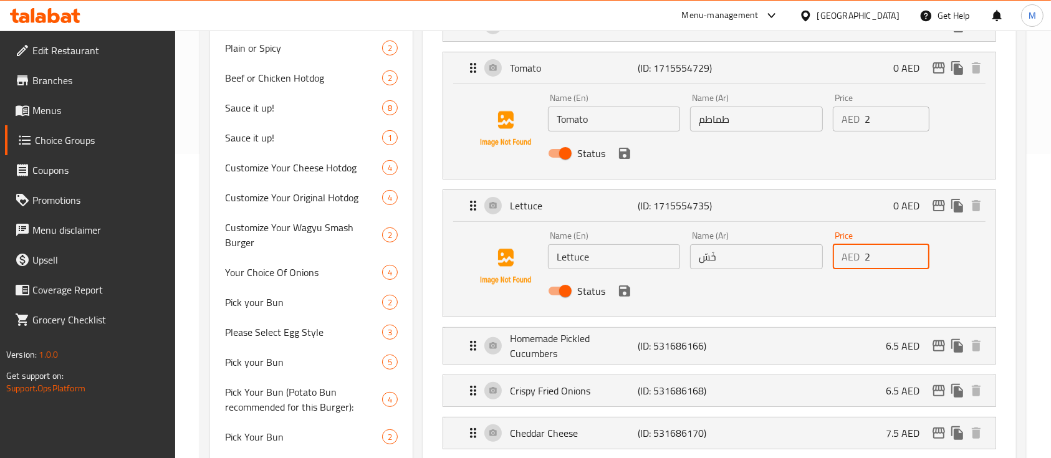
scroll to position [360, 0]
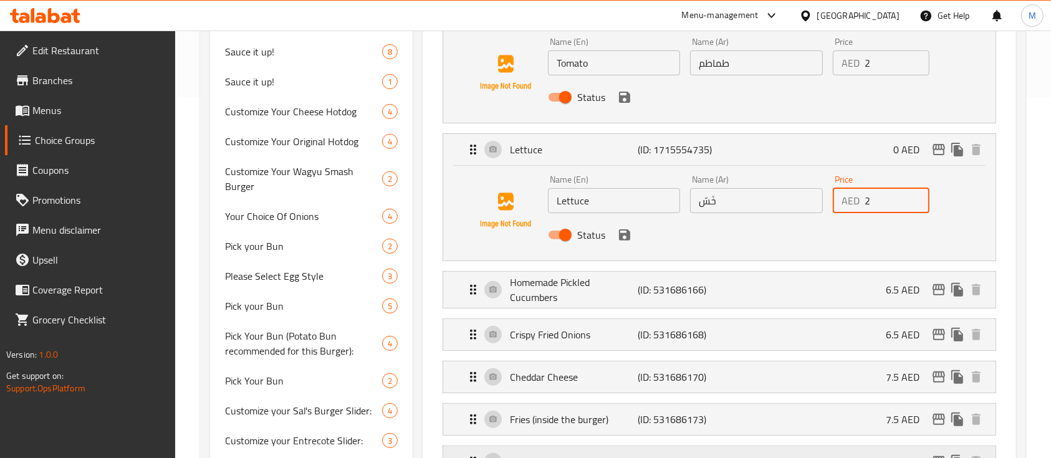
type input "2"
click at [895, 286] on p "6.5 AED" at bounding box center [908, 289] width 44 height 15
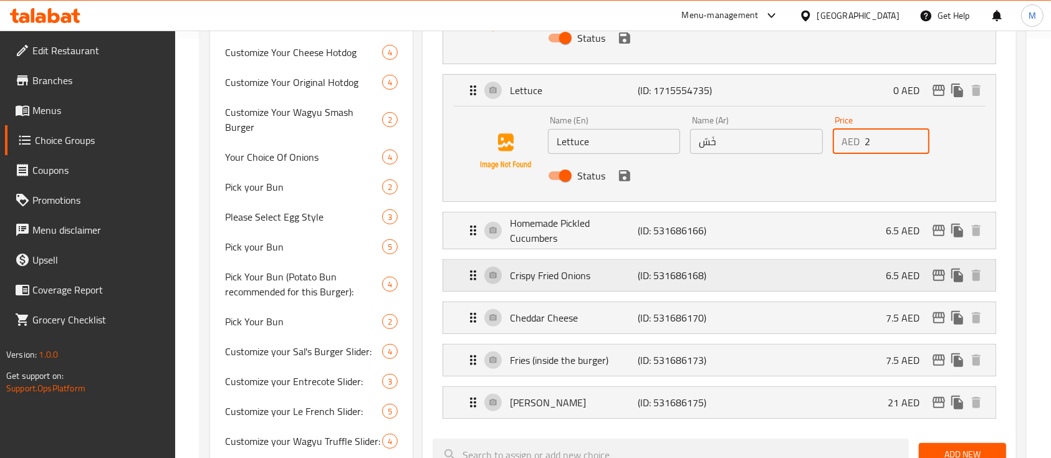
scroll to position [527, 0]
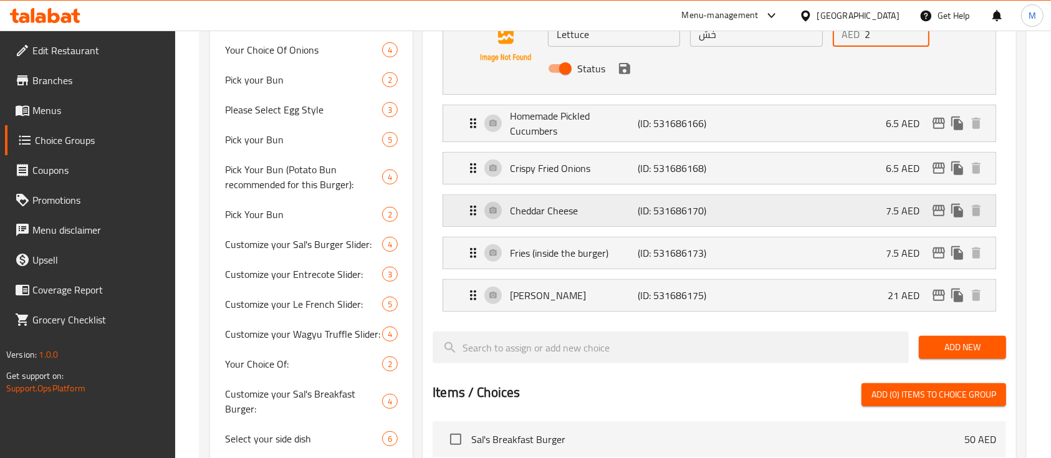
click at [553, 203] on p "Cheddar Cheese" at bounding box center [574, 210] width 128 height 15
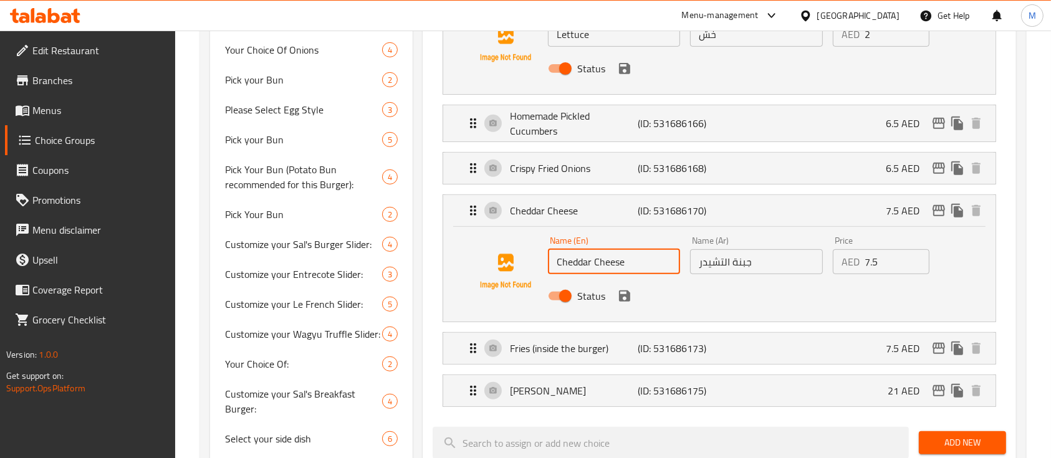
drag, startPoint x: 633, startPoint y: 264, endPoint x: 560, endPoint y: 255, distance: 73.5
click at [561, 255] on input "Cheddar Cheese" at bounding box center [614, 261] width 132 height 25
click at [590, 266] on input "Cheddar Cheese" at bounding box center [614, 261] width 132 height 25
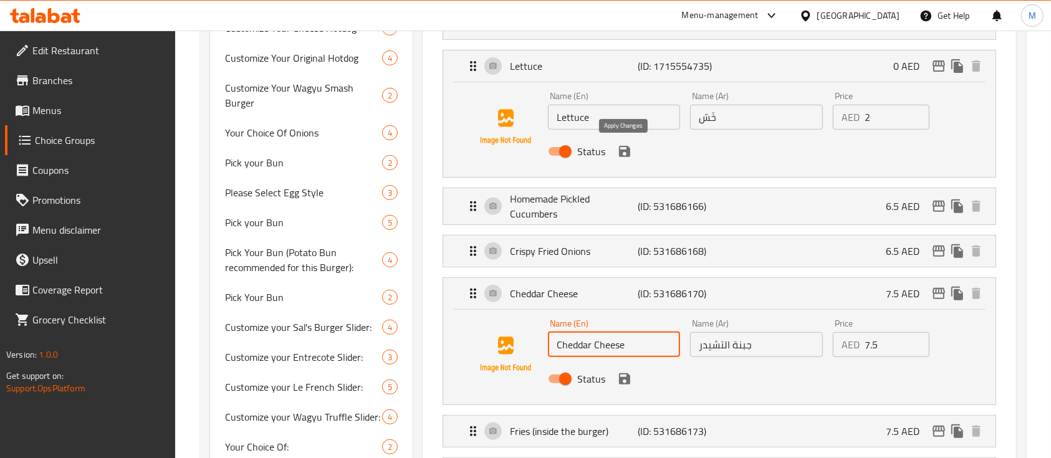
click at [628, 153] on icon "save" at bounding box center [624, 151] width 11 height 11
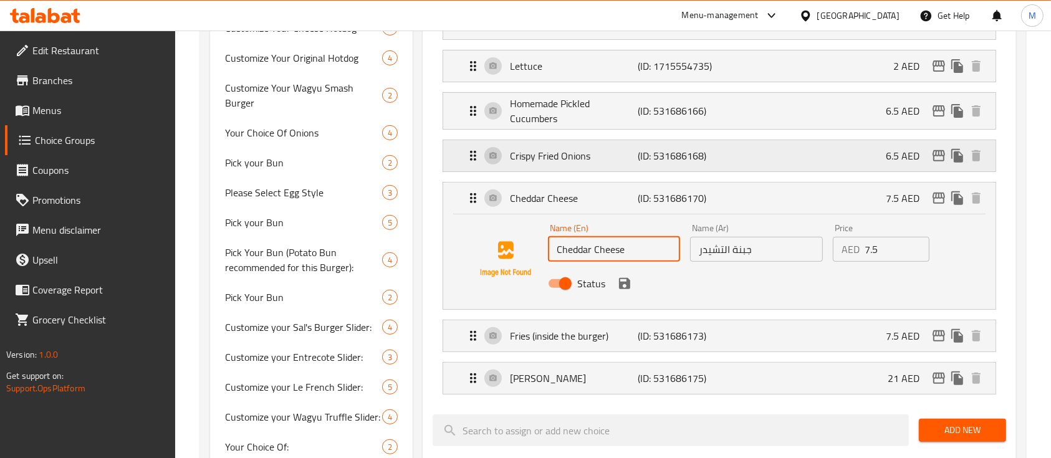
scroll to position [277, 0]
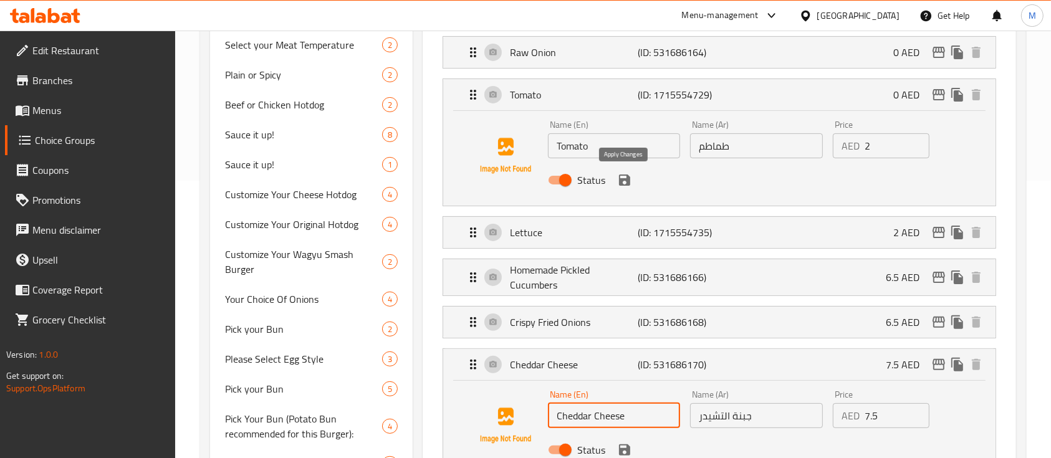
click at [628, 178] on icon "save" at bounding box center [624, 180] width 11 height 11
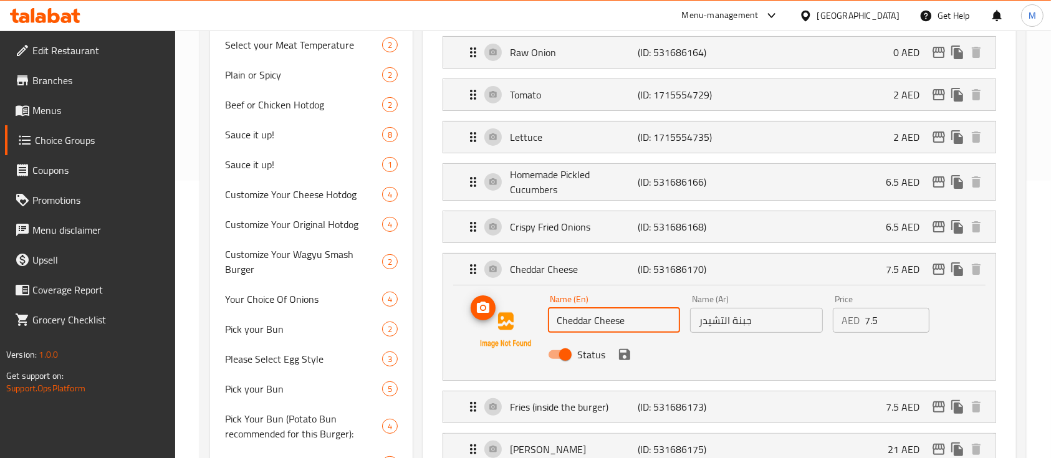
drag, startPoint x: 628, startPoint y: 319, endPoint x: 499, endPoint y: 306, distance: 130.3
click at [499, 306] on div "Name (En) Cheddar Cheese Name (En) Name (Ar) جبنة التشيدر Name (Ar) Price AED 7…" at bounding box center [719, 330] width 512 height 85
paste input "White Cheddar"
type input "White Cheddar"
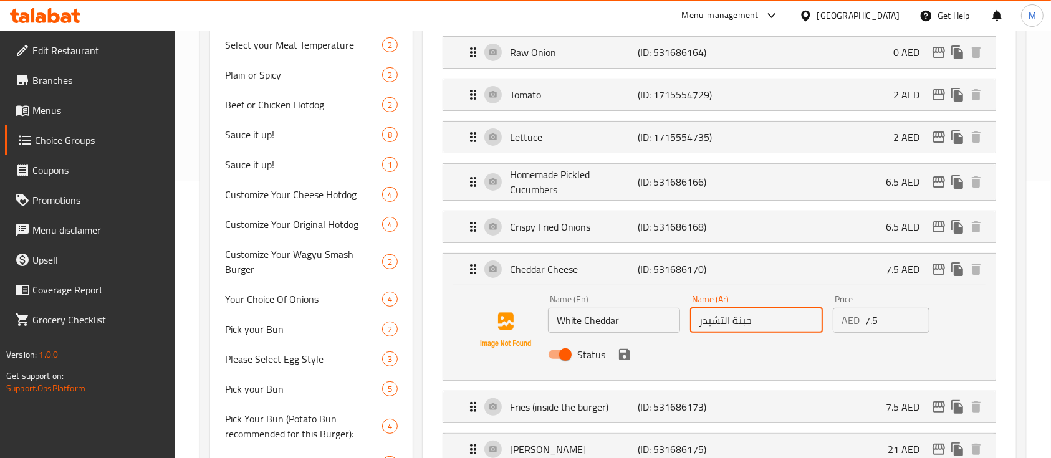
drag, startPoint x: 756, startPoint y: 320, endPoint x: 540, endPoint y: 286, distance: 218.4
click at [540, 286] on div "Name (En) White Cheddar Name (En) Name (Ar) جبنة التشيدر Name (Ar) Price AED 7.…" at bounding box center [719, 332] width 552 height 95
paste input "يدر بيضاء"
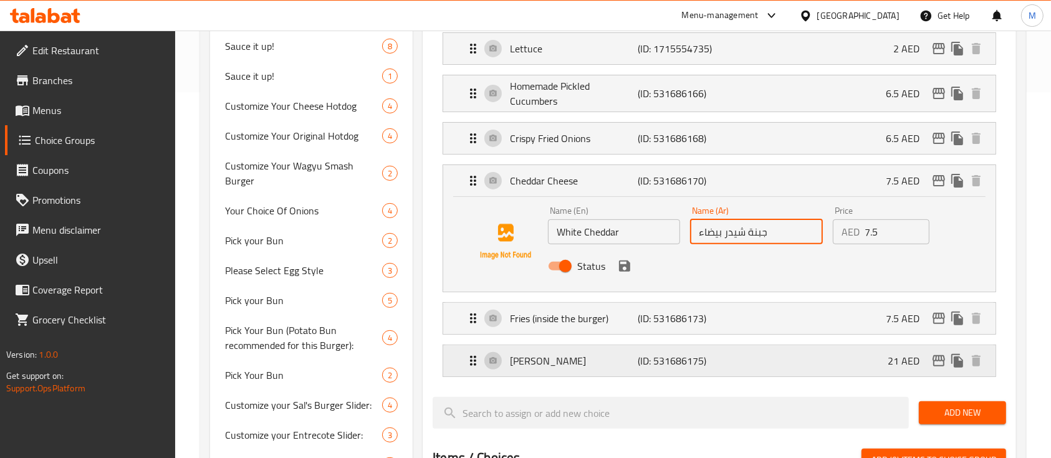
scroll to position [444, 0]
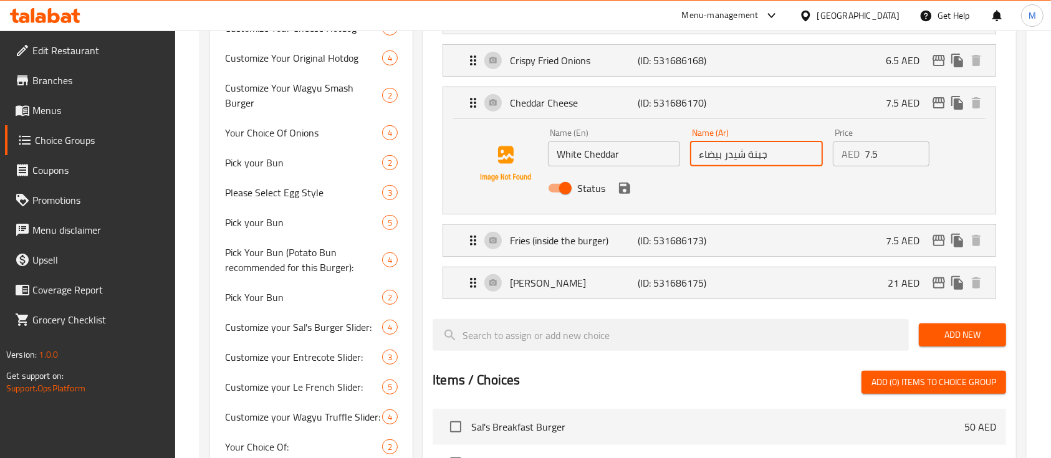
type input "جبنة شيدر بيضاء"
click at [964, 327] on span "Add New" at bounding box center [962, 335] width 67 height 16
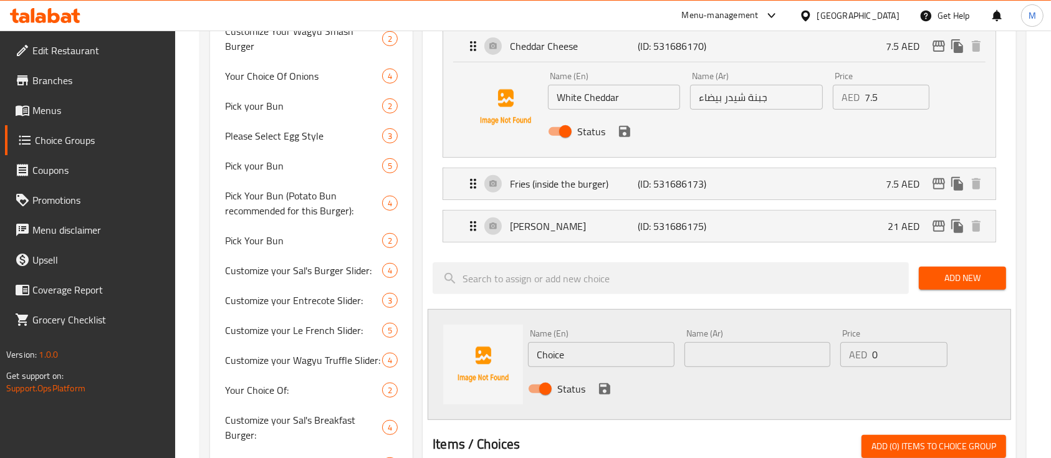
scroll to position [527, 0]
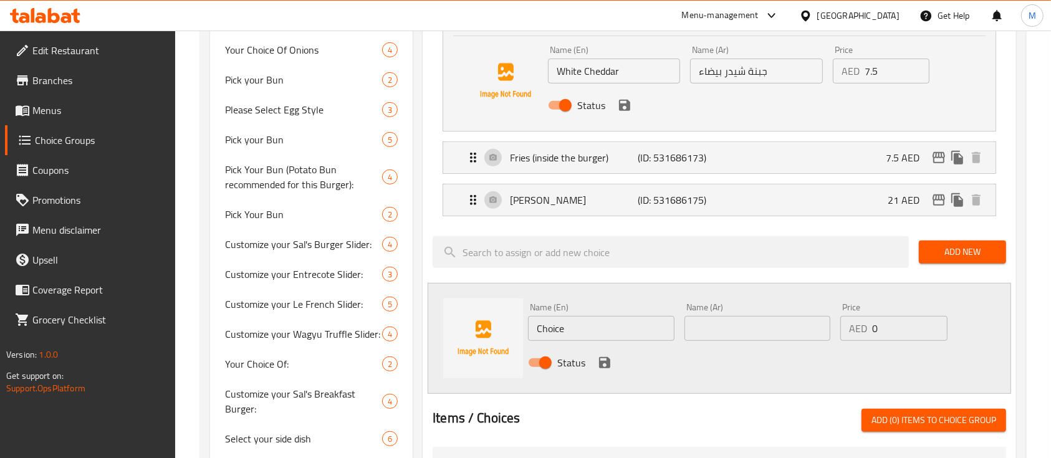
click at [484, 327] on div "Name (En) Choice Name (En) Name (Ar) Name (Ar) Price AED 0 Price Status" at bounding box center [719, 338] width 583 height 111
paste input "Yellow Cheddar"
type input "Yellow Cheddar"
click at [738, 325] on input "text" at bounding box center [757, 328] width 146 height 25
paste input "جبنة شيدر صفراء"
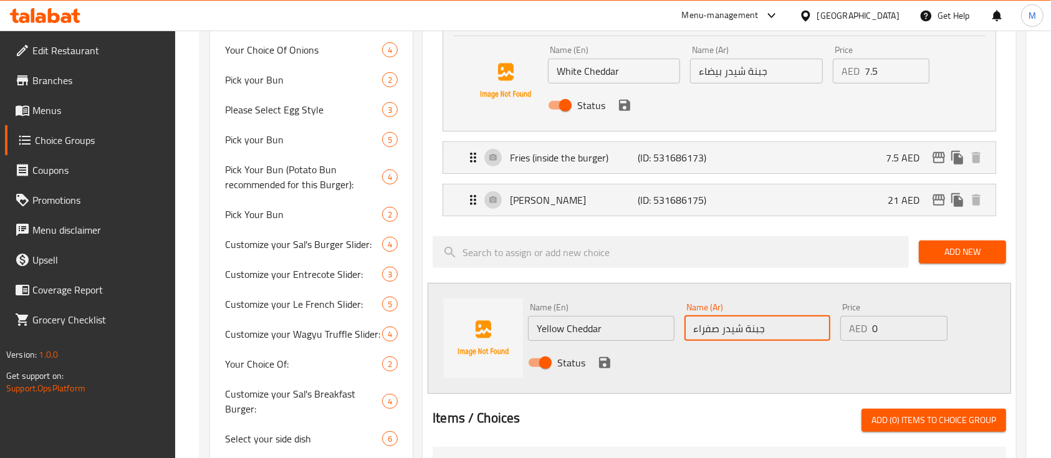
type input "جبنة شيدر صفراء"
drag, startPoint x: 895, startPoint y: 329, endPoint x: 848, endPoint y: 329, distance: 47.4
click at [848, 329] on div "AED 0 Price" at bounding box center [893, 328] width 107 height 25
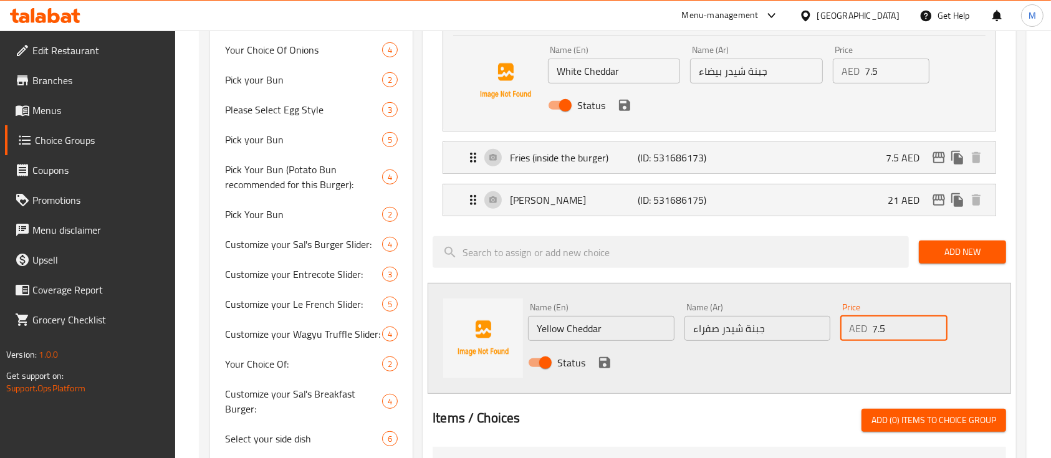
type input "7.5"
click at [599, 363] on icon "save" at bounding box center [604, 362] width 11 height 11
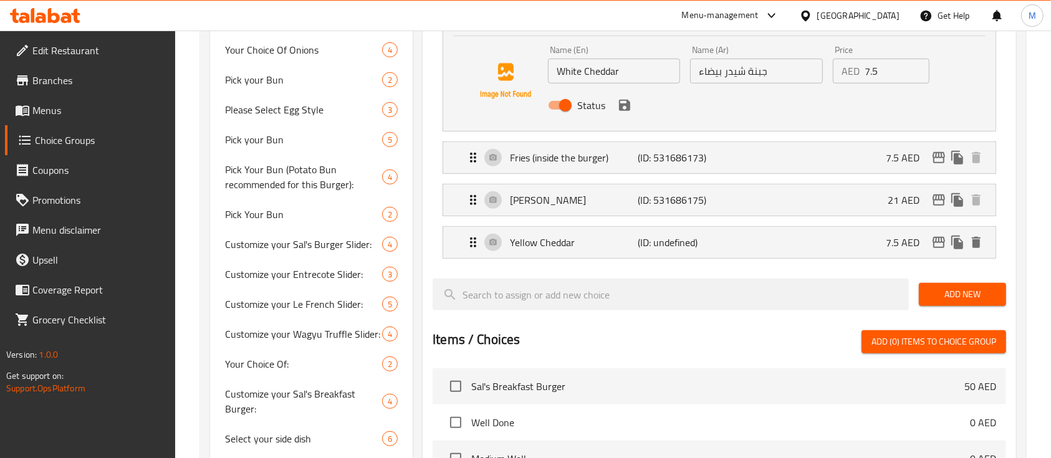
click at [633, 112] on div "Status" at bounding box center [756, 106] width 427 height 34
click at [628, 107] on icon "save" at bounding box center [624, 105] width 11 height 11
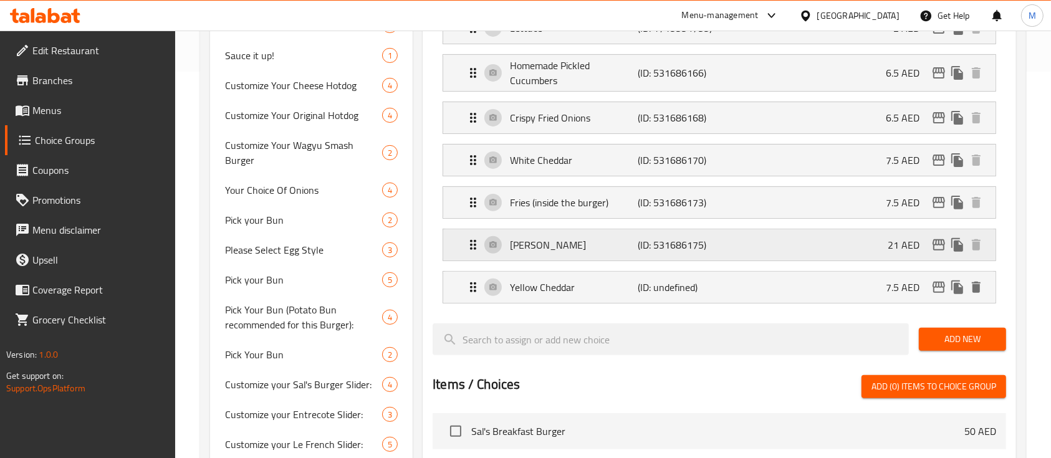
scroll to position [360, 0]
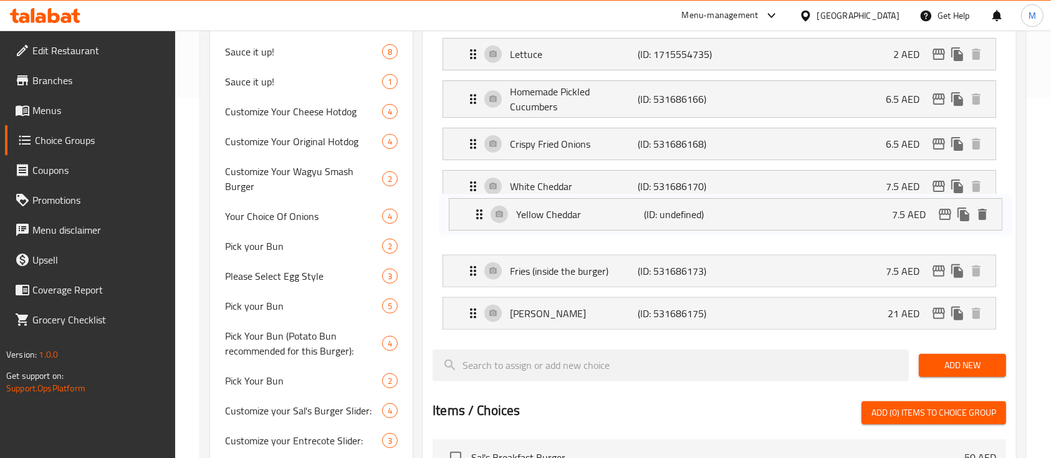
drag, startPoint x: 471, startPoint y: 312, endPoint x: 479, endPoint y: 208, distance: 103.8
click at [479, 208] on nav "Raw Onion (ID: 531686164) 0 AED Name (En) Raw Onion Name (En) Name (Ar) البصل ا…" at bounding box center [719, 141] width 573 height 396
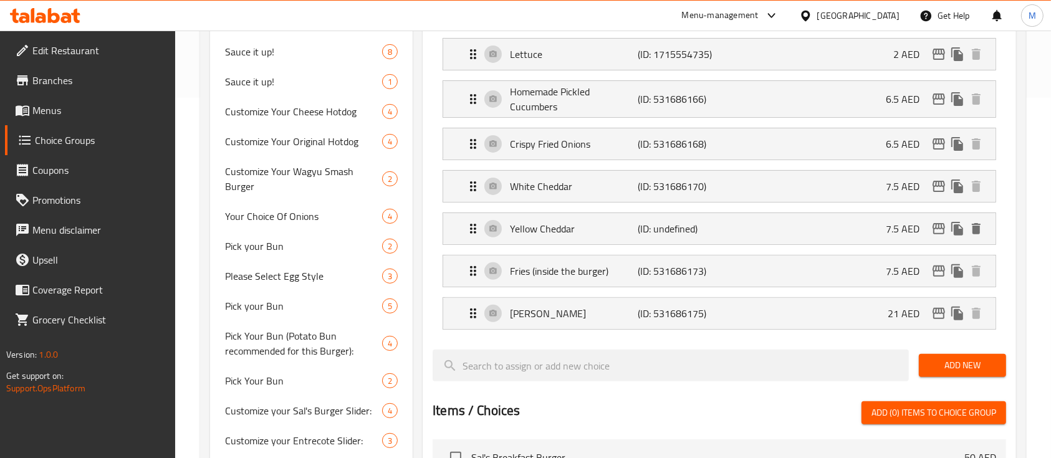
click at [952, 355] on button "Add New" at bounding box center [962, 365] width 87 height 23
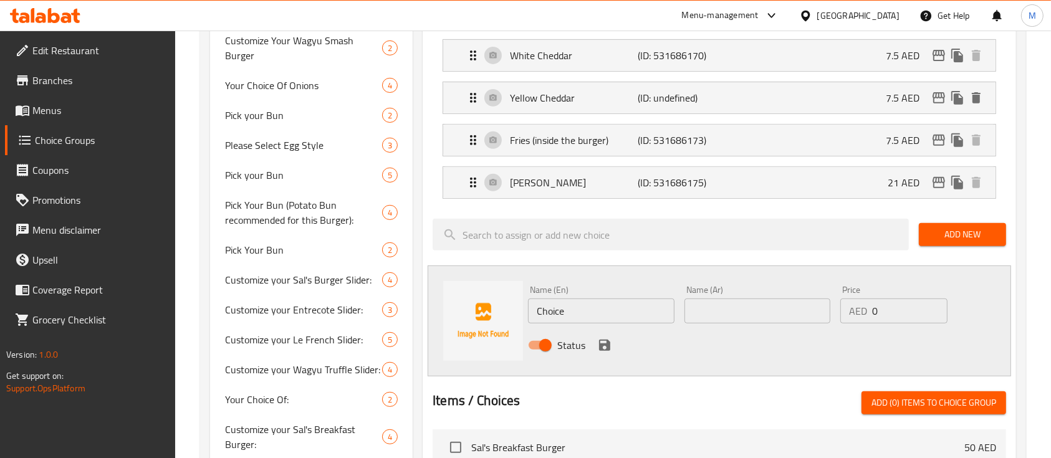
scroll to position [527, 0]
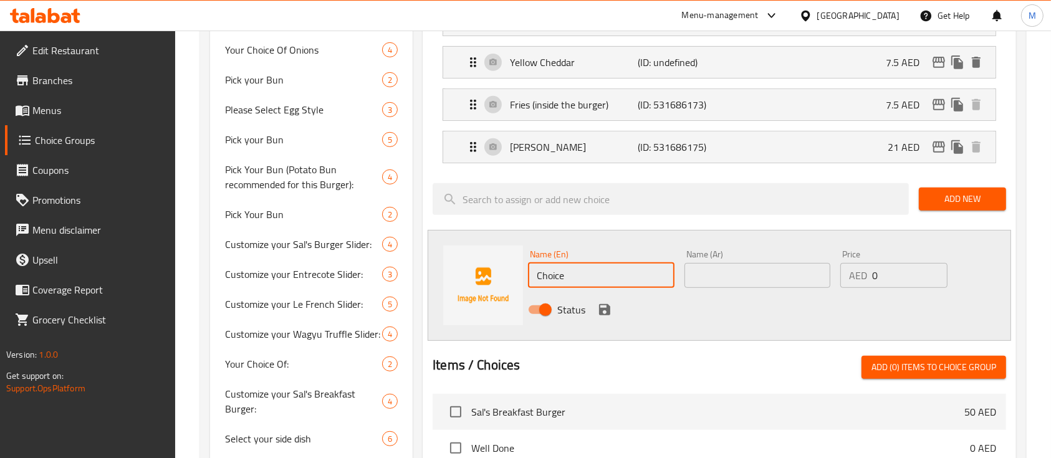
drag, startPoint x: 562, startPoint y: 274, endPoint x: 500, endPoint y: 273, distance: 61.7
click at [500, 273] on div "Name (En) Choice Name (En) Name (Ar) Name (Ar) Price AED 0 Price Status" at bounding box center [719, 285] width 583 height 111
paste input "Sauteed Mushrooms"
type input "Sauteed Mushrooms"
click at [739, 267] on input "text" at bounding box center [757, 275] width 146 height 25
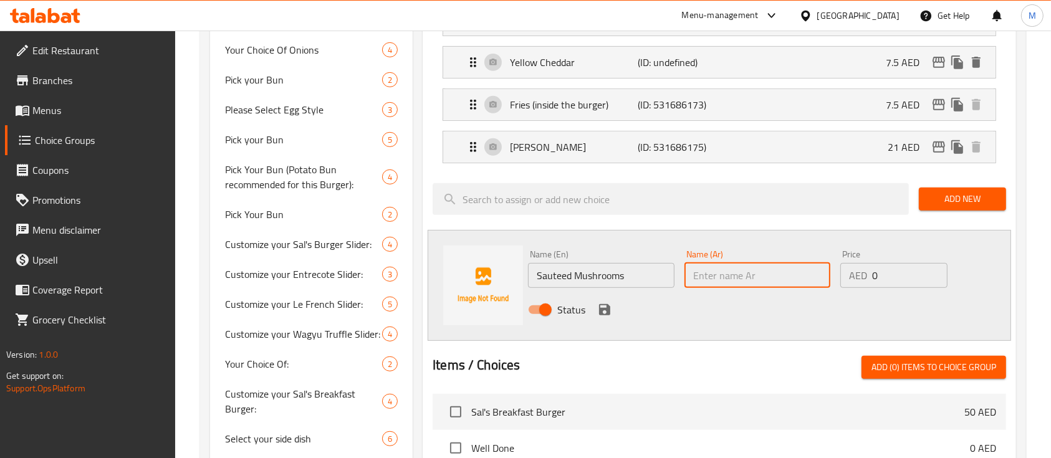
paste input "الفطر المقلي"
type input "الفطر المقلي"
click at [855, 271] on div "AED 0 Price" at bounding box center [893, 275] width 107 height 25
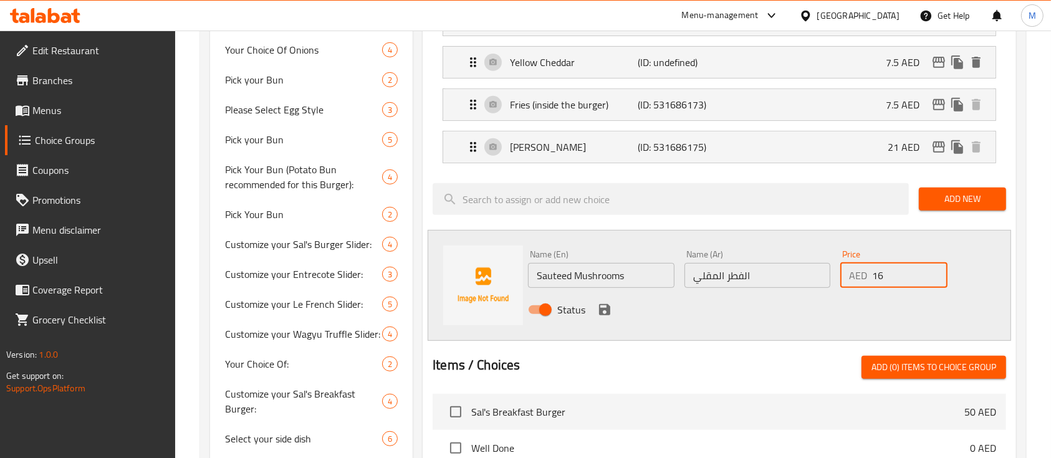
type input "16"
click at [605, 304] on icon "save" at bounding box center [604, 309] width 11 height 11
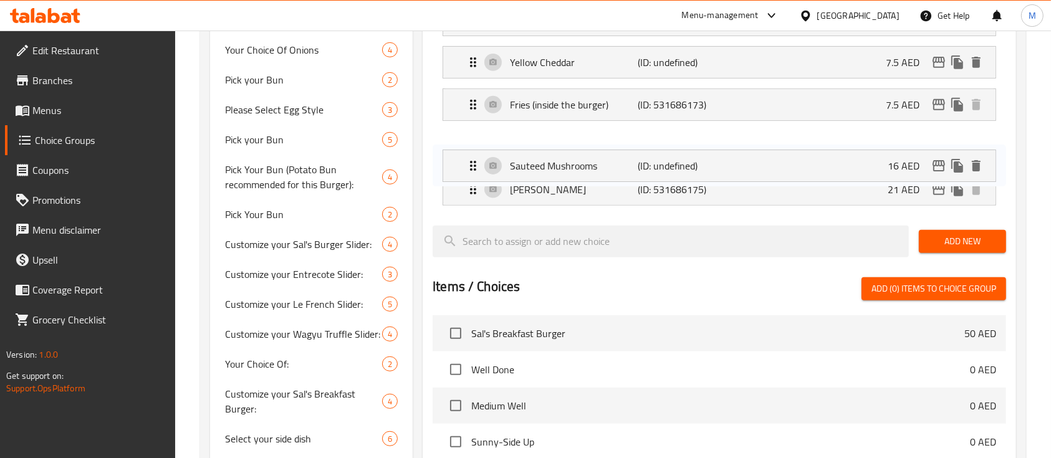
drag, startPoint x: 467, startPoint y: 182, endPoint x: 468, endPoint y: 145, distance: 36.8
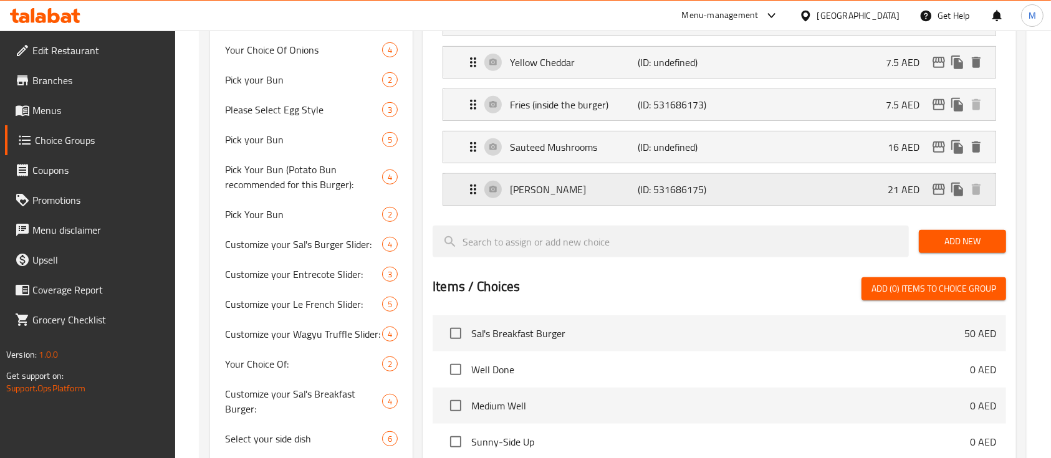
click at [835, 194] on div "[PERSON_NAME] (ID: 531686175) 21 AED" at bounding box center [723, 189] width 515 height 31
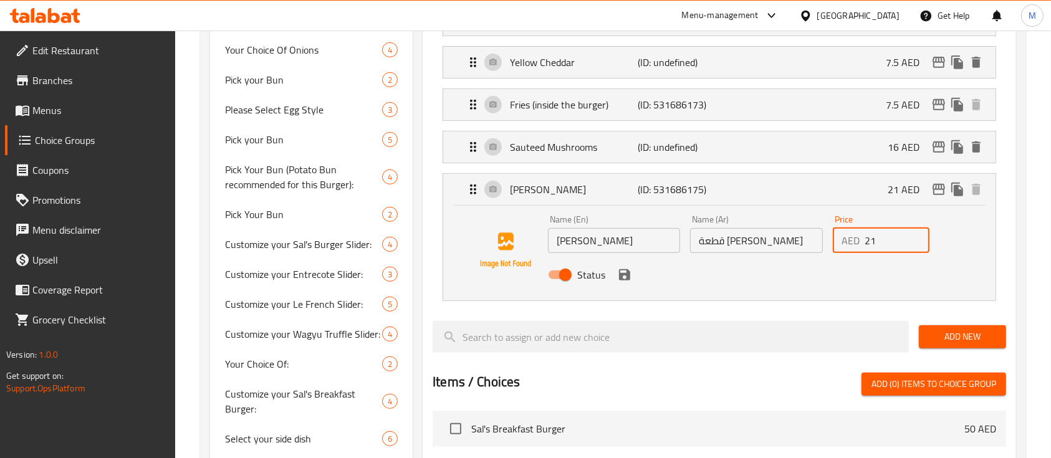
drag, startPoint x: 889, startPoint y: 244, endPoint x: 871, endPoint y: 242, distance: 18.9
click at [871, 242] on input "21" at bounding box center [897, 240] width 65 height 25
click at [630, 271] on icon "save" at bounding box center [624, 274] width 15 height 15
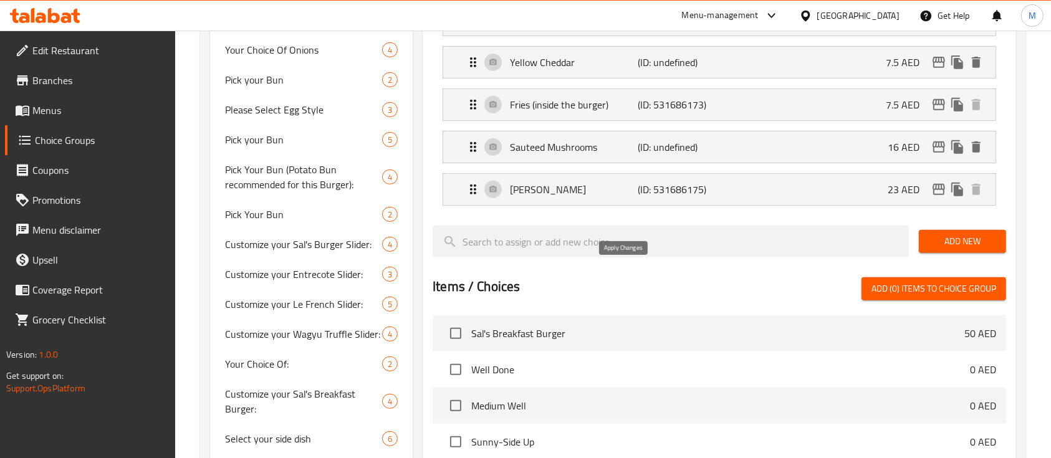
type input "23"
click at [990, 237] on span "Add New" at bounding box center [962, 242] width 67 height 16
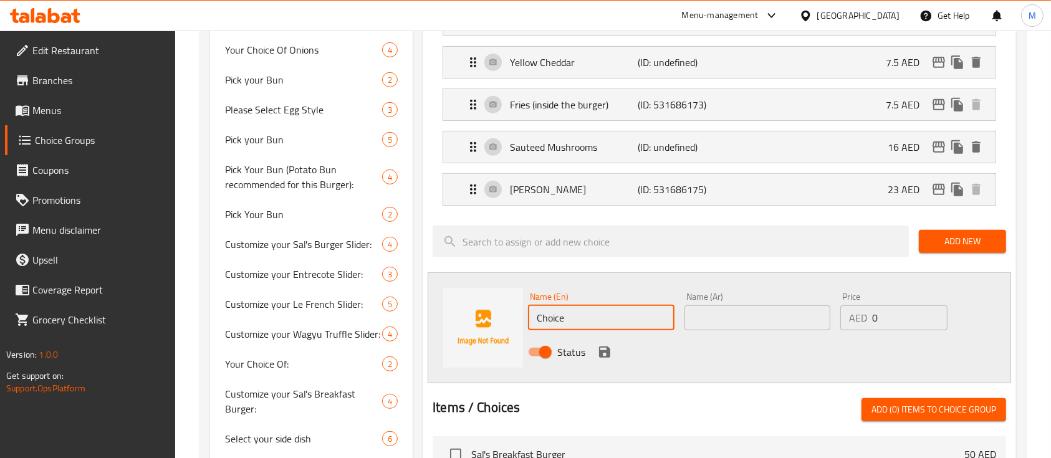
drag, startPoint x: 582, startPoint y: 315, endPoint x: 436, endPoint y: 303, distance: 146.4
click at [438, 303] on div "Name (En) Choice Name (En) Name (Ar) Name (Ar) Price AED 0 Price Status" at bounding box center [719, 327] width 583 height 111
paste input "Extra Smashburger [PERSON_NAME]"
type input "Extra Smashburger [PERSON_NAME]"
click at [729, 315] on input "text" at bounding box center [757, 317] width 146 height 25
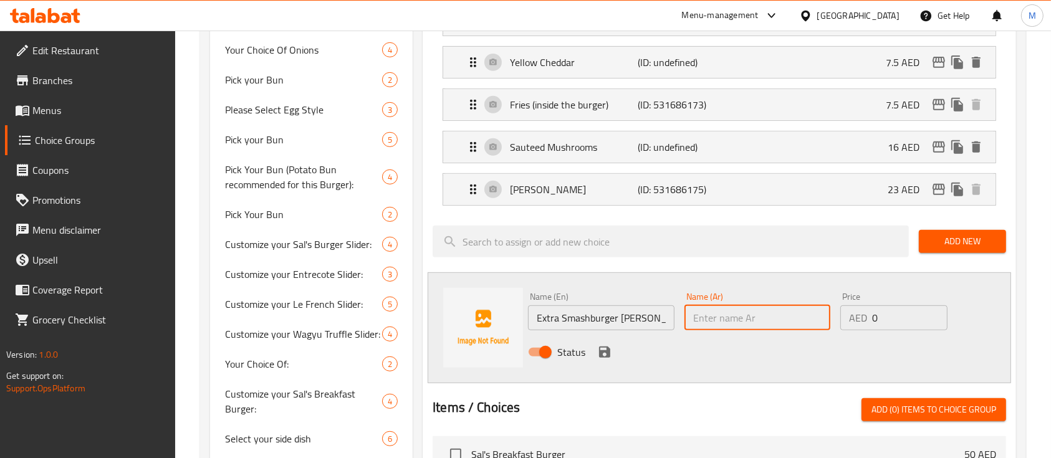
paste input "فطيرة سماش برجر إضافية"
type input "فطيرة سماش برجر إضافية"
drag, startPoint x: 830, startPoint y: 311, endPoint x: 787, endPoint y: 307, distance: 43.8
click at [793, 307] on div "Name (En) Extra Smashburger [PERSON_NAME] Name (En) Name (Ar) فطيرة سماش برجر إ…" at bounding box center [757, 328] width 468 height 82
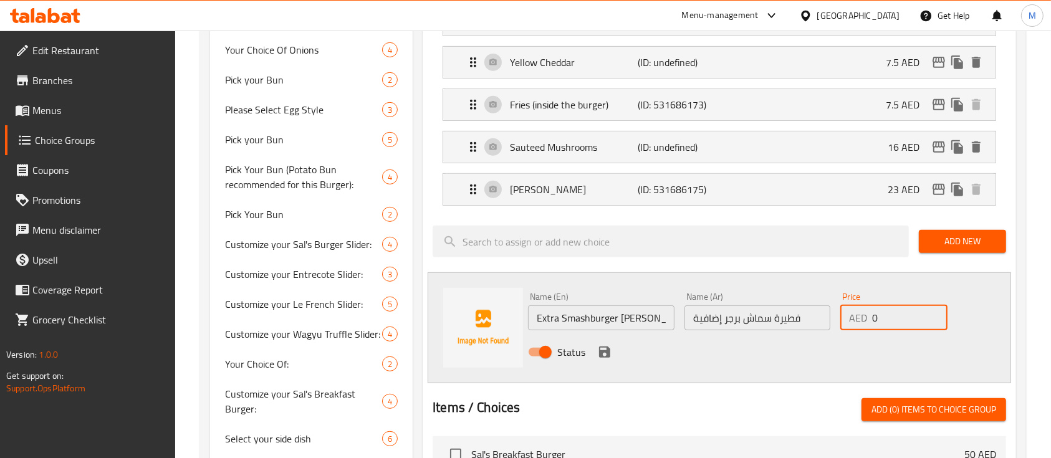
drag, startPoint x: 876, startPoint y: 318, endPoint x: 853, endPoint y: 317, distance: 23.1
click at [853, 317] on div "AED 0 Price" at bounding box center [893, 317] width 107 height 25
type input "29"
click at [607, 355] on icon "save" at bounding box center [604, 352] width 11 height 11
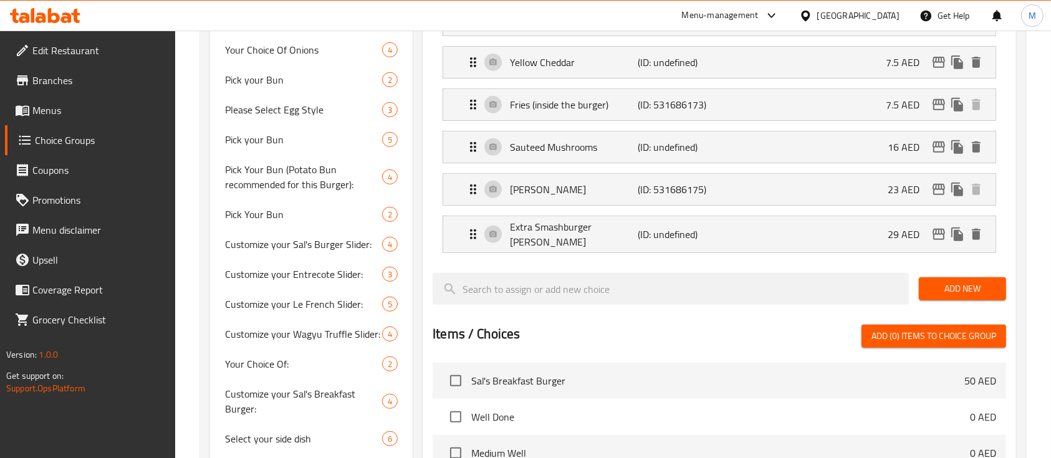
click at [934, 286] on span "Add New" at bounding box center [962, 289] width 67 height 16
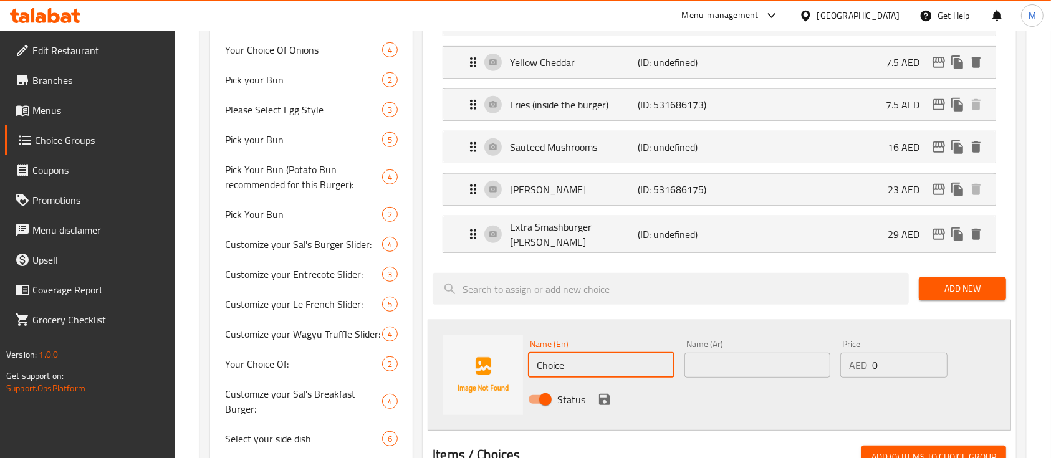
drag, startPoint x: 605, startPoint y: 348, endPoint x: 517, endPoint y: 344, distance: 88.6
click at [517, 344] on div "Name (En) Choice Name (En) Name (Ar) Name (Ar) Price AED 0 Price Status" at bounding box center [719, 375] width 583 height 111
paste input "Extra USDA Black [PERSON_NAME]"
type input "Extra USDA Black [PERSON_NAME]"
click at [724, 344] on div "Name (Ar) Name (Ar)" at bounding box center [757, 359] width 146 height 38
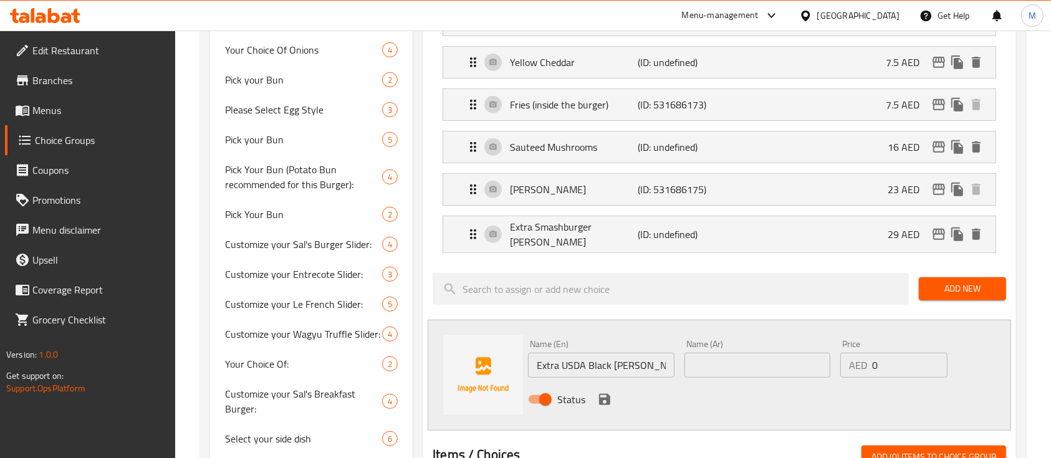
click at [724, 353] on input "text" at bounding box center [757, 365] width 146 height 25
paste input "فطيرة لحم بقري بلاك أنجوس إضافية"
type input "فطيرة لحم بقري بلاك أنجوس إضافية"
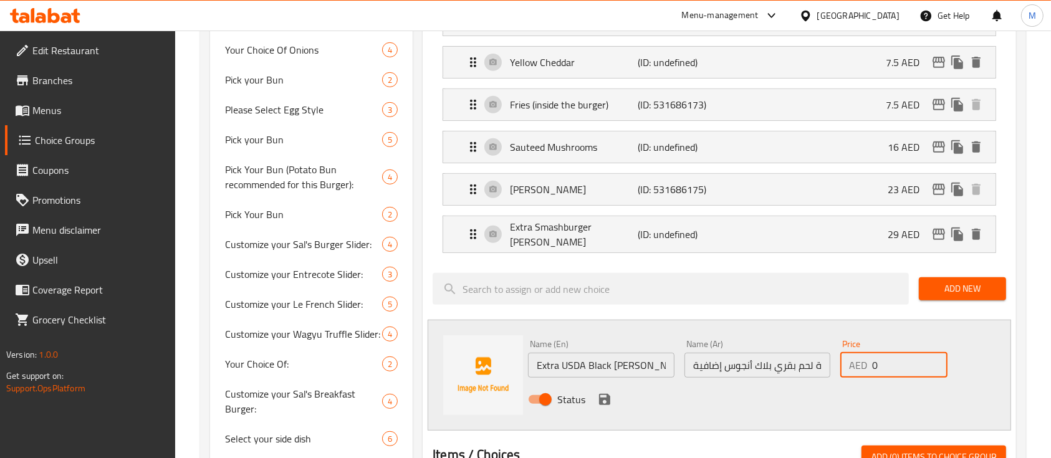
drag, startPoint x: 900, startPoint y: 360, endPoint x: 845, endPoint y: 358, distance: 54.9
click at [845, 358] on div "AED 0 Price" at bounding box center [893, 365] width 107 height 25
type input "42"
click at [605, 394] on icon "save" at bounding box center [604, 399] width 11 height 11
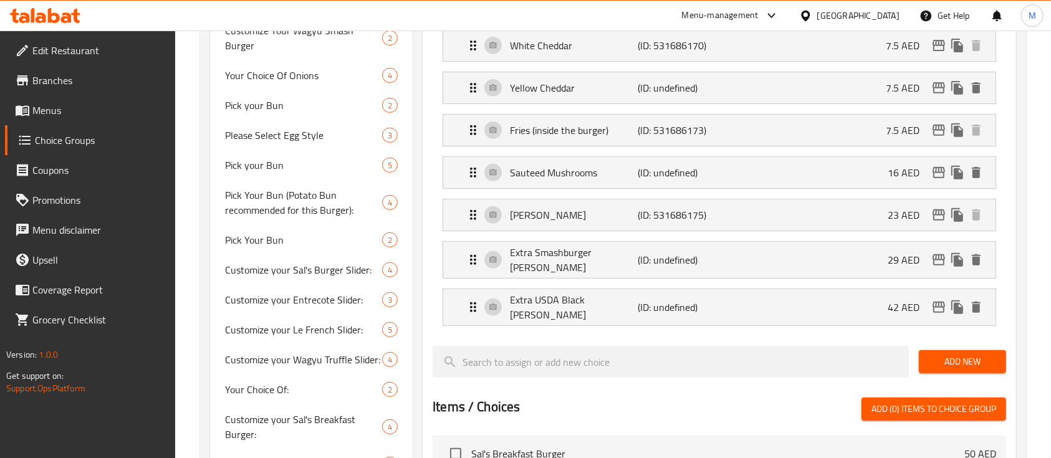
scroll to position [527, 0]
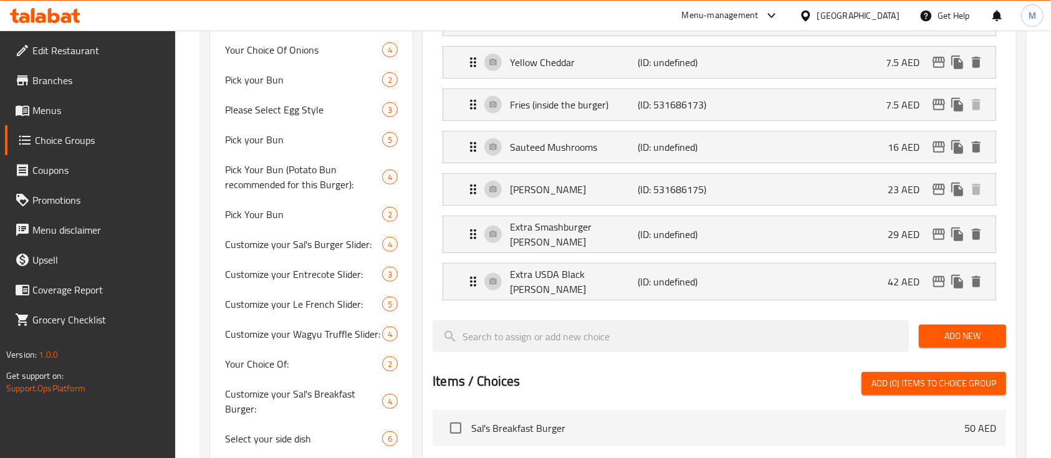
click at [947, 315] on div "Add New" at bounding box center [962, 336] width 97 height 42
click at [948, 328] on span "Add New" at bounding box center [962, 336] width 67 height 16
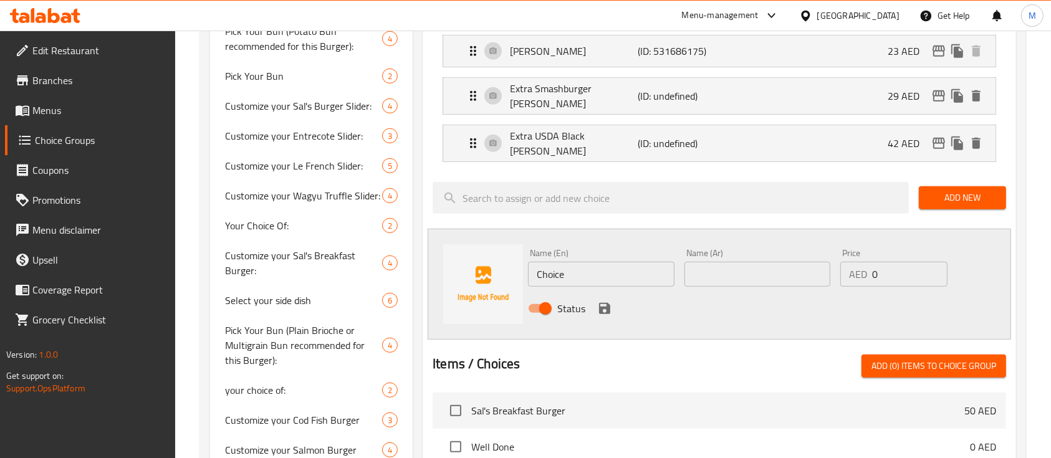
scroll to position [693, 0]
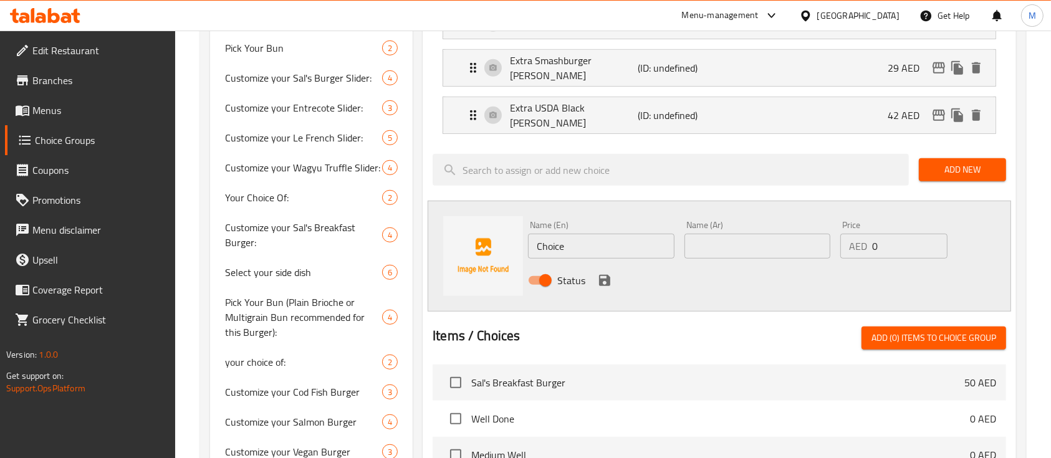
drag, startPoint x: 546, startPoint y: 224, endPoint x: 522, endPoint y: 228, distance: 24.0
click at [522, 228] on div "Name (En) Choice Name (En) Name (Ar) Name (Ar) Price AED 0 Price Status" at bounding box center [719, 256] width 583 height 111
drag, startPoint x: 570, startPoint y: 239, endPoint x: 563, endPoint y: 239, distance: 6.9
click at [563, 239] on input "Choice" at bounding box center [601, 246] width 146 height 25
drag, startPoint x: 569, startPoint y: 239, endPoint x: 489, endPoint y: 224, distance: 81.2
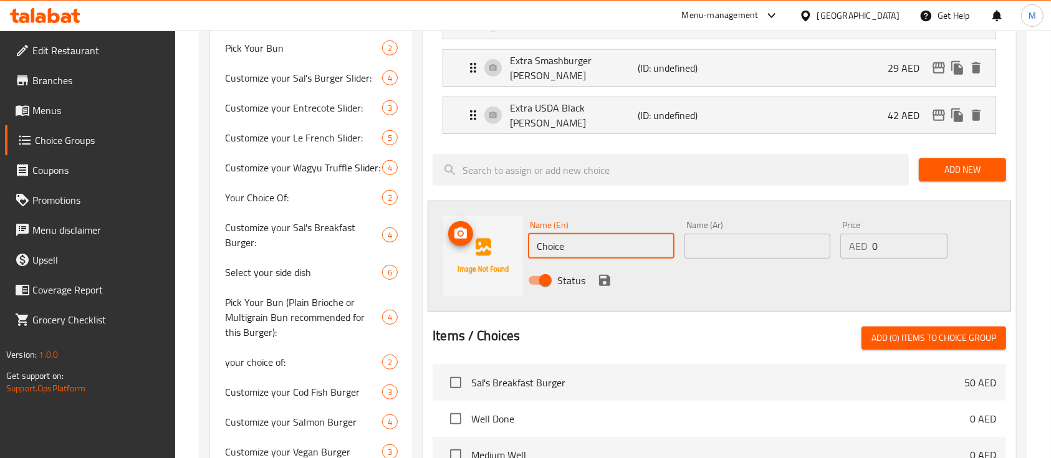
click at [489, 225] on div "Name (En) Choice Name (En) Name (Ar) Name (Ar) Price AED 0 Price Status" at bounding box center [719, 256] width 583 height 111
paste input "2x Onion Rings"
type input "2x Onion Rings"
click at [711, 234] on input "text" at bounding box center [757, 246] width 146 height 25
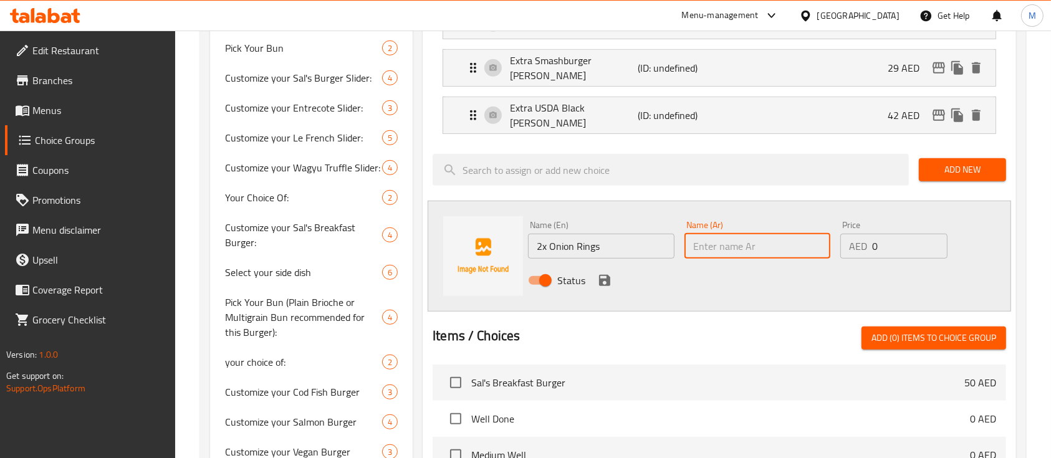
paste input "2x حلقات البصل"
type input "2x حلقات البصل"
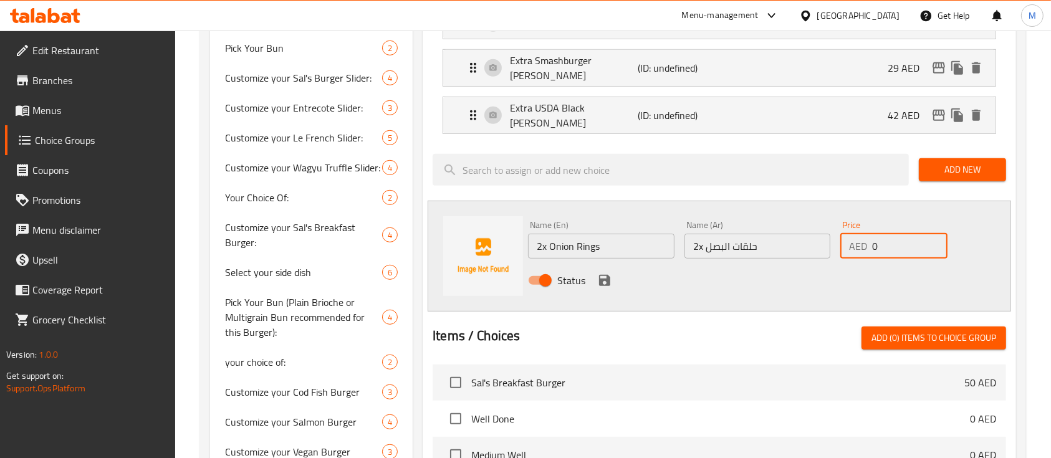
drag, startPoint x: 880, startPoint y: 232, endPoint x: 820, endPoint y: 232, distance: 60.5
click at [819, 232] on div "Name (En) 2x Onion Rings Name (En) Name (Ar) 2x حلقات البصل Name (Ar) Price AED…" at bounding box center [757, 257] width 468 height 82
type input "4"
click at [607, 275] on icon "save" at bounding box center [604, 280] width 11 height 11
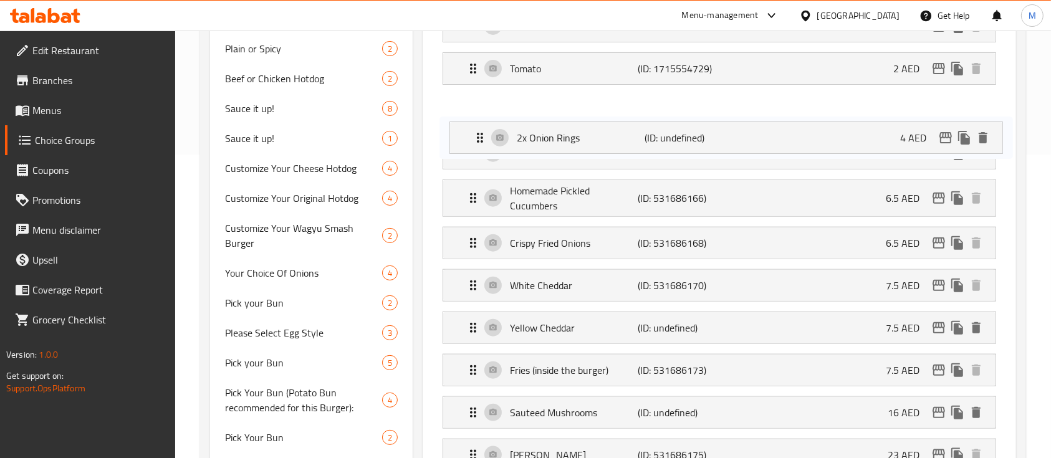
scroll to position [277, 0]
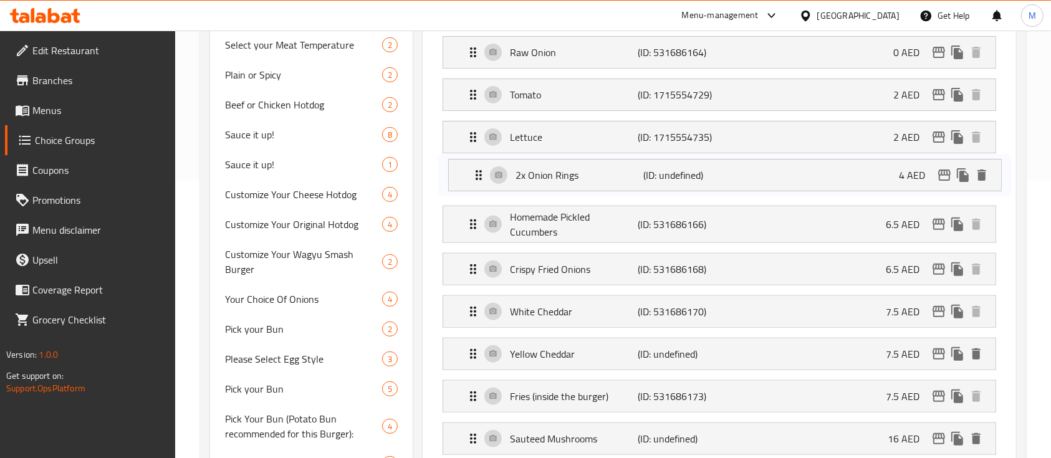
drag, startPoint x: 469, startPoint y: 315, endPoint x: 474, endPoint y: 167, distance: 148.5
click at [474, 167] on nav "Raw Onion (ID: 531686164) 0 AED Name (En) Raw Onion Name (En) Name (Ar) البصل ا…" at bounding box center [719, 314] width 573 height 576
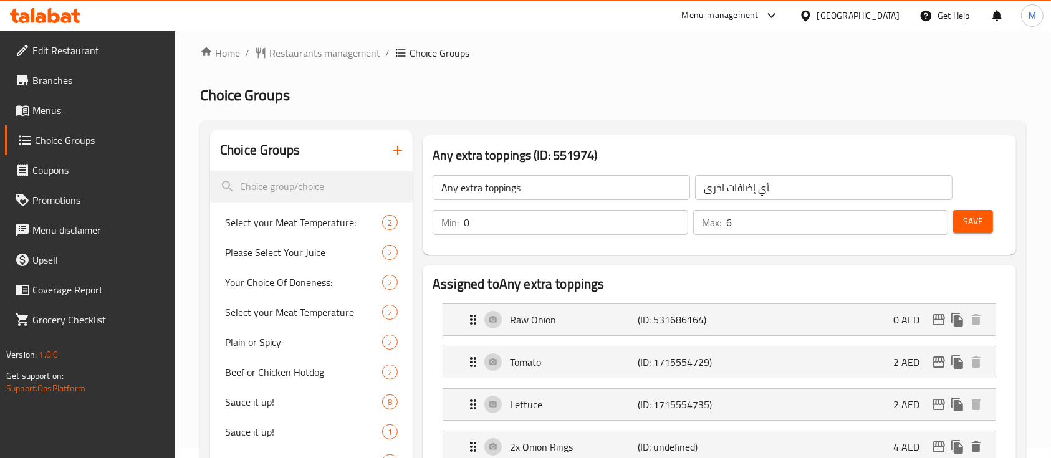
scroll to position [0, 0]
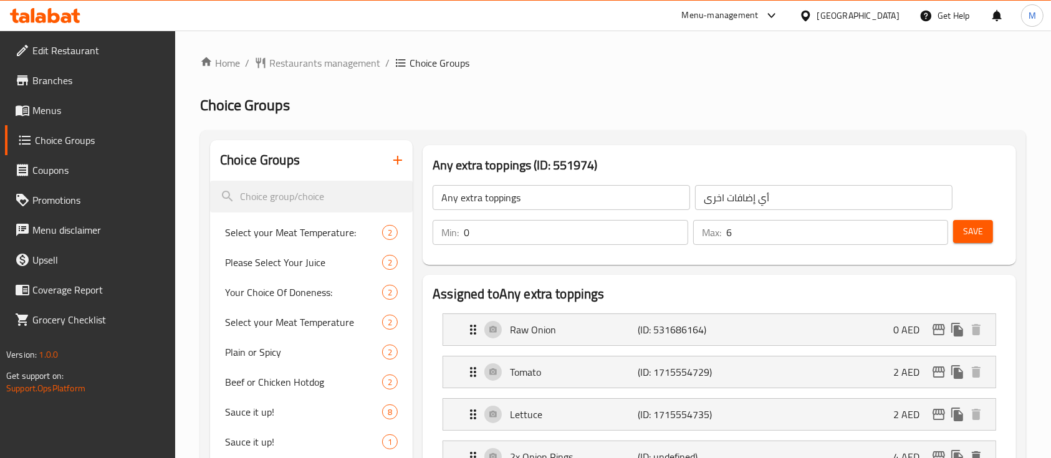
click at [977, 236] on span "Save" at bounding box center [973, 232] width 20 height 16
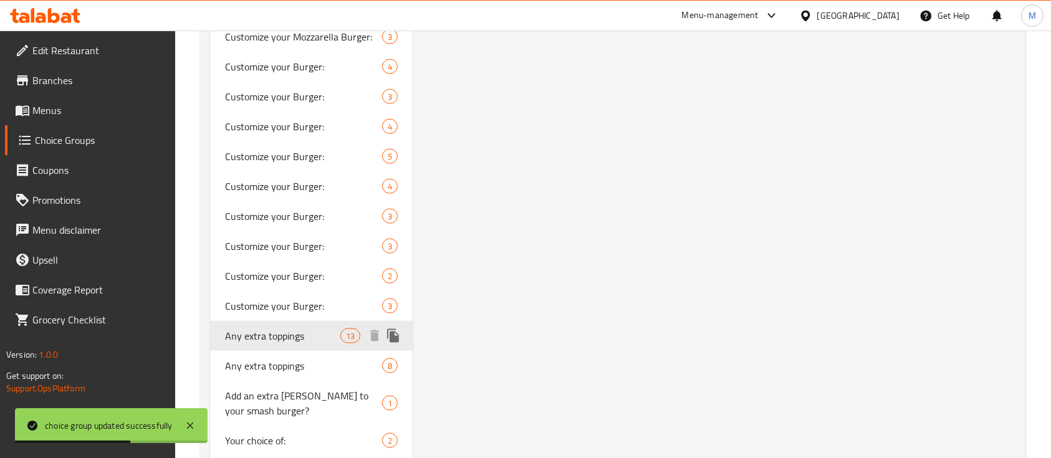
scroll to position [1773, 0]
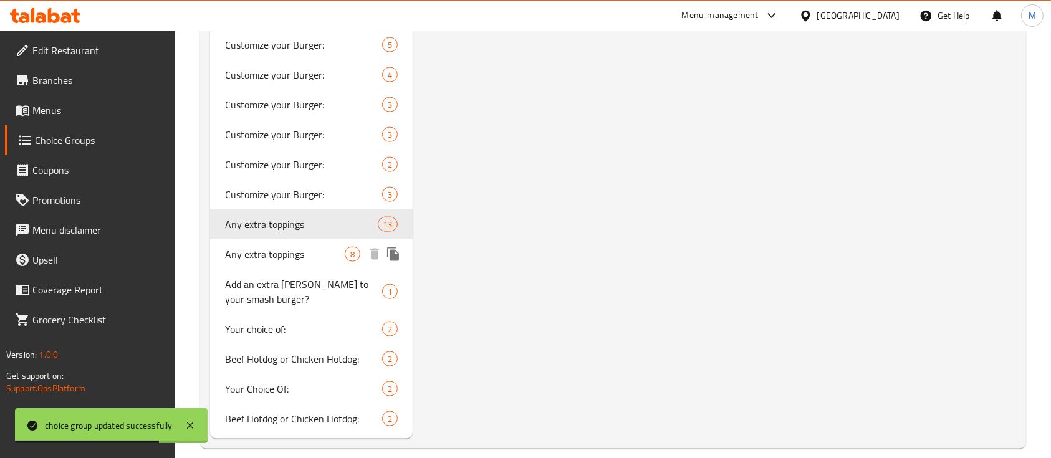
click at [287, 247] on span "Any extra toppings" at bounding box center [285, 254] width 120 height 15
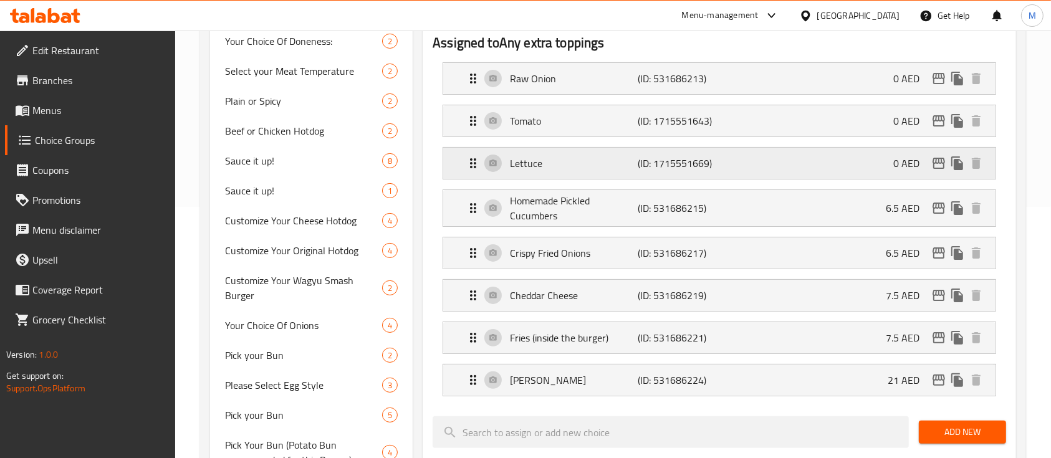
scroll to position [277, 0]
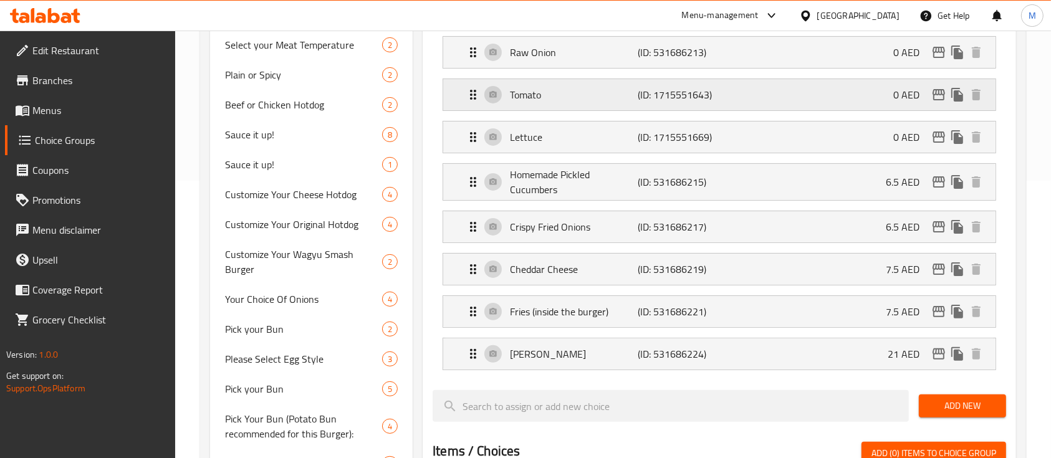
click at [687, 87] on p "(ID: 1715551643)" at bounding box center [680, 94] width 85 height 15
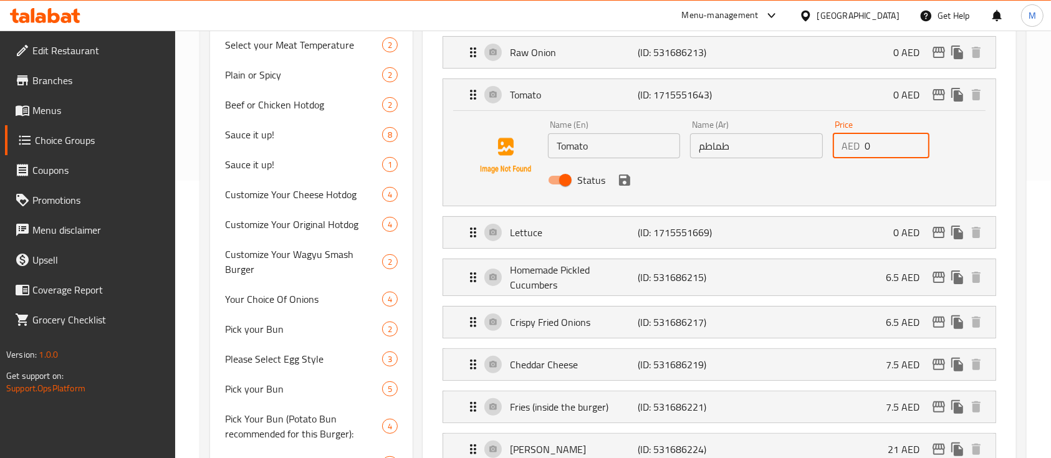
drag, startPoint x: 855, startPoint y: 148, endPoint x: 861, endPoint y: 158, distance: 12.1
click at [848, 148] on div "AED 0 Price" at bounding box center [881, 145] width 97 height 25
click at [884, 226] on div "Lettuce (ID: 1715551669) 0 AED" at bounding box center [723, 232] width 515 height 31
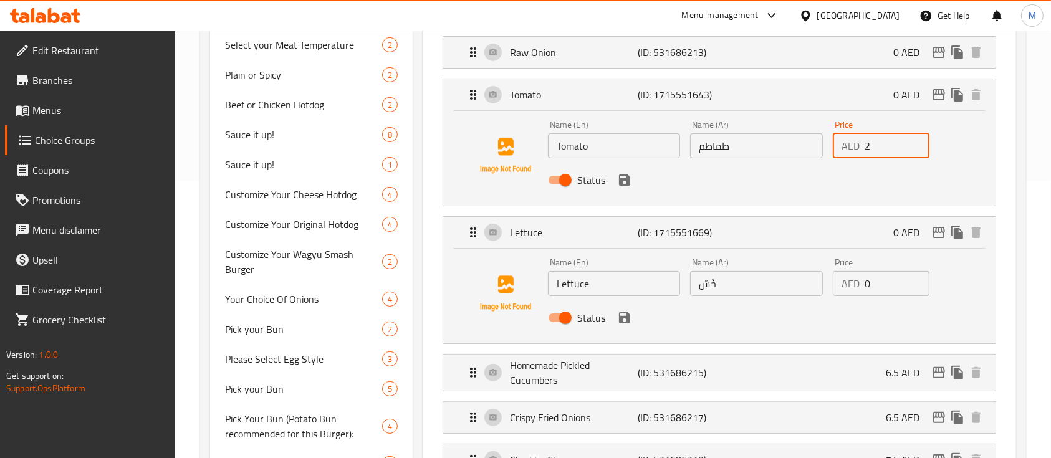
type input "2"
click at [815, 276] on div "Name (En) Lettuce Name (En) Name (Ar) خَسّ Name (Ar) Price AED 0 Price Status" at bounding box center [756, 294] width 427 height 82
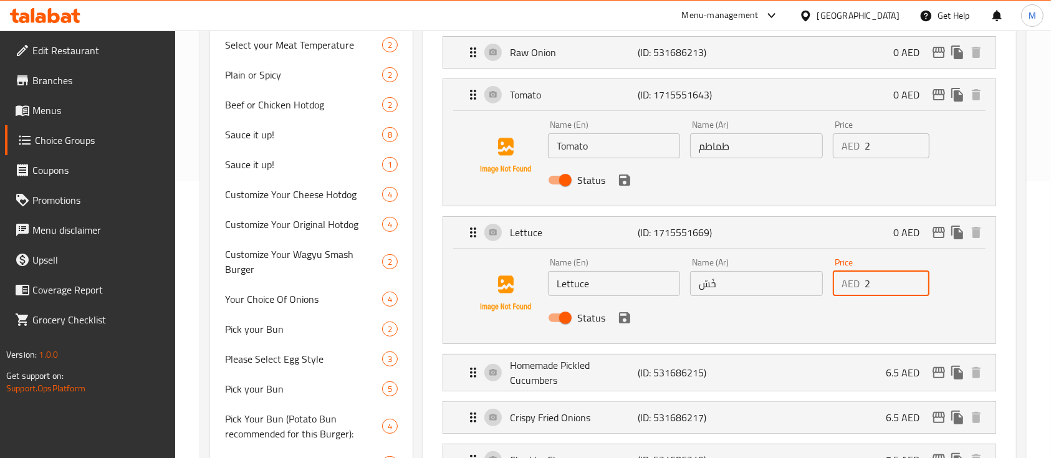
scroll to position [360, 0]
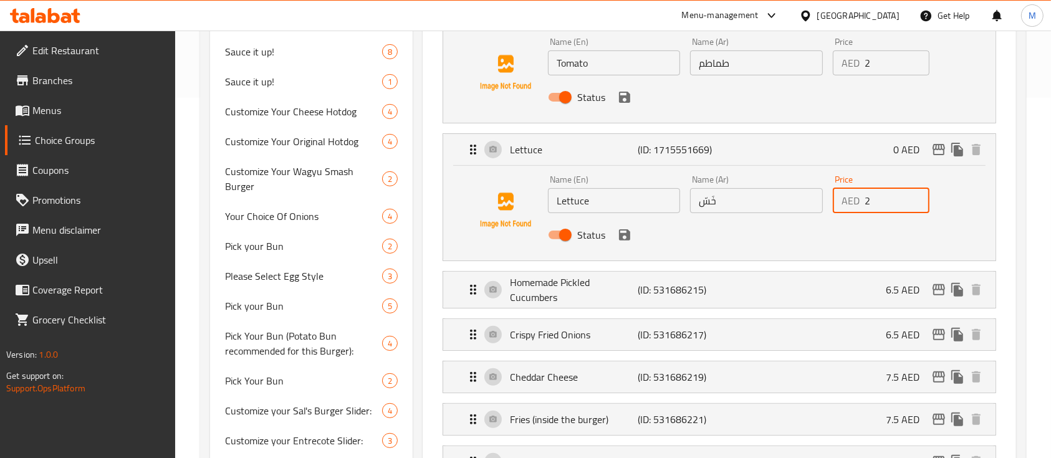
click at [797, 271] on div "Homemade Pickled Cucumbers (ID: 531686215) 6.5 AED Name (En) Homemade Pickled C…" at bounding box center [719, 289] width 553 height 37
click at [810, 307] on li "Homemade Pickled Cucumbers (ID: 531686215) 6.5 AED Name (En) Homemade Pickled C…" at bounding box center [719, 289] width 573 height 47
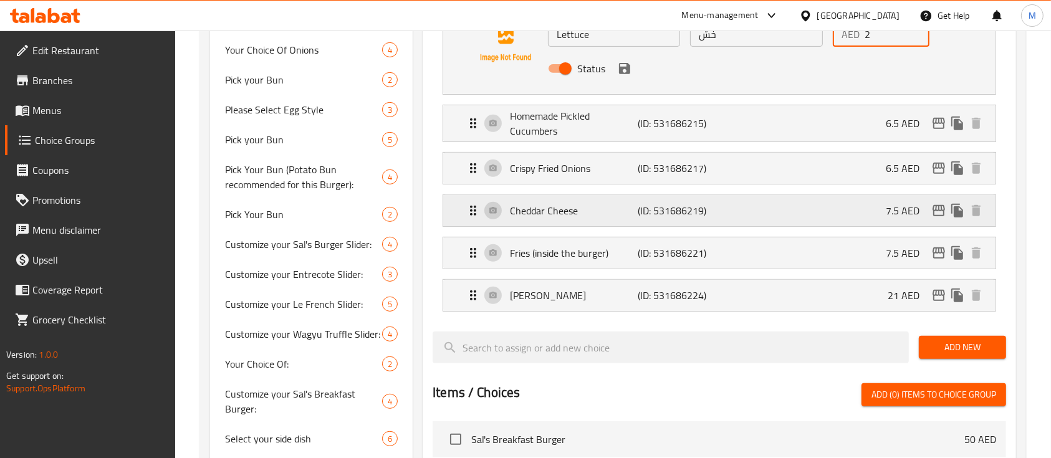
click at [803, 214] on div "Cheddar Cheese (ID: 531686219) 7.5 AED" at bounding box center [723, 210] width 515 height 31
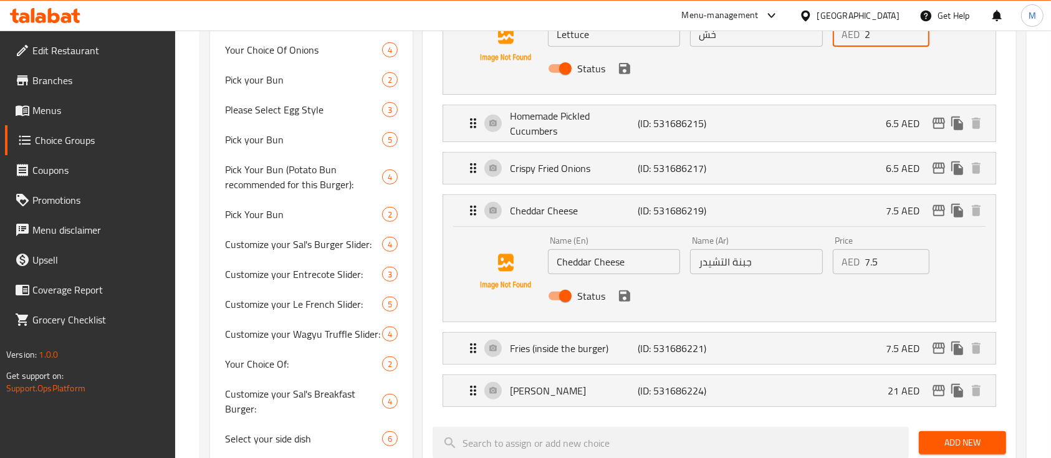
type input "2"
drag, startPoint x: 553, startPoint y: 266, endPoint x: 527, endPoint y: 266, distance: 26.2
click at [527, 266] on div "Name (En) Cheddar Cheese Name (En) Name (Ar) جبنة التشيدر Name (Ar) Price AED 7…" at bounding box center [719, 271] width 512 height 85
paste input "White Cheddar"
type input "White Cheddar"
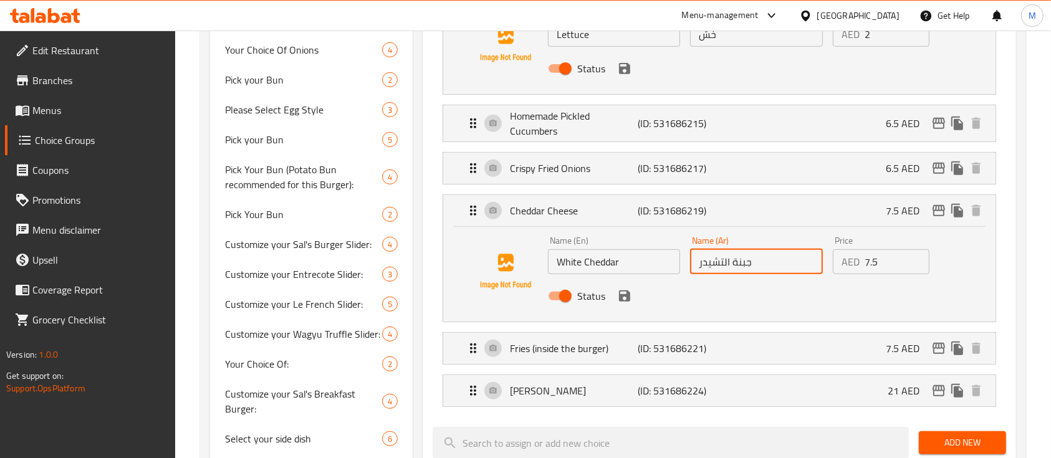
click at [661, 262] on div "Name (En) White Cheddar Name (En) Name (Ar) جبنة التشيدر Name (Ar) Price AED 7.…" at bounding box center [756, 272] width 427 height 82
paste input "يدر بيضاء"
click at [626, 297] on icon "save" at bounding box center [624, 295] width 11 height 11
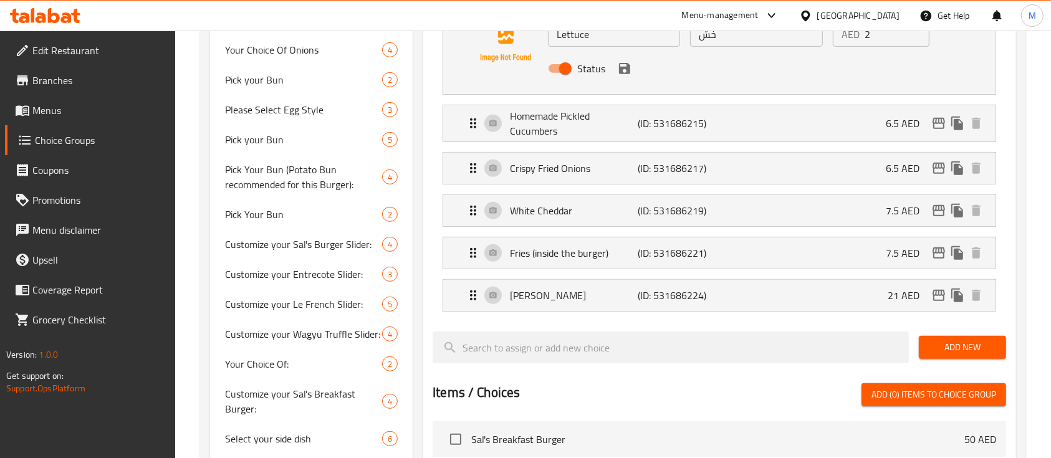
type input "جبنة شيدر بيضاء"
click at [628, 71] on icon "save" at bounding box center [624, 68] width 11 height 11
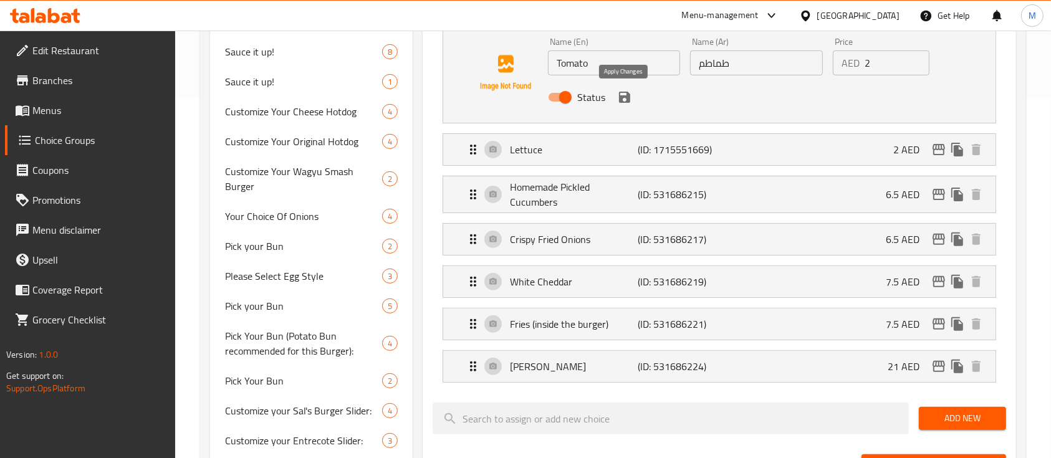
click at [628, 94] on icon "save" at bounding box center [624, 97] width 11 height 11
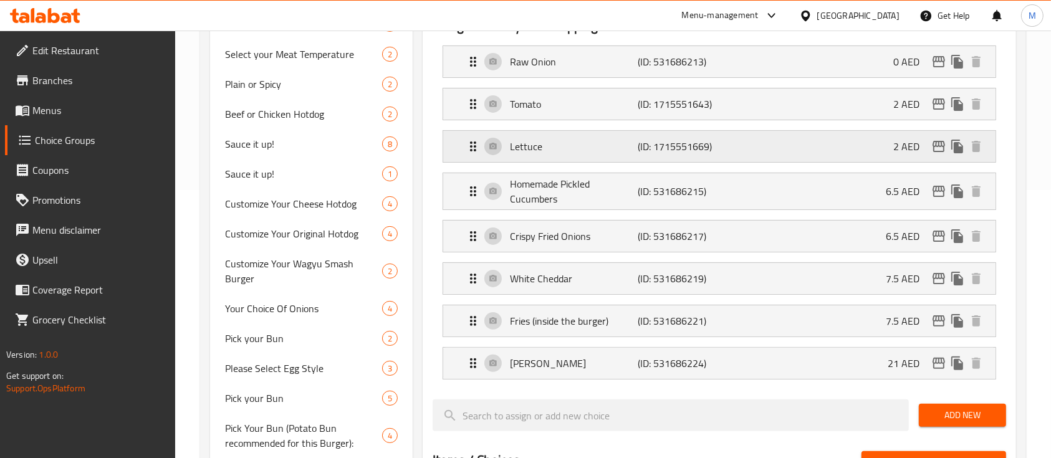
scroll to position [360, 0]
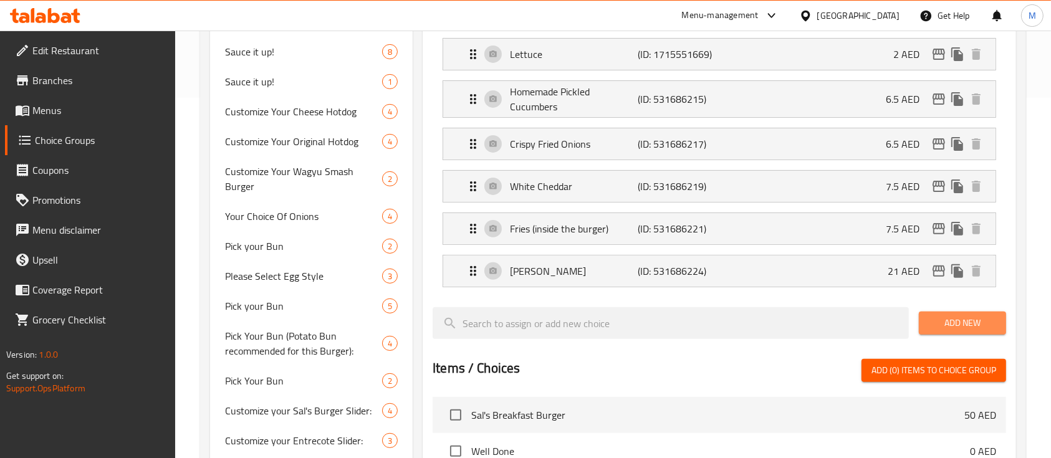
click at [966, 322] on span "Add New" at bounding box center [962, 323] width 67 height 16
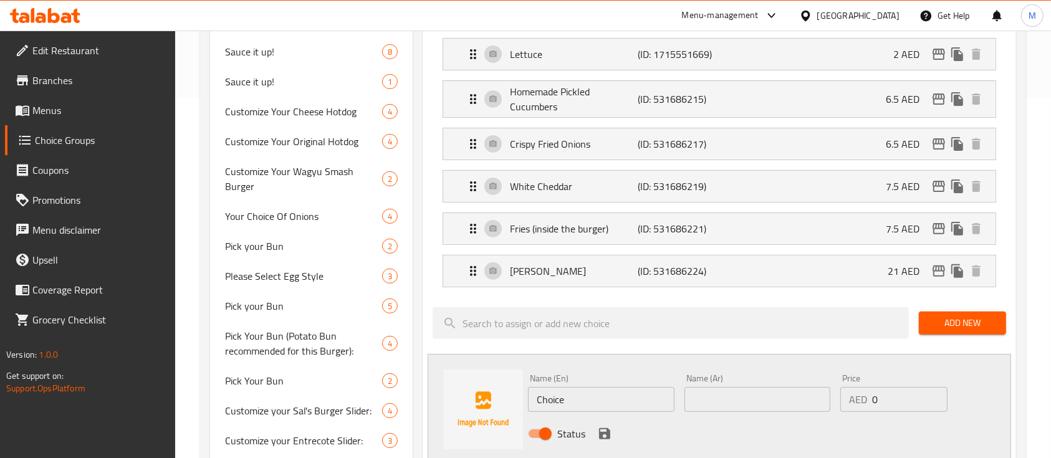
click at [498, 393] on div "Name (En) Choice Name (En) Name (Ar) Name (Ar) Price AED 0 Price Status" at bounding box center [719, 409] width 583 height 111
paste input "Yellow Cheddar"
type input "Yellow Cheddar"
click at [774, 396] on input "text" at bounding box center [757, 399] width 146 height 25
paste input "جبنة شيدر صفراء"
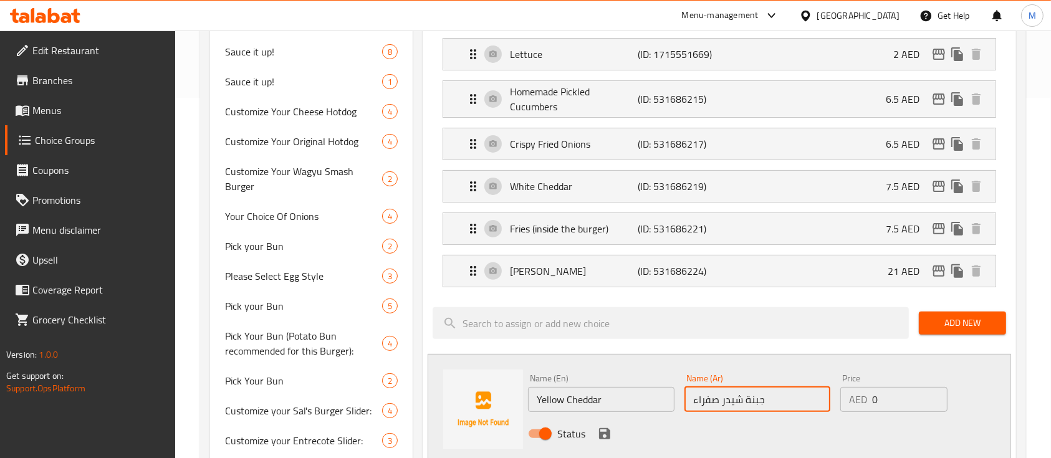
type input "جبنة شيدر صفراء"
drag, startPoint x: 898, startPoint y: 400, endPoint x: 828, endPoint y: 401, distance: 69.8
click at [828, 401] on div "Name (En) Yellow Cheddar Name (En) Name (Ar) جبنة شيدر صفراء Name (Ar) Price AE…" at bounding box center [757, 410] width 468 height 82
type input "7.5"
click at [607, 429] on icon "save" at bounding box center [604, 433] width 11 height 11
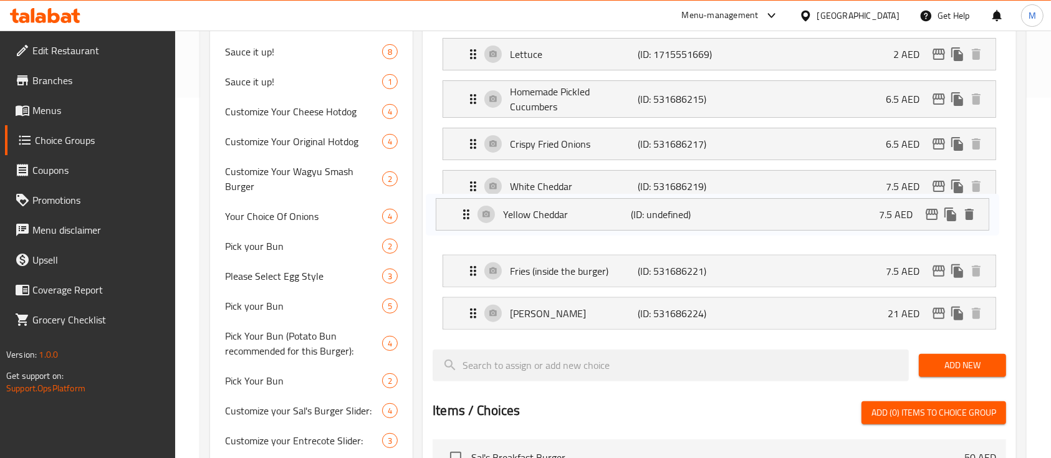
drag, startPoint x: 470, startPoint y: 317, endPoint x: 463, endPoint y: 209, distance: 108.1
click at [463, 209] on nav "Raw Onion (ID: 531686213) 0 AED Name (En) Raw Onion Name (En) Name (Ar) البصل ا…" at bounding box center [719, 141] width 573 height 396
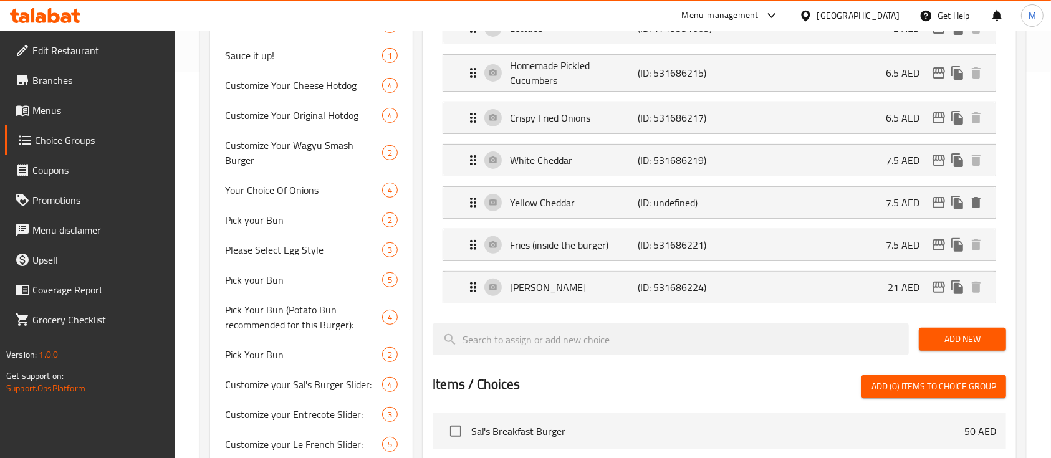
scroll to position [444, 0]
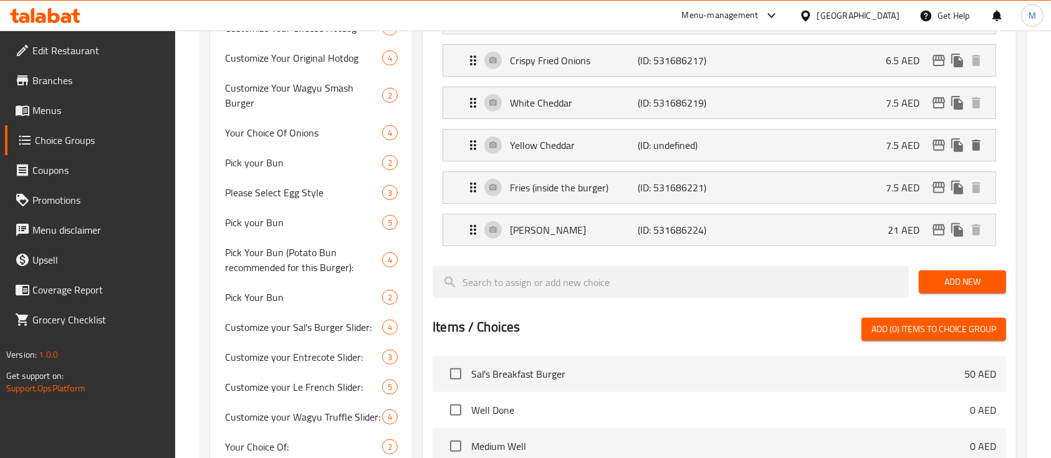
click at [945, 274] on span "Add New" at bounding box center [962, 282] width 67 height 16
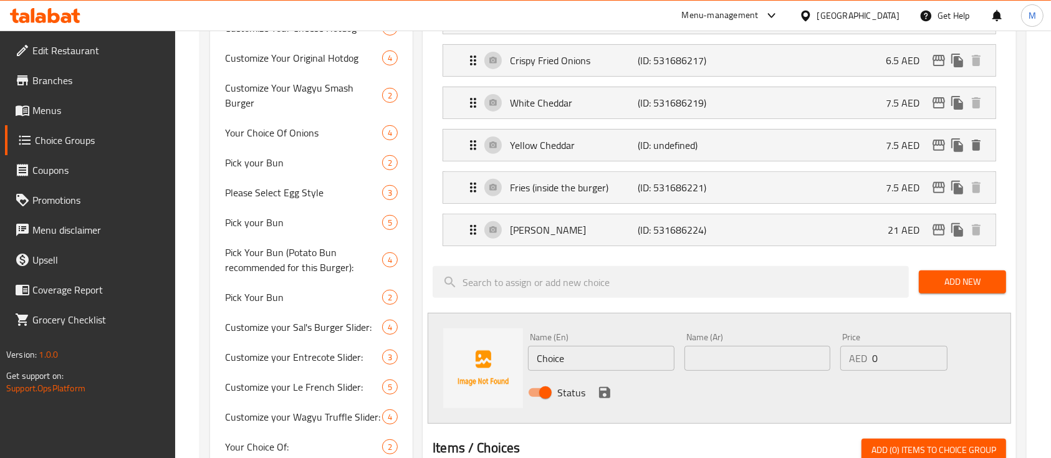
drag, startPoint x: 588, startPoint y: 352, endPoint x: 494, endPoint y: 336, distance: 96.0
click at [494, 336] on div "Name (En) Choice Name (En) Name (Ar) Name (Ar) Price AED 0 Price Status" at bounding box center [719, 368] width 583 height 111
paste input "2x Onion Rings"
type input "2x Onion Rings"
click at [744, 351] on input "text" at bounding box center [757, 358] width 146 height 25
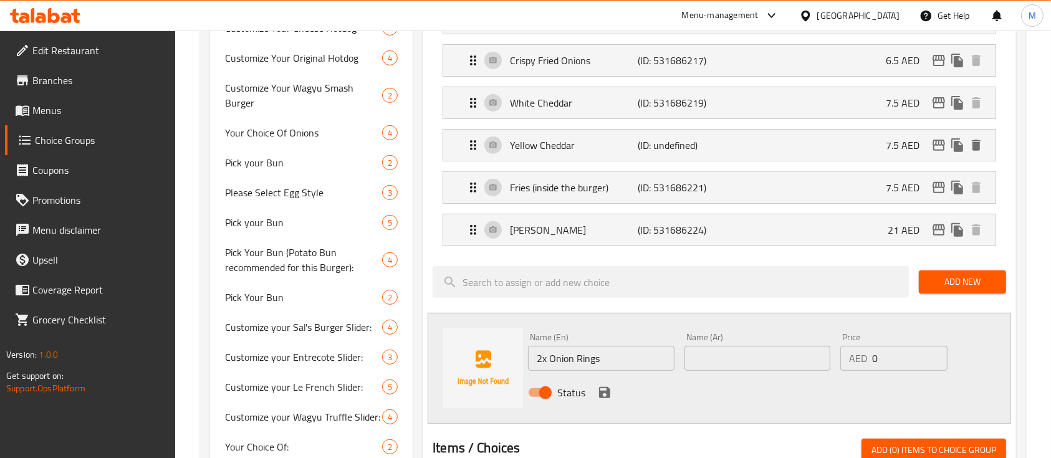
paste input "2x حلقات البصل"
type input "2x حلقات البصل"
drag, startPoint x: 884, startPoint y: 363, endPoint x: 860, endPoint y: 362, distance: 23.7
click at [860, 362] on div "AED 0 Price" at bounding box center [893, 358] width 107 height 25
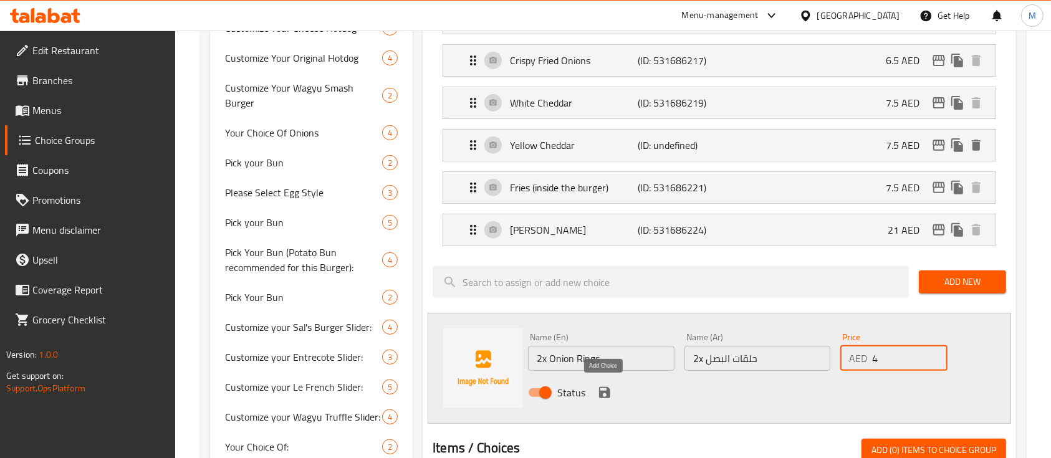
type input "4"
click at [605, 392] on icon "save" at bounding box center [604, 392] width 11 height 11
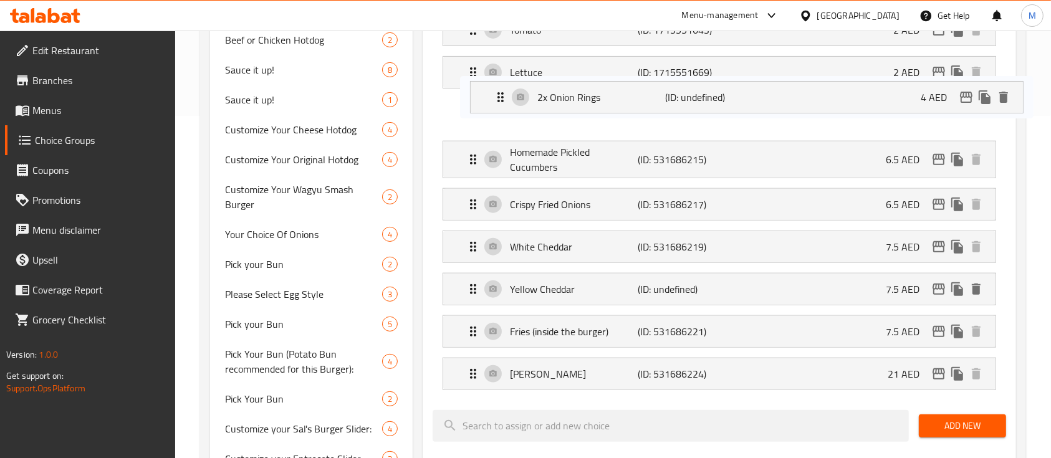
drag, startPoint x: 471, startPoint y: 276, endPoint x: 504, endPoint y: 90, distance: 189.3
click at [504, 90] on nav "Raw Onion (ID: 531686213) 0 AED Name (En) Raw Onion Name (En) Name (Ar) البصل ا…" at bounding box center [719, 180] width 573 height 439
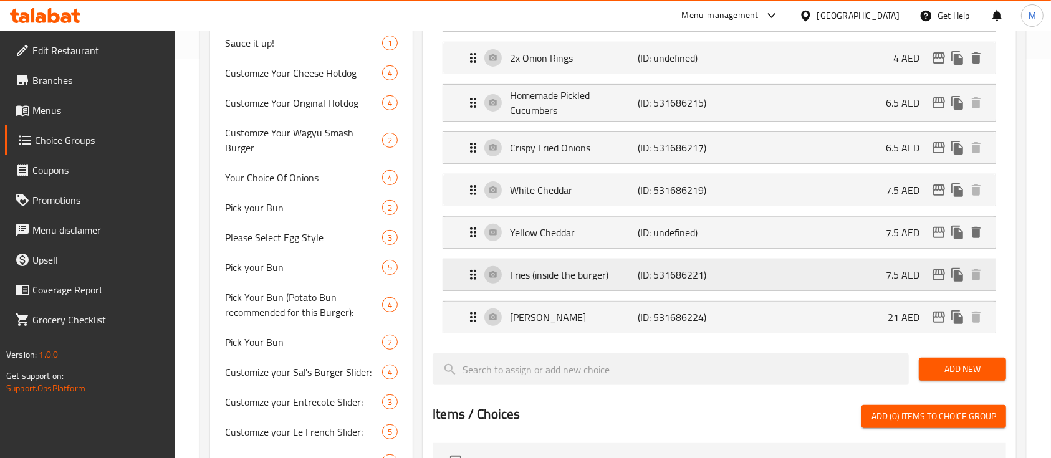
scroll to position [425, 0]
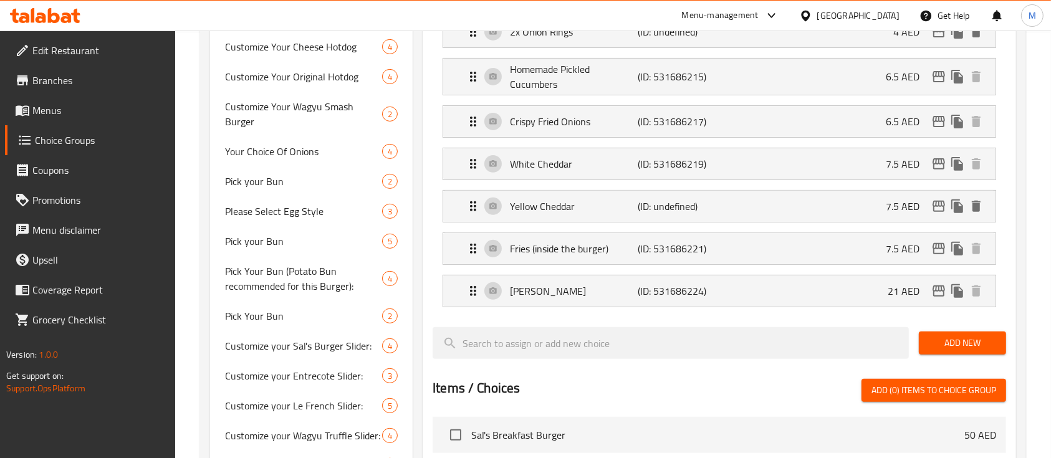
click at [979, 338] on span "Add New" at bounding box center [962, 343] width 67 height 16
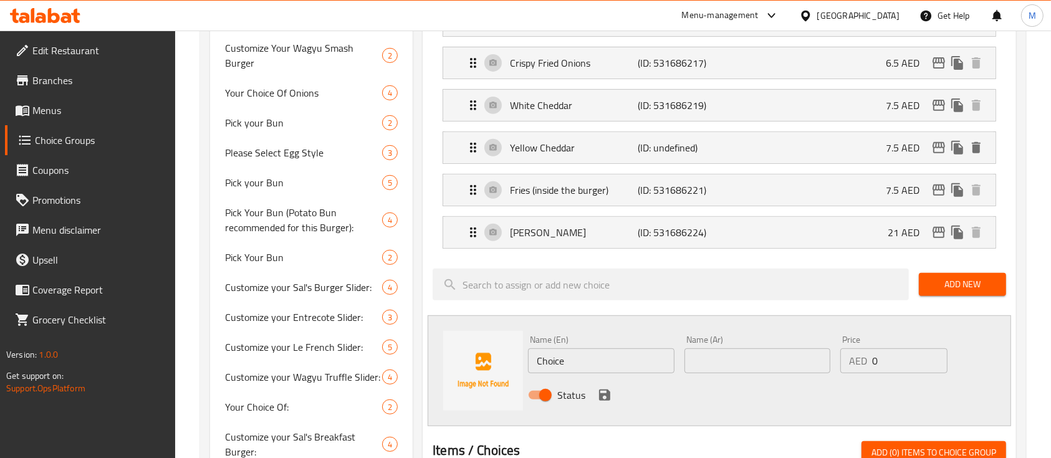
scroll to position [509, 0]
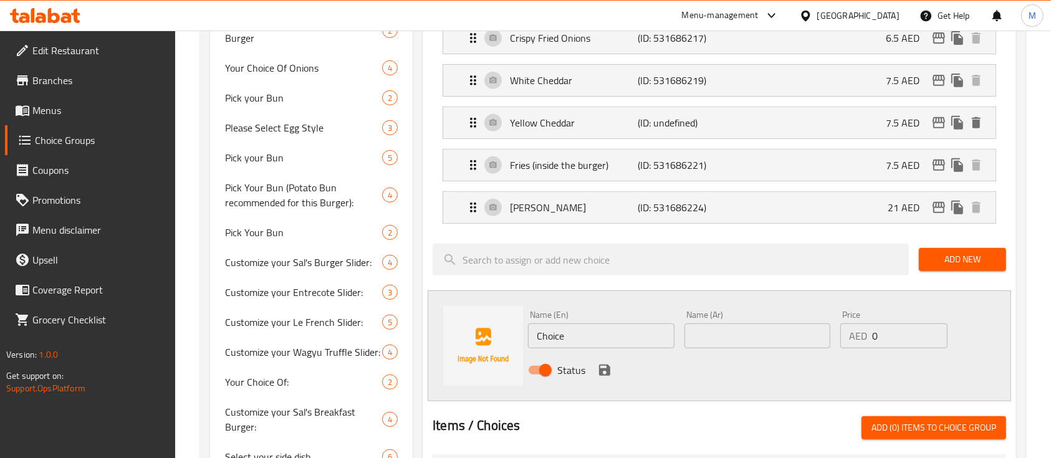
drag, startPoint x: 571, startPoint y: 322, endPoint x: 550, endPoint y: 325, distance: 20.8
click at [550, 325] on div "Name (En) Choice Name (En)" at bounding box center [601, 329] width 146 height 38
drag, startPoint x: 577, startPoint y: 337, endPoint x: 496, endPoint y: 324, distance: 82.0
click at [496, 324] on div "Name (En) Choice Name (En) Name (Ar) Name (Ar) Price AED 0 Price Status" at bounding box center [719, 345] width 583 height 111
paste input "Sauteed Mushrooms"
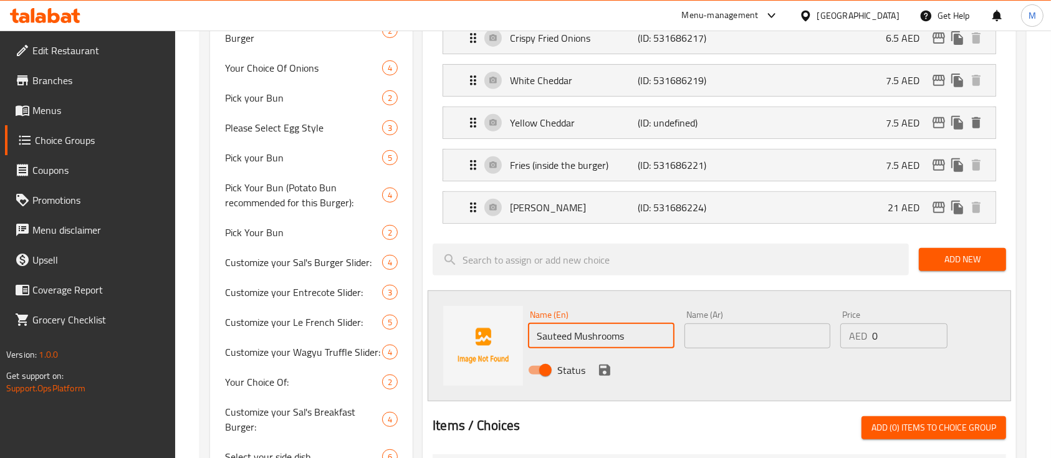
type input "Sauteed Mushrooms"
click at [720, 330] on input "text" at bounding box center [757, 335] width 146 height 25
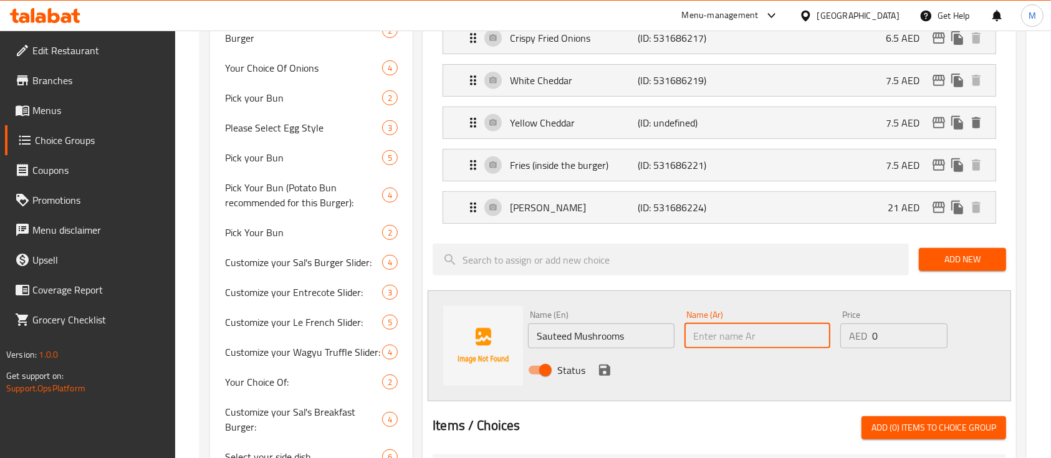
paste input "الفطر المقلي"
type input "الفطر المقلي"
drag, startPoint x: 848, startPoint y: 334, endPoint x: 840, endPoint y: 334, distance: 8.7
click at [840, 334] on div "AED 0 Price" at bounding box center [893, 335] width 107 height 25
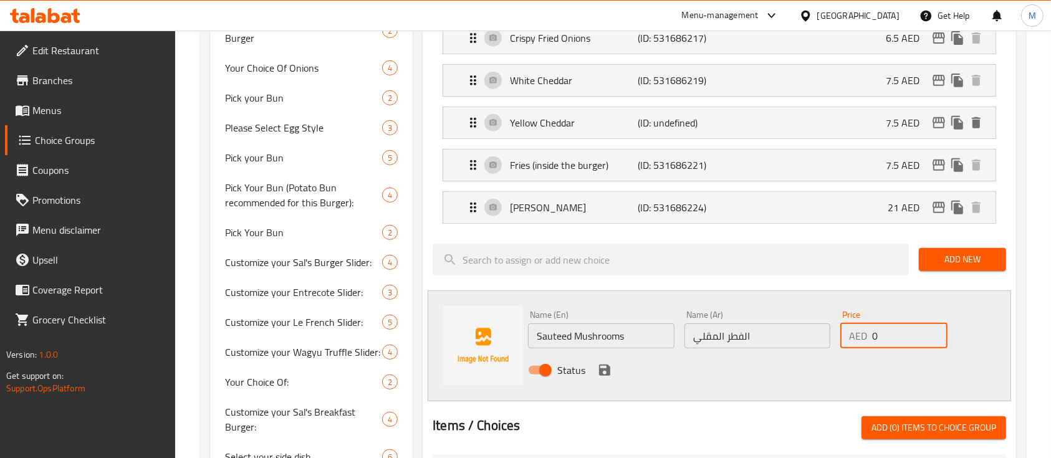
paste input "16"
type input "16"
click at [608, 373] on icon "save" at bounding box center [604, 370] width 11 height 11
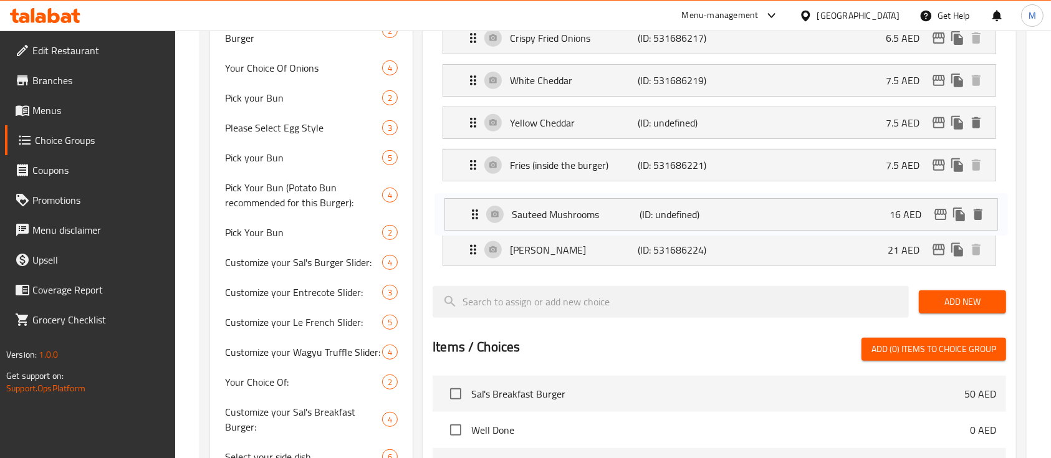
drag, startPoint x: 466, startPoint y: 251, endPoint x: 467, endPoint y: 207, distance: 43.7
click at [467, 207] on nav "Raw Onion (ID: 531686213) 0 AED Name (En) Raw Onion Name (En) Name (Ar) البصل ا…" at bounding box center [719, 35] width 573 height 481
click at [942, 296] on span "Add New" at bounding box center [962, 302] width 67 height 16
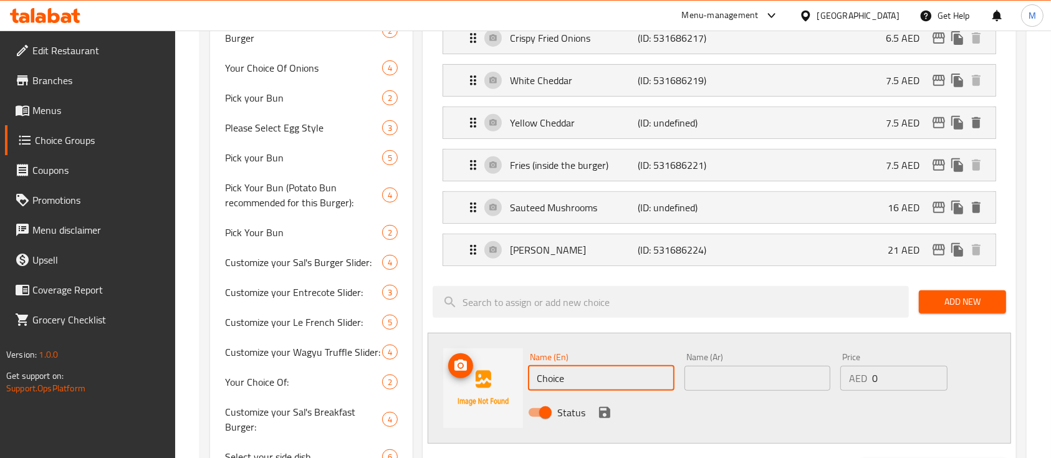
drag, startPoint x: 580, startPoint y: 367, endPoint x: 488, endPoint y: 368, distance: 91.6
click at [489, 368] on div "Name (En) Choice Name (En) Name (Ar) Name (Ar) Price AED 0 Price Status" at bounding box center [719, 388] width 583 height 111
paste input "Extra Smashburger [PERSON_NAME]"
type input "Extra Smashburger [PERSON_NAME]"
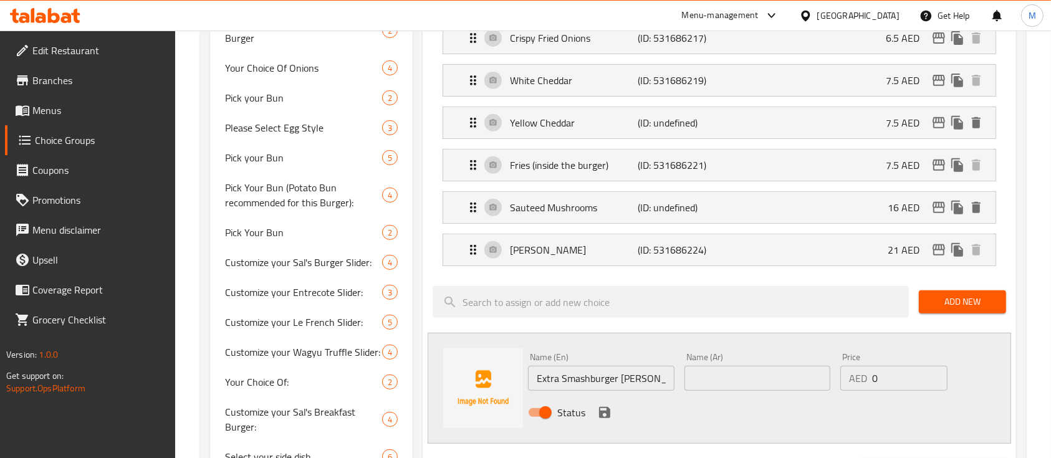
click at [763, 371] on input "text" at bounding box center [757, 378] width 146 height 25
paste input "فطيرة سماش برجر إضافية"
type input "فطيرة سماش برجر إضافية"
drag, startPoint x: 876, startPoint y: 379, endPoint x: 848, endPoint y: 374, distance: 29.1
click at [848, 374] on div "AED 0 Price" at bounding box center [893, 378] width 107 height 25
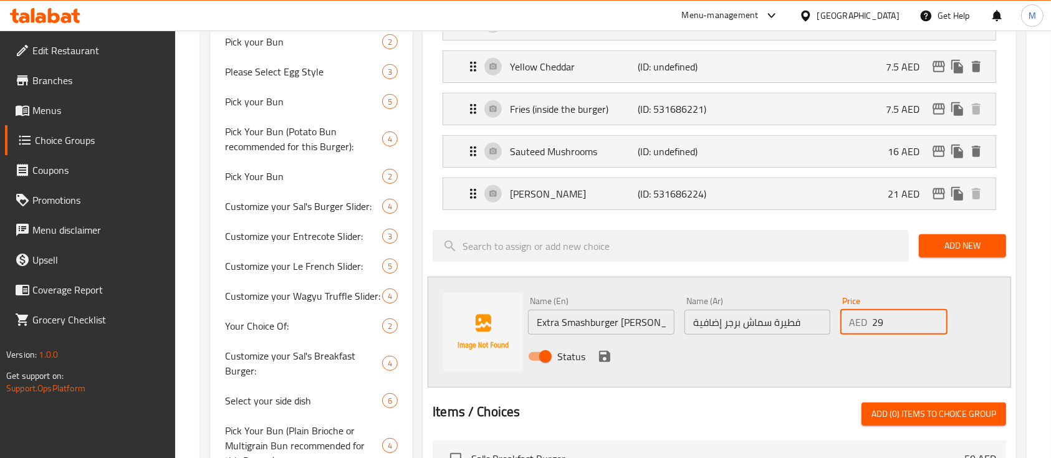
scroll to position [592, 0]
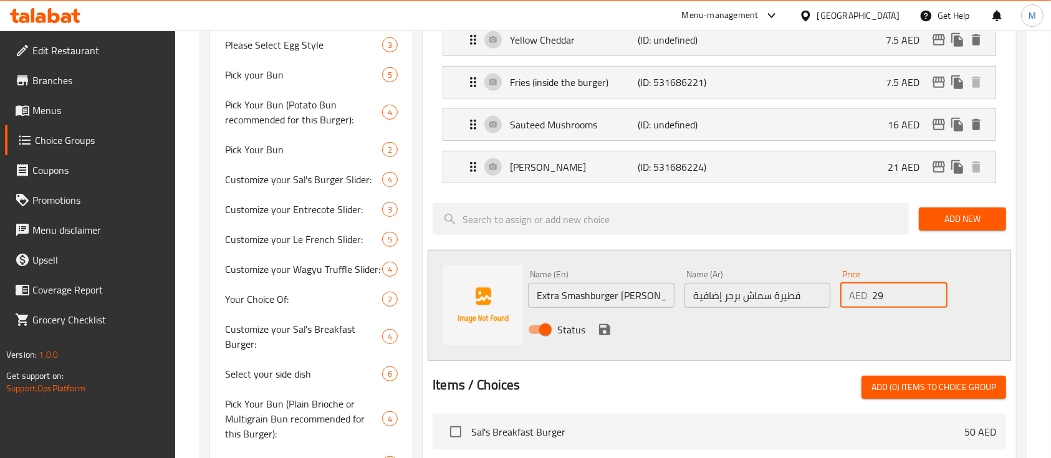
type input "29"
click at [606, 324] on icon "save" at bounding box center [604, 329] width 11 height 11
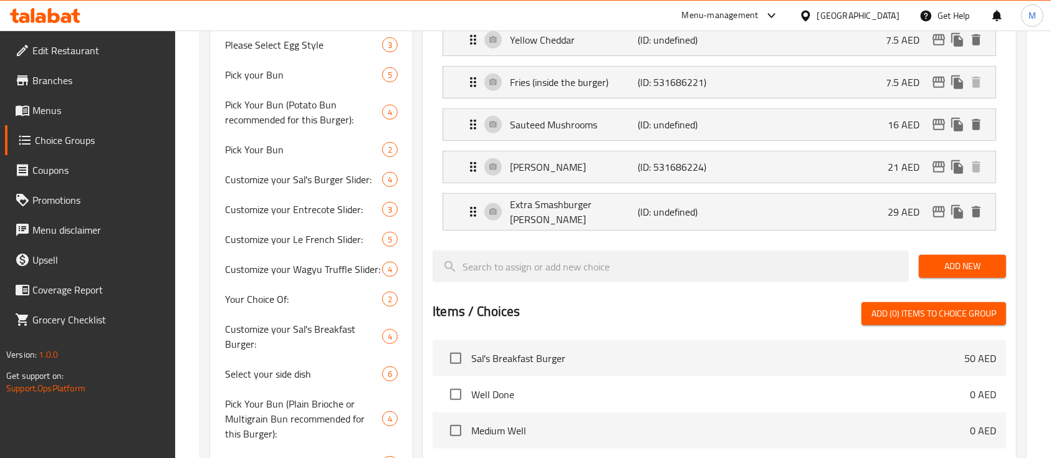
click at [935, 268] on button "Add New" at bounding box center [962, 266] width 87 height 23
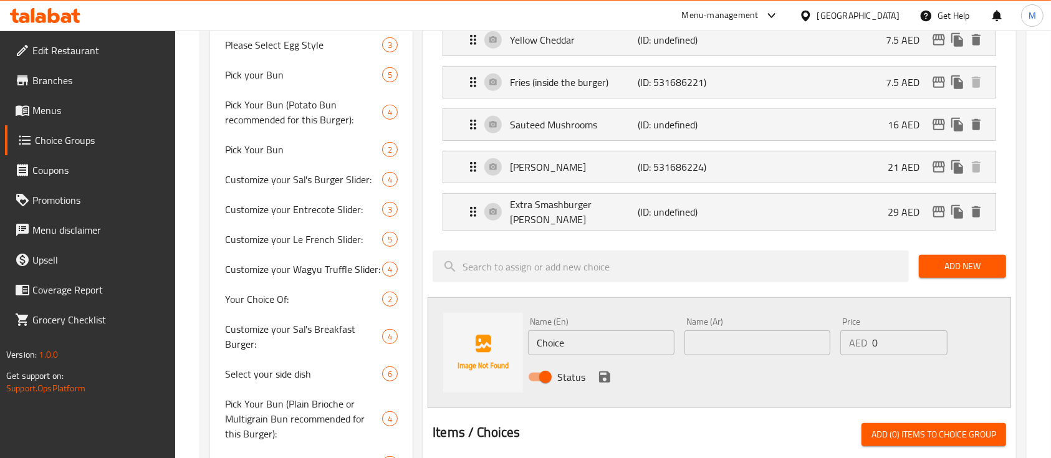
click at [483, 333] on div "Name (En) Choice Name (En) Name (Ar) Name (Ar) Price AED 0 Price Status" at bounding box center [719, 352] width 583 height 111
paste input "Extra USDA Black [PERSON_NAME]"
type input "Extra USDA Black [PERSON_NAME]"
click at [765, 330] on input "text" at bounding box center [757, 342] width 146 height 25
paste input "فطيرة لحم بقري بلاك أنجوس إضافية"
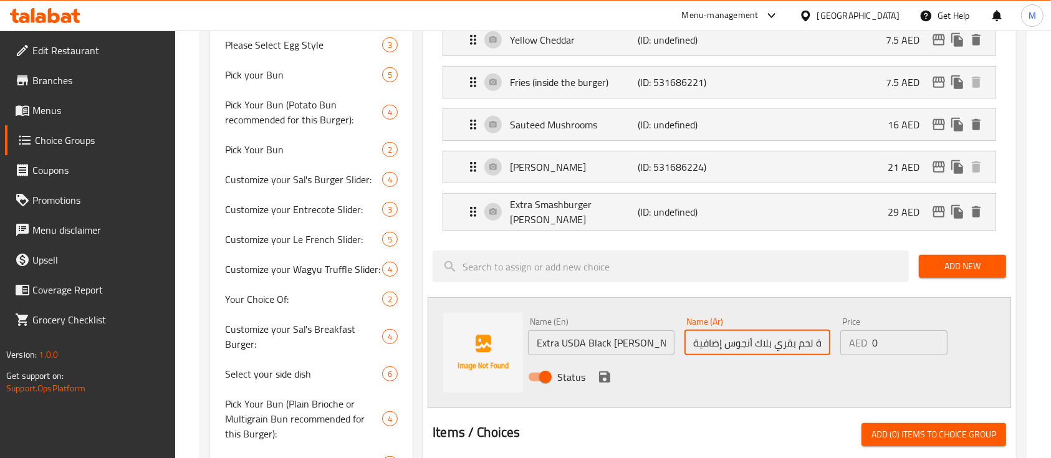
scroll to position [0, 20]
type input "فطيرة لحم بقري بلاك أنجوس إضافية"
drag, startPoint x: 883, startPoint y: 339, endPoint x: 850, endPoint y: 330, distance: 33.6
click at [850, 330] on div "AED 0 Price" at bounding box center [893, 342] width 107 height 25
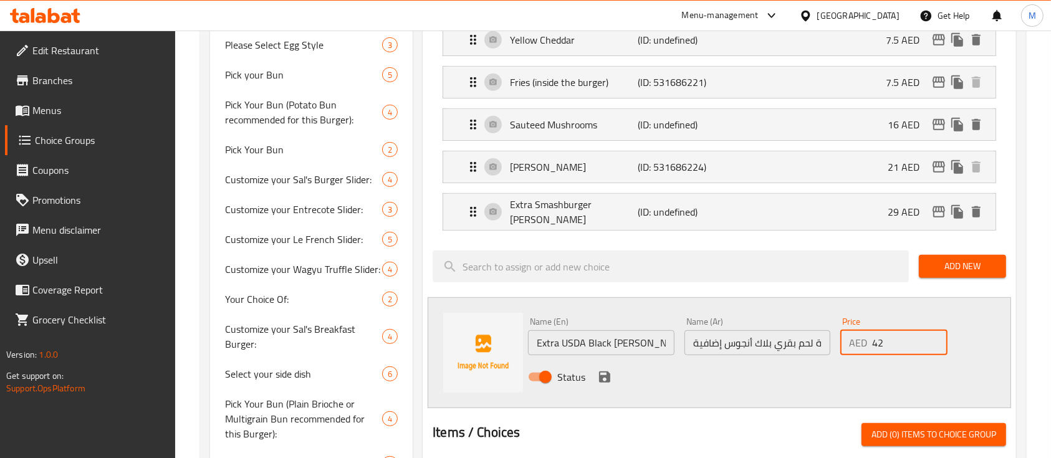
type input "42"
click at [608, 371] on icon "save" at bounding box center [604, 376] width 11 height 11
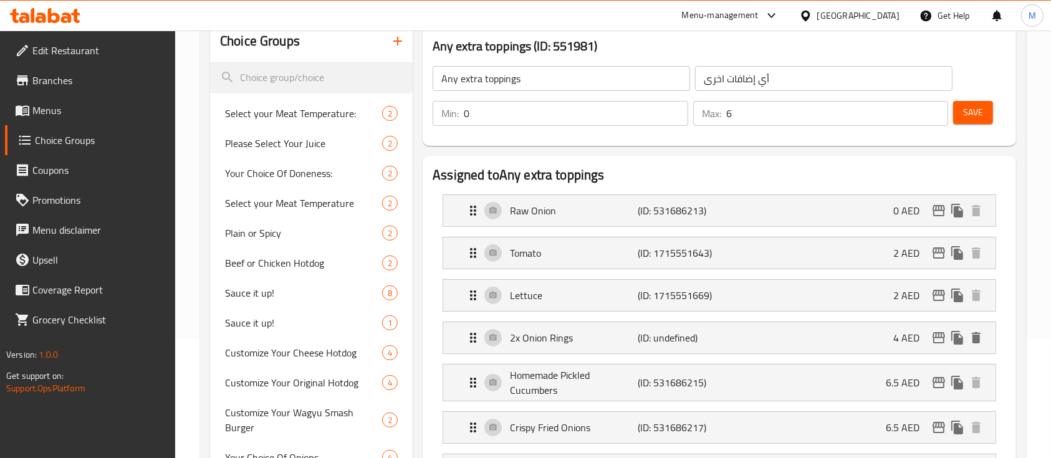
scroll to position [93, 0]
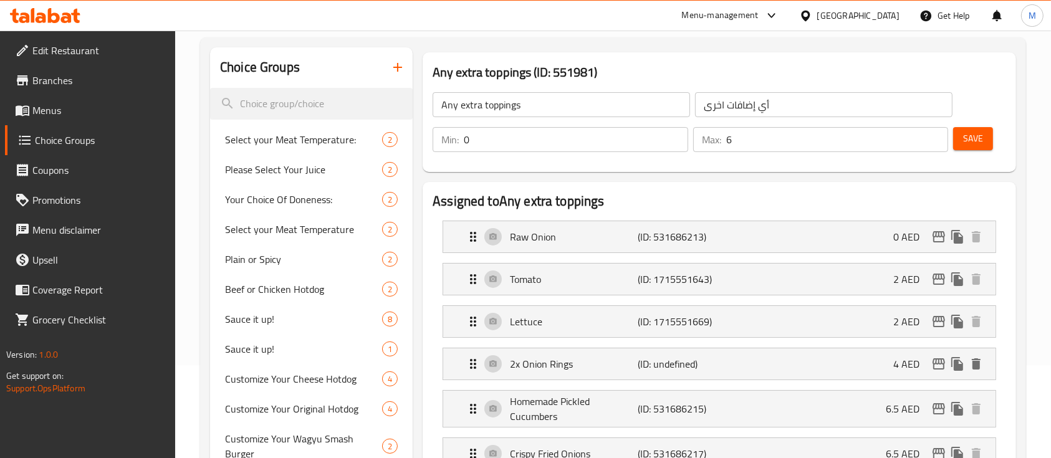
click at [970, 143] on span "Save" at bounding box center [973, 139] width 20 height 16
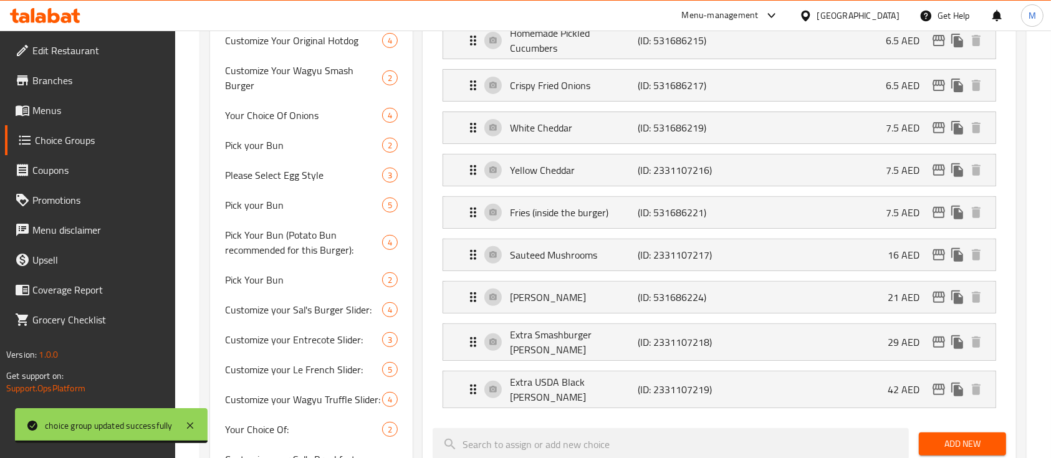
scroll to position [425, 0]
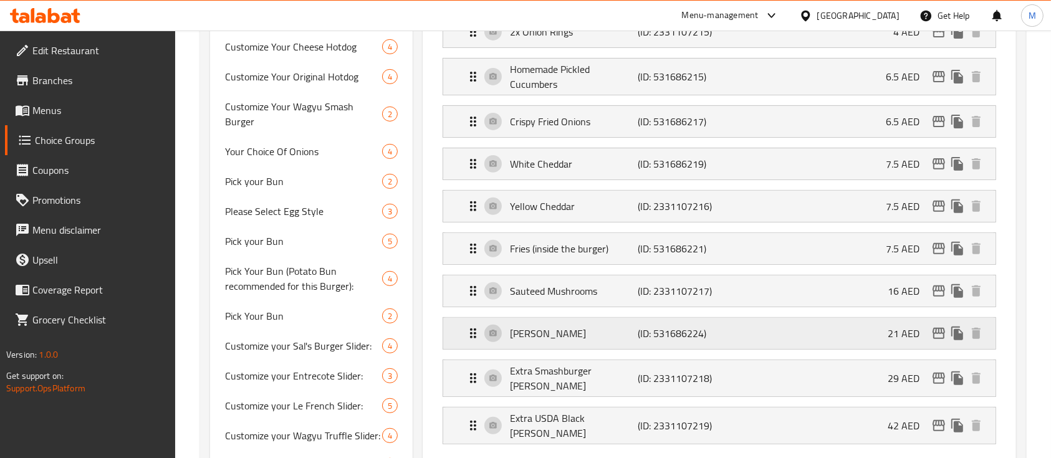
click at [790, 321] on div "[PERSON_NAME] (ID: 531686224) 21 AED" at bounding box center [723, 333] width 515 height 31
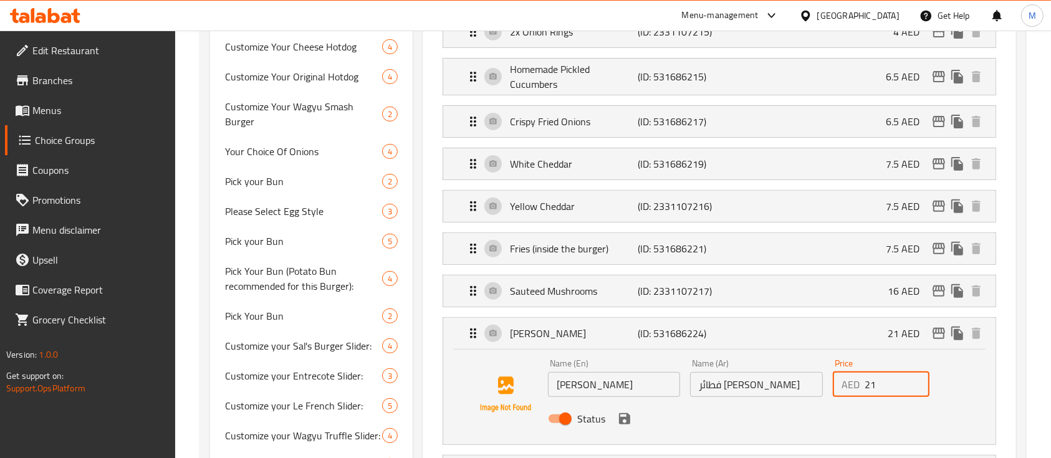
drag, startPoint x: 878, startPoint y: 376, endPoint x: 868, endPoint y: 376, distance: 10.0
click at [868, 376] on input "21" at bounding box center [897, 384] width 65 height 25
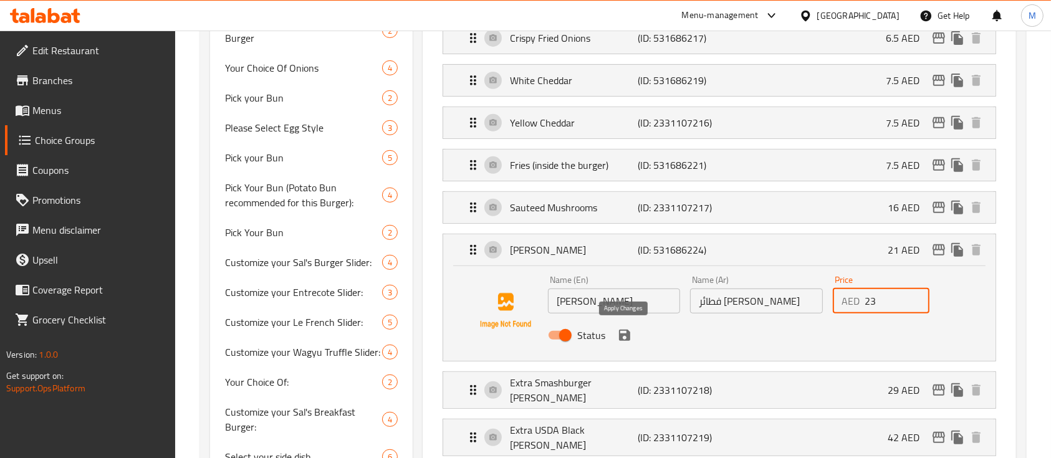
click at [626, 338] on icon "save" at bounding box center [624, 335] width 11 height 11
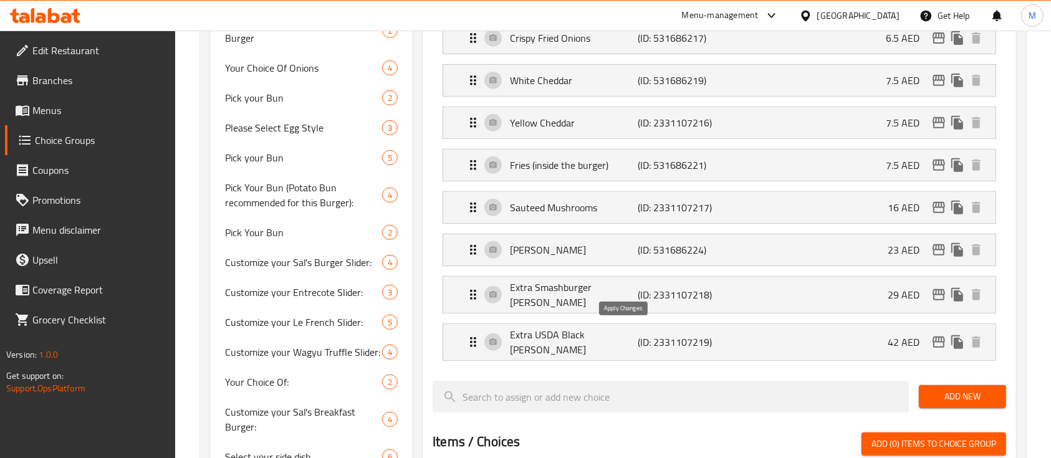
type input "23"
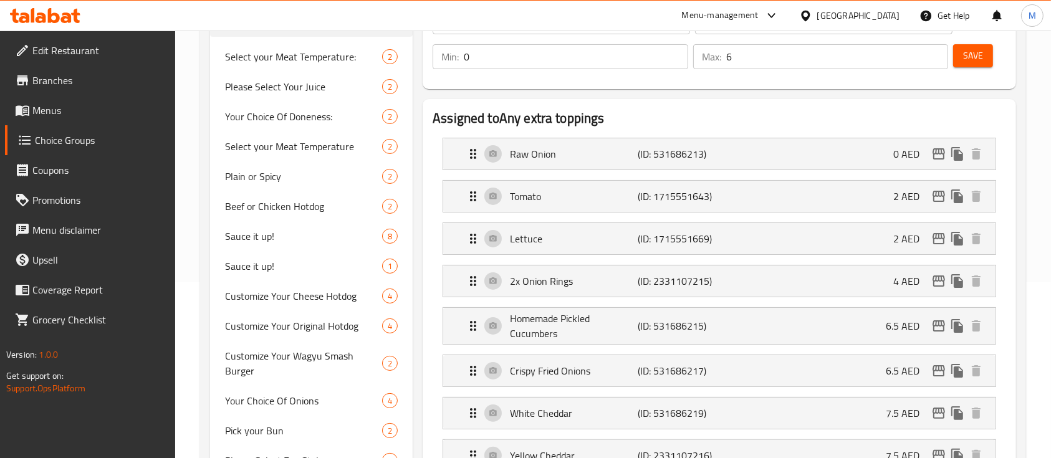
click at [975, 50] on span "Save" at bounding box center [973, 56] width 20 height 16
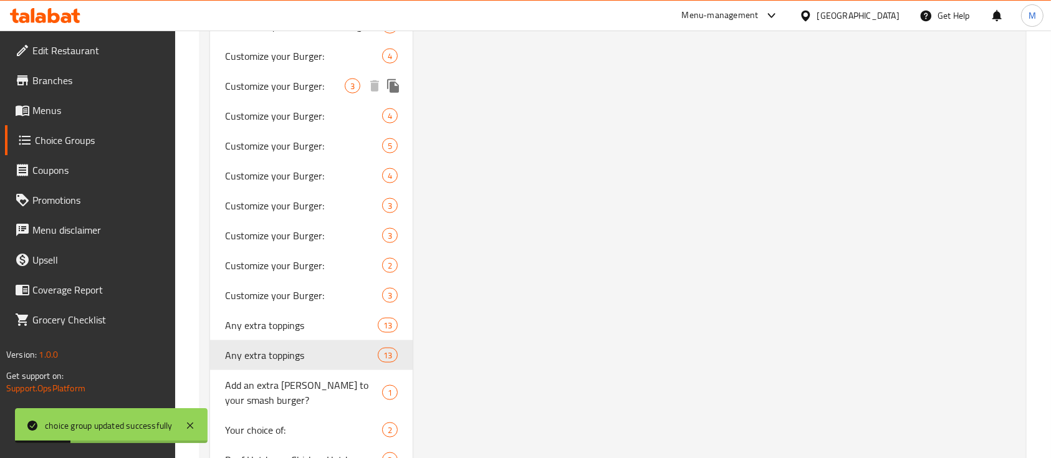
scroll to position [1755, 0]
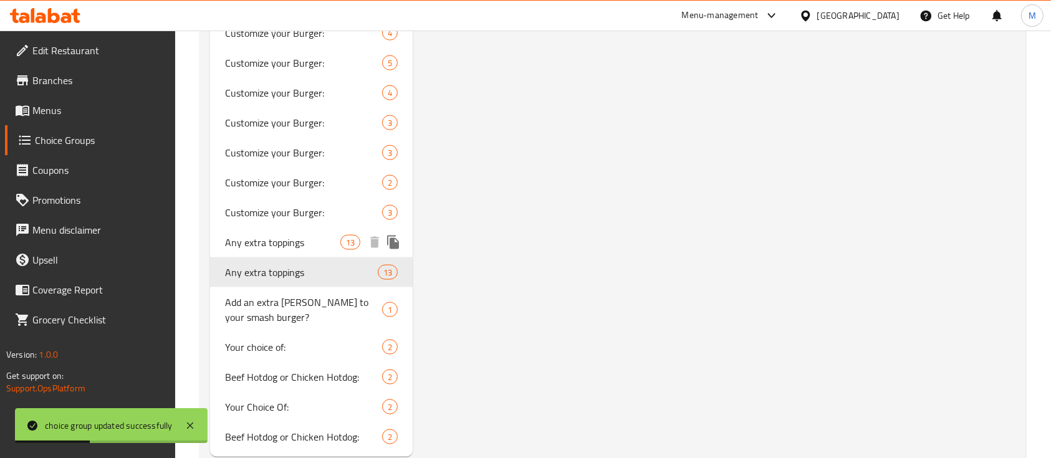
click at [316, 235] on span "Any extra toppings" at bounding box center [282, 242] width 115 height 15
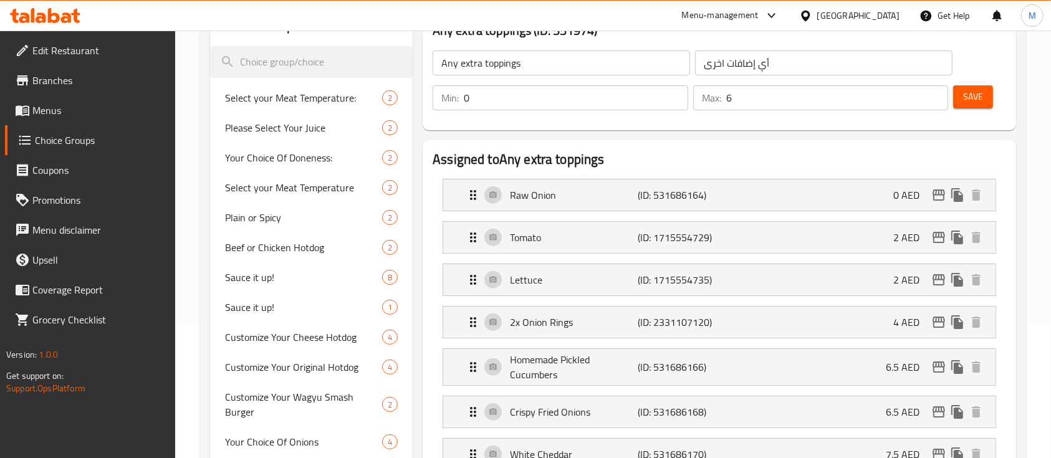
scroll to position [10, 0]
